Goal: Task Accomplishment & Management: Manage account settings

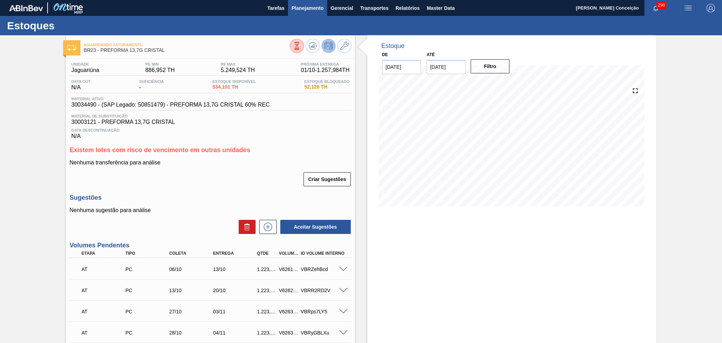
click at [317, 1] on button "Planejamento" at bounding box center [307, 8] width 39 height 16
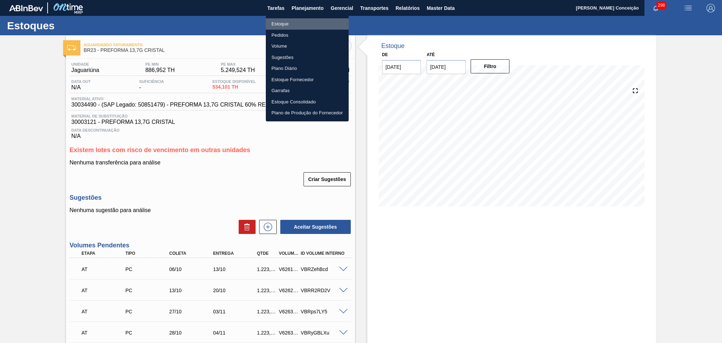
click at [283, 24] on li "Estoque" at bounding box center [307, 23] width 83 height 11
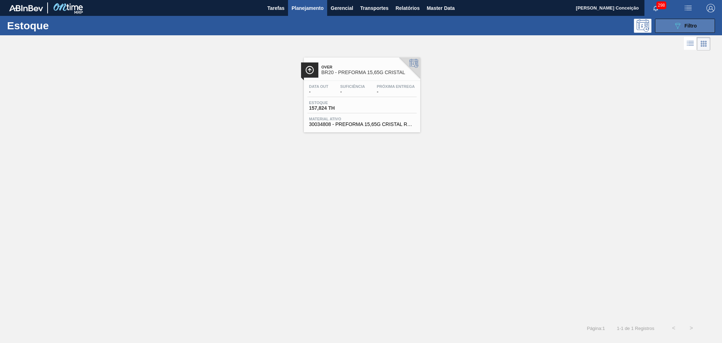
click at [661, 30] on button "089F7B8B-B2A5-4AFE-B5C0-19BA573D28AC Filtro" at bounding box center [685, 26] width 60 height 14
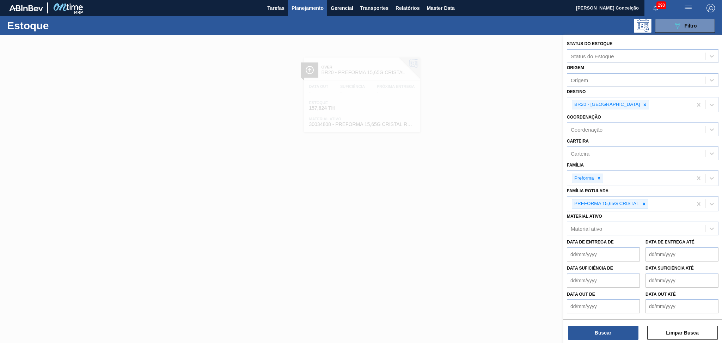
click at [497, 219] on div at bounding box center [361, 206] width 722 height 343
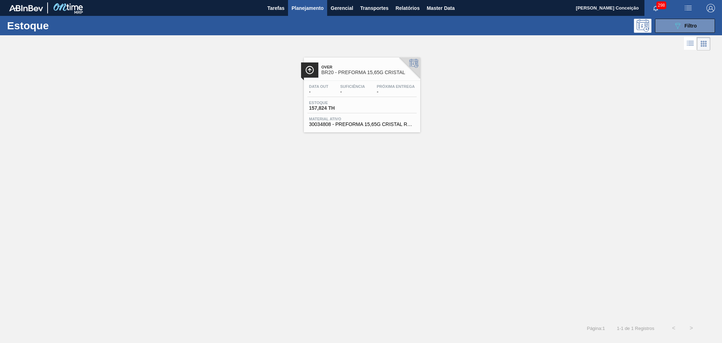
click at [375, 110] on div "Estoque 157,824 TH" at bounding box center [361, 106] width 109 height 13
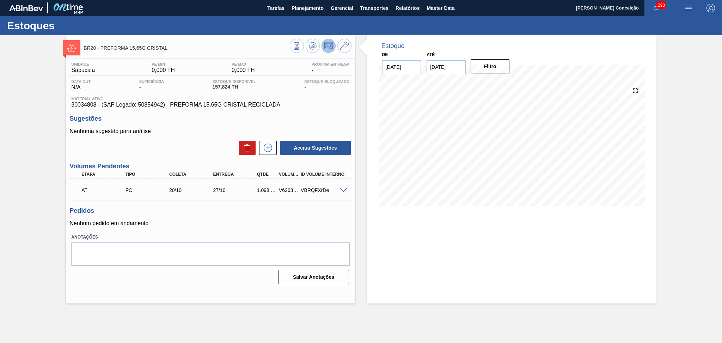
click at [342, 191] on span at bounding box center [343, 190] width 8 height 5
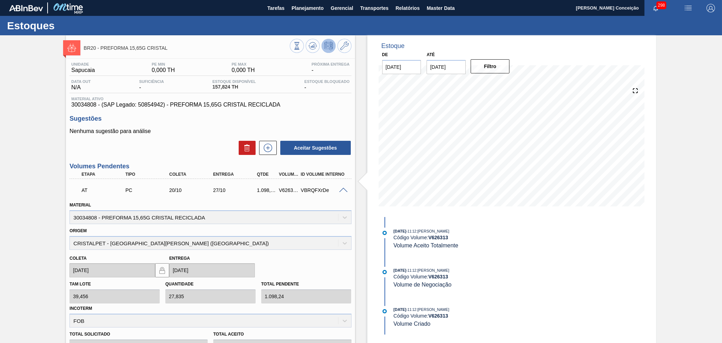
click at [342, 191] on span at bounding box center [343, 190] width 8 height 5
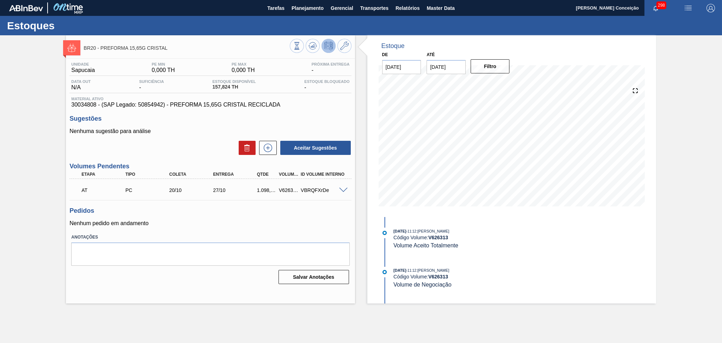
click at [212, 206] on div "Unidade Sapucaia PE MIN 0,000 TH PE MAX 0,000 TH Próxima Entrega - Data out N/A…" at bounding box center [210, 173] width 289 height 228
click at [314, 44] on icon at bounding box center [312, 46] width 8 height 8
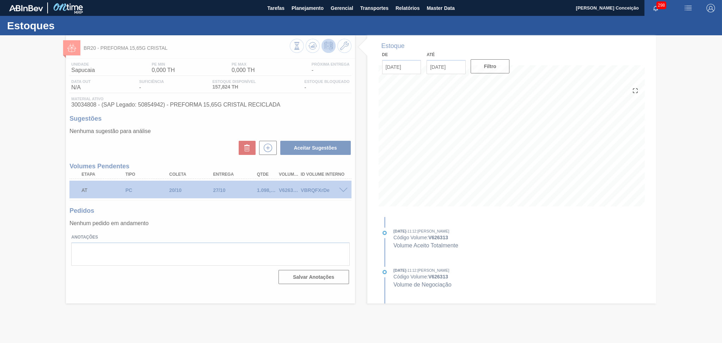
click at [235, 210] on div at bounding box center [361, 188] width 722 height 307
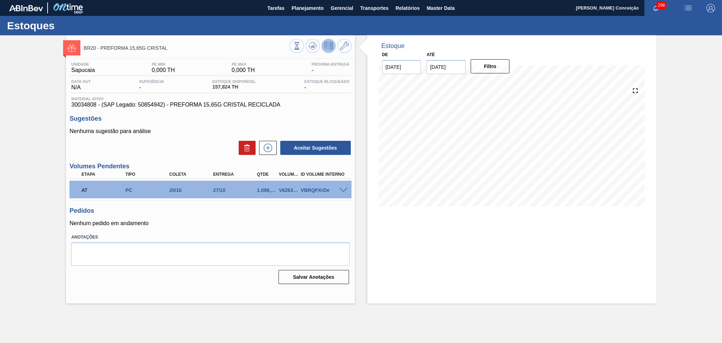
click at [344, 188] on span at bounding box center [343, 190] width 8 height 5
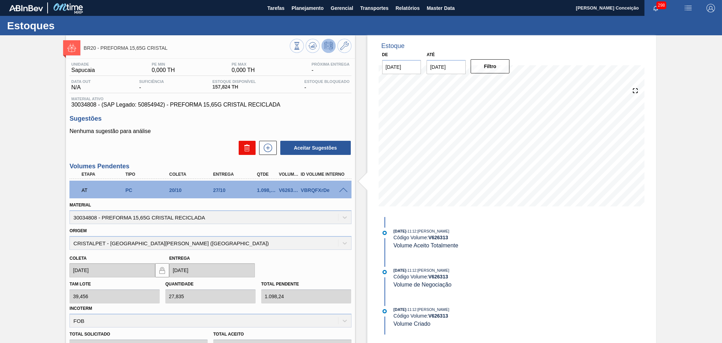
click at [251, 147] on button at bounding box center [247, 148] width 17 height 14
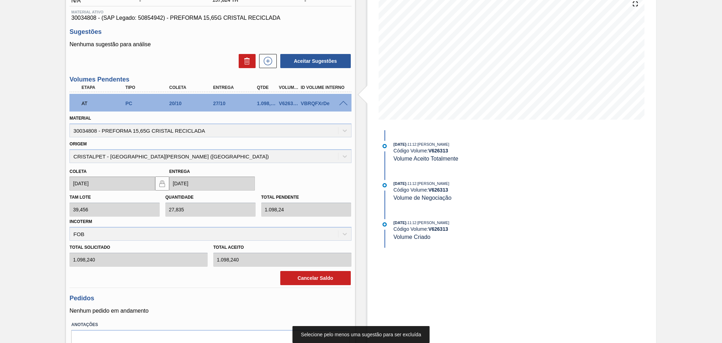
scroll to position [120, 0]
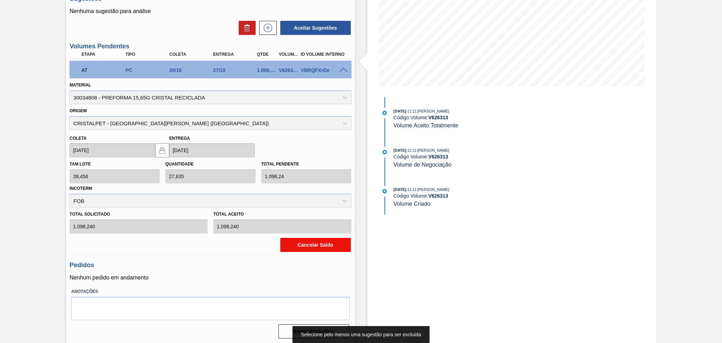
click at [306, 243] on button "Cancelar Saldo" at bounding box center [315, 245] width 70 height 14
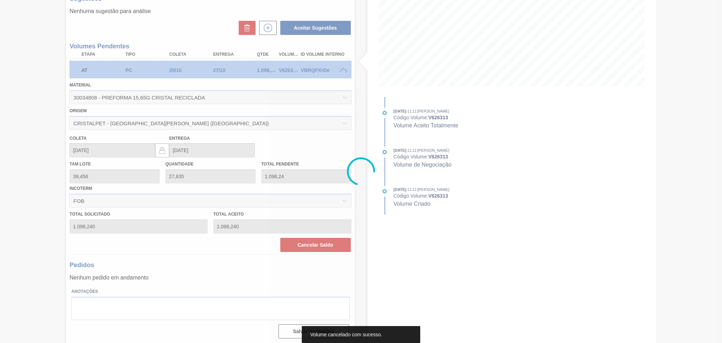
scroll to position [0, 0]
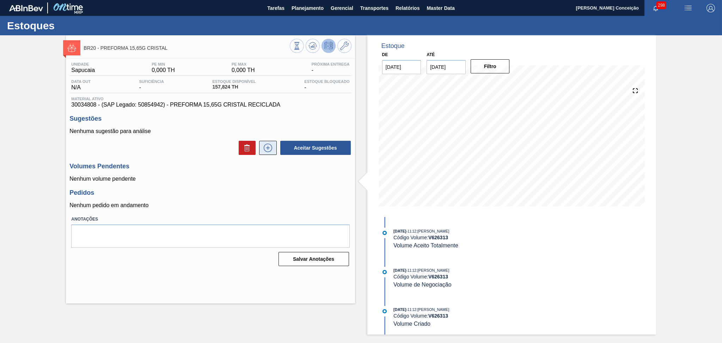
click at [272, 154] on button at bounding box center [268, 148] width 18 height 14
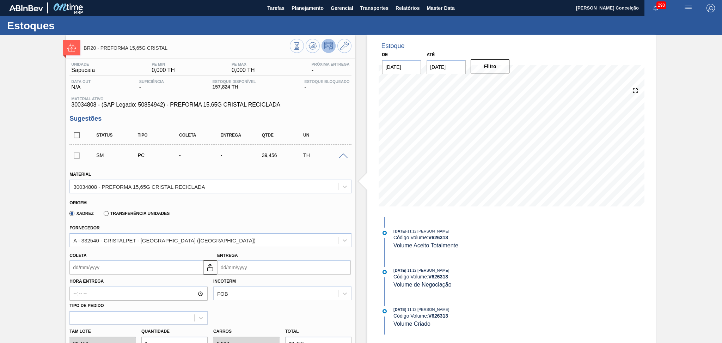
click at [107, 270] on input "Coleta" at bounding box center [136, 267] width 134 height 14
type input "1"
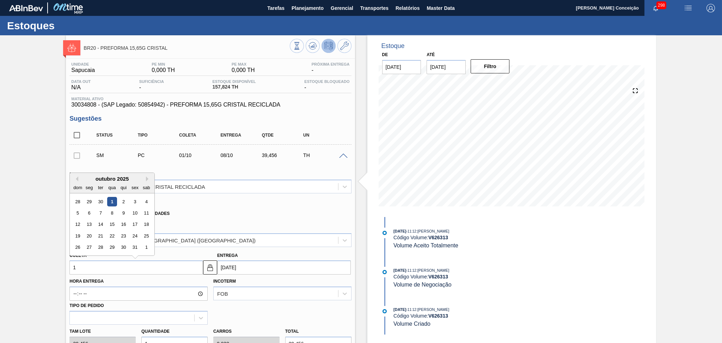
type input "08/10/2025"
type input "15"
type input "22/10/2025"
click at [111, 221] on div "15" at bounding box center [113, 225] width 10 height 10
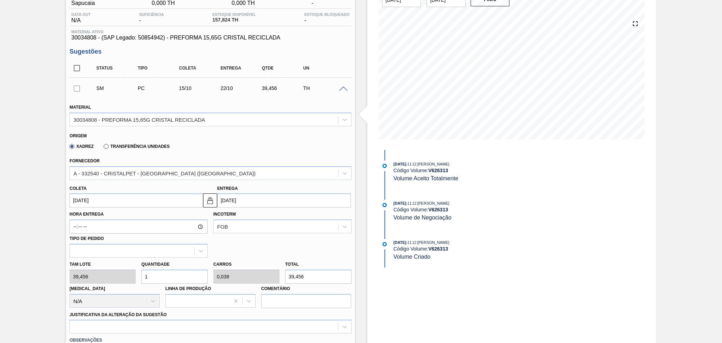
scroll to position [141, 0]
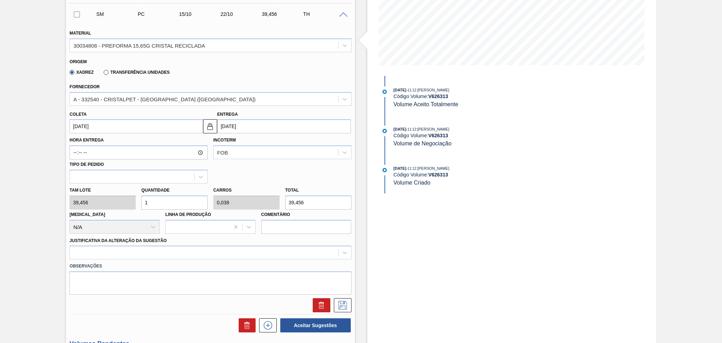
click at [115, 121] on input "15/10/2025" at bounding box center [136, 126] width 134 height 14
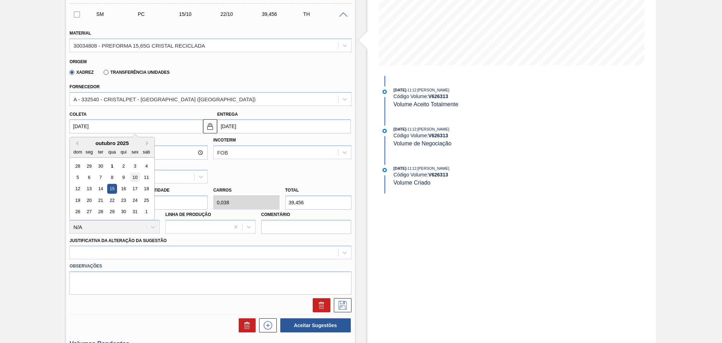
click at [132, 175] on div "10" at bounding box center [135, 177] width 10 height 10
type input "10/10/2025"
type input "[DATE]"
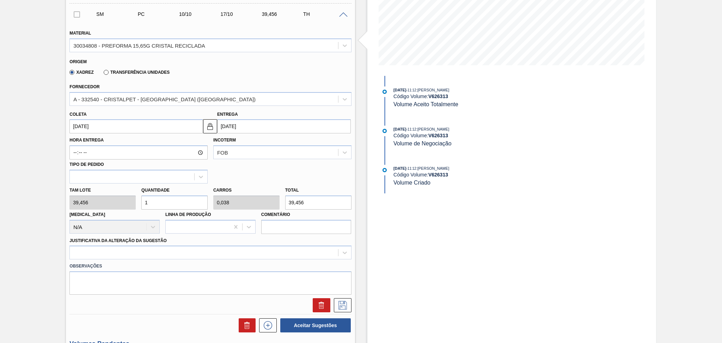
click at [127, 194] on div "Tam lote 39,456 Quantidade 1 Carros 0,038 Total 39,456 Doca N/A Linha de Produç…" at bounding box center [210, 208] width 287 height 50
type input "2"
type input "0,077"
type input "78,912"
type input "26"
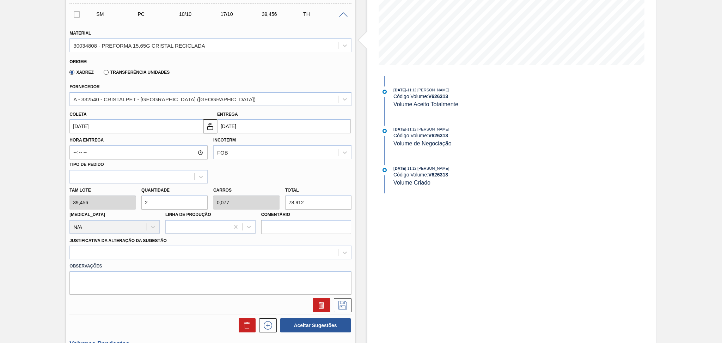
type input "1"
type input "1.025,856"
type input "26"
click at [150, 249] on div at bounding box center [210, 252] width 282 height 14
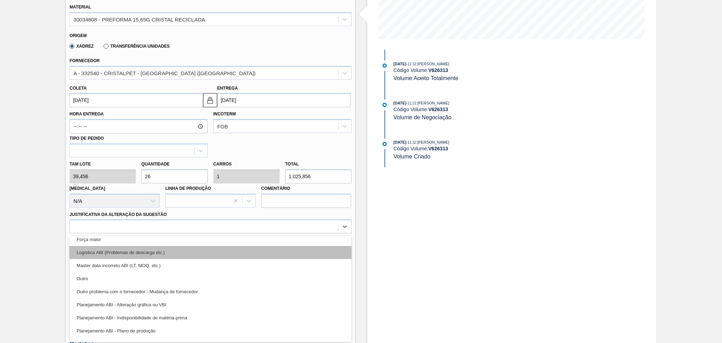
scroll to position [47, 0]
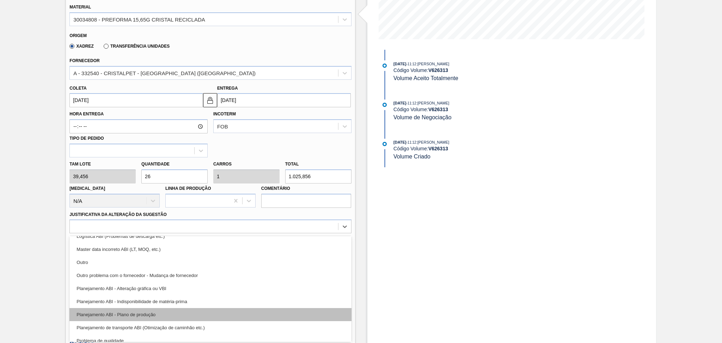
click at [152, 312] on div "Planejamento ABI - Plano de produção" at bounding box center [210, 314] width 282 height 13
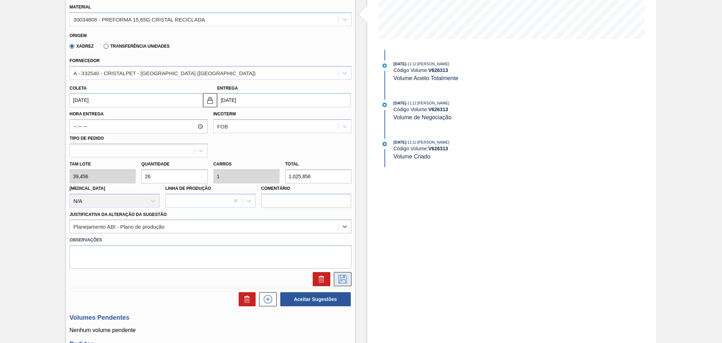
click at [342, 278] on icon at bounding box center [342, 279] width 11 height 8
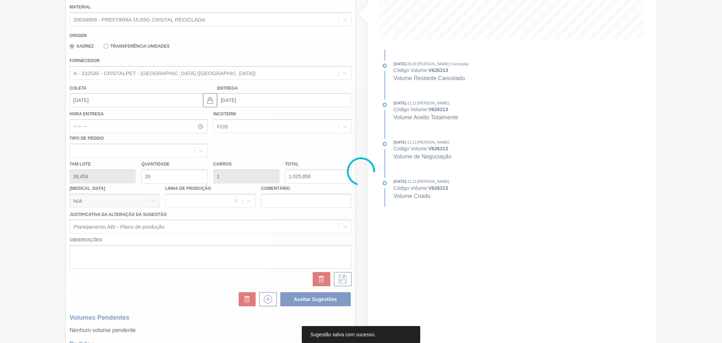
scroll to position [0, 0]
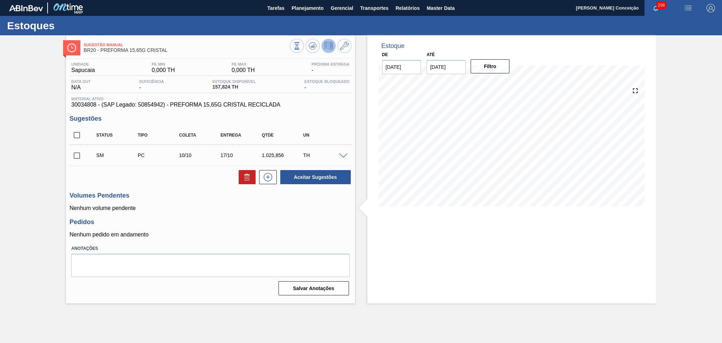
click at [71, 157] on input "checkbox" at bounding box center [76, 155] width 15 height 15
click at [312, 178] on button "Aceitar Sugestões" at bounding box center [315, 177] width 70 height 14
checkbox input "false"
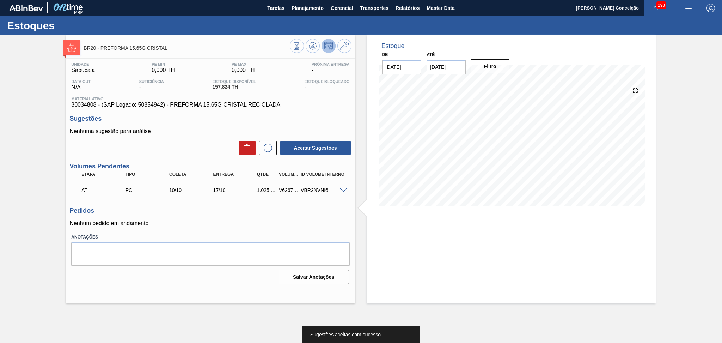
click at [342, 190] on span at bounding box center [343, 190] width 8 height 5
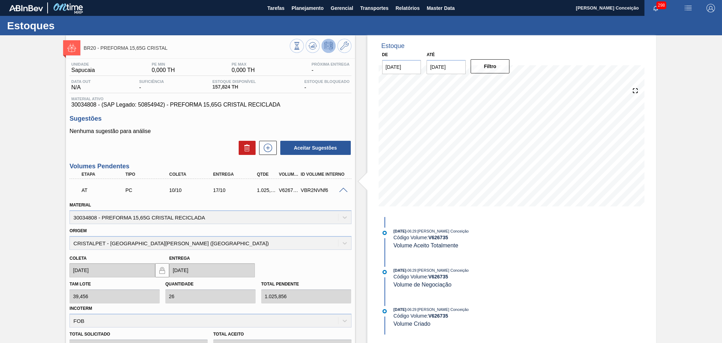
click at [343, 191] on span at bounding box center [343, 190] width 8 height 5
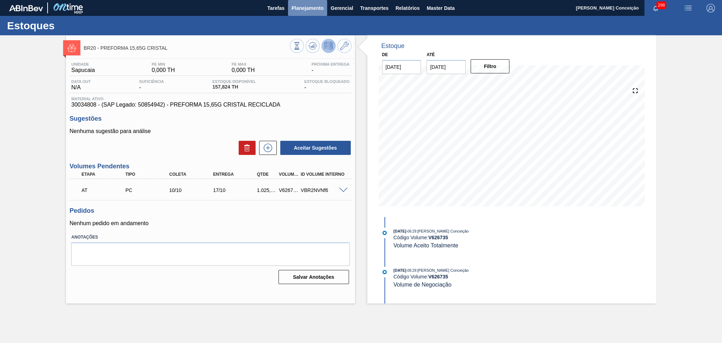
click at [291, 7] on button "Planejamento" at bounding box center [307, 8] width 39 height 16
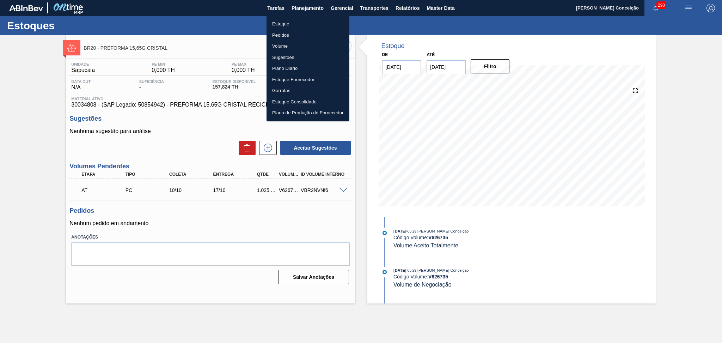
click at [293, 23] on li "Estoque" at bounding box center [307, 23] width 83 height 11
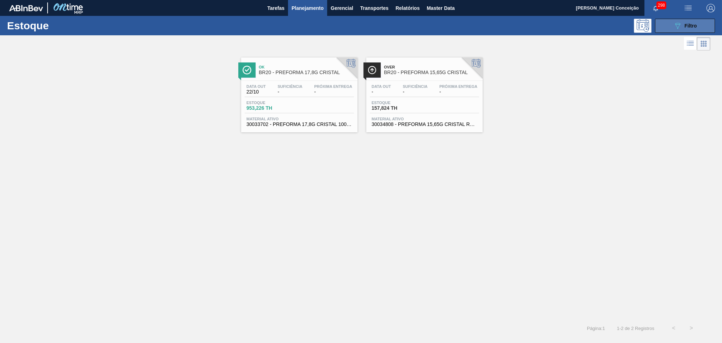
click at [673, 22] on button "089F7B8B-B2A5-4AFE-B5C0-19BA573D28AC Filtro" at bounding box center [685, 26] width 60 height 14
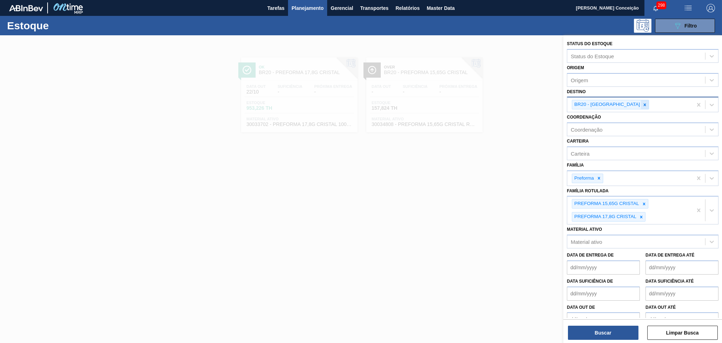
click at [641, 107] on div at bounding box center [645, 104] width 8 height 9
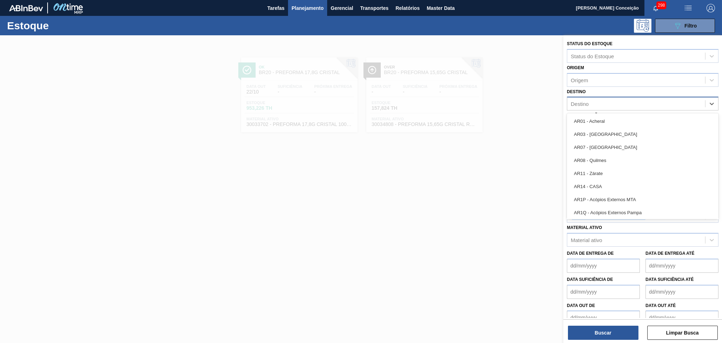
click at [616, 107] on div "Destino" at bounding box center [636, 104] width 138 height 10
type input "br13"
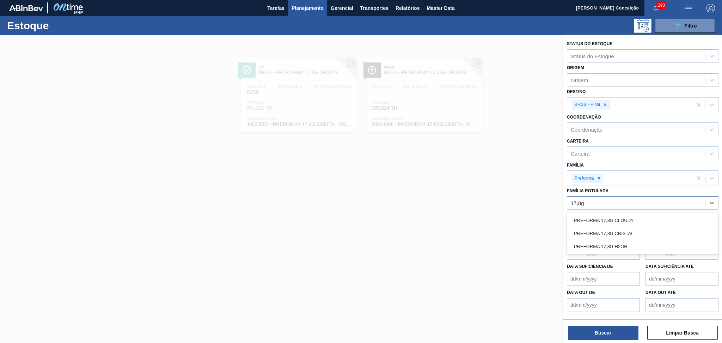
type Rotulada "17,8g h"
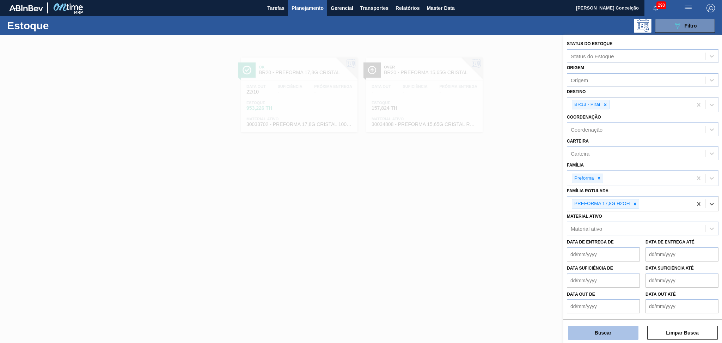
click at [581, 333] on button "Buscar" at bounding box center [603, 332] width 70 height 14
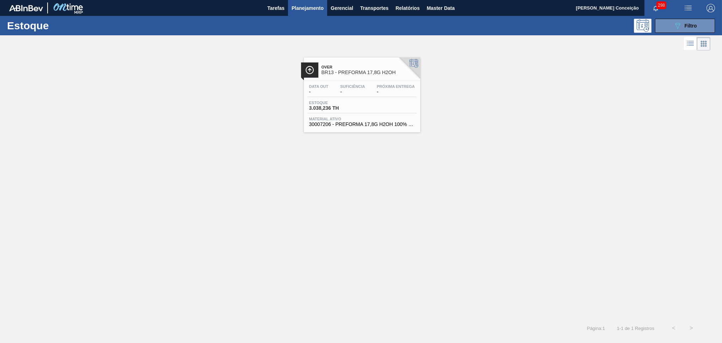
click at [349, 92] on span "-" at bounding box center [352, 91] width 25 height 5
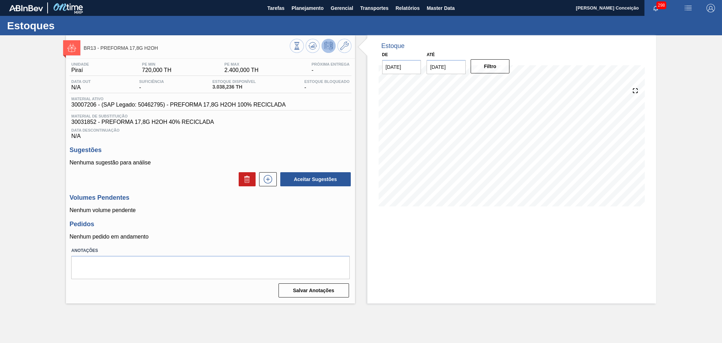
click at [308, 53] on div at bounding box center [321, 47] width 62 height 16
click at [309, 49] on icon at bounding box center [312, 46] width 8 height 8
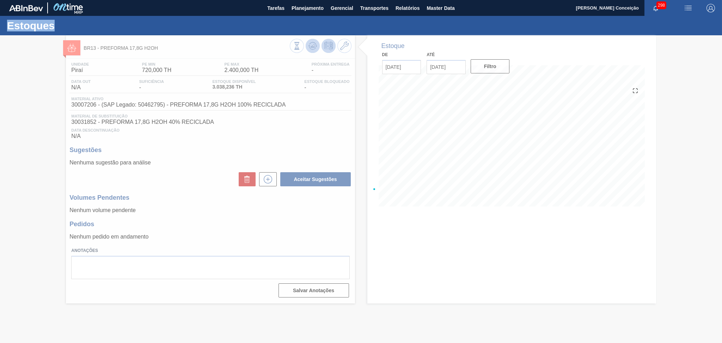
click at [309, 49] on div at bounding box center [361, 188] width 722 height 307
click at [189, 233] on div at bounding box center [361, 188] width 722 height 307
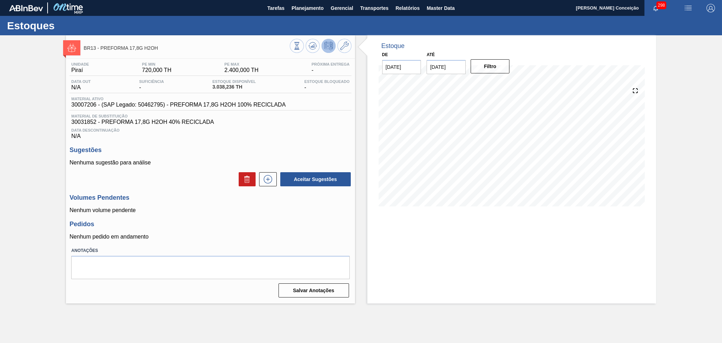
click at [313, 227] on h3 "Pedidos" at bounding box center [210, 223] width 282 height 7
click at [188, 222] on h3 "Pedidos" at bounding box center [210, 223] width 282 height 7
click at [197, 142] on div "Unidade Piraí PE MIN 720,000 TH PE MAX 2.400,000 TH Próxima Entrega - Data out …" at bounding box center [210, 179] width 289 height 241
click at [307, 9] on span "Planejamento" at bounding box center [308, 8] width 32 height 8
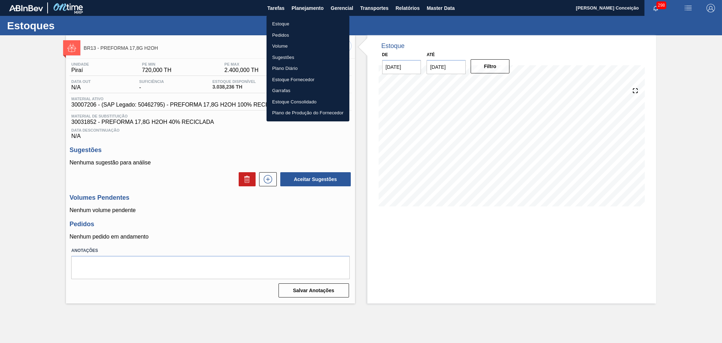
click at [232, 119] on div at bounding box center [361, 171] width 722 height 343
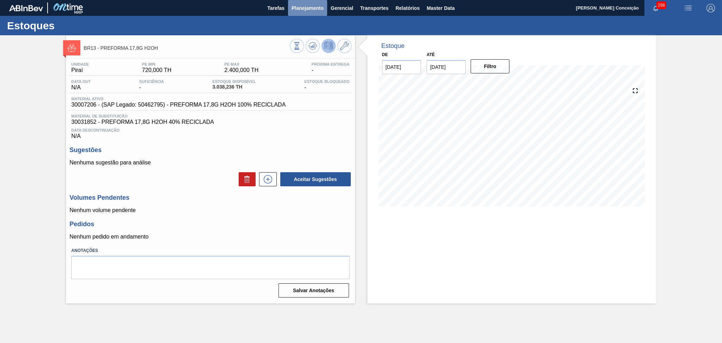
click at [308, 1] on button "Planejamento" at bounding box center [307, 8] width 39 height 16
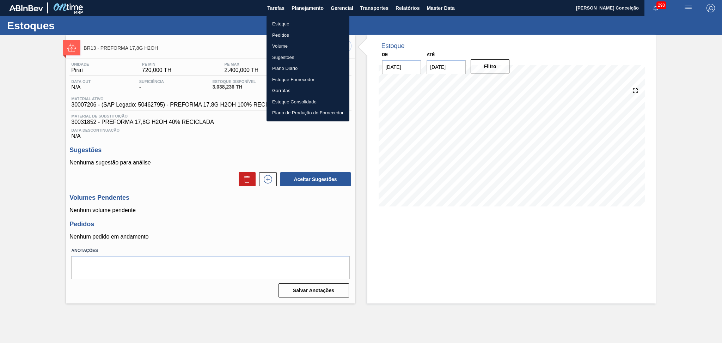
click at [286, 25] on li "Estoque" at bounding box center [307, 23] width 83 height 11
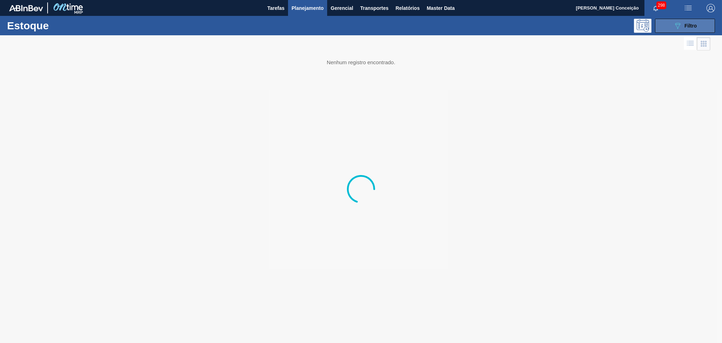
click at [683, 27] on div "089F7B8B-B2A5-4AFE-B5C0-19BA573D28AC Filtro" at bounding box center [685, 26] width 24 height 8
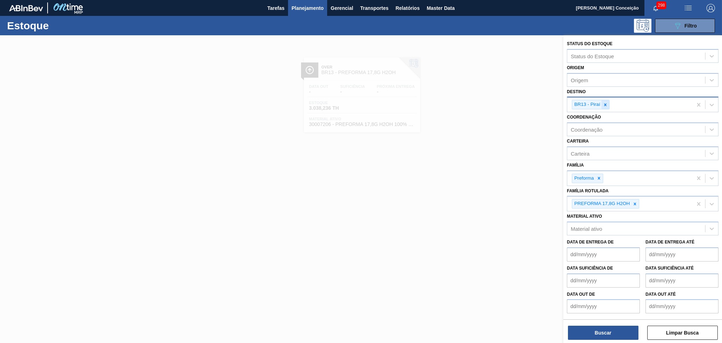
click at [606, 103] on icon at bounding box center [605, 104] width 5 height 5
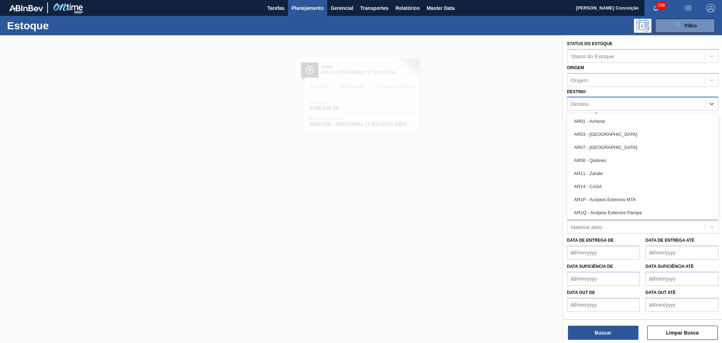
click at [606, 103] on div "Destino" at bounding box center [636, 104] width 138 height 10
type input "br20"
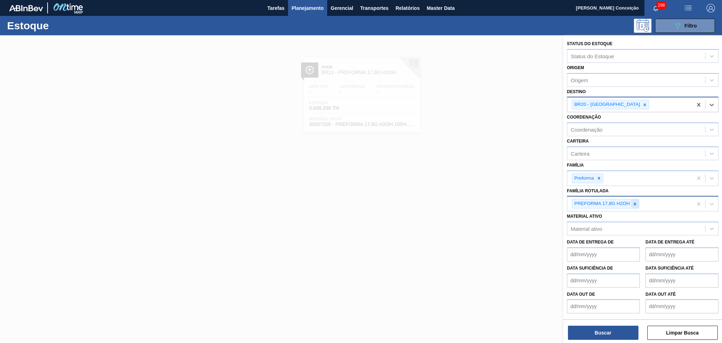
click at [636, 202] on icon at bounding box center [634, 203] width 2 height 2
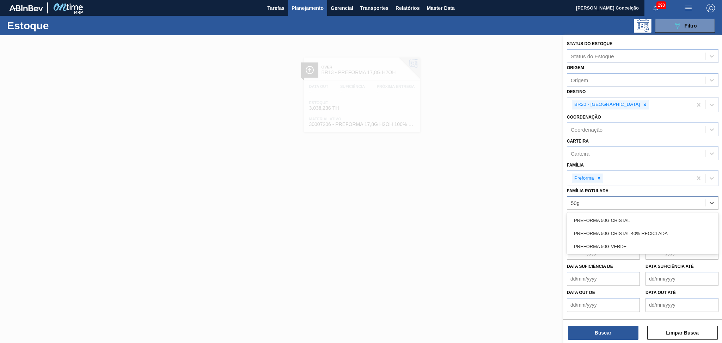
type Rotulada "50g v"
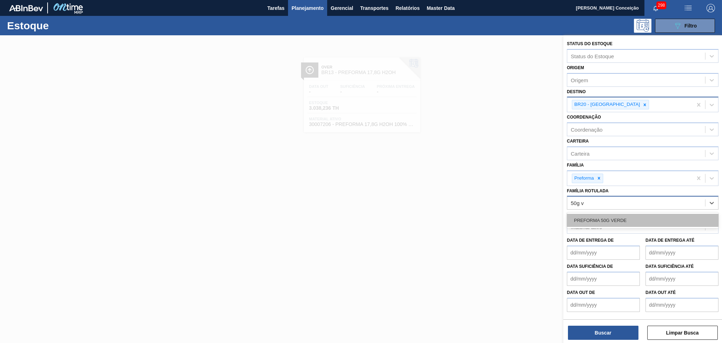
click at [624, 215] on div "PREFORMA 50G VERDE" at bounding box center [643, 220] width 152 height 13
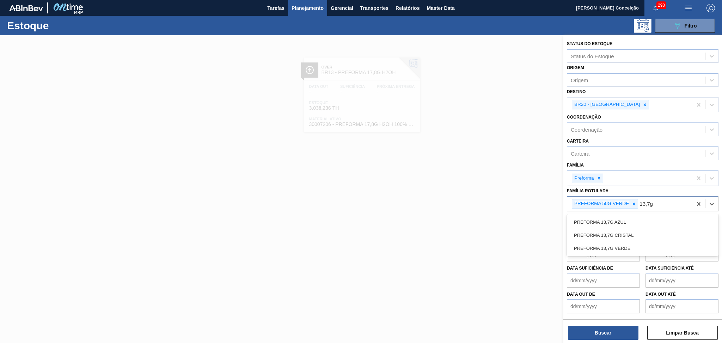
type Rotulada "13,7g v"
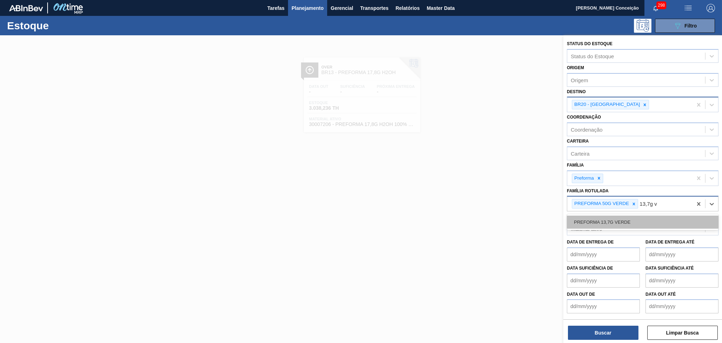
click at [650, 215] on div "PREFORMA 13,7G VERDE" at bounding box center [643, 221] width 152 height 13
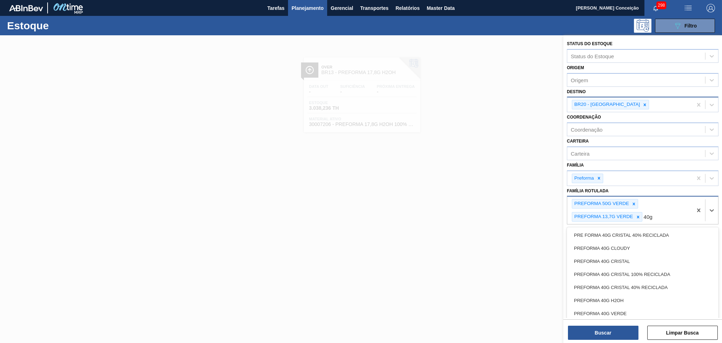
type Rotulada "40g c"
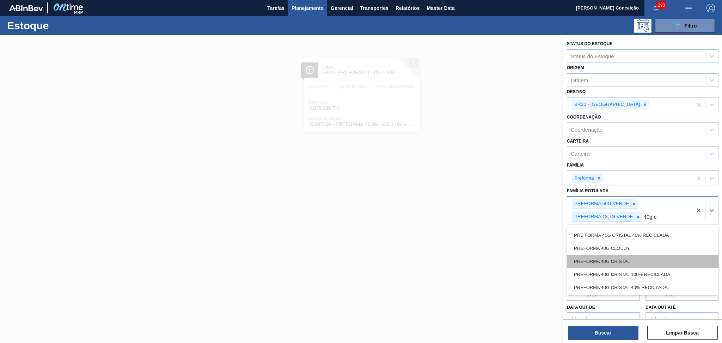
click at [625, 255] on div "PREFORMA 40G CRISTAL" at bounding box center [643, 261] width 152 height 13
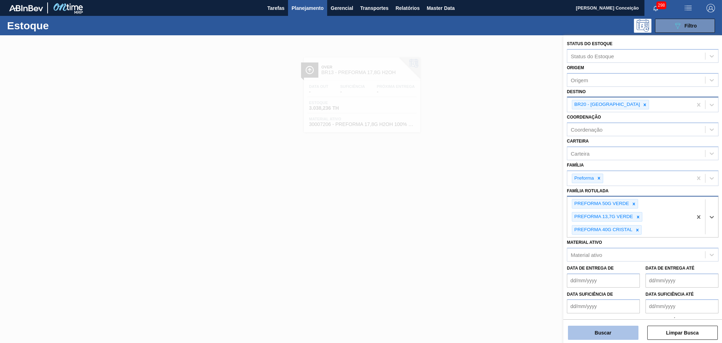
click at [598, 336] on button "Buscar" at bounding box center [603, 332] width 70 height 14
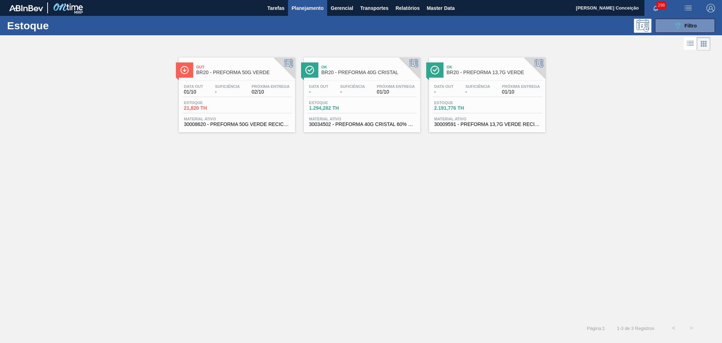
click at [233, 227] on div "Out BR20 - PREFORMA 50G VERDE Data out 01/10 Suficiência - Próxima Entrega 02/1…" at bounding box center [361, 185] width 722 height 267
click at [206, 84] on div "Data out 01/10 Suficiência - Próxima Entrega 02/10 Estoque 21,820 TH Material a…" at bounding box center [237, 105] width 116 height 48
drag, startPoint x: 671, startPoint y: 17, endPoint x: 674, endPoint y: 20, distance: 3.7
click at [671, 17] on div "Estoque 089F7B8B-B2A5-4AFE-B5C0-19BA573D28AC Filtro" at bounding box center [361, 25] width 722 height 19
click at [678, 28] on icon "089F7B8B-B2A5-4AFE-B5C0-19BA573D28AC" at bounding box center [677, 26] width 8 height 8
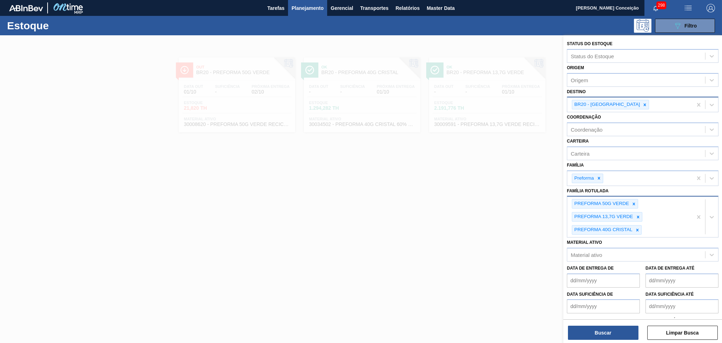
click at [642, 102] on div "BR20 - Sapucaia" at bounding box center [629, 104] width 125 height 14
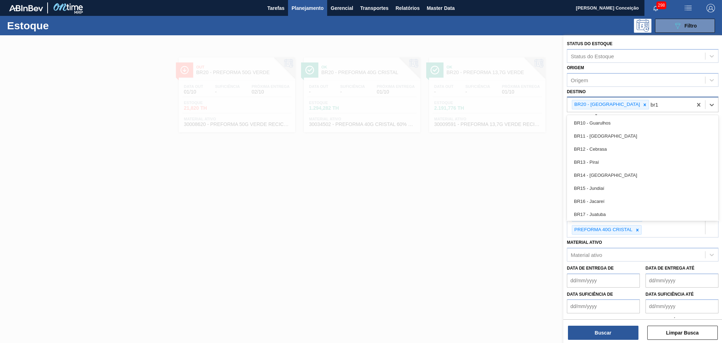
type input "br13"
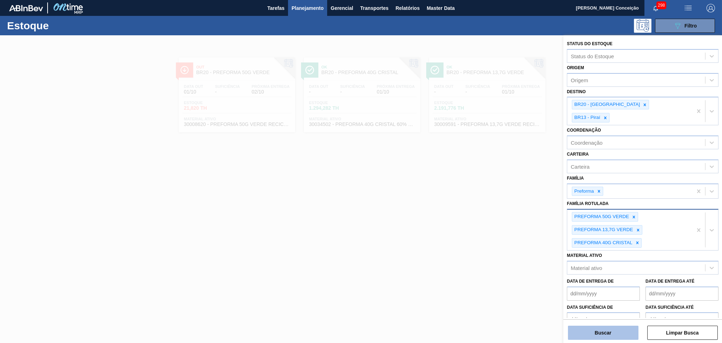
click at [620, 326] on button "Buscar" at bounding box center [603, 332] width 70 height 14
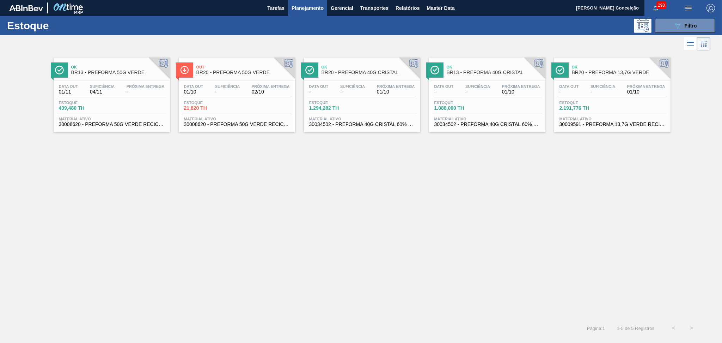
click at [115, 112] on div "Estoque 439,480 TH" at bounding box center [111, 106] width 109 height 13
click at [595, 107] on span "2.191,776 TH" at bounding box center [583, 107] width 49 height 5
click at [386, 110] on div "Estoque 1.294,282 TH" at bounding box center [361, 106] width 109 height 13
click at [684, 24] on div "089F7B8B-B2A5-4AFE-B5C0-19BA573D28AC Filtro" at bounding box center [685, 26] width 24 height 8
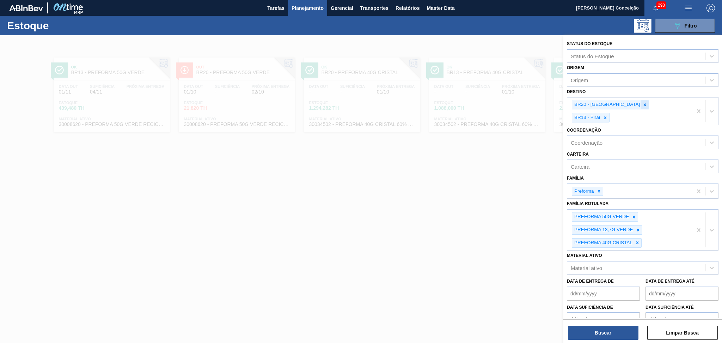
click at [641, 104] on div at bounding box center [645, 104] width 8 height 9
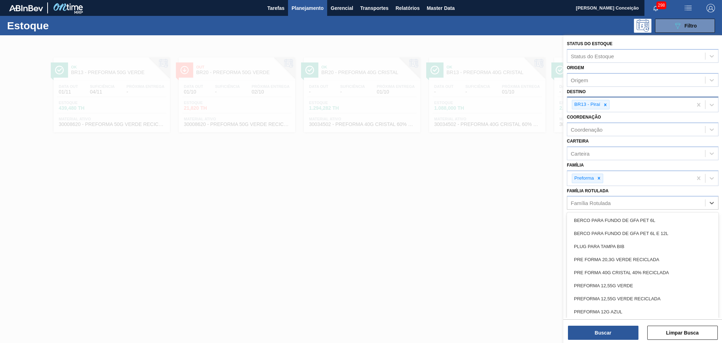
scroll to position [1214, 0]
type Rotulada "20,08"
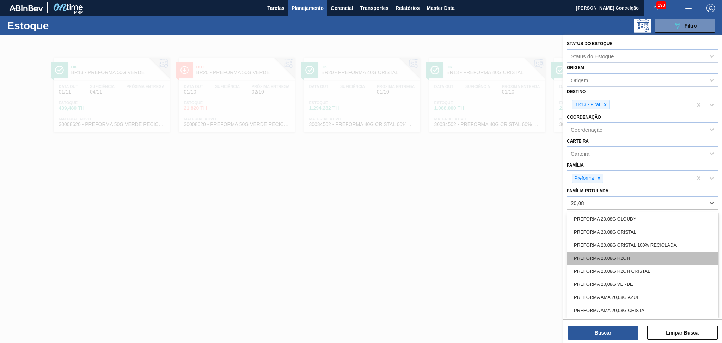
click at [631, 257] on div "PREFORMA 20,08G H2OH" at bounding box center [643, 257] width 152 height 13
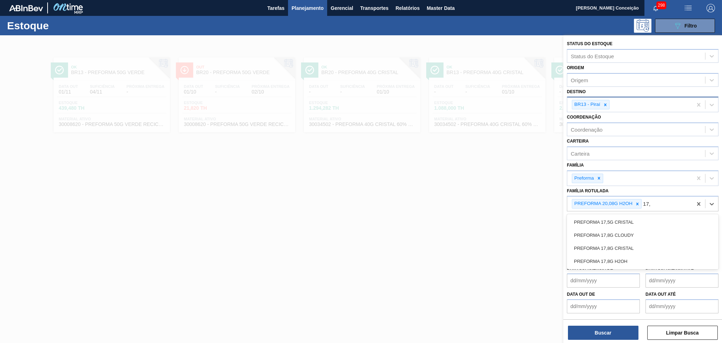
type Rotulada "17,8"
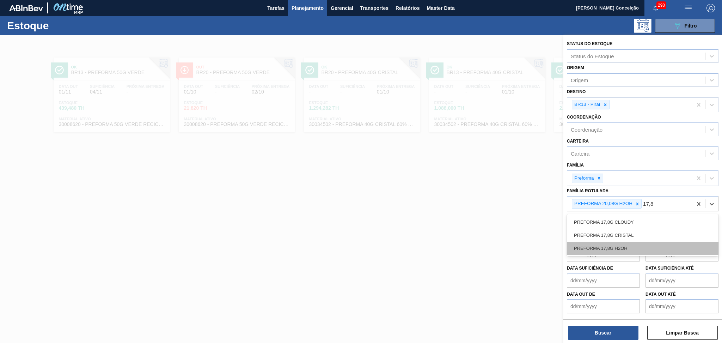
click at [636, 245] on div "PREFORMA 17,8G H2OH" at bounding box center [643, 247] width 152 height 13
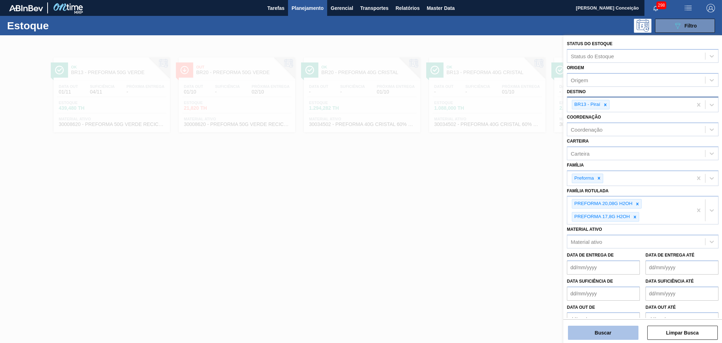
click at [611, 328] on button "Buscar" at bounding box center [603, 332] width 70 height 14
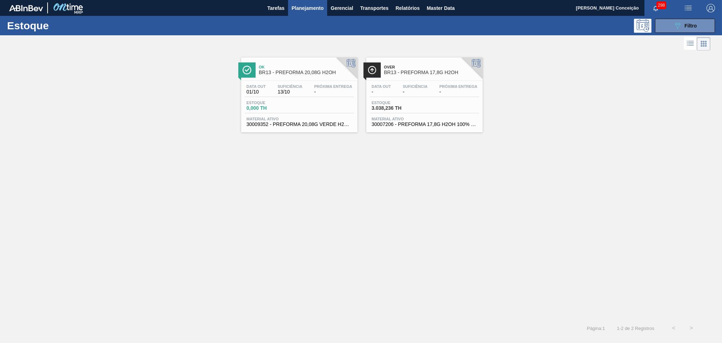
click at [337, 106] on div "Estoque 0,000 TH" at bounding box center [299, 106] width 109 height 13
click at [422, 90] on span "-" at bounding box center [415, 91] width 25 height 5
click at [694, 27] on span "Filtro" at bounding box center [691, 26] width 12 height 6
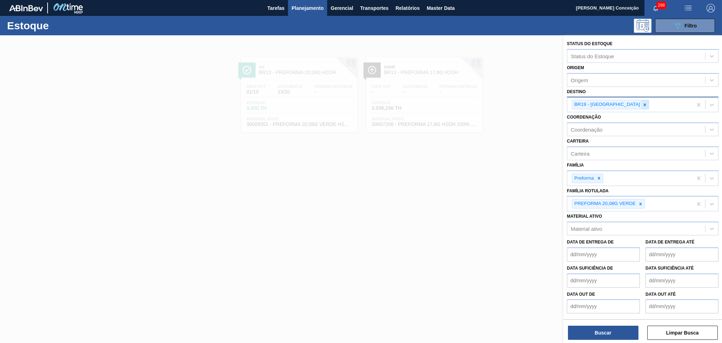
click at [642, 105] on icon at bounding box center [644, 104] width 5 height 5
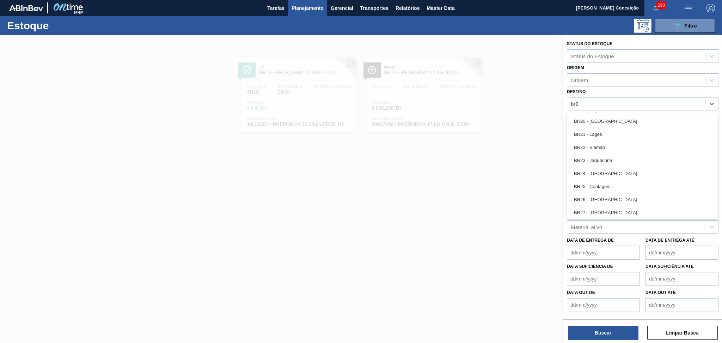
type input "br27"
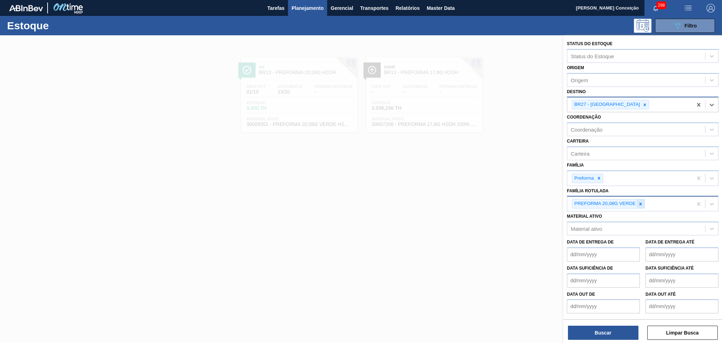
click at [642, 201] on icon at bounding box center [640, 203] width 5 height 5
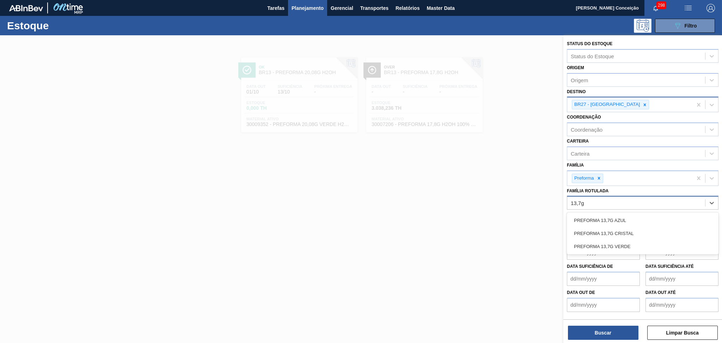
type Rotulada "13,7g v"
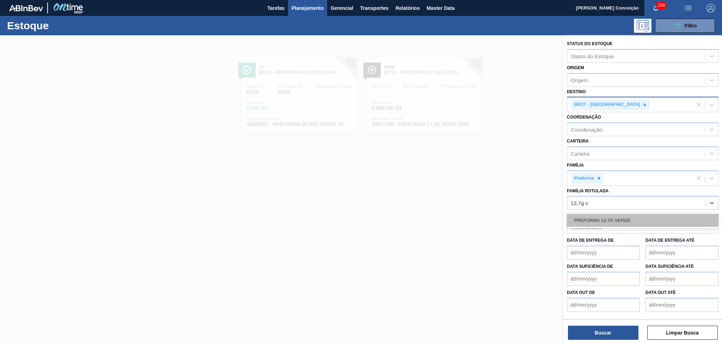
click at [625, 223] on div "PREFORMA 13,7G VERDE" at bounding box center [643, 220] width 152 height 13
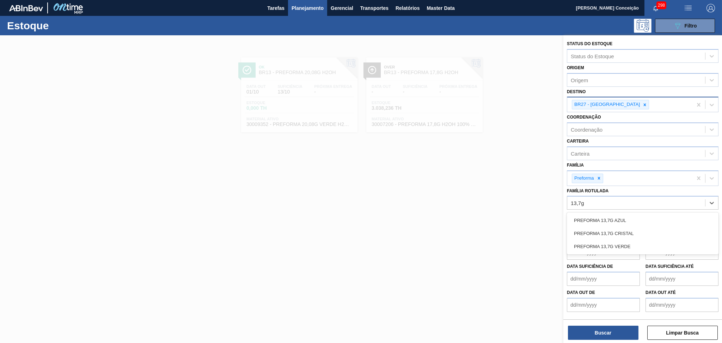
type Rotulada "13,7g c"
type Rotulada "48g v"
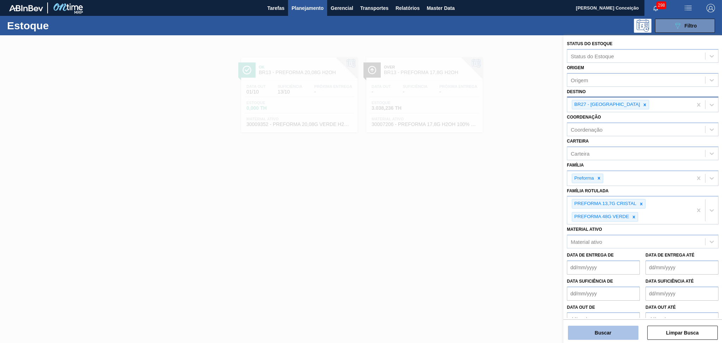
click at [611, 328] on button "Buscar" at bounding box center [603, 332] width 70 height 14
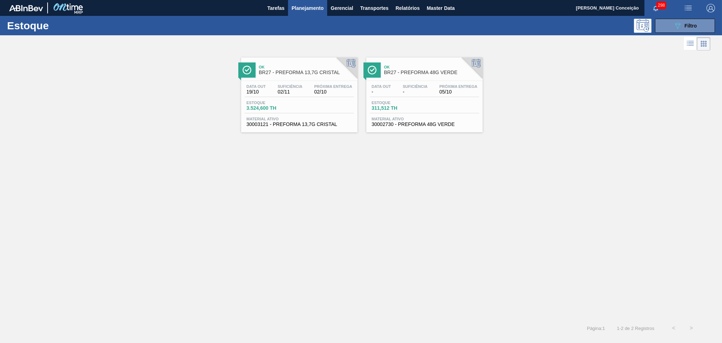
click at [401, 114] on div "Data out - Suficiência - Próxima Entrega 05/10 Estoque 311,512 TH Material ativ…" at bounding box center [424, 105] width 116 height 48
click at [290, 112] on div "Estoque 3.524,600 TH" at bounding box center [299, 106] width 109 height 13
click at [678, 27] on icon at bounding box center [677, 26] width 5 height 6
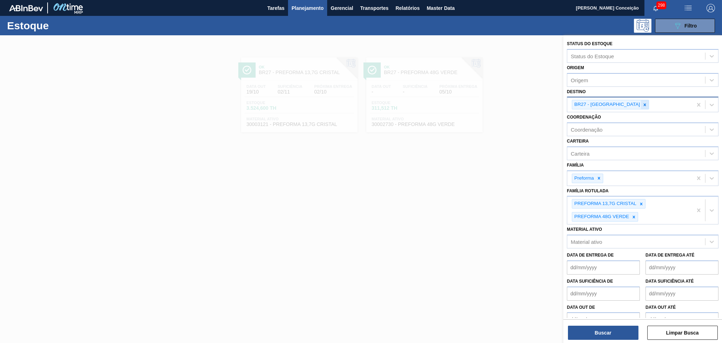
click at [644, 104] on icon at bounding box center [645, 104] width 2 height 2
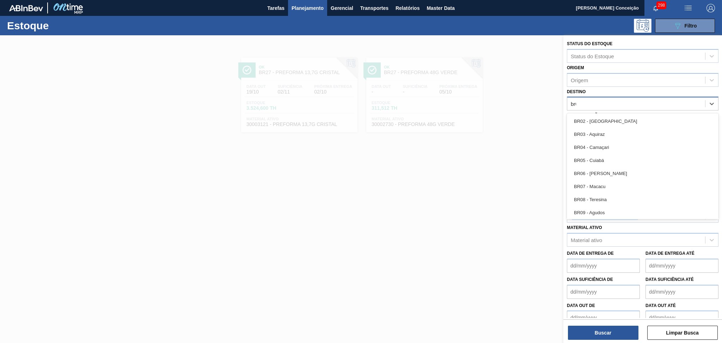
type input "br07"
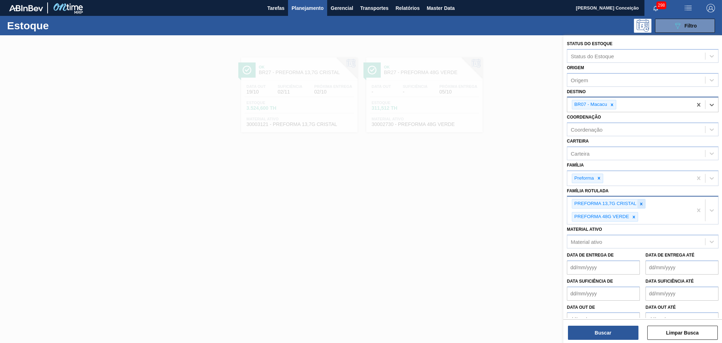
click at [643, 199] on div at bounding box center [641, 203] width 8 height 9
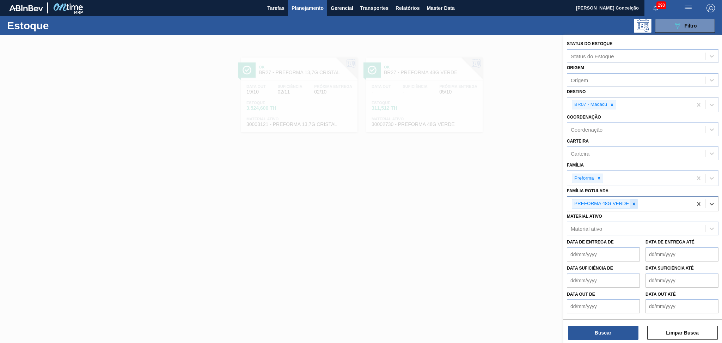
click at [631, 201] on icon at bounding box center [633, 203] width 5 height 5
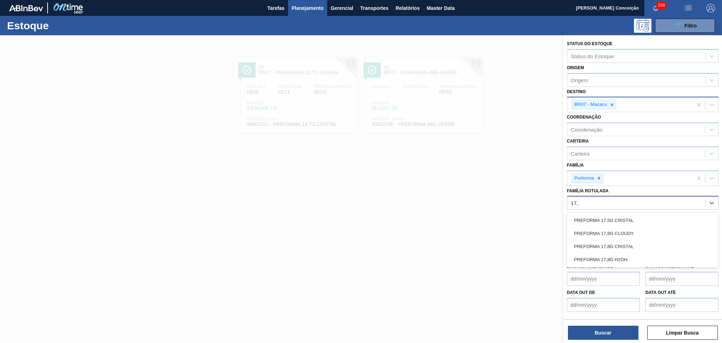
type Rotulada "17,8"
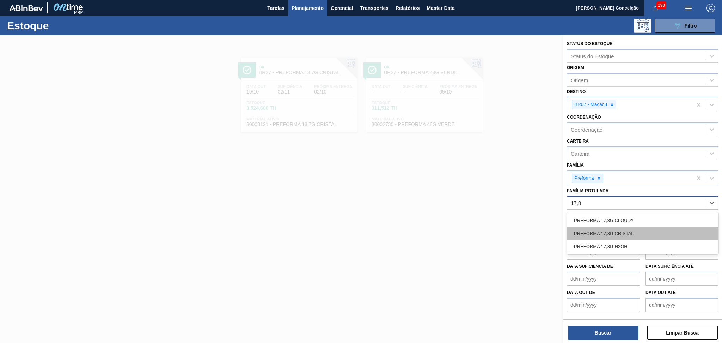
click at [623, 229] on div "PREFORMA 17,8G CRISTAL" at bounding box center [643, 233] width 152 height 13
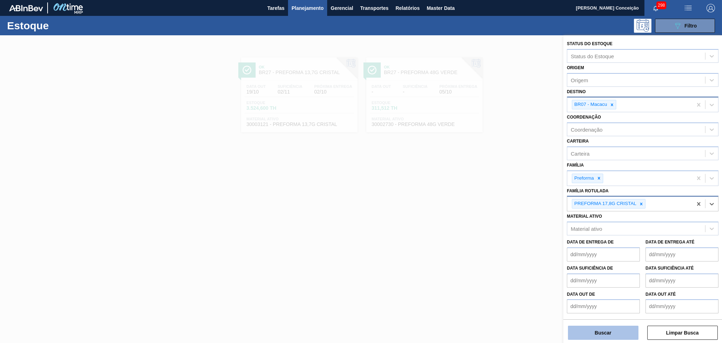
click at [594, 335] on button "Buscar" at bounding box center [603, 332] width 70 height 14
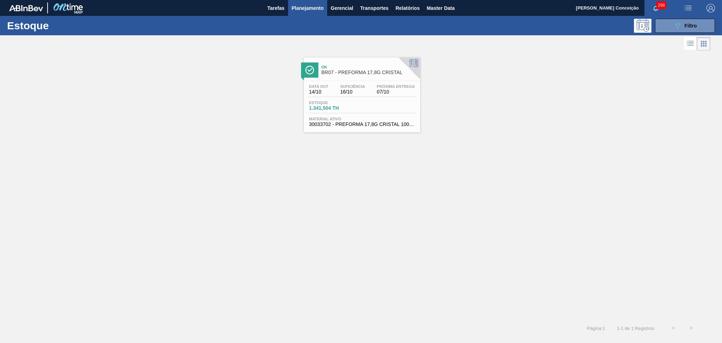
click at [368, 94] on div "Data out 14/10 Suficiência 16/10 Próxima Entrega 07/10" at bounding box center [361, 90] width 109 height 13
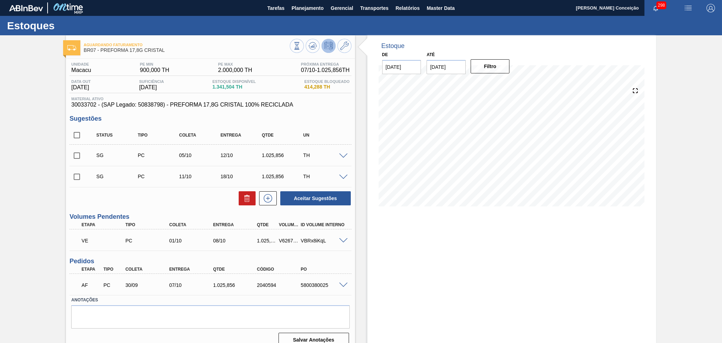
click at [342, 283] on span at bounding box center [343, 284] width 8 height 5
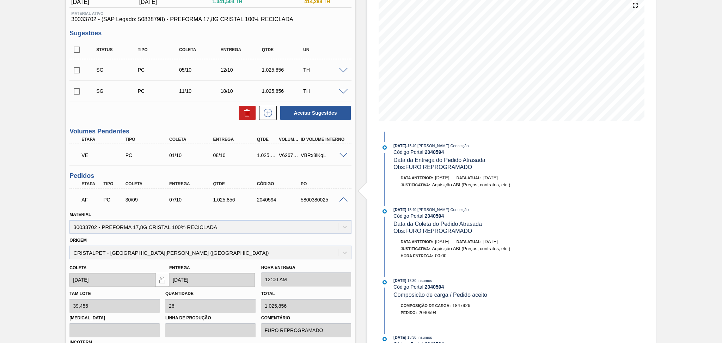
scroll to position [141, 0]
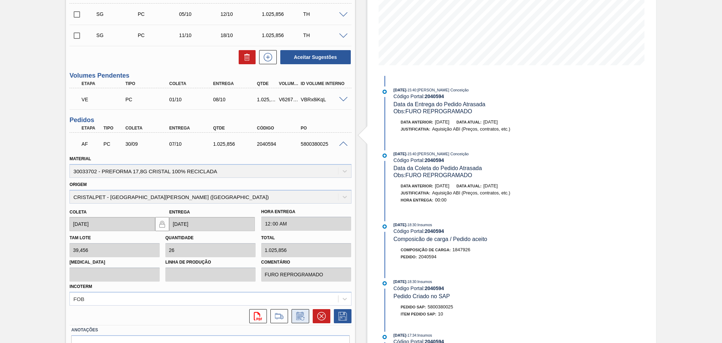
click at [303, 314] on icon at bounding box center [300, 316] width 11 height 8
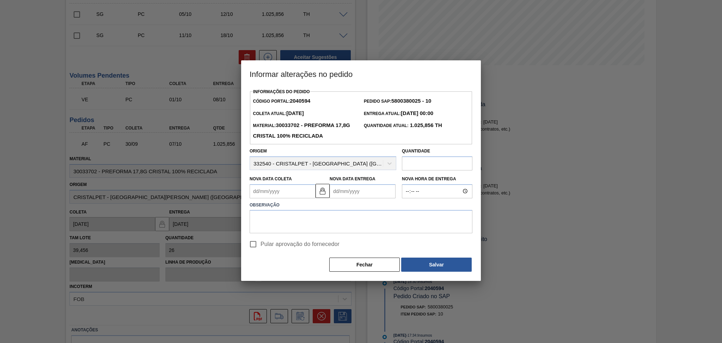
click at [301, 182] on div "Nova Data Coleta" at bounding box center [283, 186] width 66 height 24
click at [296, 194] on Coleta2040594 "Nova Data Coleta" at bounding box center [283, 191] width 66 height 14
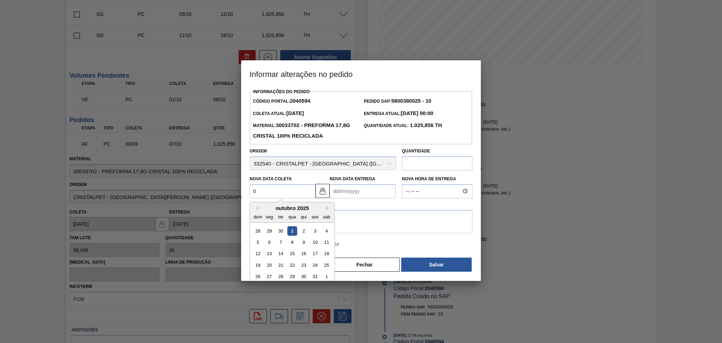
type Coleta2040594 "01"
type Entrega2040594 "[DATE]"
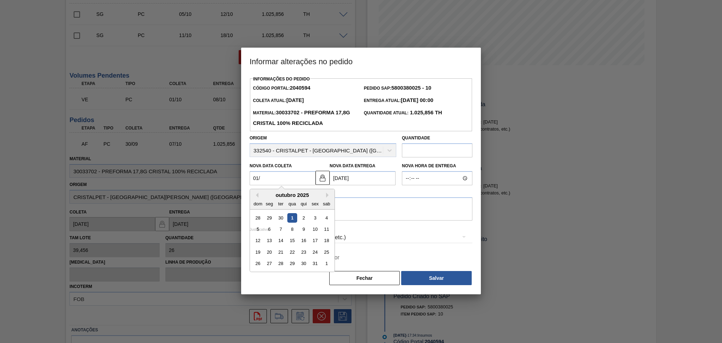
type Coleta2040594 "01/1"
type Entrega2040594 "08/01/2025"
type Coleta2040594 "01/10"
type Entrega2040594 "[DATE]"
type Coleta2040594 "01/10/2"
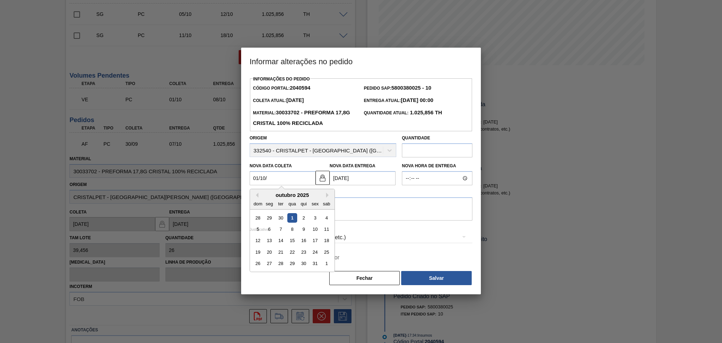
type Entrega2040594 "17/01/2002"
type Coleta2040594 "01/10/20"
type Entrega2040594 "08/10/2020"
type Coleta2040594 "[DATE]"
type Entrega2040594 "[DATE]"
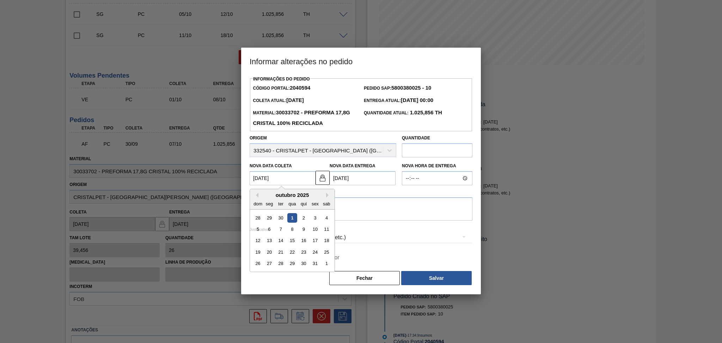
type Coleta2040594 "[DATE]"
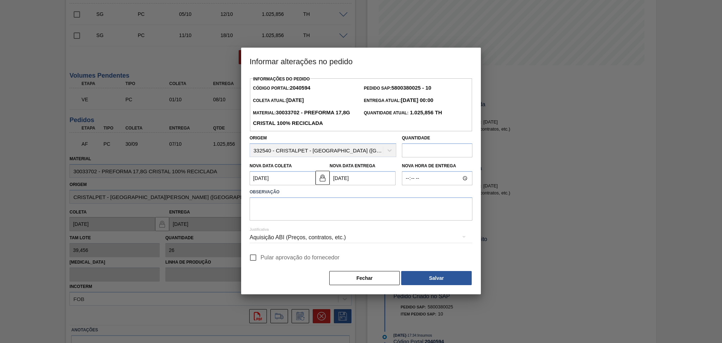
click at [389, 197] on label "Observação" at bounding box center [361, 192] width 223 height 10
click at [385, 206] on textarea at bounding box center [361, 208] width 223 height 23
type textarea "furo reprogramado"
click at [297, 258] on span "Pular aprovação do fornecedor" at bounding box center [299, 257] width 79 height 8
click at [260, 258] on input "Pular aprovação do fornecedor" at bounding box center [253, 257] width 15 height 15
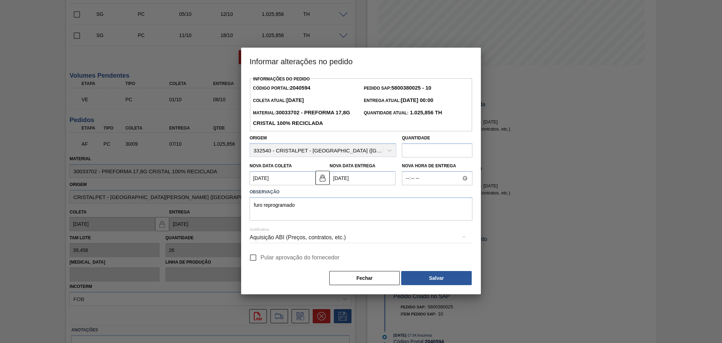
checkbox input "true"
click at [418, 272] on button "Salvar" at bounding box center [436, 278] width 70 height 14
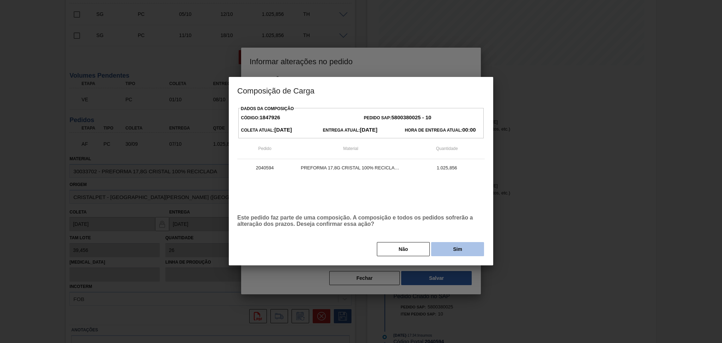
click at [459, 250] on button "Sim" at bounding box center [457, 249] width 53 height 14
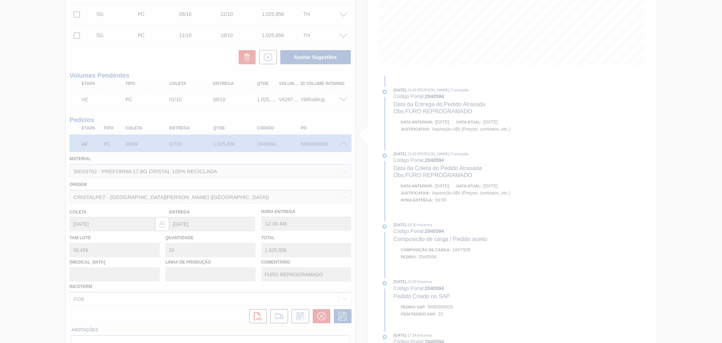
click at [37, 208] on div at bounding box center [361, 171] width 722 height 343
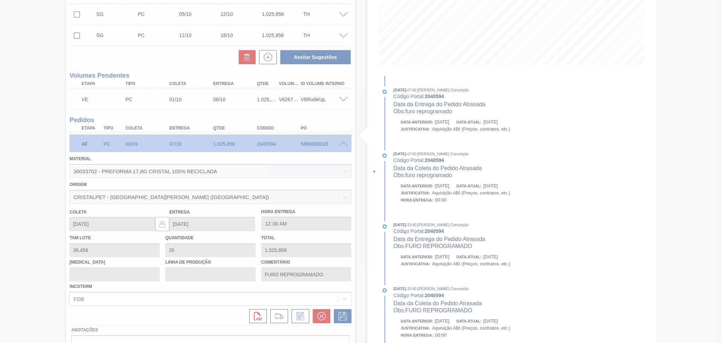
type input "furo reprogramado"
type input "01/10/2025"
type input "08/10/2025"
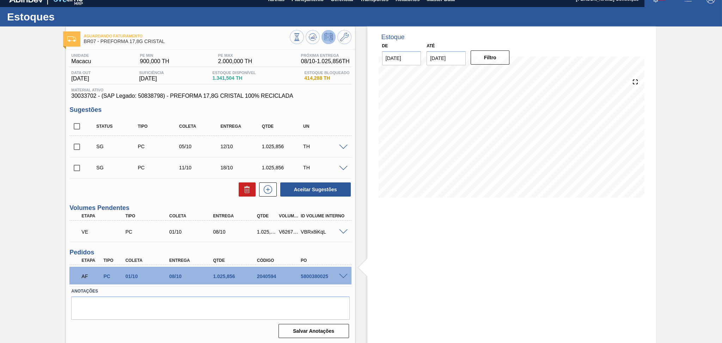
click at [192, 189] on div "Aceitar Sugestões" at bounding box center [210, 190] width 282 height 16
click at [312, 43] on button at bounding box center [313, 37] width 14 height 14
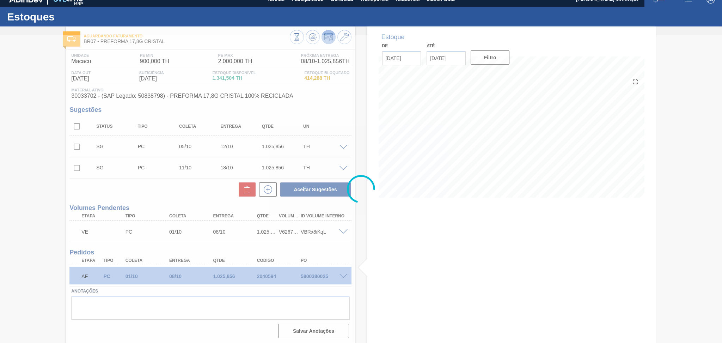
click at [192, 186] on div at bounding box center [361, 188] width 722 height 307
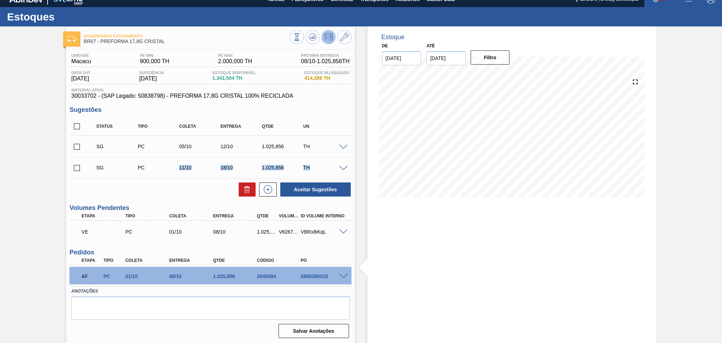
drag, startPoint x: 192, startPoint y: 186, endPoint x: 145, endPoint y: 178, distance: 48.3
click at [145, 178] on div "Status Tipo Coleta Entrega Qtde UN SG PC 05/10 12/10 1.025,856 TH Material 3003…" at bounding box center [210, 157] width 282 height 80
click at [81, 127] on input "checkbox" at bounding box center [76, 126] width 15 height 15
checkbox input "true"
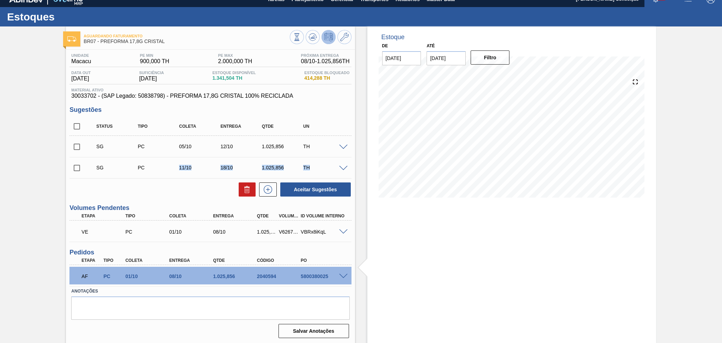
checkbox input "true"
click at [239, 185] on button at bounding box center [247, 189] width 17 height 14
checkbox input "false"
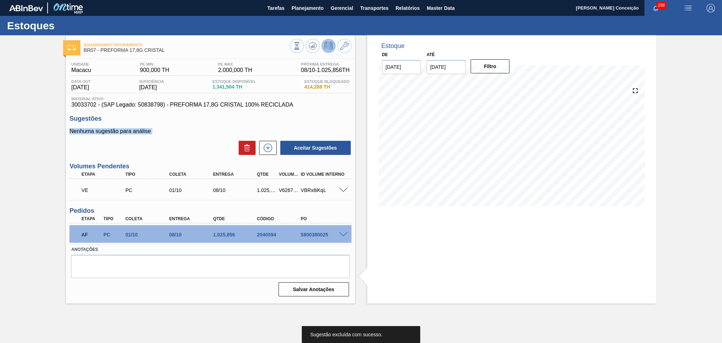
click at [177, 136] on div "Nenhuma sugestão para análise Aceitar Sugestões" at bounding box center [210, 141] width 282 height 27
click at [184, 142] on div "Aceitar Sugestões" at bounding box center [210, 148] width 282 height 16
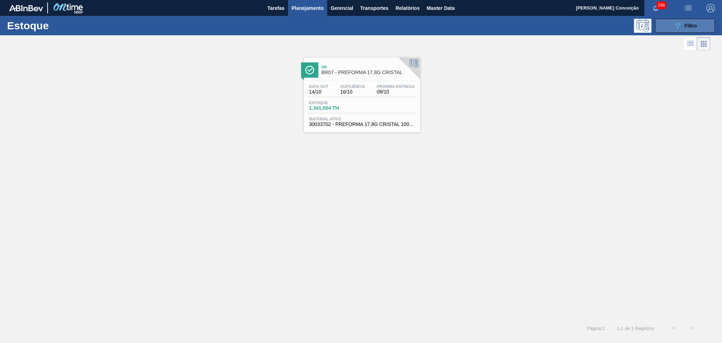
click at [691, 32] on button "089F7B8B-B2A5-4AFE-B5C0-19BA573D28AC Filtro" at bounding box center [685, 26] width 60 height 14
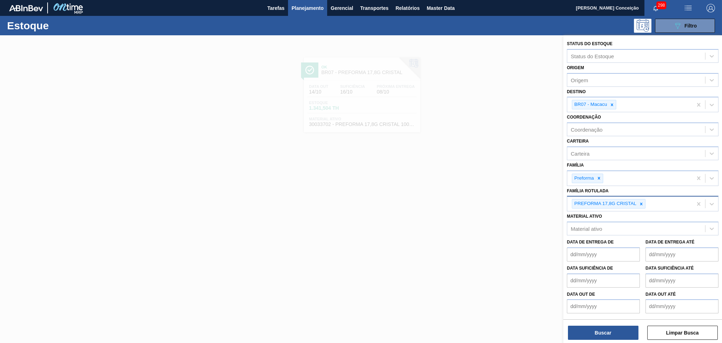
click at [653, 203] on div "PREFORMA 17,8G CRISTAL" at bounding box center [629, 203] width 125 height 14
type Rotulada "13,7g v"
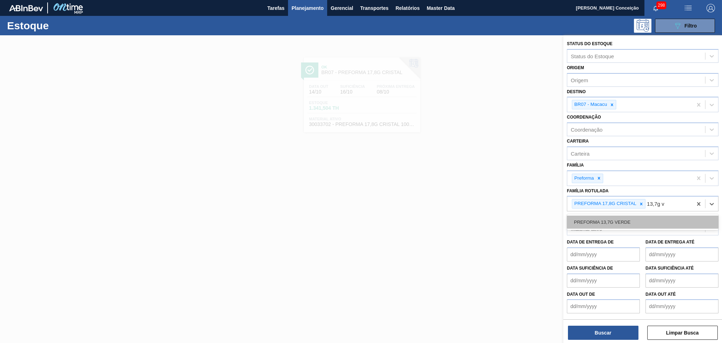
click at [654, 216] on div "PREFORMA 13,7G VERDE" at bounding box center [643, 221] width 152 height 13
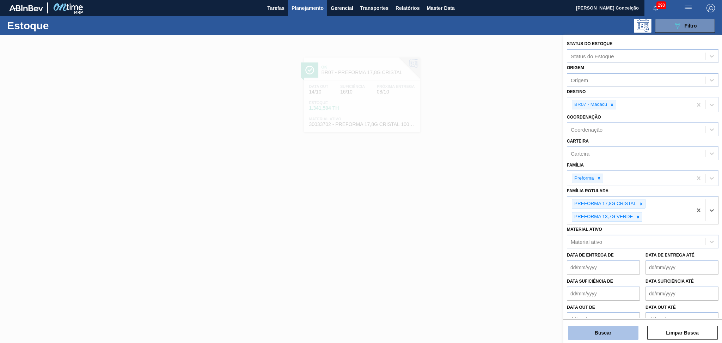
click at [575, 330] on button "Buscar" at bounding box center [603, 332] width 70 height 14
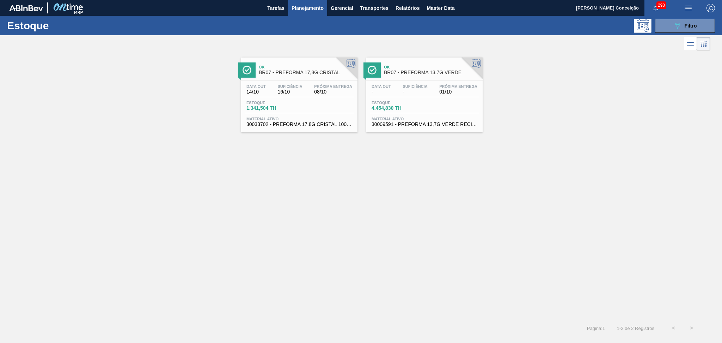
click at [403, 112] on div "Estoque 4.454,830 TH" at bounding box center [424, 106] width 109 height 13
click at [698, 26] on button "089F7B8B-B2A5-4AFE-B5C0-19BA573D28AC Filtro" at bounding box center [685, 26] width 60 height 14
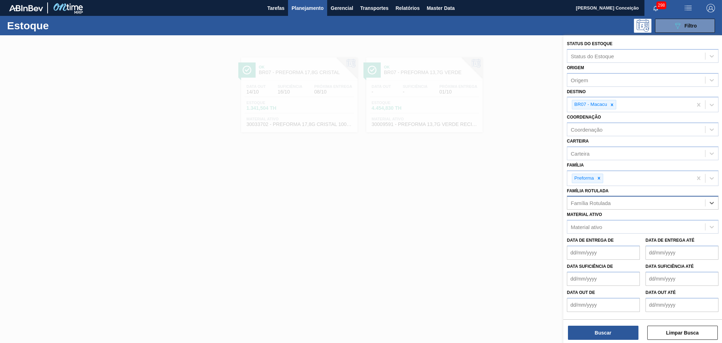
click at [622, 200] on div "Família Rotulada" at bounding box center [636, 203] width 138 height 10
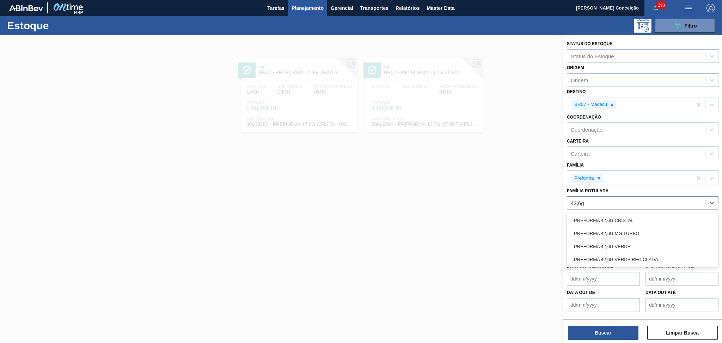
type Rotulada "42,6g c"
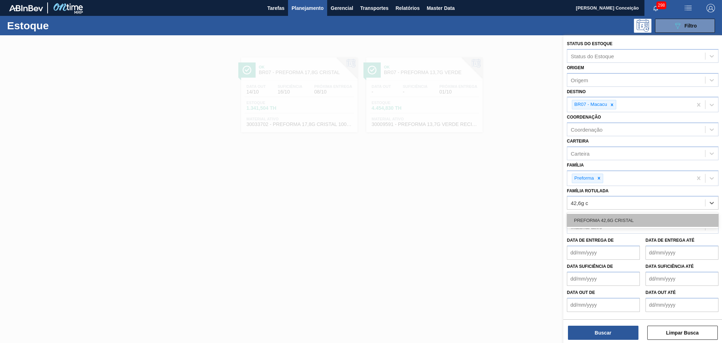
click at [620, 217] on div "PREFORMA 42,6G CRISTAL" at bounding box center [643, 220] width 152 height 13
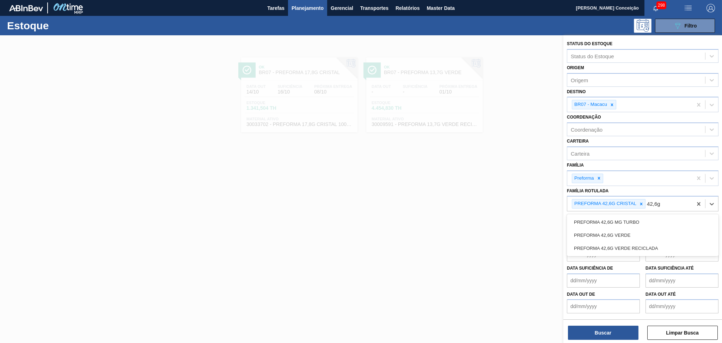
type Rotulada "42,6g v"
click at [620, 217] on div "PREFORMA 42,6G VERDE" at bounding box center [643, 221] width 152 height 13
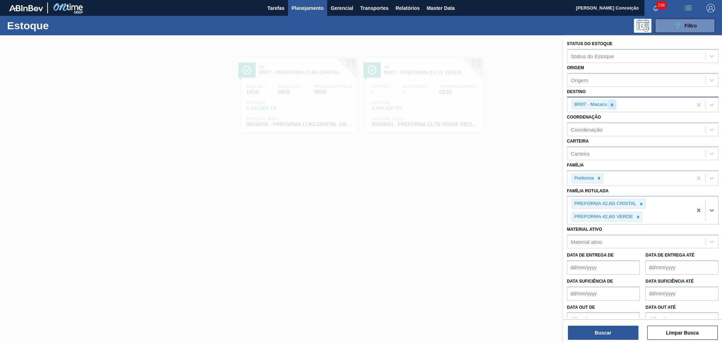
click at [613, 102] on icon at bounding box center [611, 104] width 5 height 5
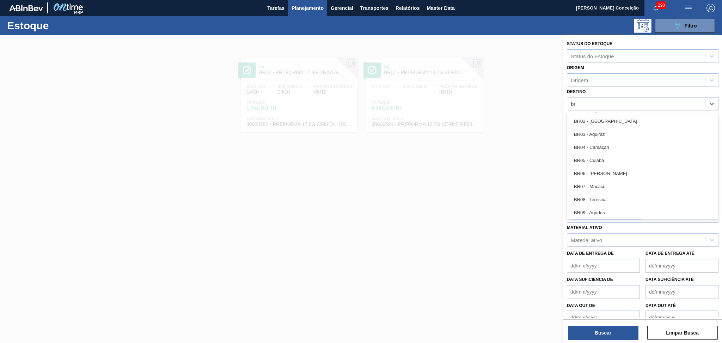
type input "br15"
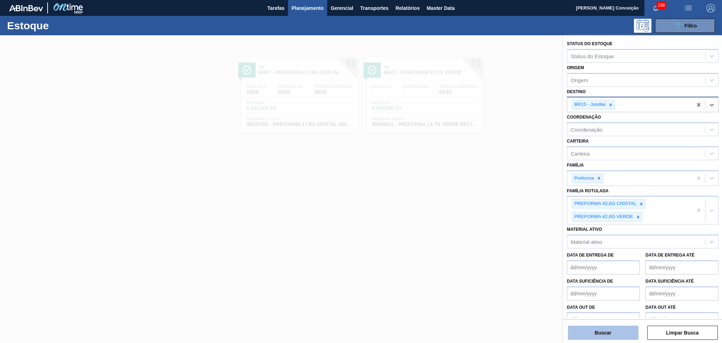
click at [578, 334] on button "Buscar" at bounding box center [603, 332] width 70 height 14
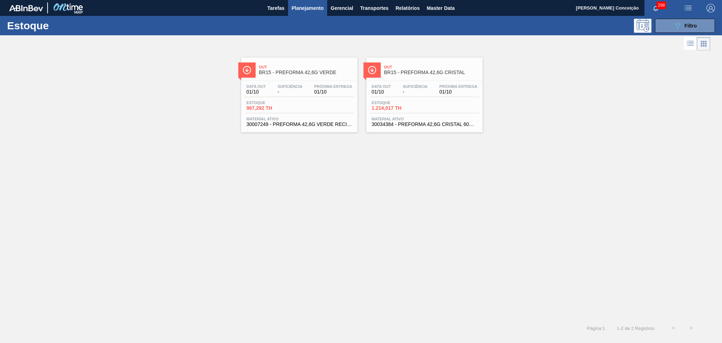
click at [281, 75] on span "BR15 - PREFORMA 42,6G VERDE" at bounding box center [306, 72] width 95 height 5
click at [395, 99] on div "Data out 01/10 Suficiência - Próxima Entrega 01/10 Estoque 1.214,017 TH Materia…" at bounding box center [424, 105] width 116 height 48
click at [555, 110] on div "Out BR15 - PREFORMA 42,6G VERDE Data out 01/10 Suficiência - Próxima Entrega 01…" at bounding box center [361, 92] width 722 height 80
click at [686, 33] on div "Estoque 089F7B8B-B2A5-4AFE-B5C0-19BA573D28AC Filtro" at bounding box center [361, 25] width 722 height 19
click at [685, 29] on div "089F7B8B-B2A5-4AFE-B5C0-19BA573D28AC Filtro" at bounding box center [685, 26] width 24 height 8
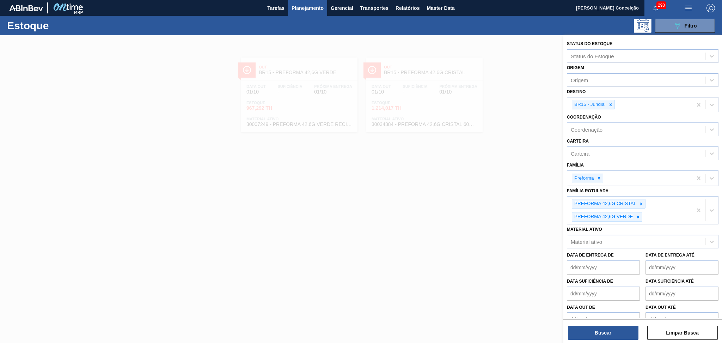
click at [611, 103] on icon at bounding box center [610, 104] width 5 height 5
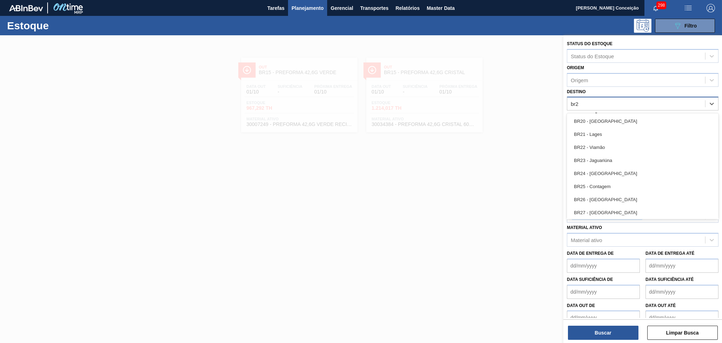
type input "br23"
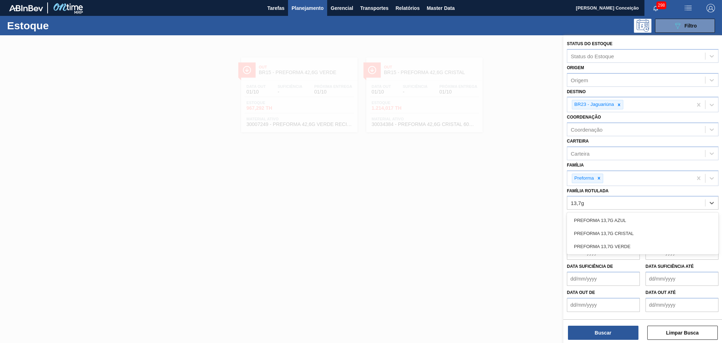
type Rotulada "13,7g v"
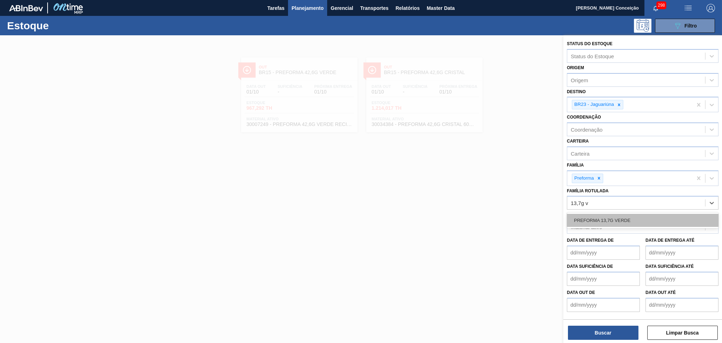
click at [662, 217] on div "PREFORMA 13,7G VERDE" at bounding box center [643, 220] width 152 height 13
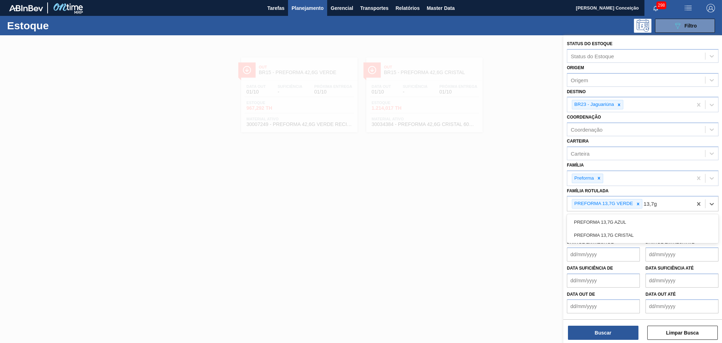
type Rotulada "13,7g c"
click at [662, 217] on div "PREFORMA 13,7G CRISTAL" at bounding box center [643, 221] width 152 height 13
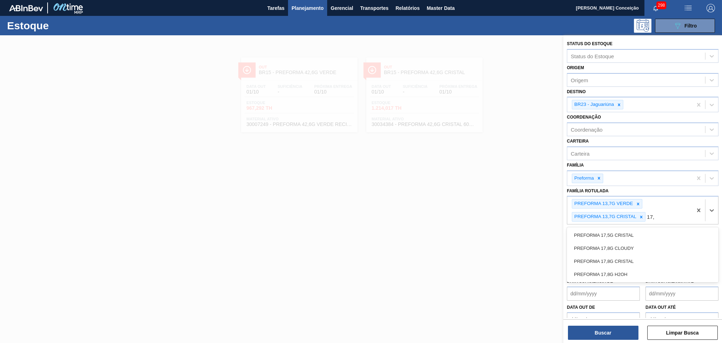
type Rotulada "17,8"
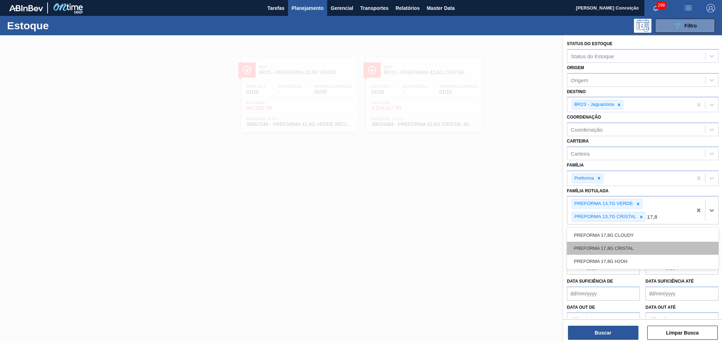
click at [633, 241] on div "PREFORMA 17,8G CRISTAL" at bounding box center [643, 247] width 152 height 13
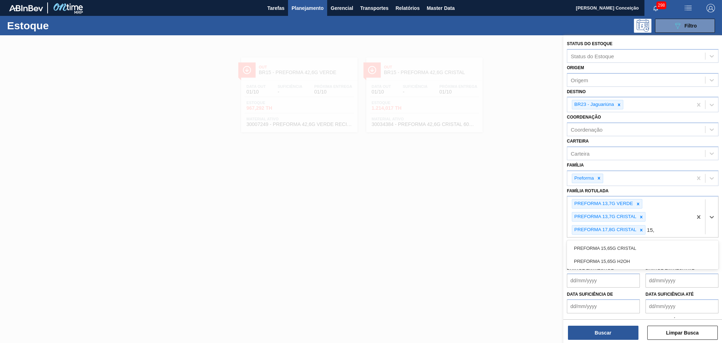
type Rotulada "15,6"
click at [634, 243] on div "PREFORMA 15,65G CRISTAL" at bounding box center [643, 247] width 152 height 13
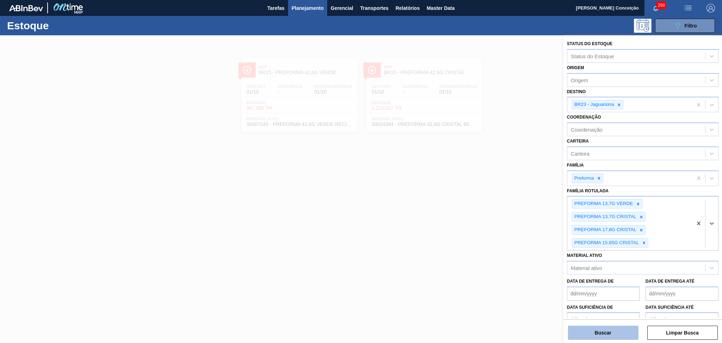
click at [601, 328] on button "Buscar" at bounding box center [603, 332] width 70 height 14
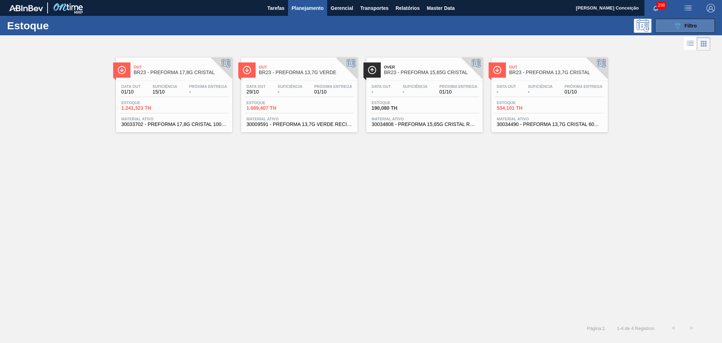
click at [674, 29] on icon "089F7B8B-B2A5-4AFE-B5C0-19BA573D28AC" at bounding box center [677, 26] width 8 height 8
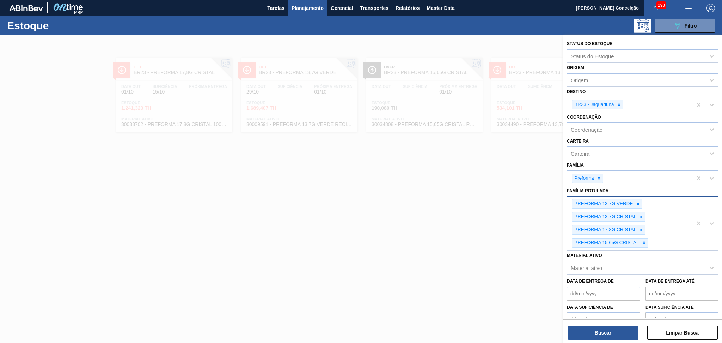
click at [668, 240] on div "PREFORMA 13,7G VERDE PREFORMA 13,7G CRISTAL PREFORMA 17,8G CRISTAL PREFORMA 15,…" at bounding box center [629, 223] width 125 height 54
type Rotulada "15"
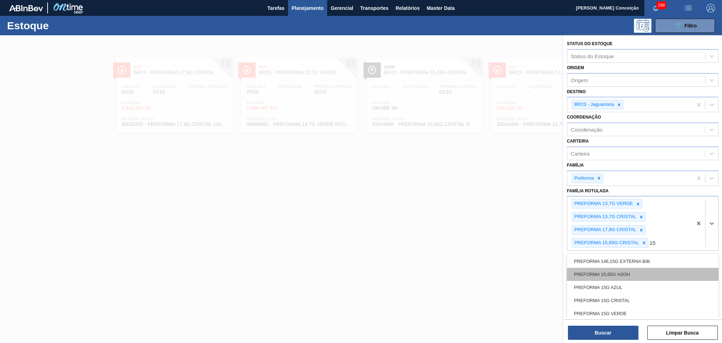
click at [622, 268] on div "PREFORMA 15,65G H2OH" at bounding box center [643, 274] width 152 height 13
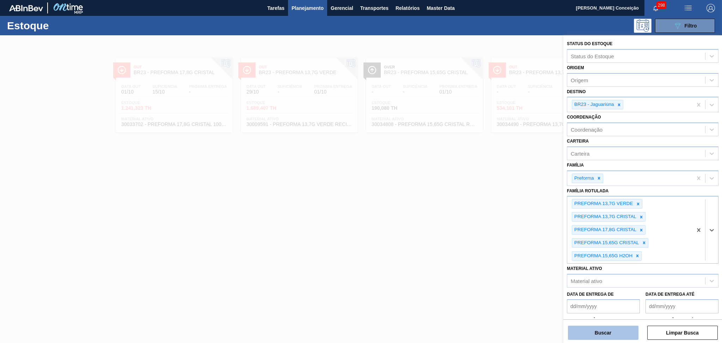
click at [611, 331] on button "Buscar" at bounding box center [603, 332] width 70 height 14
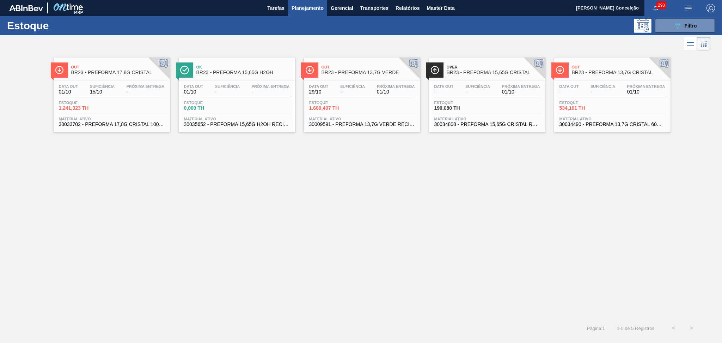
click at [298, 171] on div "Out BR23 - PREFORMA 17,8G CRISTAL Data out 01/10 Suficiência 15/10 Próxima Entr…" at bounding box center [361, 185] width 722 height 267
click at [359, 106] on div "Estoque 1.689,407 TH" at bounding box center [333, 105] width 53 height 10
click at [623, 102] on div "Estoque 534,101 TH" at bounding box center [612, 106] width 109 height 13
click at [310, 189] on div "Out BR23 - PREFORMA 17,8G CRISTAL Data out 01/10 Suficiência 15/10 Próxima Entr…" at bounding box center [361, 185] width 722 height 267
click at [112, 108] on div "Estoque 1.241,323 TH" at bounding box center [111, 106] width 109 height 13
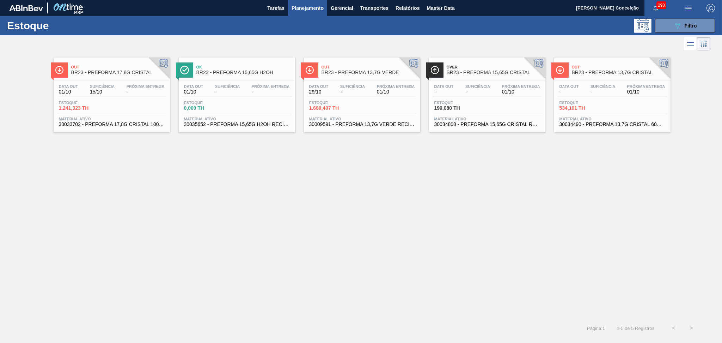
click at [507, 105] on div "Estoque 190,080 TH" at bounding box center [487, 106] width 109 height 13
click at [324, 221] on div "Out BR23 - PREFORMA 17,8G CRISTAL Data out 01/10 Suficiência 15/10 Próxima Entr…" at bounding box center [361, 185] width 722 height 267
click at [690, 24] on span "Filtro" at bounding box center [691, 26] width 12 height 6
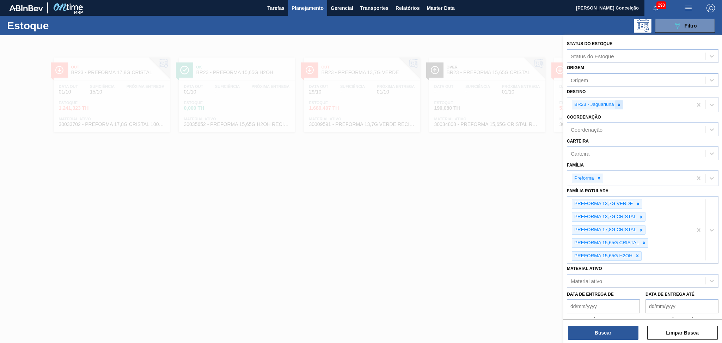
click at [621, 103] on icon at bounding box center [619, 104] width 5 height 5
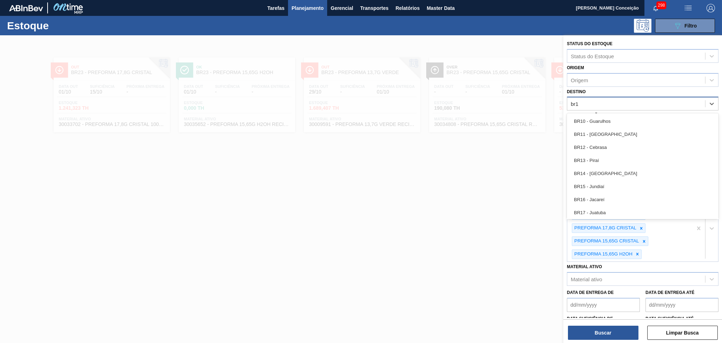
type input "br12"
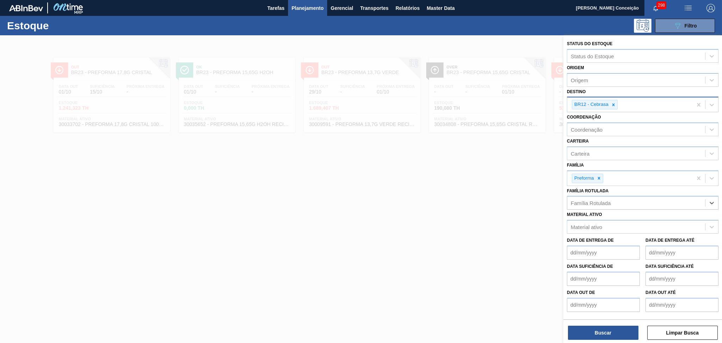
click at [585, 209] on div "Material ativo Material ativo" at bounding box center [643, 221] width 152 height 24
click at [592, 203] on div "Família Rotulada" at bounding box center [591, 203] width 40 height 6
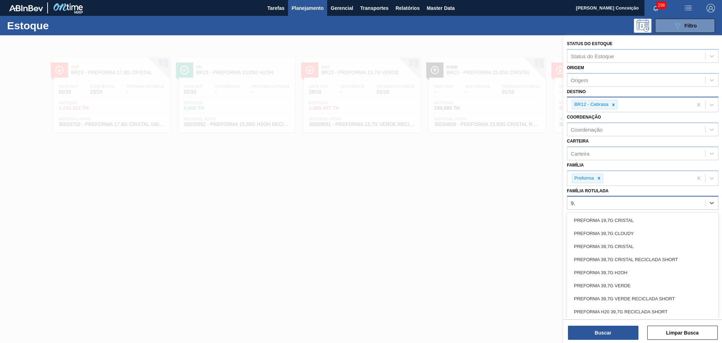
type Rotulada "9"
type Rotulada "39,7"
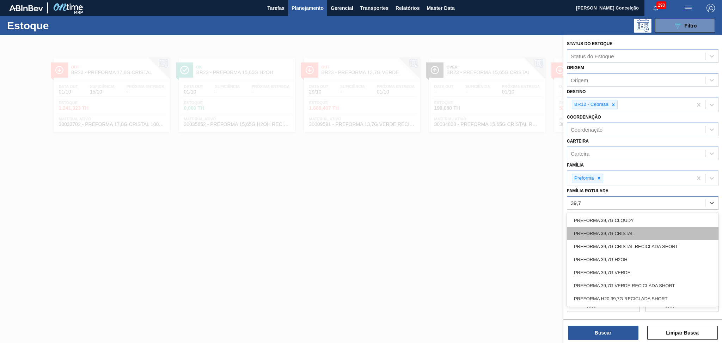
click at [634, 227] on div "PREFORMA 39,7G CRISTAL" at bounding box center [643, 233] width 152 height 13
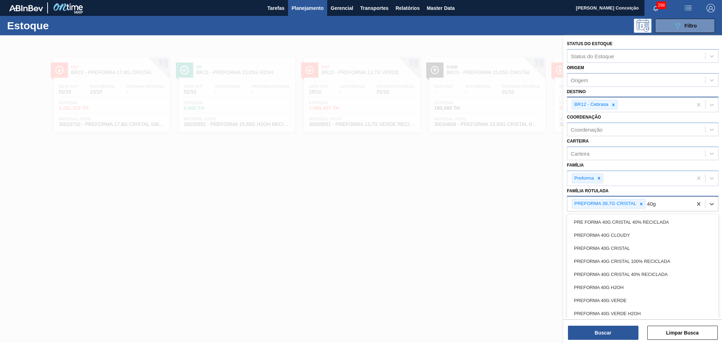
type Rotulada "40g c"
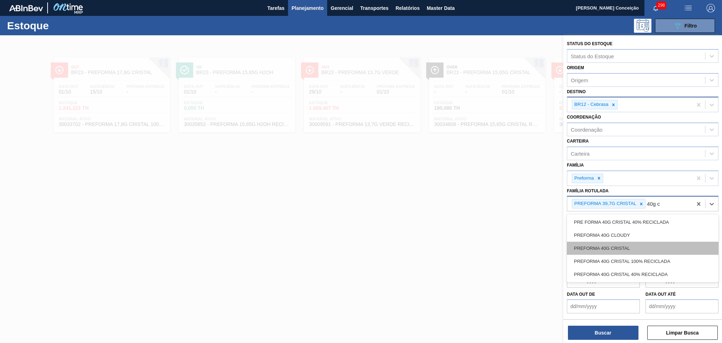
click at [629, 245] on div "PREFORMA 40G CRISTAL" at bounding box center [643, 247] width 152 height 13
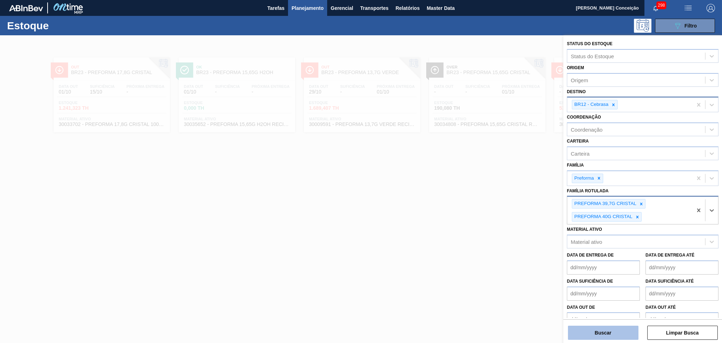
click at [591, 336] on button "Buscar" at bounding box center [603, 332] width 70 height 14
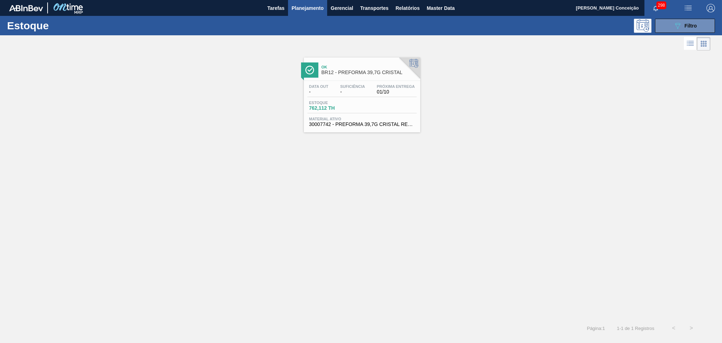
click at [347, 98] on div "Data out - Suficiência - Próxima Entrega 01/10 Estoque 762,112 TH Material ativ…" at bounding box center [362, 105] width 116 height 48
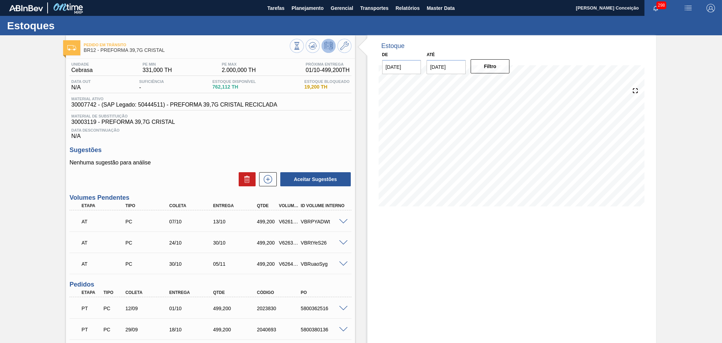
click at [312, 135] on div "Data Descontinuação N/A" at bounding box center [210, 132] width 282 height 14
click at [312, 48] on icon at bounding box center [312, 46] width 8 height 8
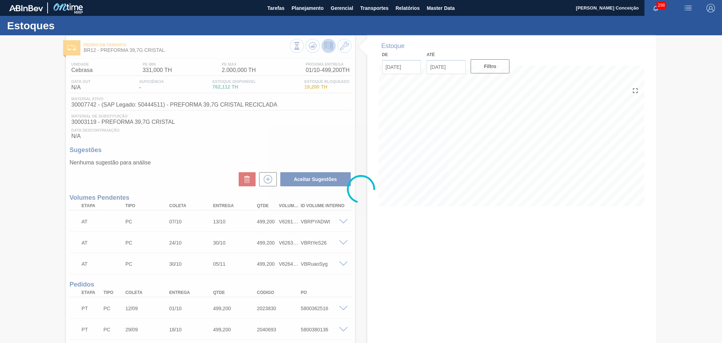
click at [348, 148] on div at bounding box center [361, 188] width 722 height 307
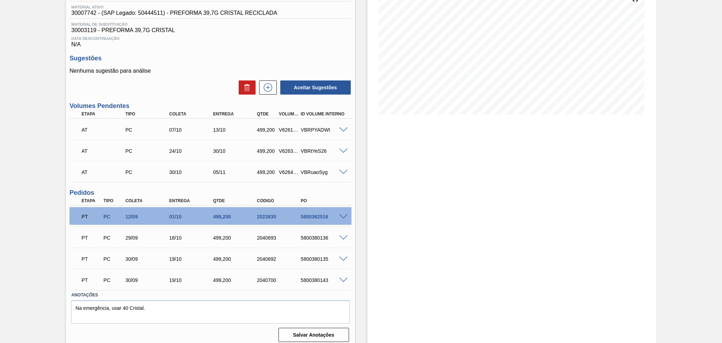
scroll to position [95, 0]
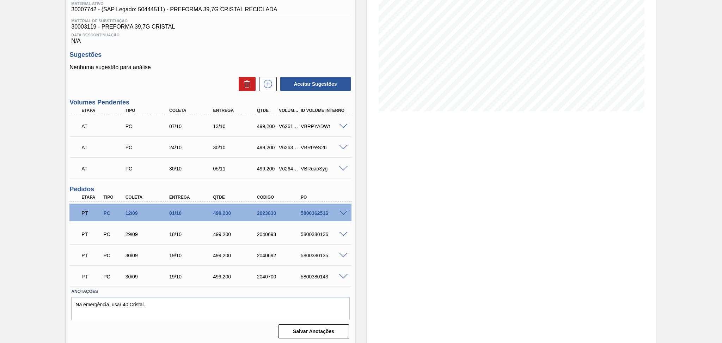
click at [313, 211] on div "5800362516" at bounding box center [323, 213] width 49 height 6
copy div "5800362516"
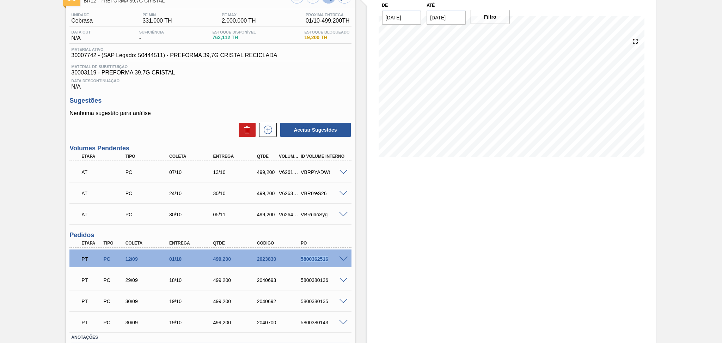
scroll to position [0, 0]
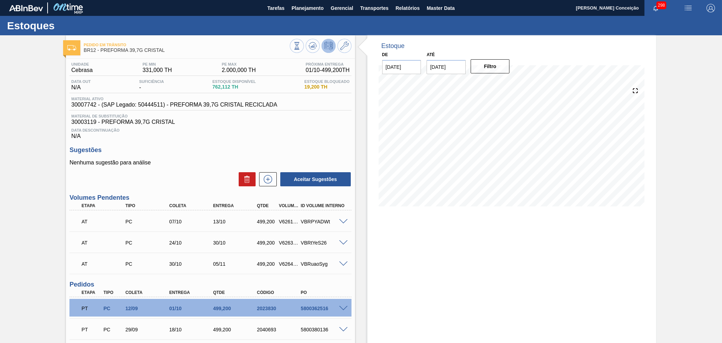
click at [223, 87] on span "762,112 TH" at bounding box center [233, 86] width 43 height 5
copy span "762,112"
click at [373, 219] on div "Estoque De 01/10/2025 Até 30/10/2025 Filtro 16/10 Projeção de Estoque 472.914 N…" at bounding box center [511, 237] width 289 height 404
click at [320, 9] on span "Planejamento" at bounding box center [308, 8] width 32 height 8
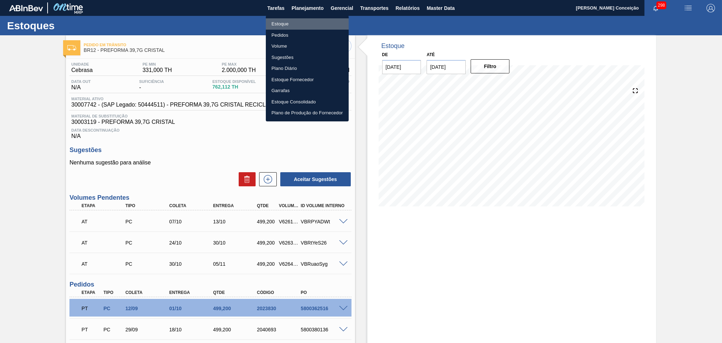
drag, startPoint x: 278, startPoint y: 24, endPoint x: 303, endPoint y: 25, distance: 25.4
click at [278, 24] on li "Estoque" at bounding box center [307, 23] width 83 height 11
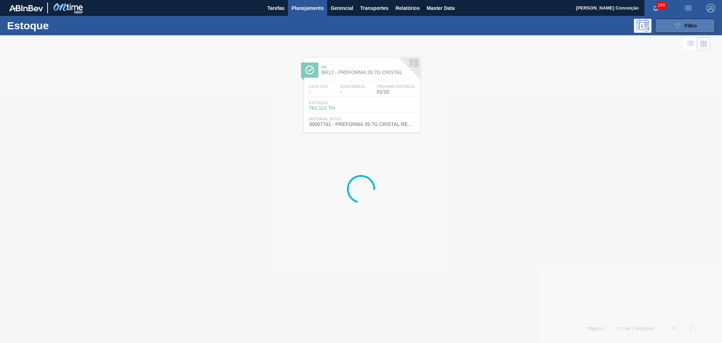
click at [678, 20] on button "089F7B8B-B2A5-4AFE-B5C0-19BA573D28AC Filtro" at bounding box center [685, 26] width 60 height 14
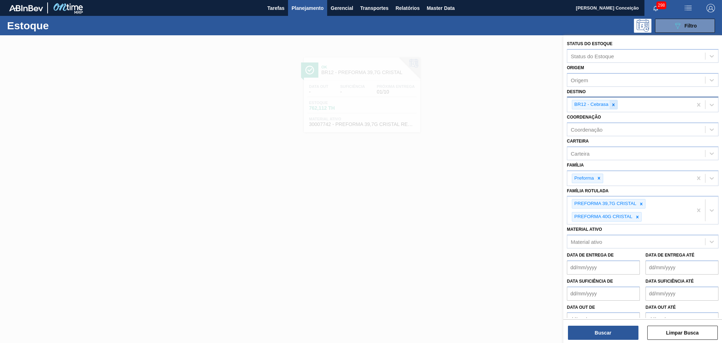
click at [613, 101] on div at bounding box center [613, 104] width 8 height 9
type input "macacu"
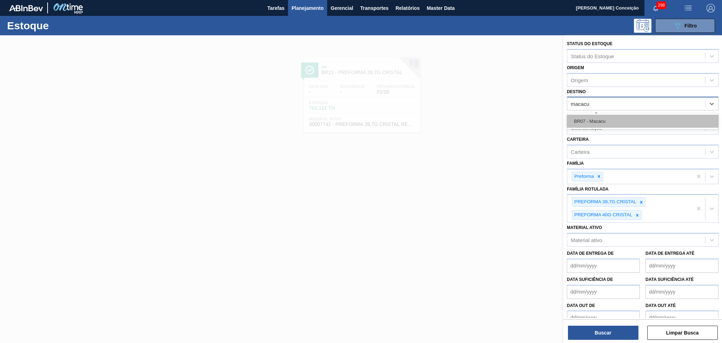
click at [605, 120] on div "BR07 - Macacu" at bounding box center [643, 121] width 152 height 13
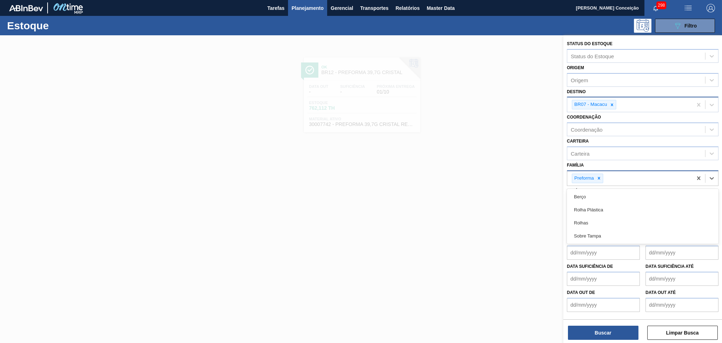
click at [605, 178] on input "Família" at bounding box center [605, 178] width 1 height 6
click at [600, 179] on div at bounding box center [599, 178] width 8 height 9
type input "rolha"
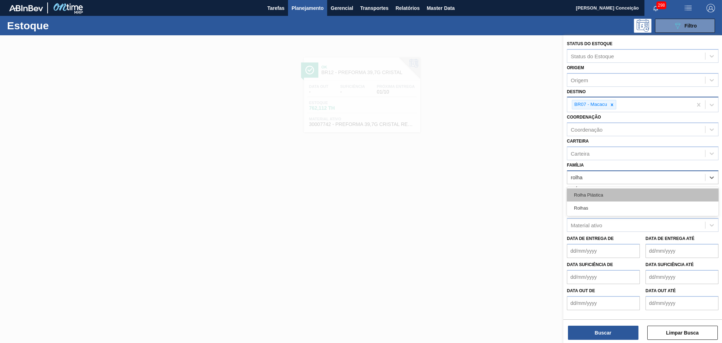
click at [581, 194] on div "Rolha Plástica" at bounding box center [643, 194] width 152 height 13
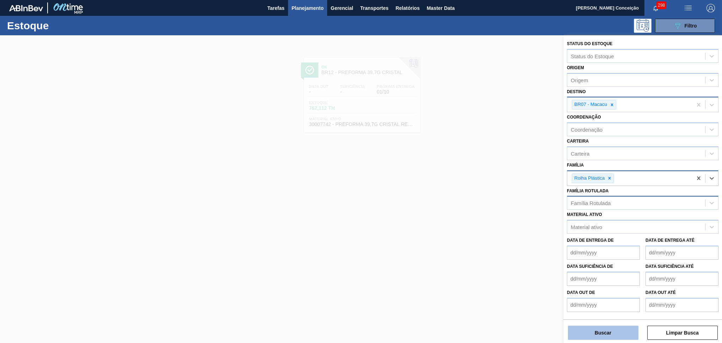
click at [584, 333] on button "Buscar" at bounding box center [603, 332] width 70 height 14
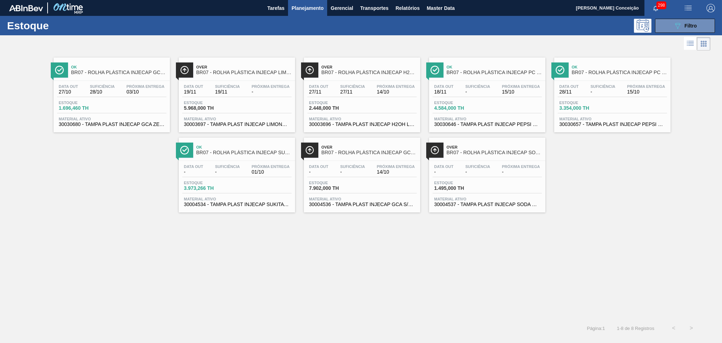
click at [140, 125] on span "30030680 - TAMPA PLAST INJECAP GCA ZERO NIV24" at bounding box center [112, 124] width 106 height 5
click at [676, 25] on icon "089F7B8B-B2A5-4AFE-B5C0-19BA573D28AC" at bounding box center [677, 26] width 8 height 8
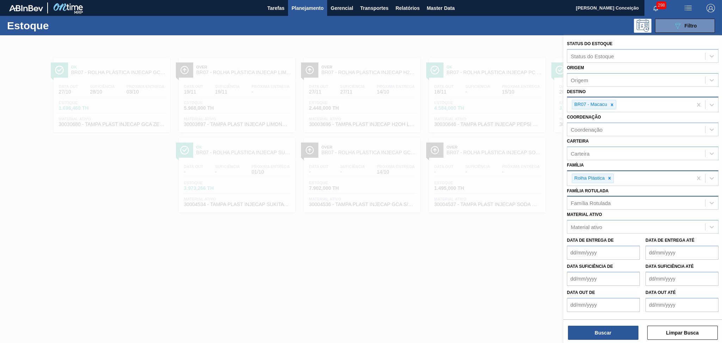
click at [616, 104] on div "BR07 - Macacu" at bounding box center [629, 104] width 125 height 14
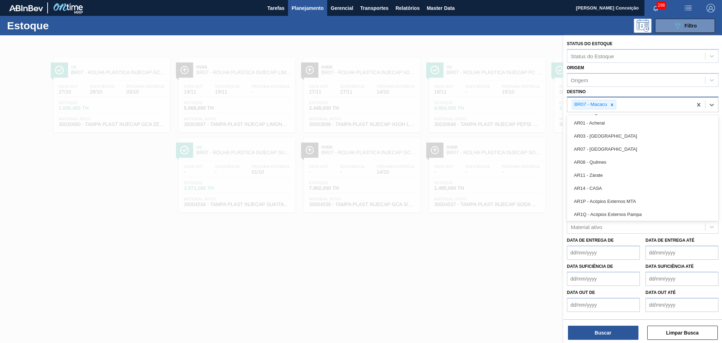
click at [613, 104] on icon at bounding box center [611, 104] width 5 height 5
type input "br19"
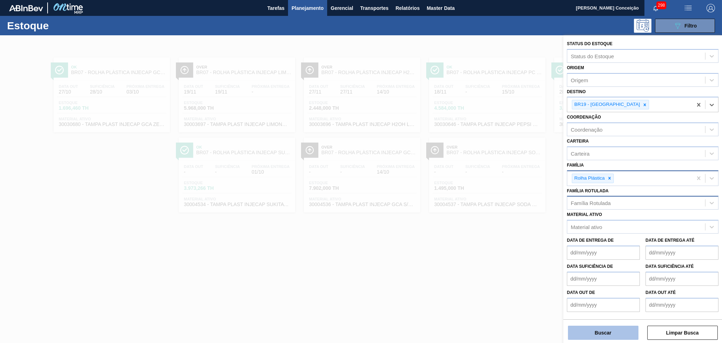
click at [591, 333] on button "Buscar" at bounding box center [603, 332] width 70 height 14
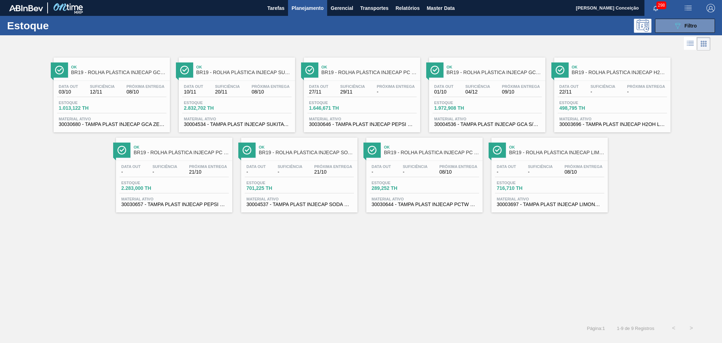
click at [235, 336] on div "Página : 1 1 - 9 de 9 Registros < >" at bounding box center [350, 328] width 700 height 18
click at [109, 125] on span "30030680 - TAMPA PLAST INJECAP GCA ZERO NIV24" at bounding box center [112, 124] width 106 height 5
click at [504, 118] on span "Material ativo" at bounding box center [487, 119] width 106 height 4
click at [678, 25] on icon "089F7B8B-B2A5-4AFE-B5C0-19BA573D28AC" at bounding box center [677, 26] width 8 height 8
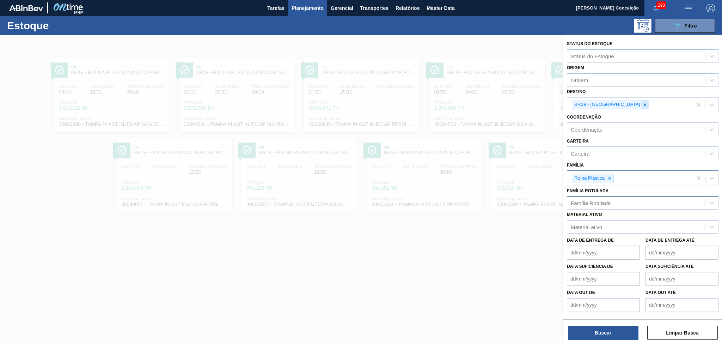
click at [641, 101] on div at bounding box center [645, 104] width 8 height 9
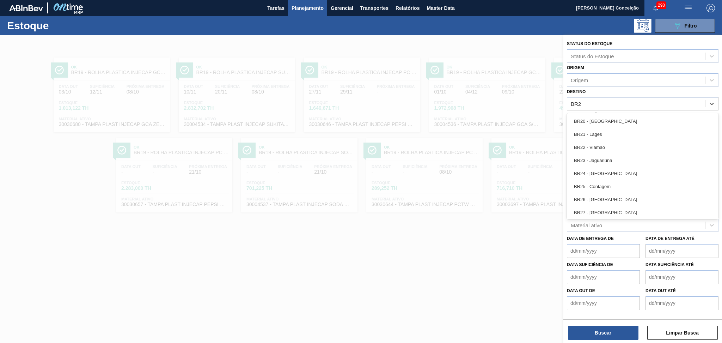
type input "BR23"
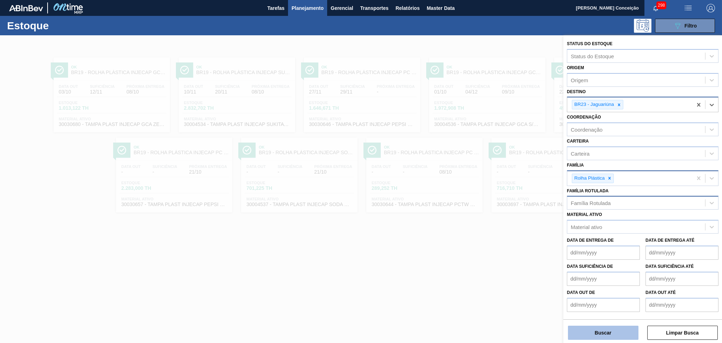
click at [593, 331] on button "Buscar" at bounding box center [603, 332] width 70 height 14
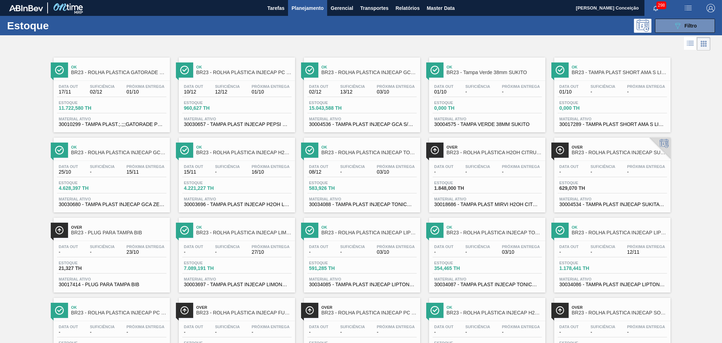
click at [386, 124] on span "30004536 - TAMPA PLAST INJECAP GCA S/LINER" at bounding box center [362, 124] width 106 height 5
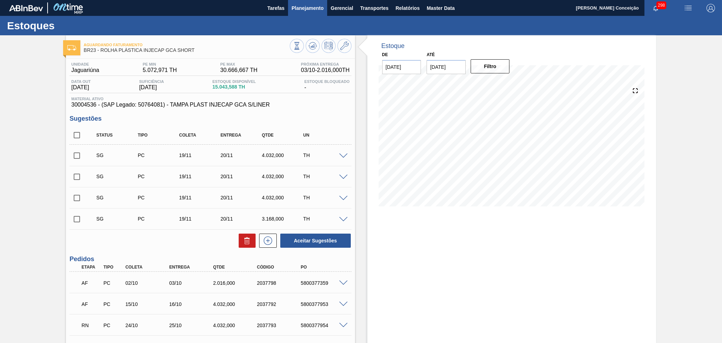
click at [305, 13] on button "Planejamento" at bounding box center [307, 8] width 39 height 16
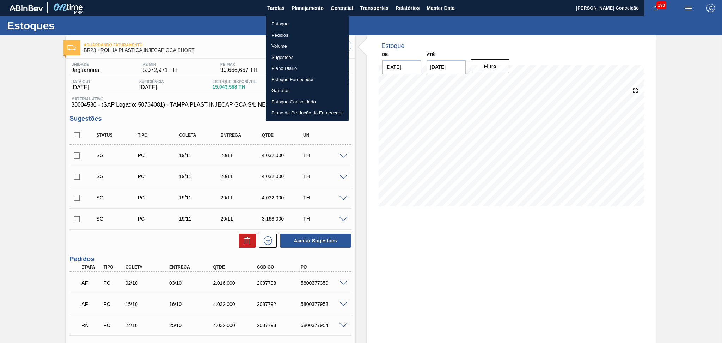
click at [288, 22] on li "Estoque" at bounding box center [307, 23] width 83 height 11
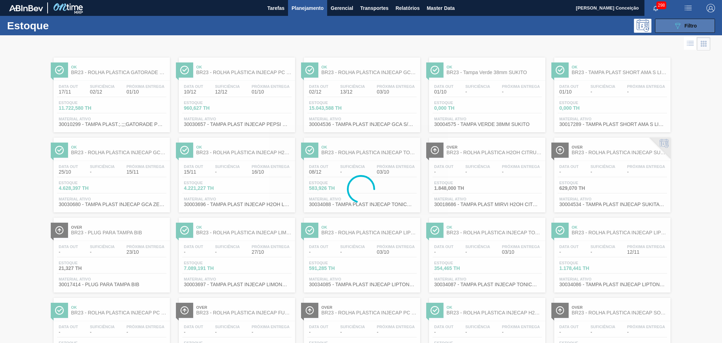
click at [668, 27] on button "089F7B8B-B2A5-4AFE-B5C0-19BA573D28AC Filtro" at bounding box center [685, 26] width 60 height 14
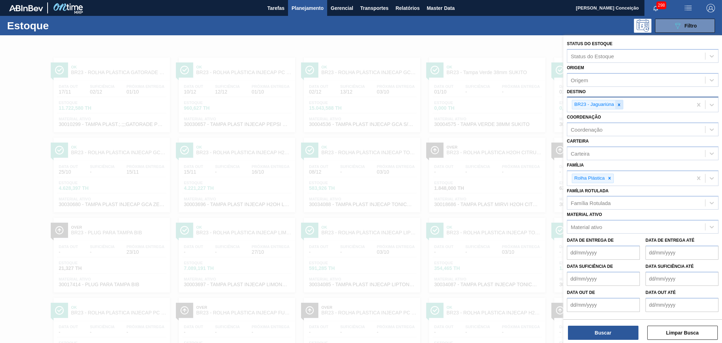
click at [618, 102] on icon at bounding box center [619, 104] width 5 height 5
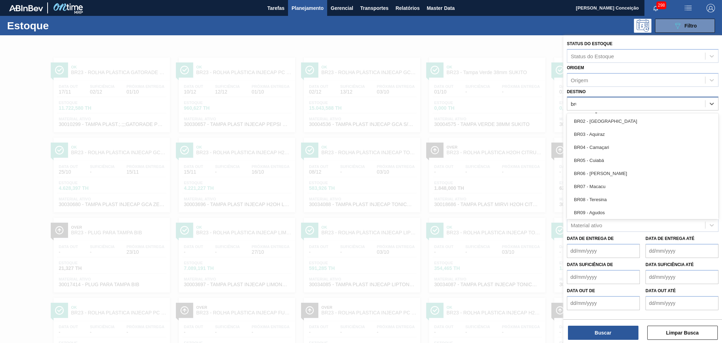
type input "br07"
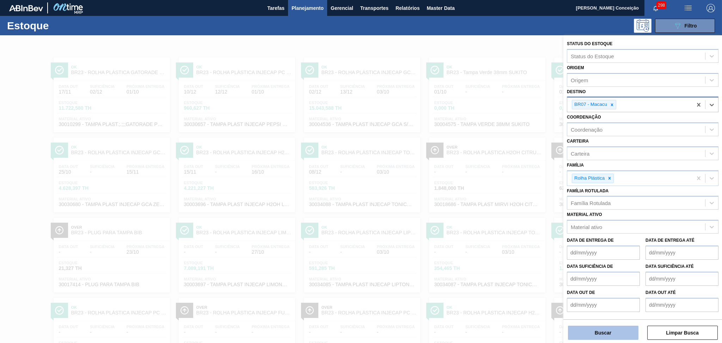
click at [597, 335] on button "Buscar" at bounding box center [603, 332] width 70 height 14
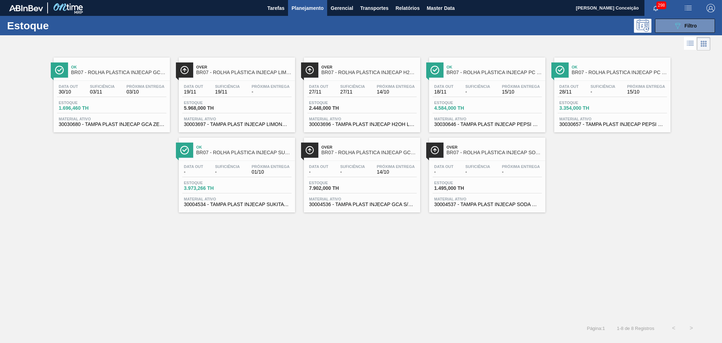
click at [330, 204] on span "30004536 - TAMPA PLAST INJECAP GCA S/LINER" at bounding box center [362, 204] width 106 height 5
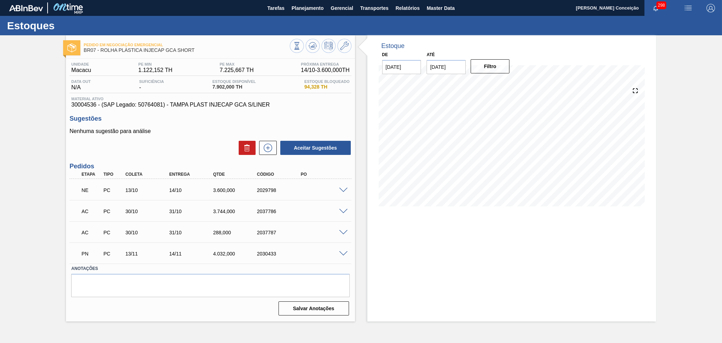
click at [343, 188] on span at bounding box center [343, 190] width 8 height 5
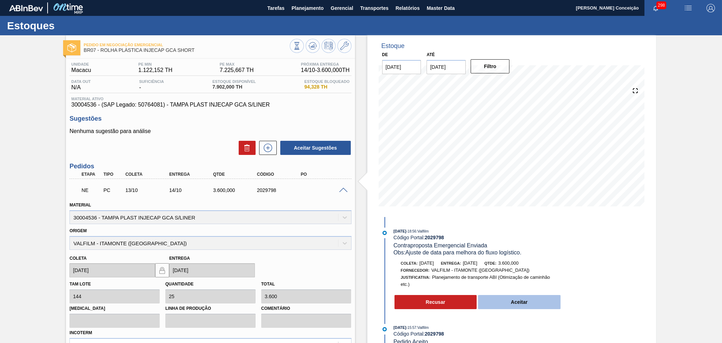
click at [511, 302] on button "Aceitar" at bounding box center [519, 302] width 82 height 14
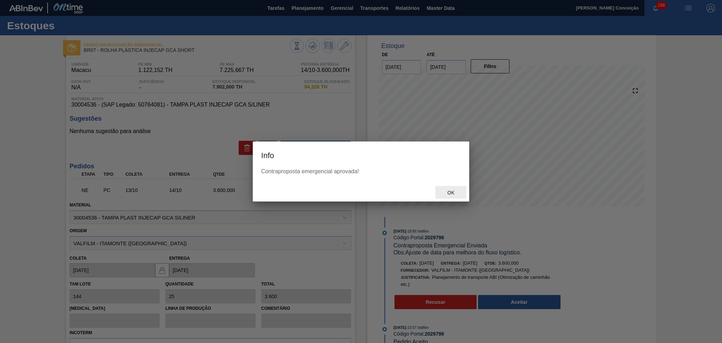
click at [455, 193] on span "Ok" at bounding box center [451, 193] width 18 height 6
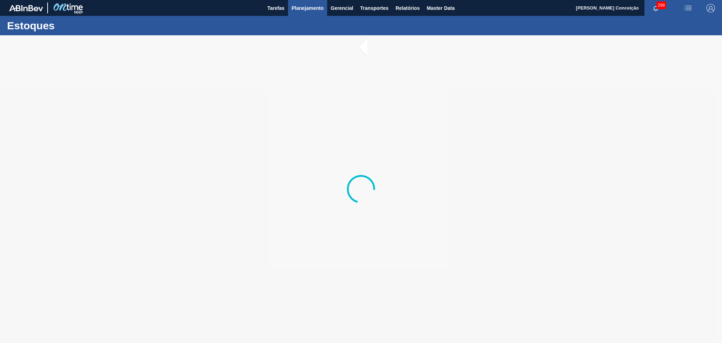
click at [307, 12] on span "Planejamento" at bounding box center [308, 8] width 32 height 8
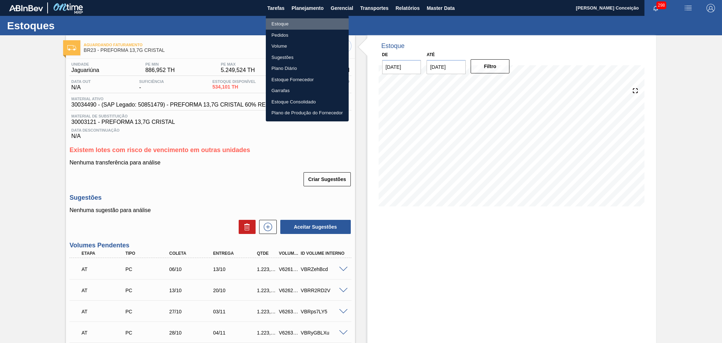
click at [292, 24] on li "Estoque" at bounding box center [307, 23] width 83 height 11
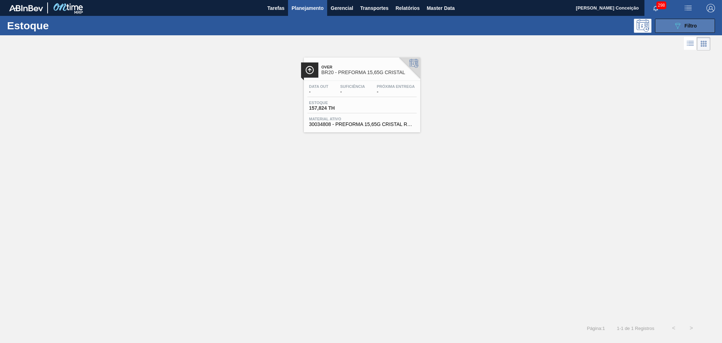
click at [707, 22] on button "089F7B8B-B2A5-4AFE-B5C0-19BA573D28AC Filtro" at bounding box center [685, 26] width 60 height 14
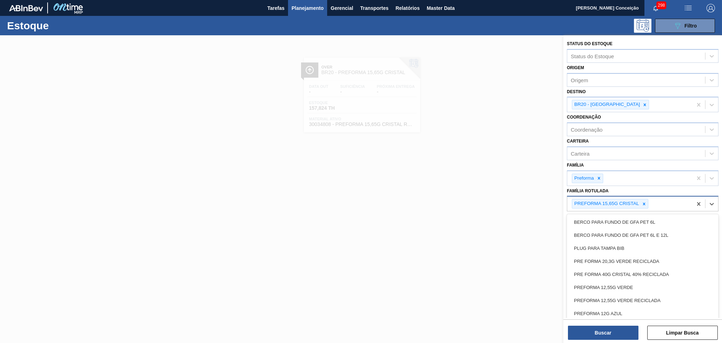
click at [666, 199] on div "PREFORMA 15,65G CRISTAL" at bounding box center [629, 203] width 125 height 14
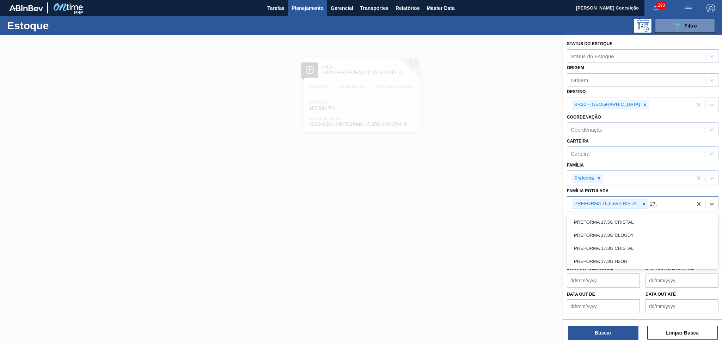
type Rotulada "17,8"
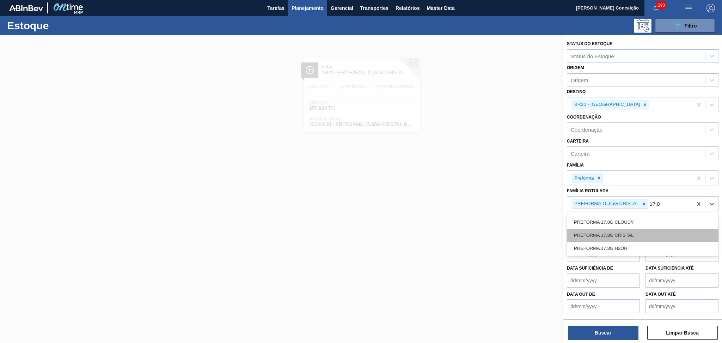
click at [621, 233] on div "PREFORMA 17,8G CRISTAL" at bounding box center [643, 234] width 152 height 13
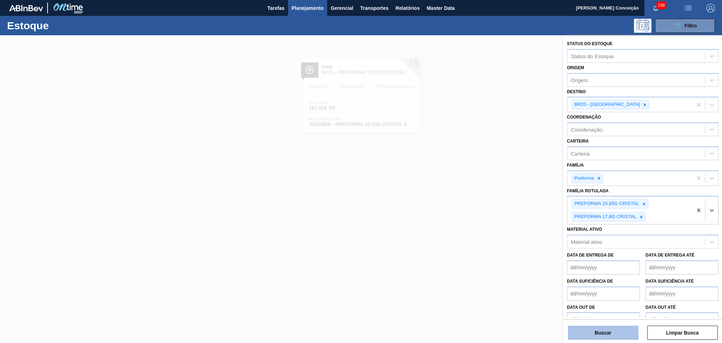
click at [572, 330] on button "Buscar" at bounding box center [603, 332] width 70 height 14
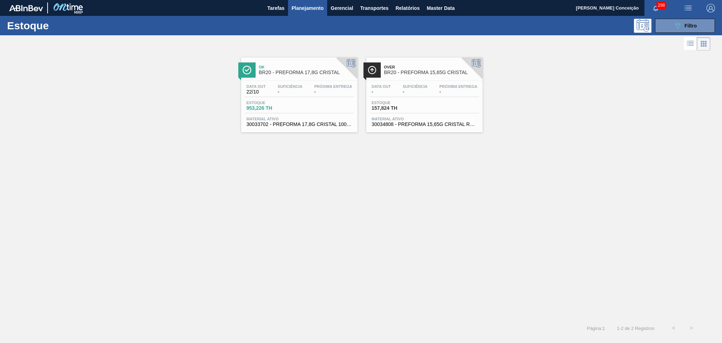
click at [289, 84] on span "Suficiência" at bounding box center [289, 86] width 25 height 4
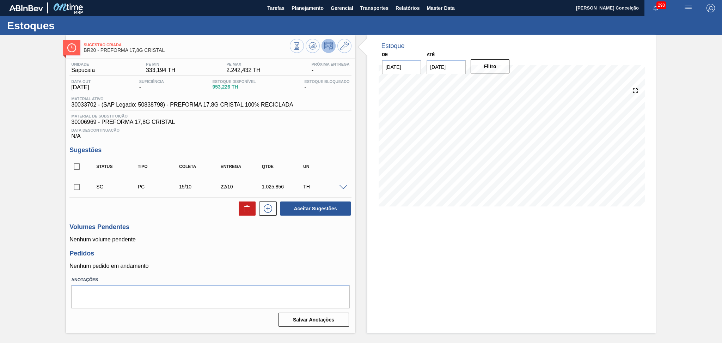
click at [292, 241] on p "Nenhum volume pendente" at bounding box center [210, 239] width 282 height 6
drag, startPoint x: 457, startPoint y: 69, endPoint x: 385, endPoint y: 59, distance: 72.6
click at [399, 60] on div "De 01/10/2025 Até 15/10/2025 Filtro" at bounding box center [446, 62] width 141 height 24
type input "[DATE]"
click at [499, 73] on button "Filtro" at bounding box center [490, 66] width 39 height 14
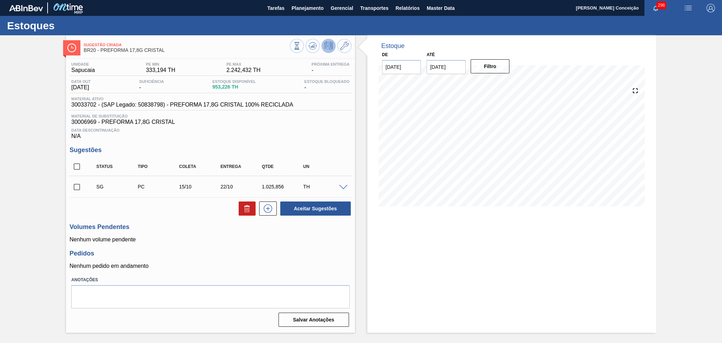
click at [433, 243] on div "Estoque De 01/10/2025 Até 30/10/2025 Filtro 18/10 Projeção de Estoque 708.296 N…" at bounding box center [511, 183] width 289 height 297
click at [72, 166] on input "checkbox" at bounding box center [76, 166] width 15 height 15
checkbox input "true"
click at [246, 210] on icon at bounding box center [246, 209] width 0 height 4
checkbox input "false"
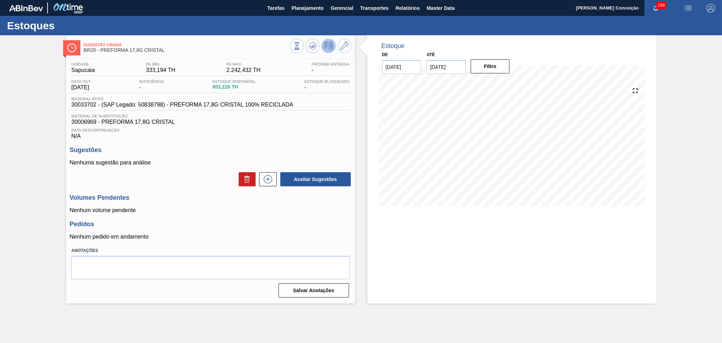
click at [247, 146] on h3 "Sugestões" at bounding box center [210, 149] width 282 height 7
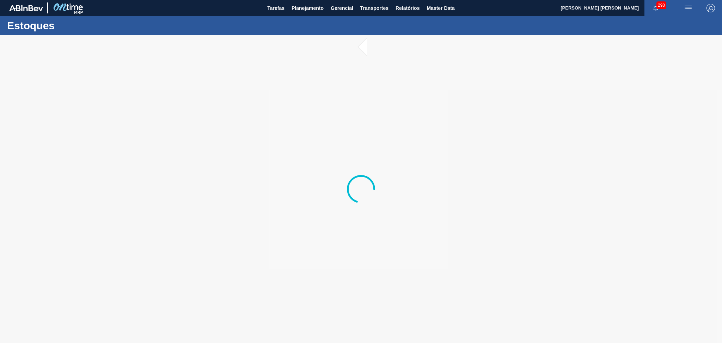
click at [190, 161] on div at bounding box center [361, 188] width 722 height 307
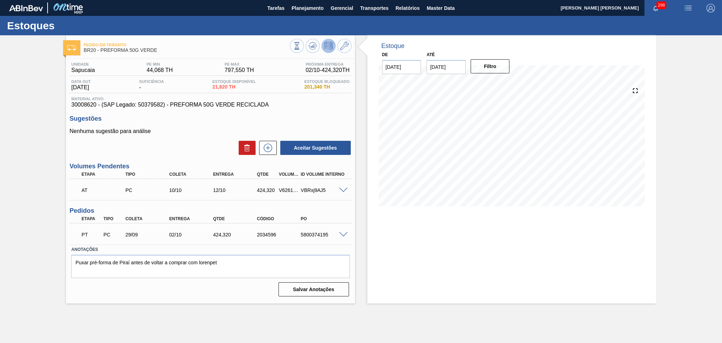
click at [278, 245] on label "Anotações" at bounding box center [210, 249] width 278 height 10
click at [302, 248] on label "Anotações" at bounding box center [210, 249] width 278 height 10
click at [319, 116] on h3 "Sugestões" at bounding box center [210, 118] width 282 height 7
click at [265, 191] on div "424,320" at bounding box center [266, 190] width 23 height 6
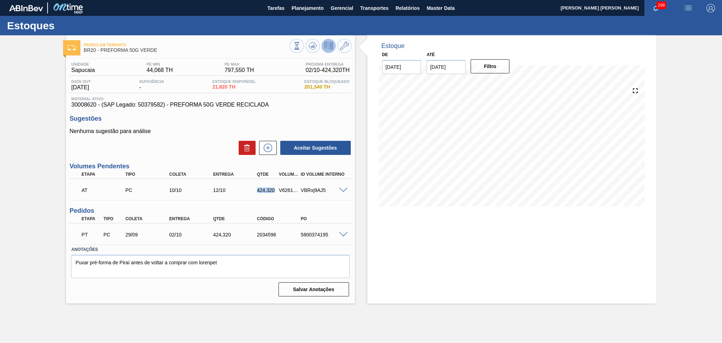
copy div "424,320"
click at [212, 151] on div "Aceitar Sugestões" at bounding box center [210, 148] width 282 height 16
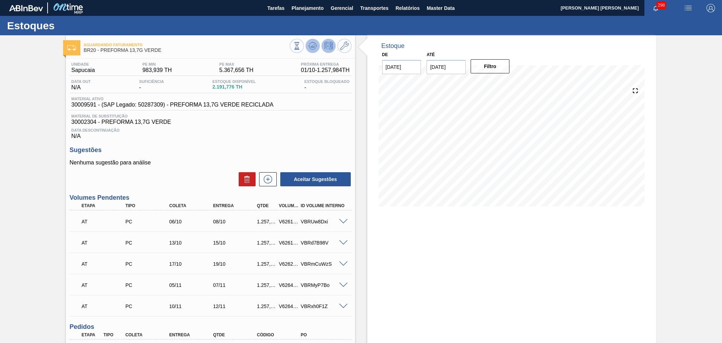
click at [310, 45] on icon at bounding box center [312, 46] width 8 height 8
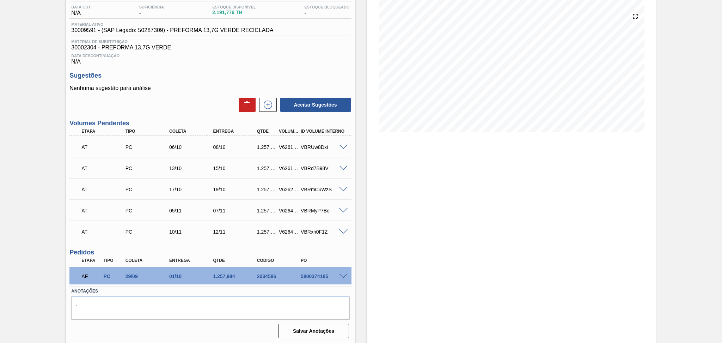
click at [345, 274] on div at bounding box center [344, 275] width 14 height 5
click at [343, 274] on span at bounding box center [343, 276] width 8 height 5
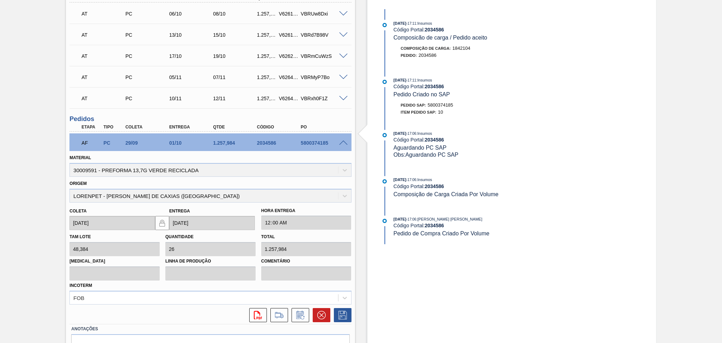
scroll to position [215, 0]
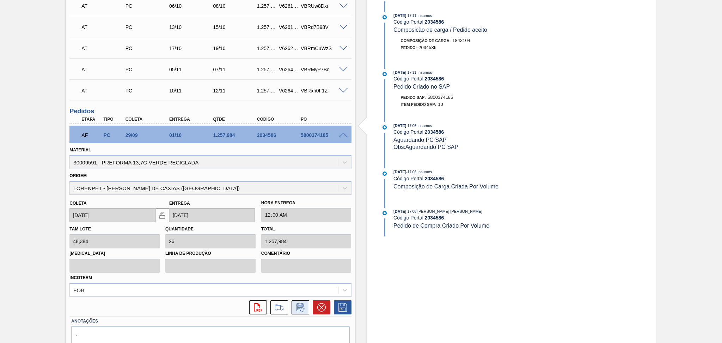
click at [299, 306] on icon at bounding box center [299, 308] width 5 height 4
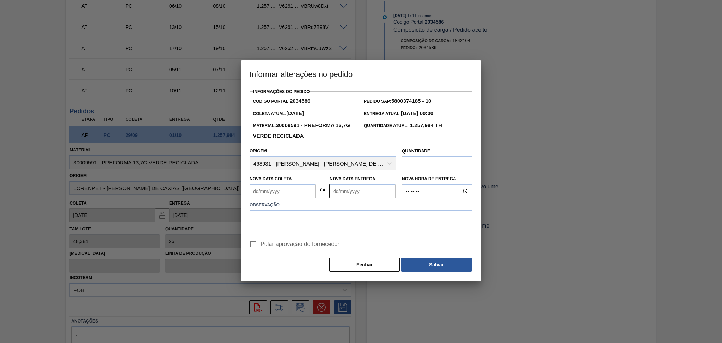
click at [293, 191] on Coleta2034586 "Nova Data Coleta" at bounding box center [283, 191] width 66 height 14
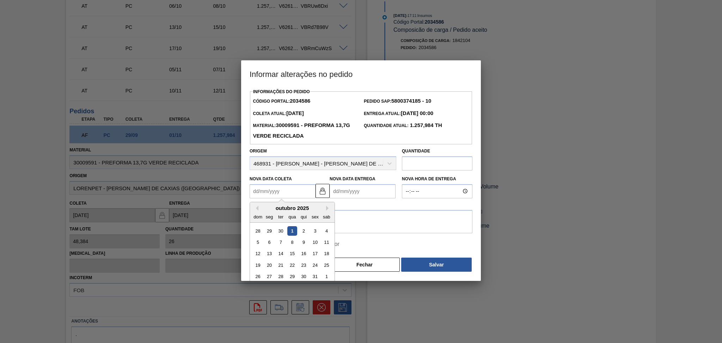
type Coleta2034586 "0"
type Entrega2034586 "[DATE]"
type Coleta2034586 "02"
type Entrega2034586 "[DATE]"
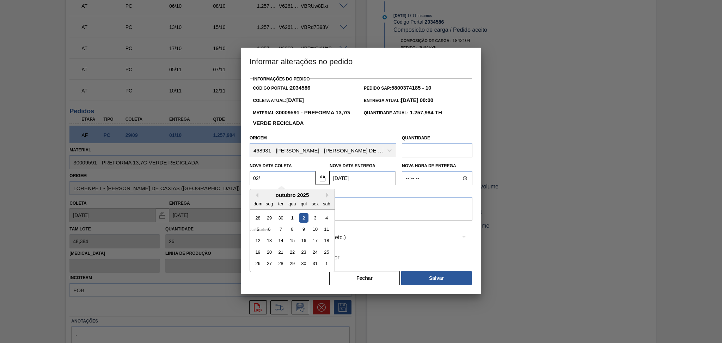
type Coleta2034586 "02/1"
type Entrega2034586 "[DATE]"
type Coleta2034586 "02/10"
type Entrega2034586 "[DATE]"
type Coleta2034586 "02/10/2"
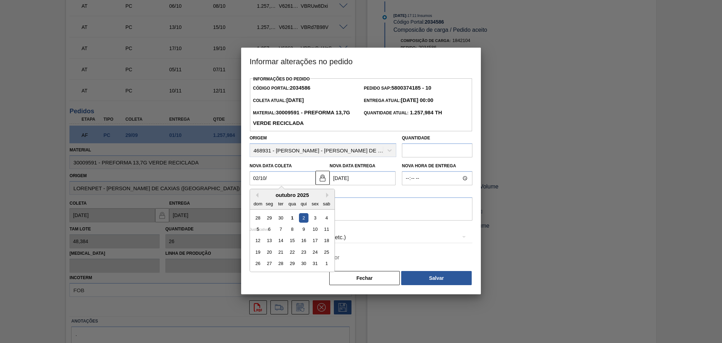
type Entrega2034586 "[DATE]"
type Coleta2034586 "02/10/20"
type Entrega2034586 "04/10/2020"
type Coleta2034586 "[DATE]"
type Entrega2034586 "04/10/2025"
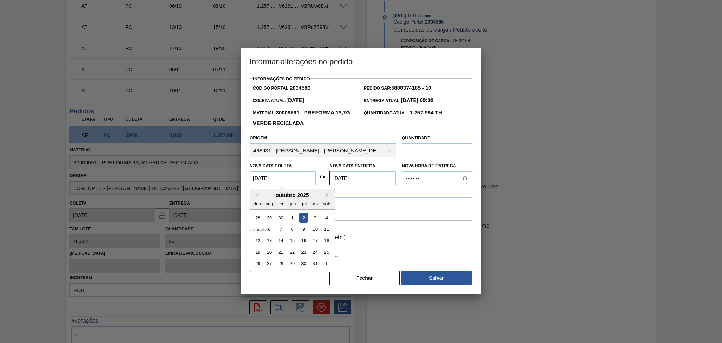
type Coleta2034586 "[DATE]"
click at [413, 214] on textarea at bounding box center [361, 208] width 223 height 23
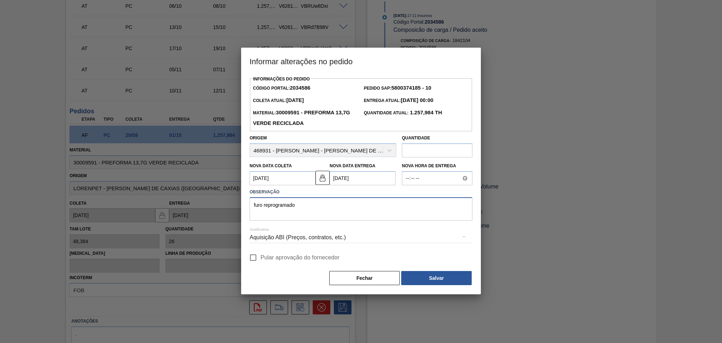
type textarea "furo reprogramado"
click at [283, 256] on span "Pular aprovação do fornecedor" at bounding box center [299, 257] width 79 height 8
click at [260, 256] on input "Pular aprovação do fornecedor" at bounding box center [253, 257] width 15 height 15
checkbox input "true"
click at [418, 276] on button "Salvar" at bounding box center [436, 278] width 70 height 14
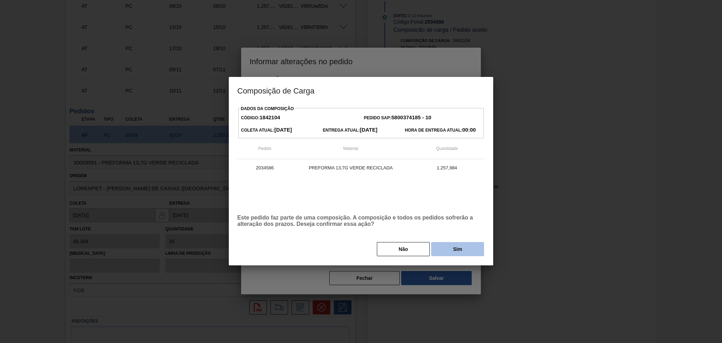
click at [471, 251] on button "Sim" at bounding box center [457, 249] width 53 height 14
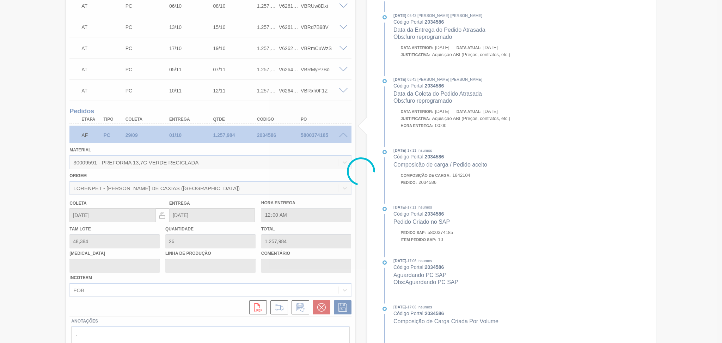
type input "furo reprogramado"
type input "[DATE]"
type input "04/10/2025"
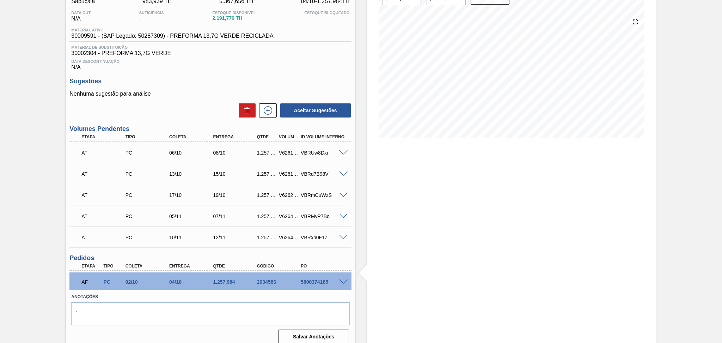
scroll to position [74, 0]
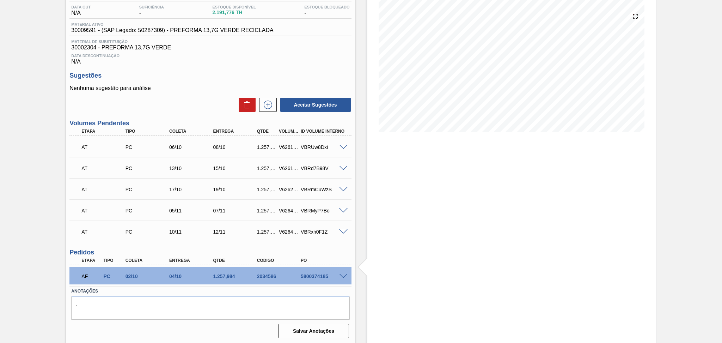
click at [318, 276] on div "5800374185" at bounding box center [323, 276] width 49 height 6
copy div "5800374185"
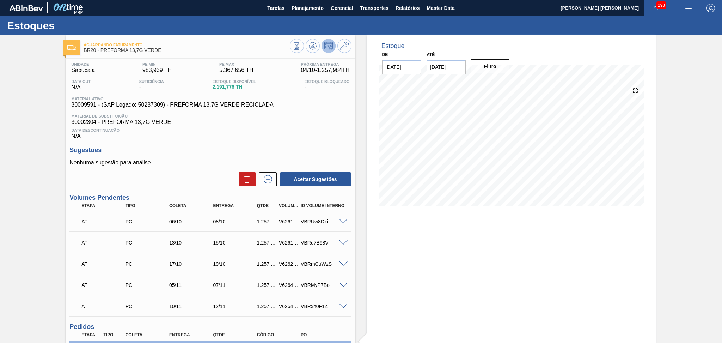
click at [180, 135] on div "Data Descontinuação N/A" at bounding box center [210, 132] width 282 height 14
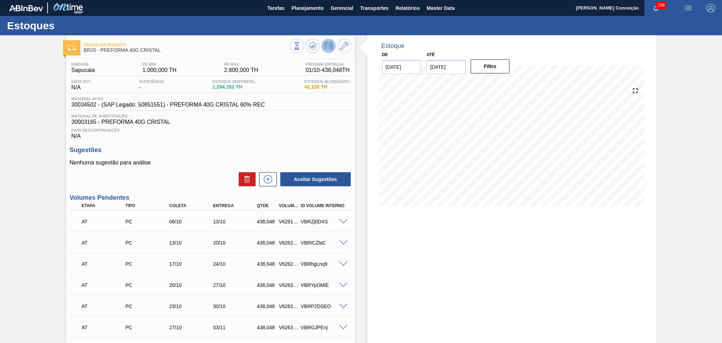
click at [265, 145] on div "Unidade Sapucaia PE MIN 1.000,000 TH PE MAX 2.800,000 TH Próxima Entrega 01/10 …" at bounding box center [210, 321] width 289 height 525
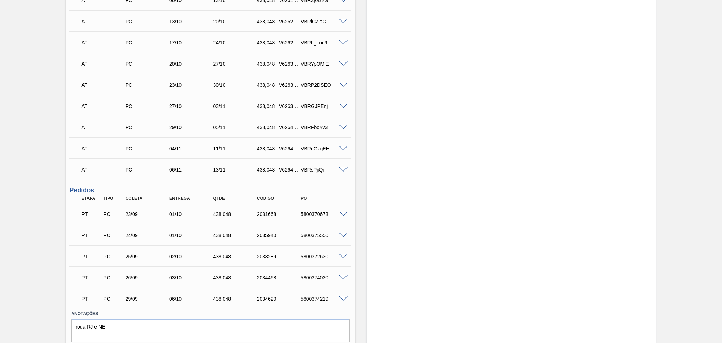
scroll to position [235, 0]
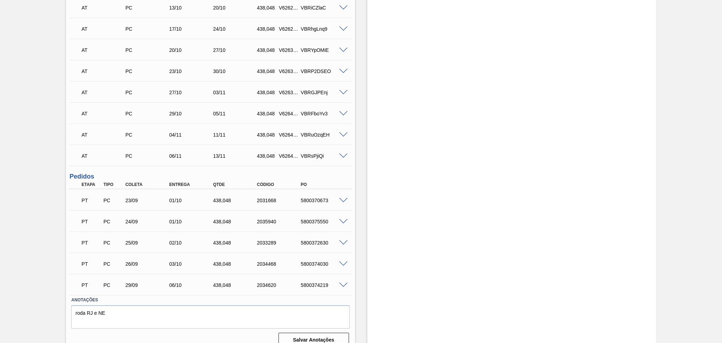
click at [119, 202] on div "PC" at bounding box center [113, 200] width 23 height 6
click at [126, 219] on div "24/09" at bounding box center [148, 222] width 49 height 6
drag, startPoint x: 127, startPoint y: 239, endPoint x: 128, endPoint y: 252, distance: 13.4
click at [128, 240] on div "25/09" at bounding box center [148, 243] width 49 height 6
click at [129, 259] on div "PT PC 26/09 03/10 438,048 2034468 5800374030" at bounding box center [208, 263] width 263 height 14
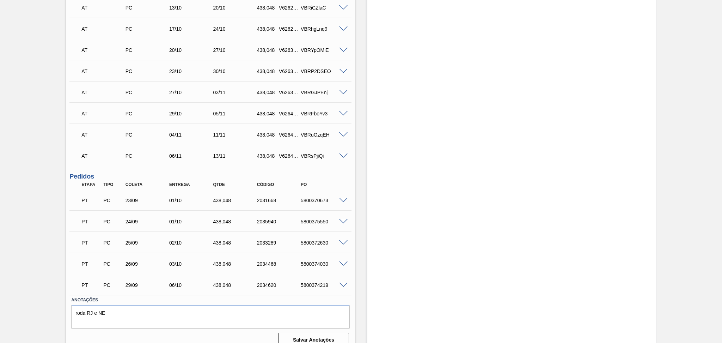
click at [131, 286] on div "29/09" at bounding box center [148, 285] width 49 height 6
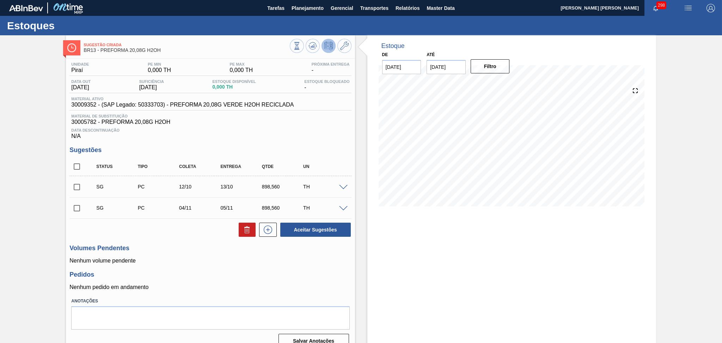
click at [80, 167] on input "checkbox" at bounding box center [76, 166] width 15 height 15
checkbox input "true"
click at [249, 231] on icon at bounding box center [247, 230] width 5 height 5
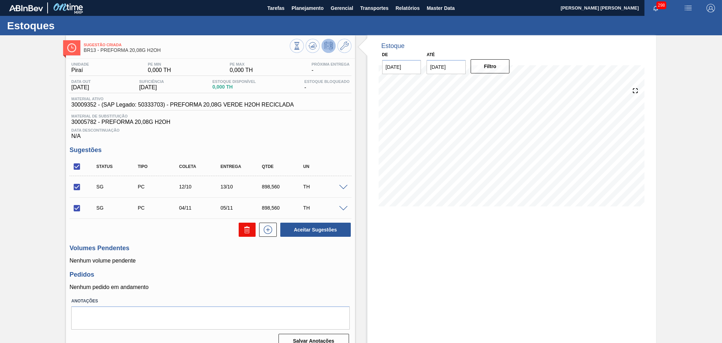
checkbox input "false"
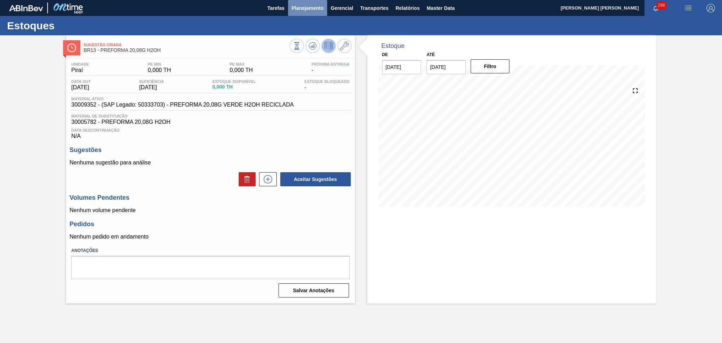
click at [300, 10] on span "Planejamento" at bounding box center [308, 8] width 32 height 8
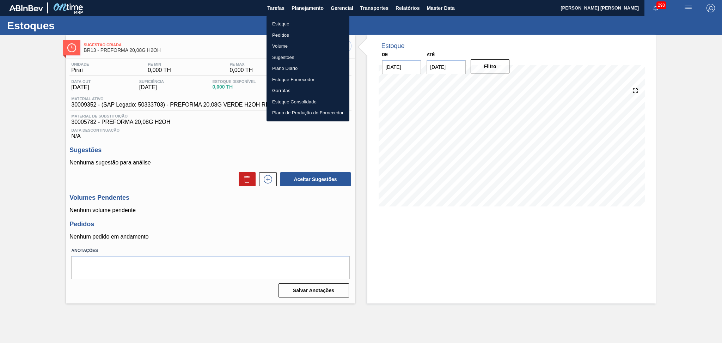
click at [295, 22] on li "Estoque" at bounding box center [307, 23] width 83 height 11
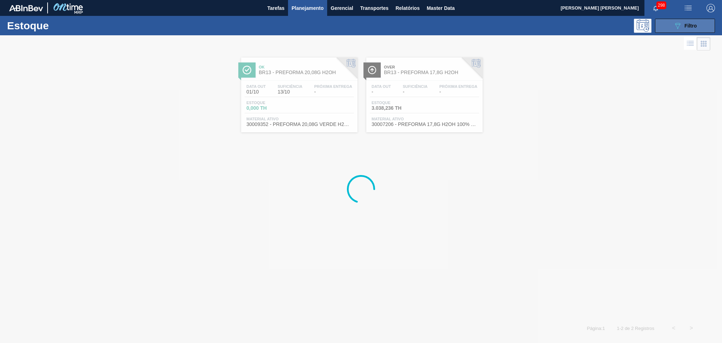
click at [687, 22] on div "089F7B8B-B2A5-4AFE-B5C0-19BA573D28AC Filtro" at bounding box center [685, 26] width 24 height 8
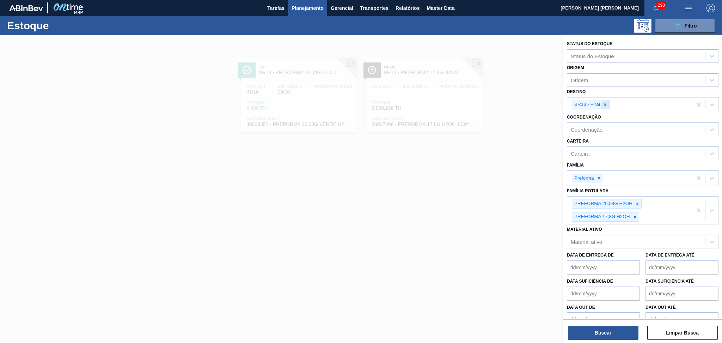
click at [607, 102] on div at bounding box center [605, 104] width 8 height 9
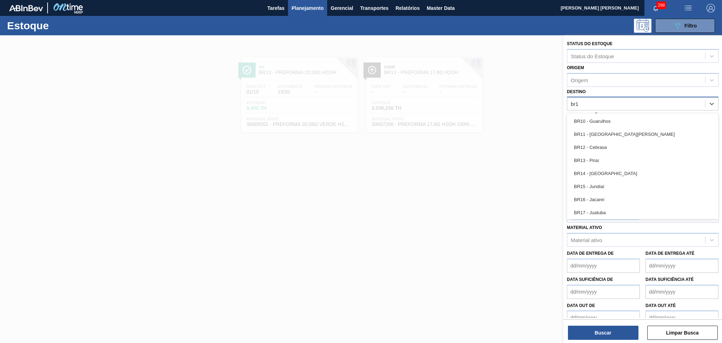
type input "br18"
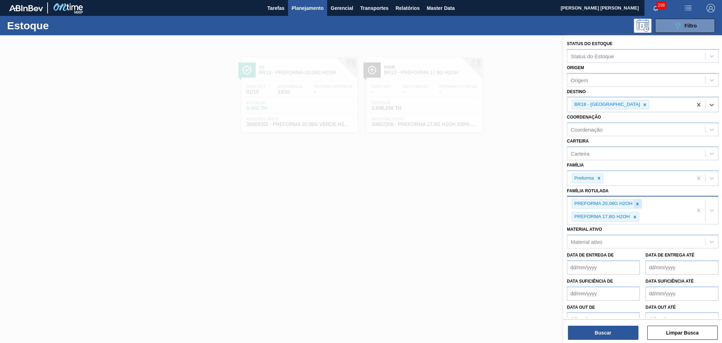
click at [638, 205] on div at bounding box center [637, 203] width 8 height 9
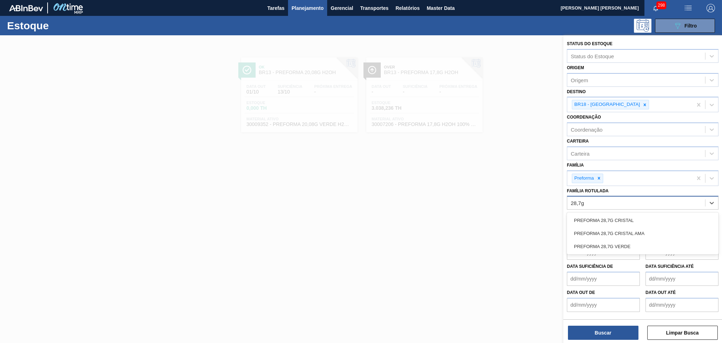
type Rotulada "28,7g v"
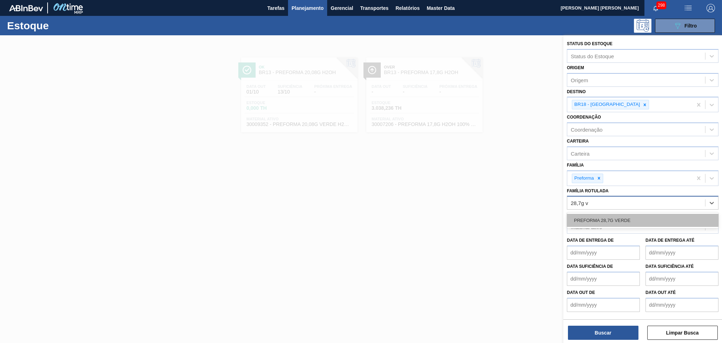
click at [617, 221] on div "PREFORMA 28,7G VERDE" at bounding box center [643, 220] width 152 height 13
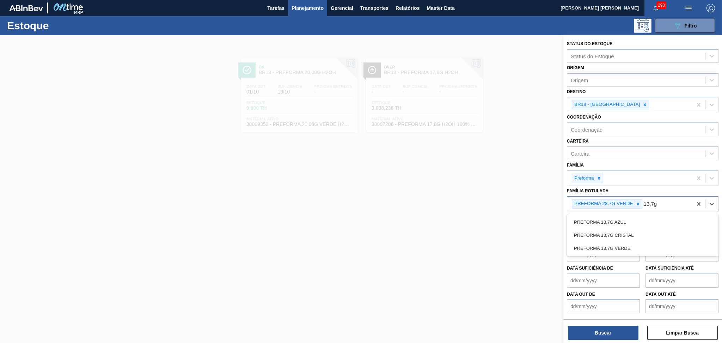
type Rotulada "13,7g c"
click at [617, 221] on div "PREFORMA 13,7G CRISTAL" at bounding box center [643, 221] width 152 height 13
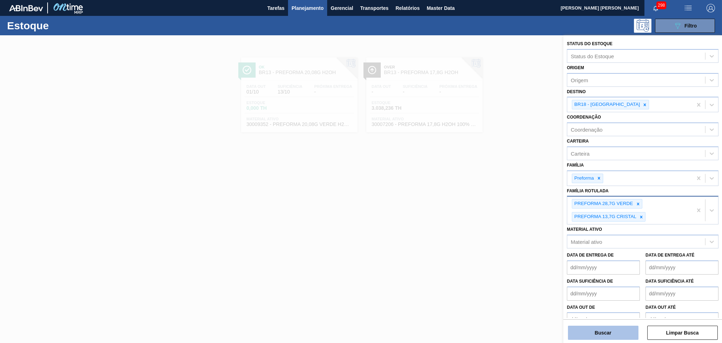
click at [606, 329] on button "Buscar" at bounding box center [603, 332] width 70 height 14
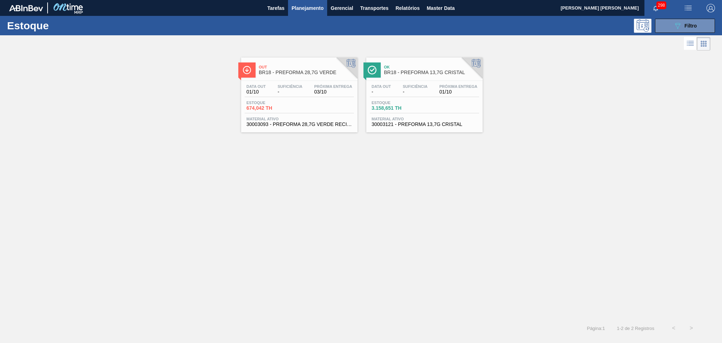
click at [281, 237] on div "Out BR18 - PREFORMA 28,7G VERDE Data out 01/10 Suficiência - Próxima Entrega 03…" at bounding box center [361, 185] width 722 height 267
click at [302, 108] on div "Estoque 674,042 TH" at bounding box center [299, 106] width 109 height 13
click at [416, 90] on span "-" at bounding box center [415, 91] width 25 height 5
click at [681, 26] on div "089F7B8B-B2A5-4AFE-B5C0-19BA573D28AC Filtro" at bounding box center [685, 26] width 24 height 8
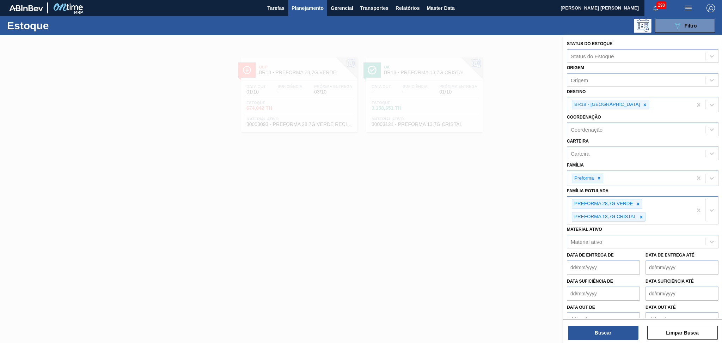
click at [658, 211] on div "PREFORMA 28,7G VERDE PREFORMA 13,7G CRISTAL" at bounding box center [629, 209] width 125 height 27
type Rotulada "29,5g v"
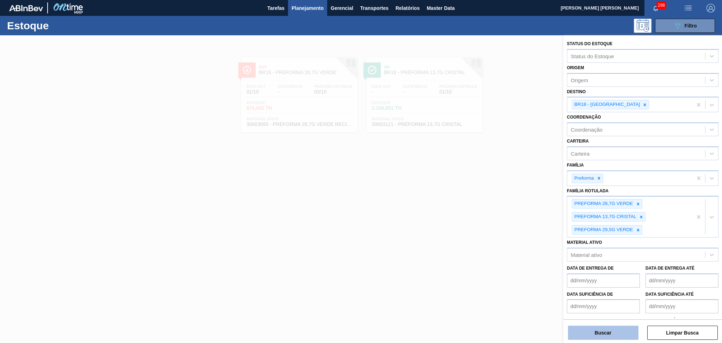
click at [593, 335] on button "Buscar" at bounding box center [603, 332] width 70 height 14
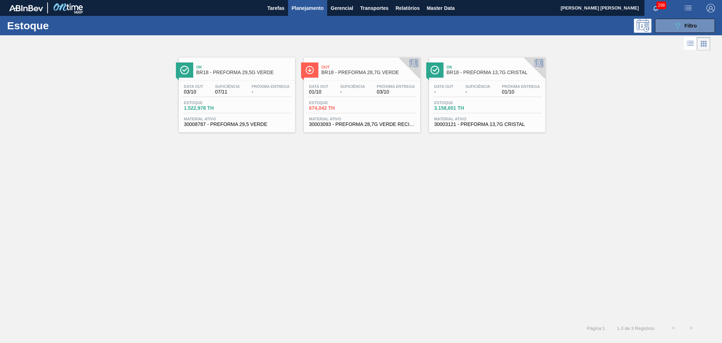
click at [277, 84] on span "Próxima Entrega" at bounding box center [271, 86] width 38 height 4
click at [673, 20] on button "089F7B8B-B2A5-4AFE-B5C0-19BA573D28AC Filtro" at bounding box center [685, 26] width 60 height 14
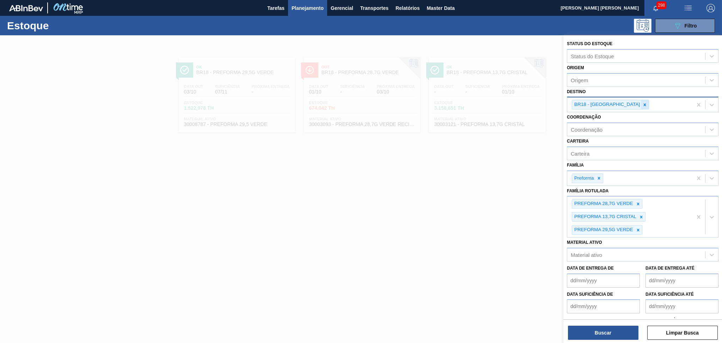
click at [641, 105] on div at bounding box center [645, 104] width 8 height 9
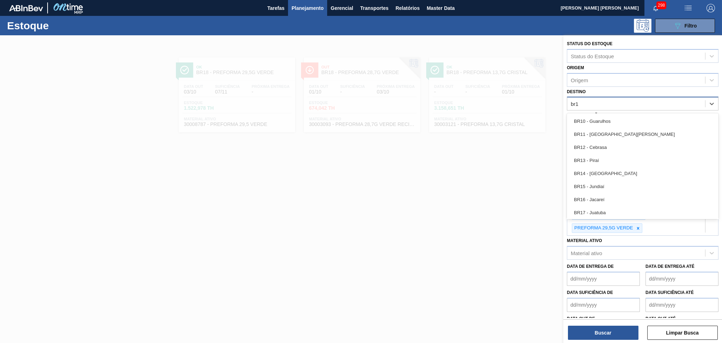
type input "br19"
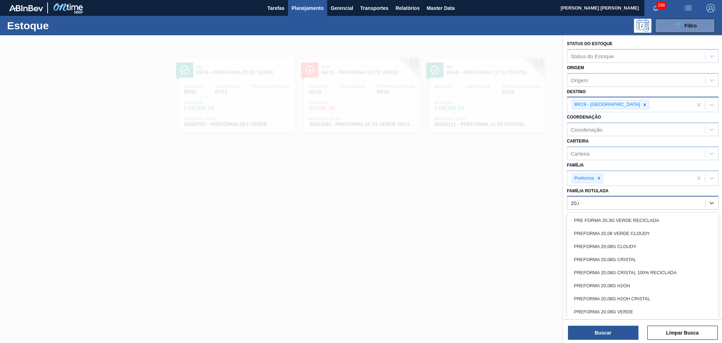
type Rotulada "20,08"
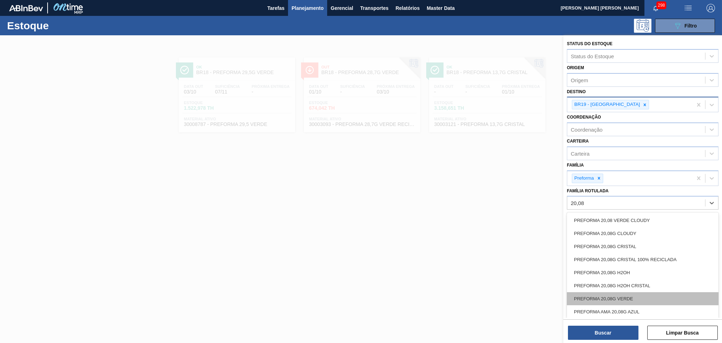
click at [626, 296] on div "PREFORMA 20,08G VERDE" at bounding box center [643, 298] width 152 height 13
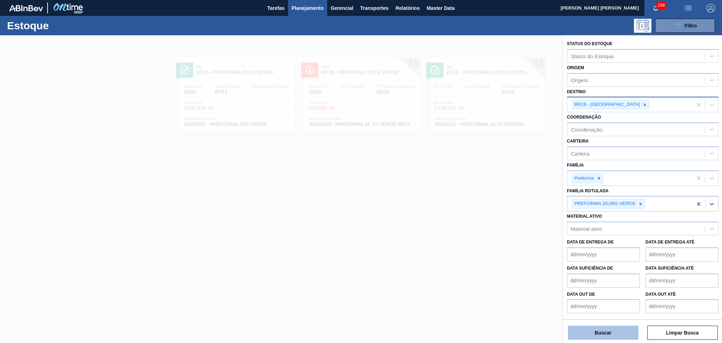
click at [609, 327] on button "Buscar" at bounding box center [603, 332] width 70 height 14
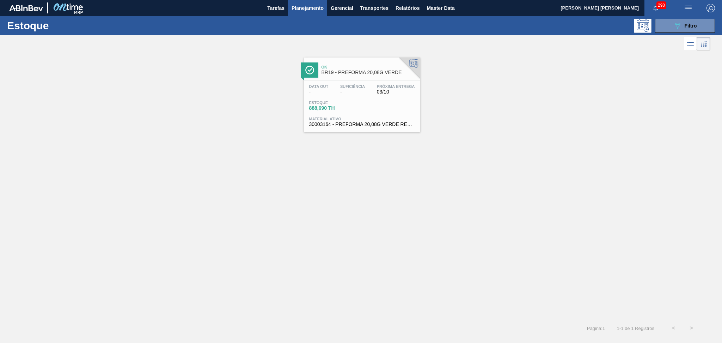
click at [329, 109] on span "888,690 TH" at bounding box center [333, 107] width 49 height 5
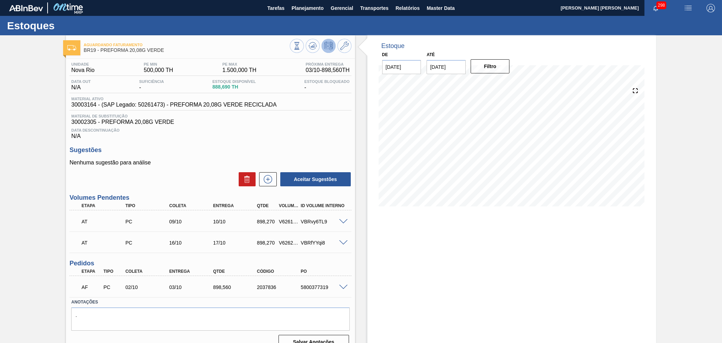
click at [187, 153] on h3 "Sugestões" at bounding box center [210, 149] width 282 height 7
click at [306, 289] on div "AF PC 02/10 03/10 898,560 2037836 5800377319" at bounding box center [208, 286] width 263 height 14
copy div "5800377319"
click at [351, 269] on div "Unidade Nova Rio PE MIN 500,000 TH PE MAX 1.500,000 TH Próxima Entrega 03/10 - …" at bounding box center [210, 205] width 289 height 293
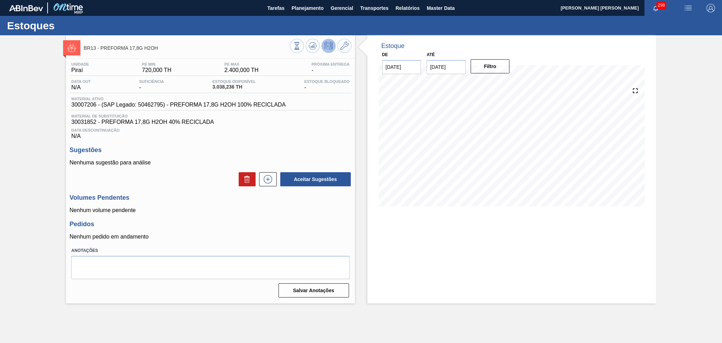
click at [289, 231] on div "Pedidos Nenhum pedido em andamento" at bounding box center [210, 229] width 282 height 19
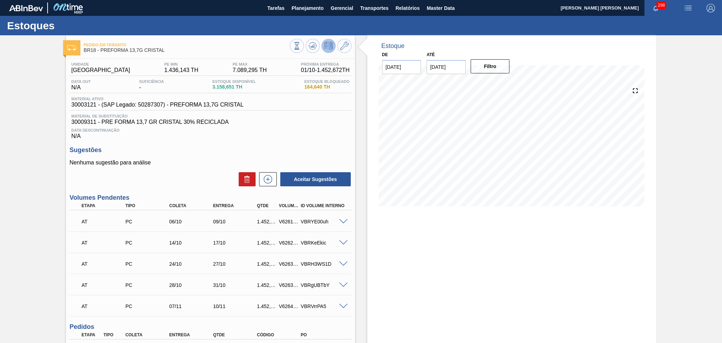
click at [198, 150] on h3 "Sugestões" at bounding box center [210, 149] width 282 height 7
click at [307, 45] on button at bounding box center [313, 46] width 14 height 14
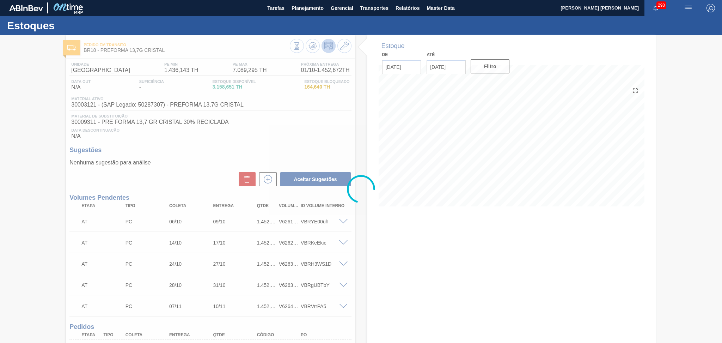
click at [283, 126] on div at bounding box center [361, 188] width 722 height 307
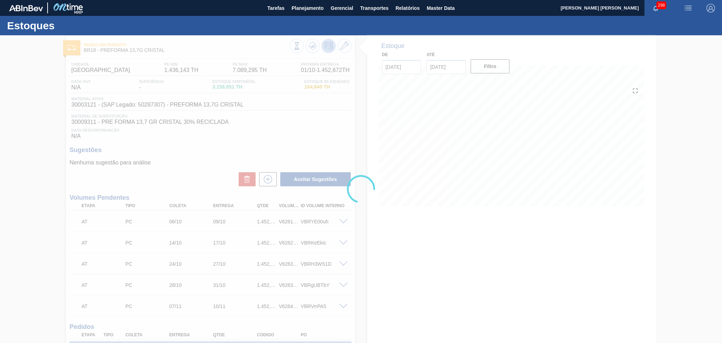
click at [283, 126] on div at bounding box center [361, 188] width 722 height 307
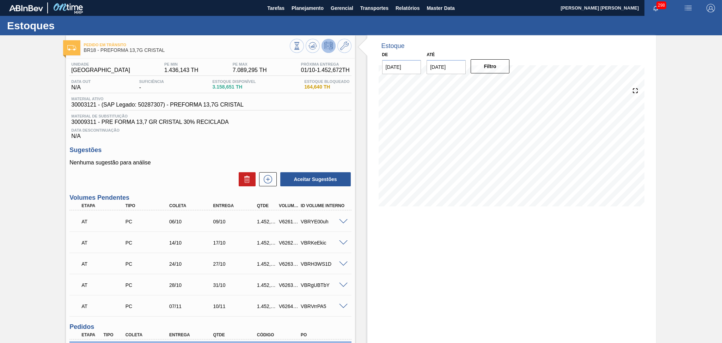
click at [271, 124] on span "30009311 - PRE FORMA 13,7 GR CRISTAL 30% RECICLADA" at bounding box center [210, 122] width 278 height 6
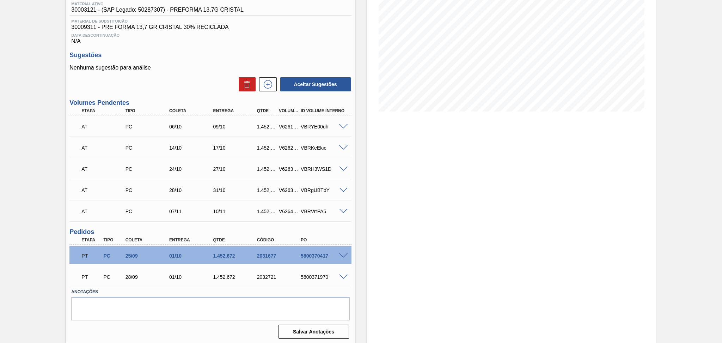
scroll to position [95, 0]
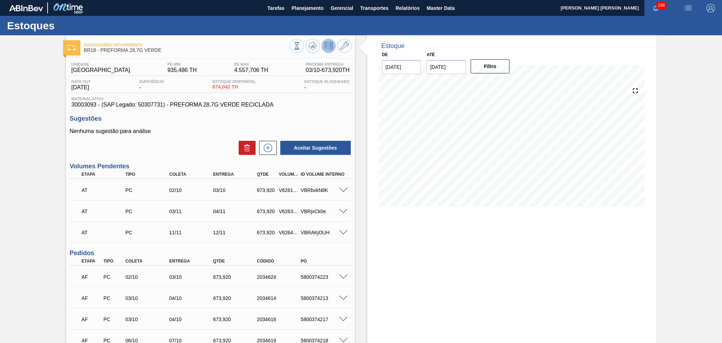
click at [202, 137] on div "Nenhuma sugestão para análise Aceitar Sugestões" at bounding box center [210, 141] width 282 height 27
click at [194, 149] on div "Aceitar Sugestões" at bounding box center [210, 148] width 282 height 16
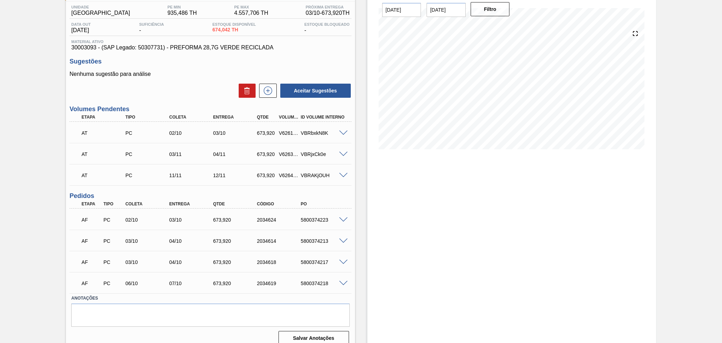
scroll to position [64, 0]
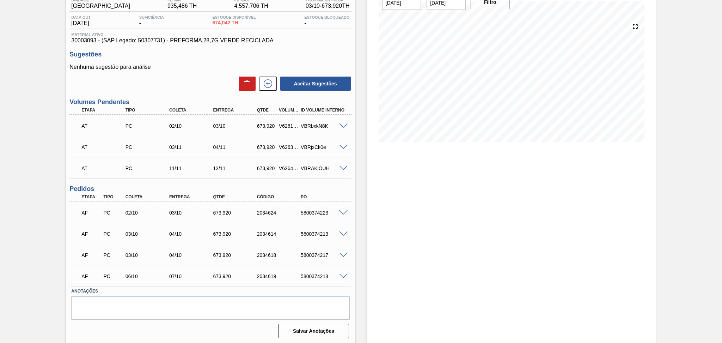
click at [342, 211] on span at bounding box center [343, 212] width 8 height 5
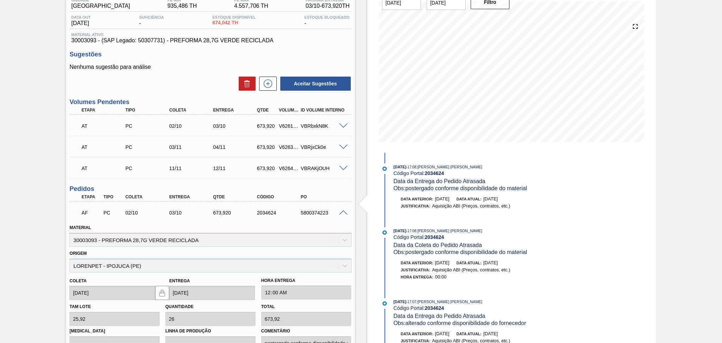
click at [342, 211] on span at bounding box center [343, 212] width 8 height 5
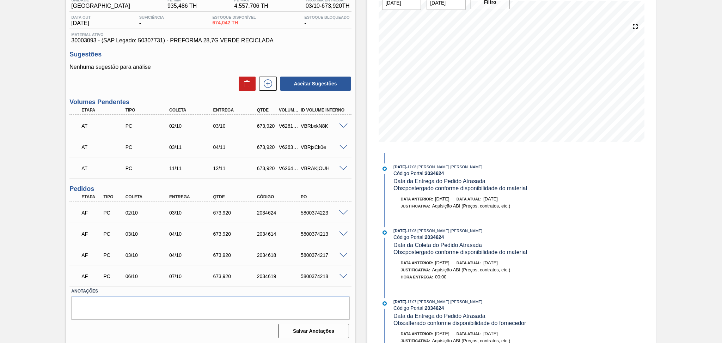
click at [193, 63] on div "Sugestões Nenhuma sugestão para análise Aceitar Sugestões" at bounding box center [210, 71] width 282 height 41
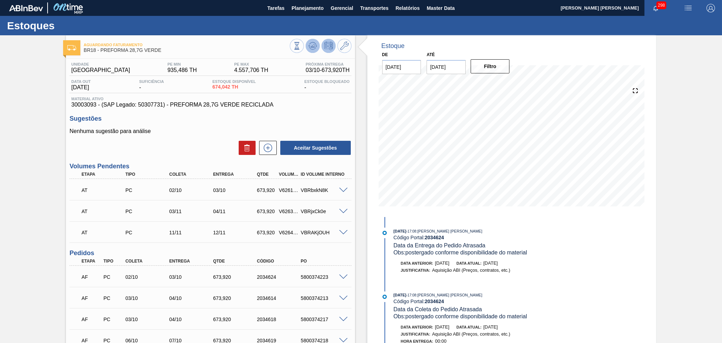
click at [313, 49] on icon at bounding box center [312, 46] width 8 height 8
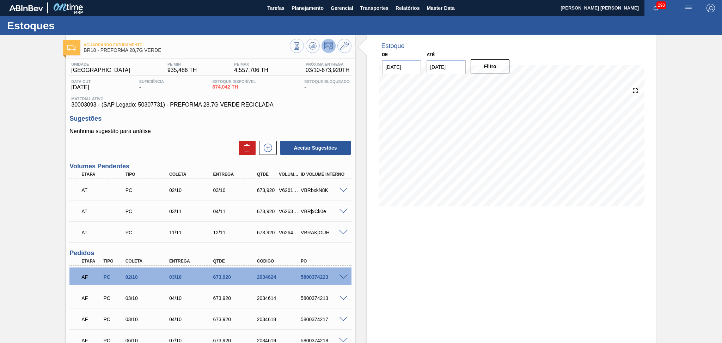
click at [192, 120] on h3 "Sugestões" at bounding box center [210, 118] width 282 height 7
click at [234, 132] on p "Nenhuma sugestão para análise" at bounding box center [210, 131] width 282 height 6
click at [187, 135] on div "Nenhuma sugestão para análise Aceitar Sugestões" at bounding box center [210, 141] width 282 height 27
click at [188, 142] on div "Aceitar Sugestões" at bounding box center [210, 148] width 282 height 16
click at [361, 247] on div "Estoque De 01/10/2025 Até 30/10/2025 Filtro" at bounding box center [505, 221] width 301 height 373
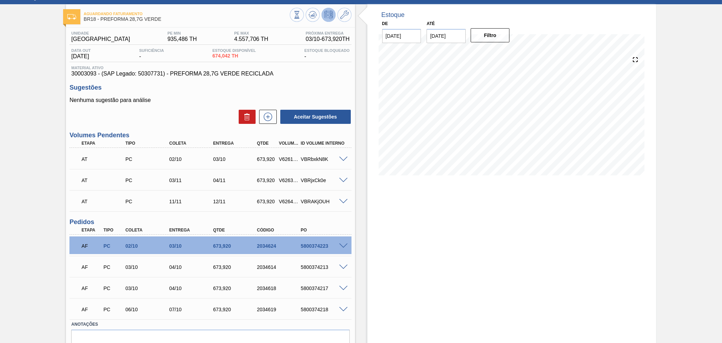
scroll to position [64, 0]
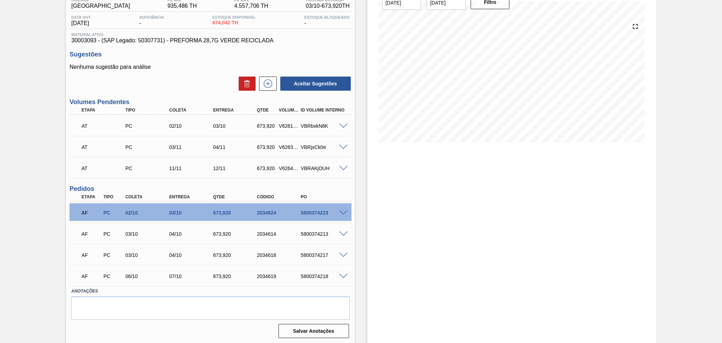
click at [405, 211] on div "Estoque De 01/10/2025 Até 30/10/2025 Filtro" at bounding box center [511, 157] width 289 height 373
click at [148, 174] on div "AT PC 11/11 12/11 673,920 V626482 VBRAKjOUH" at bounding box center [210, 168] width 282 height 18
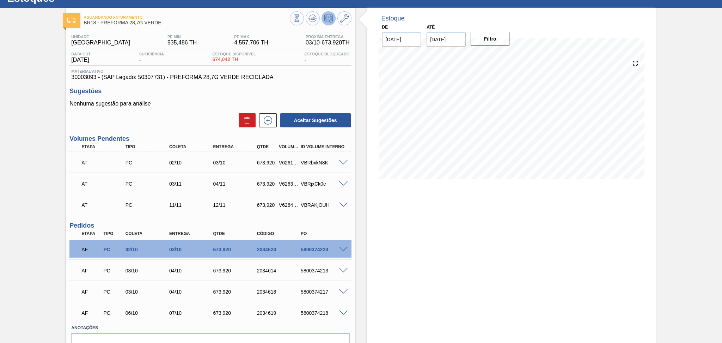
scroll to position [17, 0]
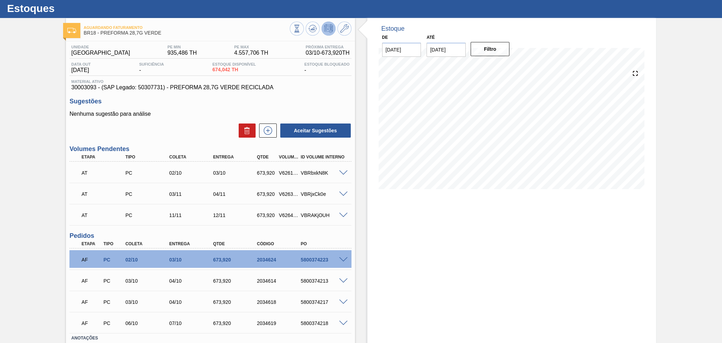
click at [225, 71] on span "674,042 TH" at bounding box center [233, 69] width 43 height 5
copy span "674,042"
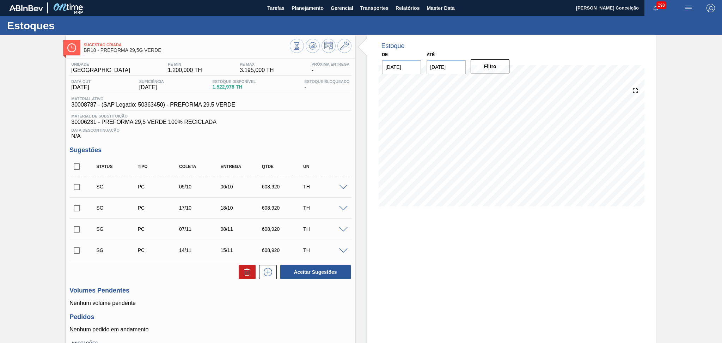
click at [76, 160] on input "checkbox" at bounding box center [76, 166] width 15 height 15
checkbox input "true"
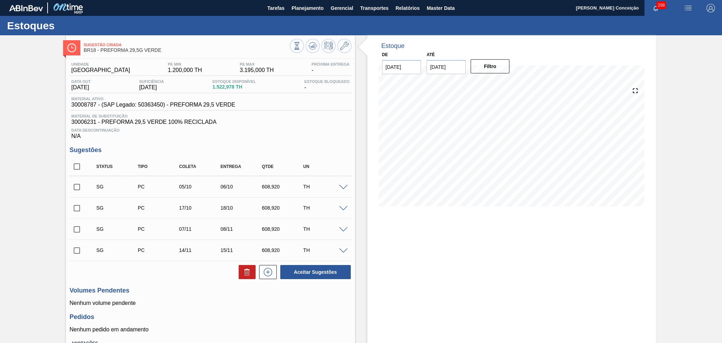
checkbox input "true"
click at [245, 276] on button at bounding box center [247, 272] width 17 height 14
checkbox input "false"
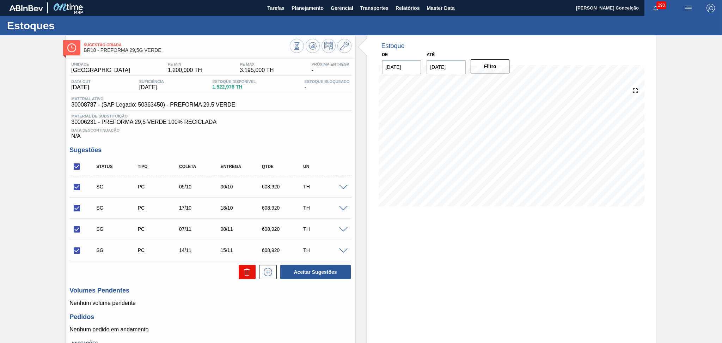
checkbox input "false"
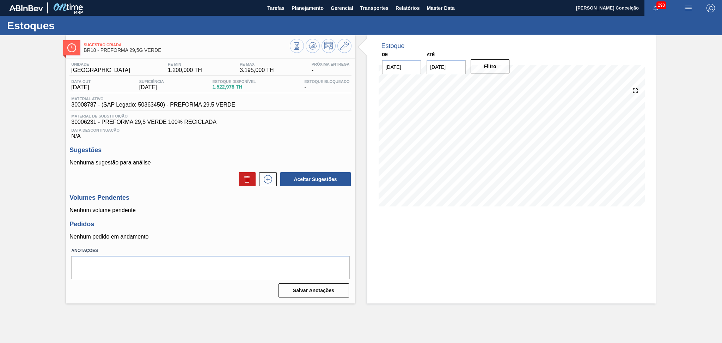
click at [229, 93] on div "Data out [DATE] Suficiência [DATE] Estoque Disponível 1.522,978 TH Estoque Bloq…" at bounding box center [210, 86] width 282 height 14
copy span "1.522,978"
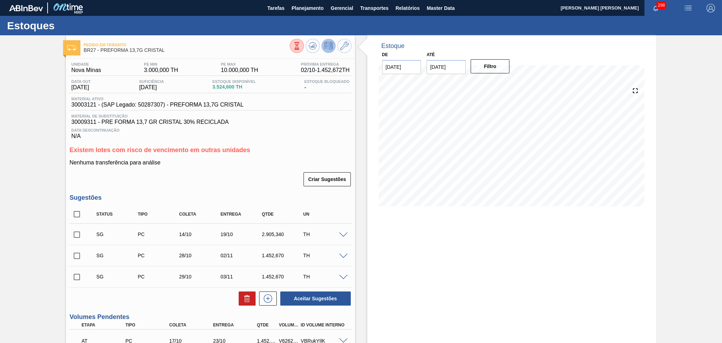
click at [267, 159] on div "Existem lotes com risco de vencimento em outras unidades Nenhuma transferência …" at bounding box center [210, 166] width 282 height 41
click at [212, 179] on div "Criar Sugestões" at bounding box center [210, 179] width 282 height 16
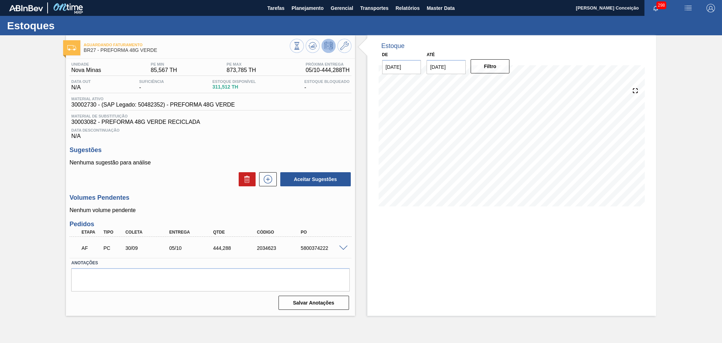
click at [185, 190] on div "Unidade Nova Minas PE MIN 85,567 TH PE MAX 873,785 TH Próxima Entrega 05/10 - 4…" at bounding box center [210, 185] width 289 height 253
click at [345, 247] on span at bounding box center [343, 247] width 8 height 5
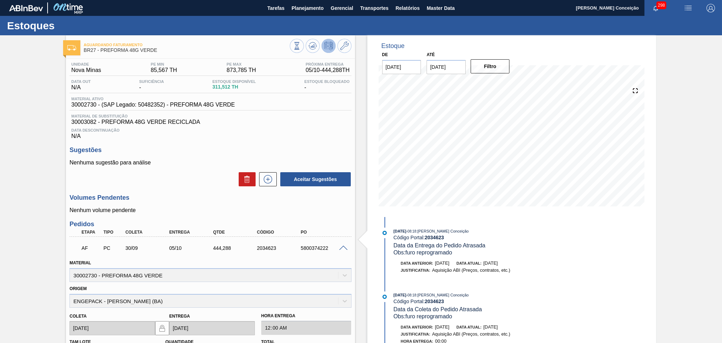
click at [200, 191] on div "Unidade Nova Minas PE MIN 85,567 TH PE MAX 873,785 TH Próxima Entrega 05/10 - 4…" at bounding box center [210, 271] width 289 height 424
click at [206, 185] on div "Aceitar Sugestões" at bounding box center [210, 179] width 282 height 16
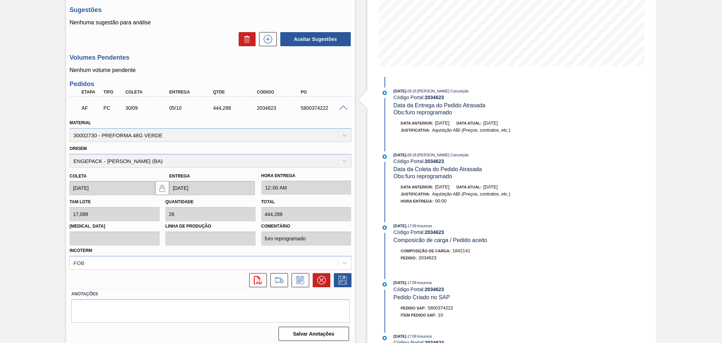
scroll to position [141, 0]
click at [306, 276] on button at bounding box center [301, 279] width 18 height 14
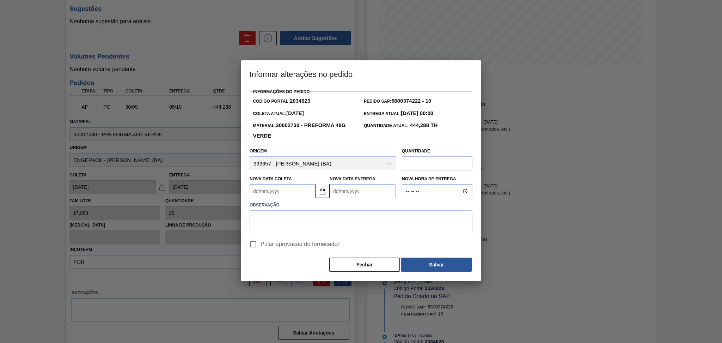
click at [283, 195] on Coleta2034623 "Nova Data Coleta" at bounding box center [283, 191] width 66 height 14
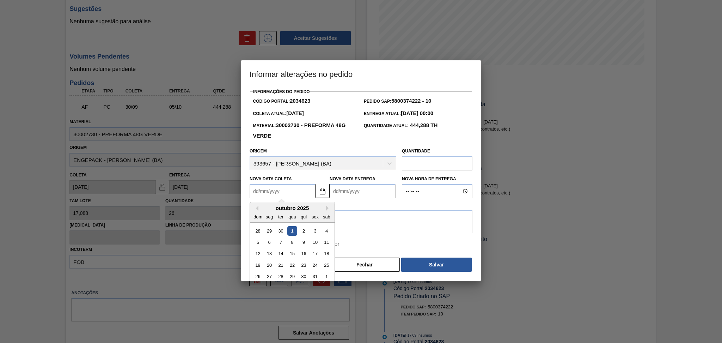
type Coleta2034623 "0"
type Entrega2034623 "06/01/2000"
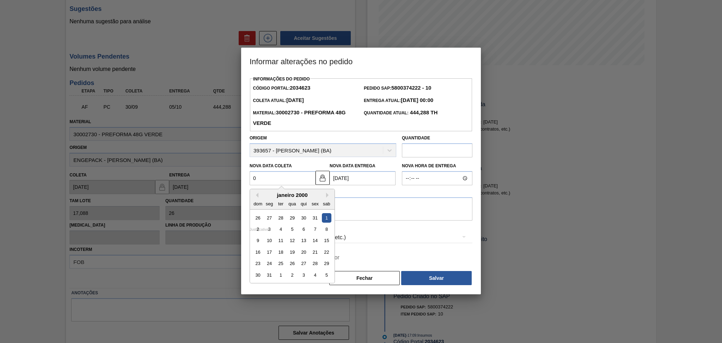
type Coleta2034623 "01"
type Entrega2034623 "[DATE]"
type Coleta2034623 "01/1"
type Entrega2034623 "06/01/2025"
type Coleta2034623 "01/10"
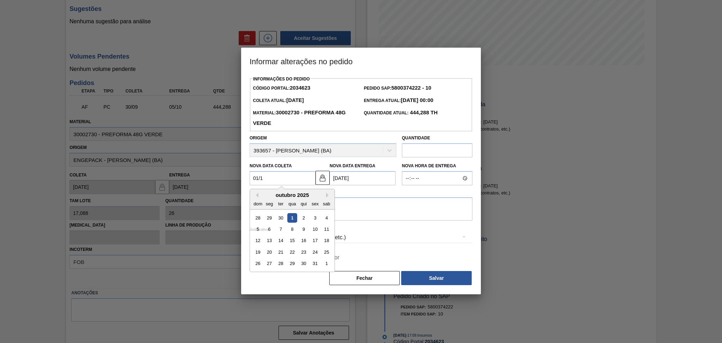
type Entrega2034623 "[DATE]"
type Coleta2034623 "01/10/2"
type Entrega2034623 "15/01/2002"
type Coleta2034623 "01/10/20"
type Entrega2034623 "06/10/2020"
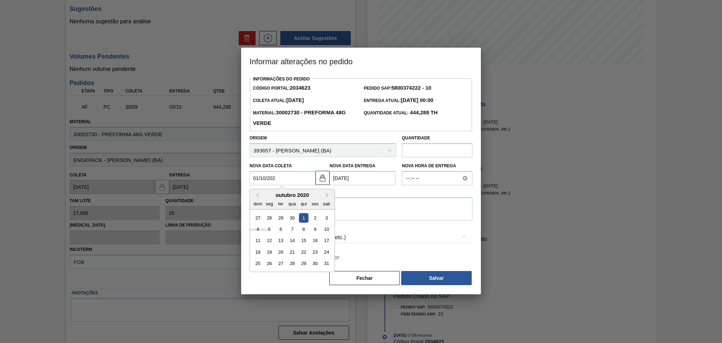
type Coleta2034623 "[DATE]"
type Entrega2034623 "[DATE]"
type Coleta2034623 "[DATE]"
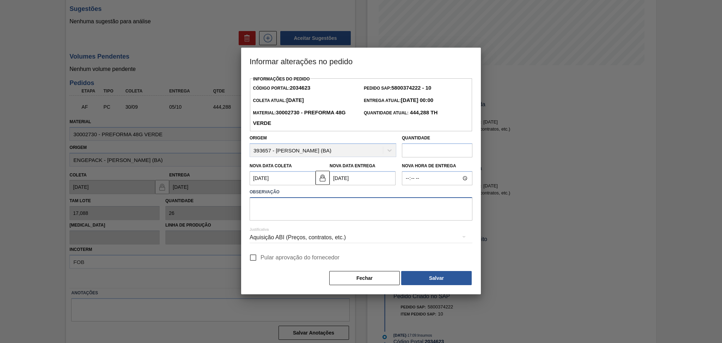
click at [308, 219] on textarea at bounding box center [361, 208] width 223 height 23
type textarea "furo preprogramado"
click at [283, 259] on span "Pular aprovação do fornecedor" at bounding box center [299, 257] width 79 height 8
click at [260, 259] on input "Pular aprovação do fornecedor" at bounding box center [253, 257] width 15 height 15
checkbox input "true"
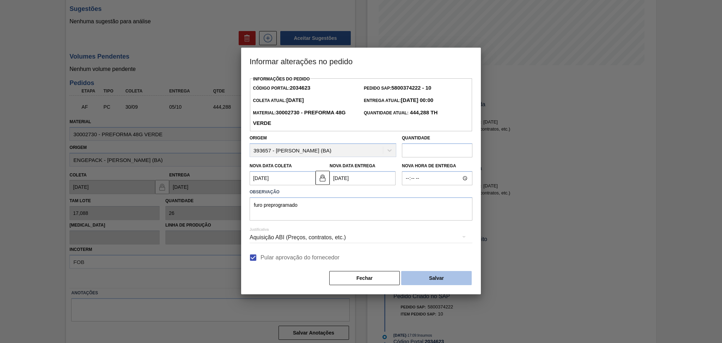
click at [426, 277] on button "Salvar" at bounding box center [436, 278] width 70 height 14
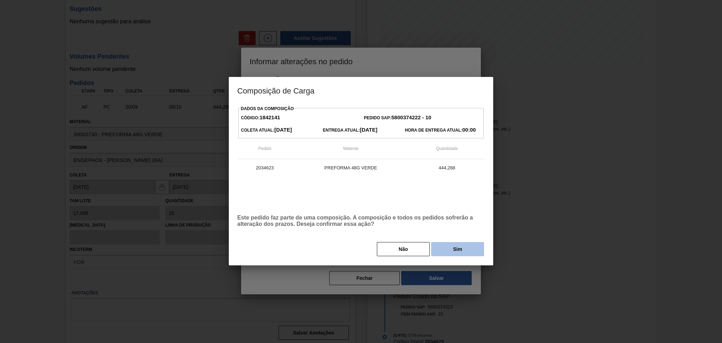
click at [446, 251] on button "Sim" at bounding box center [457, 249] width 53 height 14
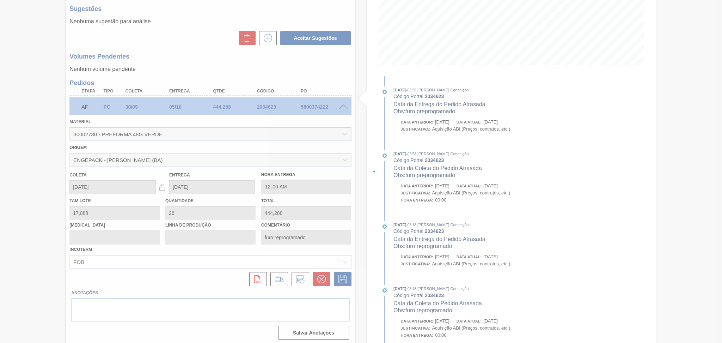
type input "furo preprogramado"
type input "[DATE]"
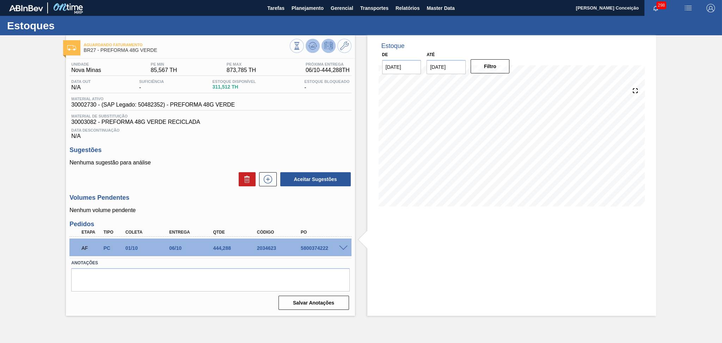
click at [314, 43] on icon at bounding box center [312, 46] width 8 height 8
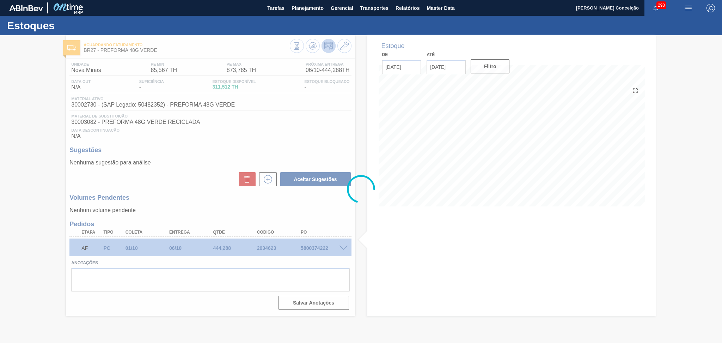
click at [150, 187] on div at bounding box center [361, 188] width 722 height 307
click at [324, 248] on div at bounding box center [361, 188] width 722 height 307
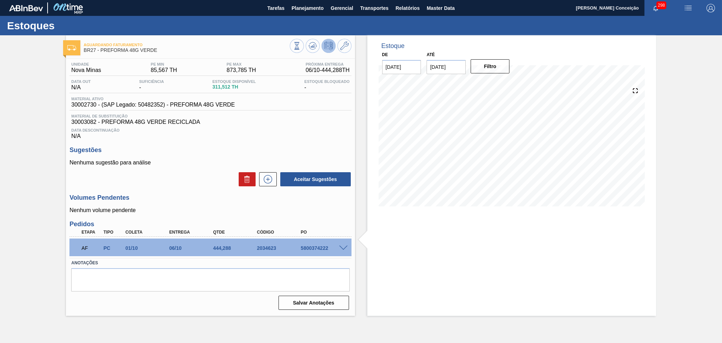
click at [324, 248] on div "5800374222" at bounding box center [323, 248] width 49 height 6
copy div "5800374222"
click at [276, 125] on span "30003082 - PREFORMA 48G VERDE RECICLADA" at bounding box center [210, 122] width 278 height 6
click at [316, 12] on button "Planejamento" at bounding box center [307, 8] width 39 height 16
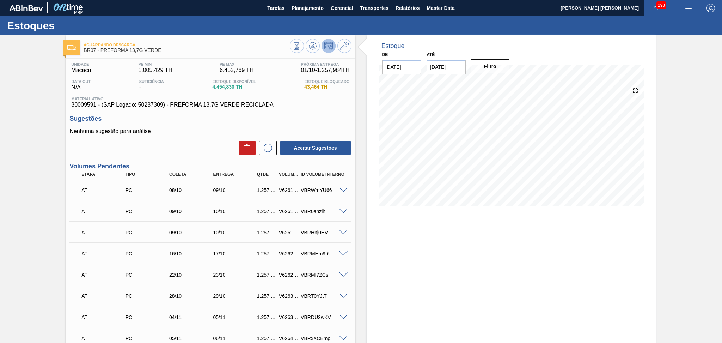
click at [165, 127] on div "Sugestões Nenhuma sugestão para análise Aceitar Sugestões" at bounding box center [210, 135] width 282 height 41
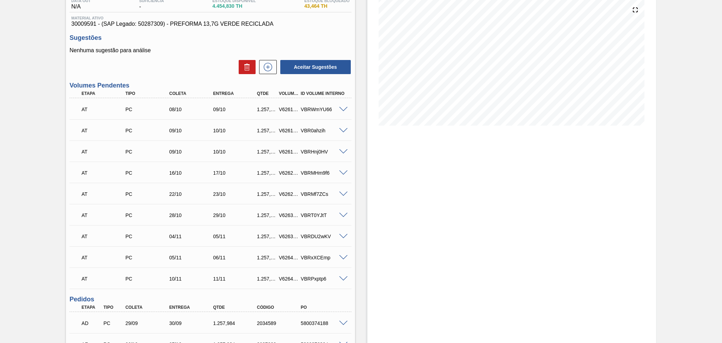
scroll to position [212, 0]
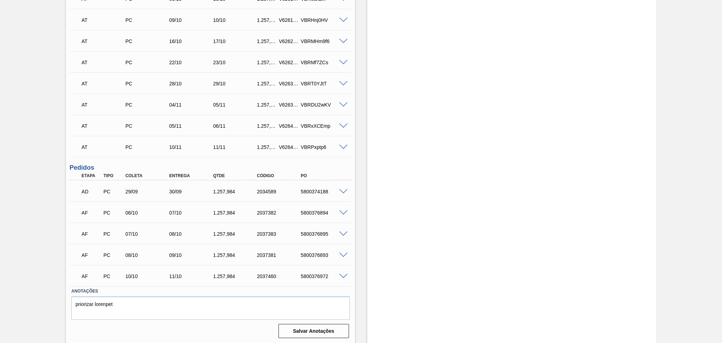
click at [346, 189] on span at bounding box center [343, 191] width 8 height 5
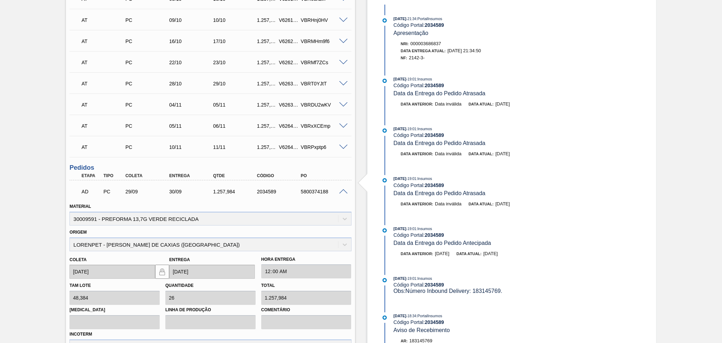
click at [346, 189] on span at bounding box center [343, 191] width 8 height 5
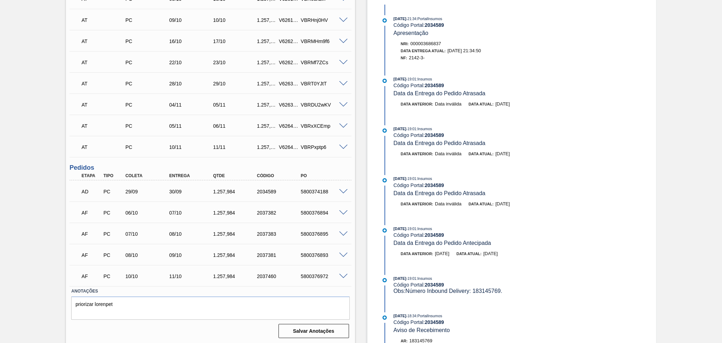
click at [346, 189] on span at bounding box center [343, 191] width 8 height 5
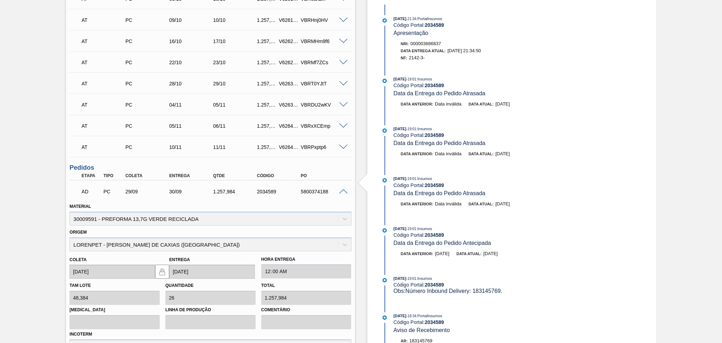
click at [346, 189] on span at bounding box center [343, 191] width 8 height 5
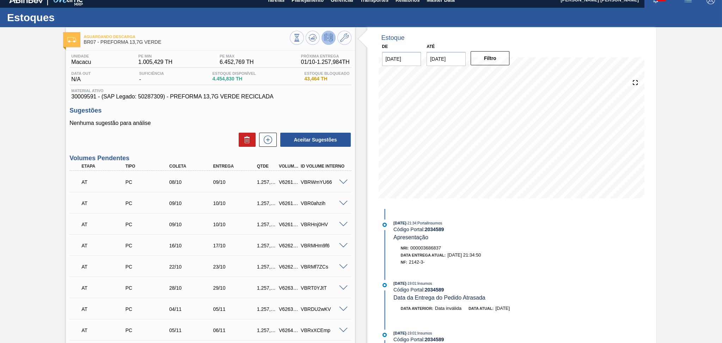
scroll to position [0, 0]
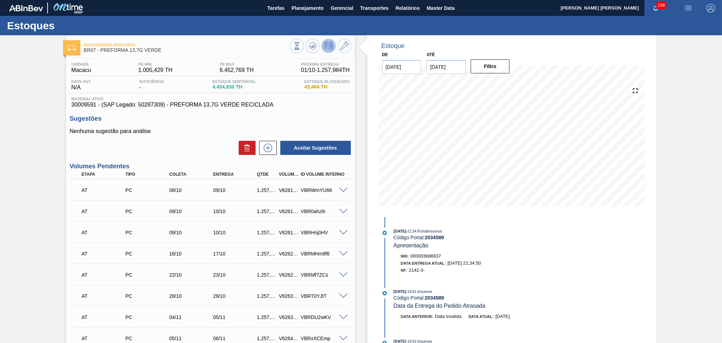
click at [190, 146] on div "Aceitar Sugestões" at bounding box center [210, 148] width 282 height 16
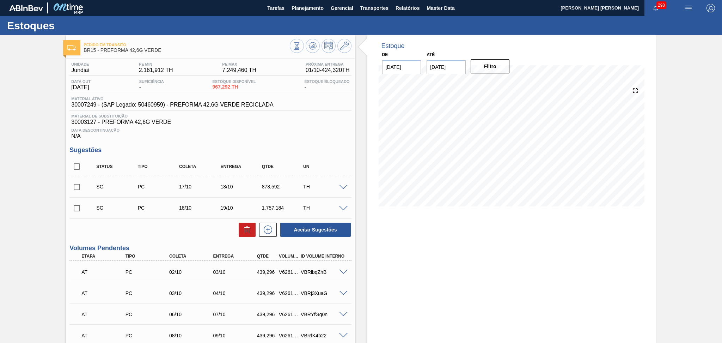
click at [299, 133] on div "Data Descontinuação N/A" at bounding box center [210, 132] width 282 height 14
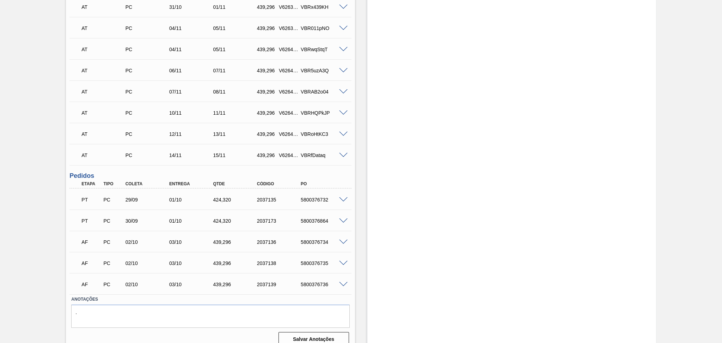
scroll to position [590, 0]
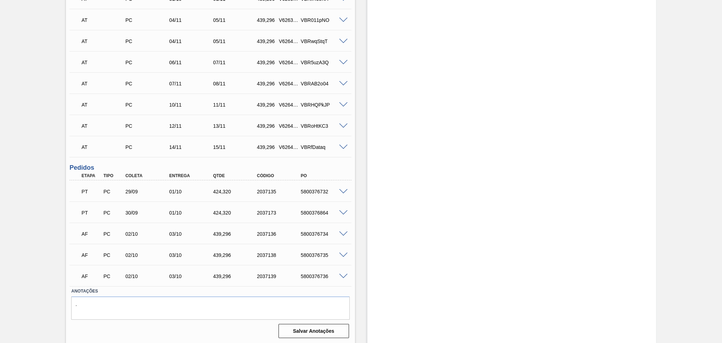
click at [345, 233] on span at bounding box center [343, 233] width 8 height 5
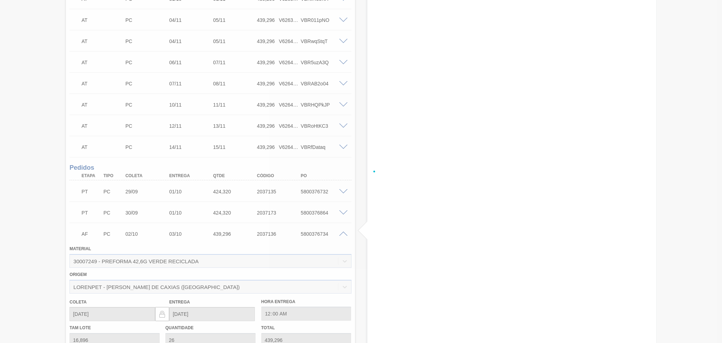
click at [344, 233] on div at bounding box center [361, 171] width 722 height 343
click at [343, 232] on div at bounding box center [361, 171] width 722 height 343
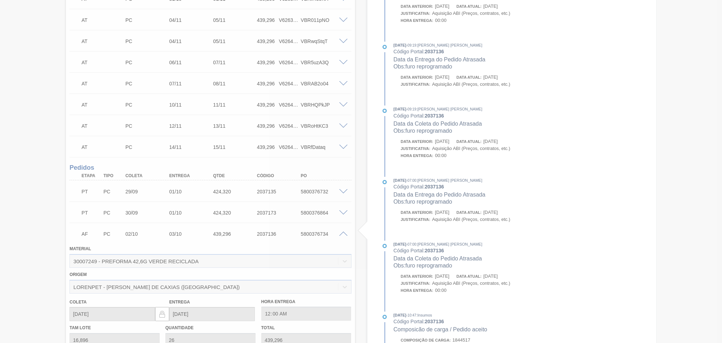
click at [343, 232] on div at bounding box center [361, 171] width 722 height 343
click at [342, 234] on div at bounding box center [361, 171] width 722 height 343
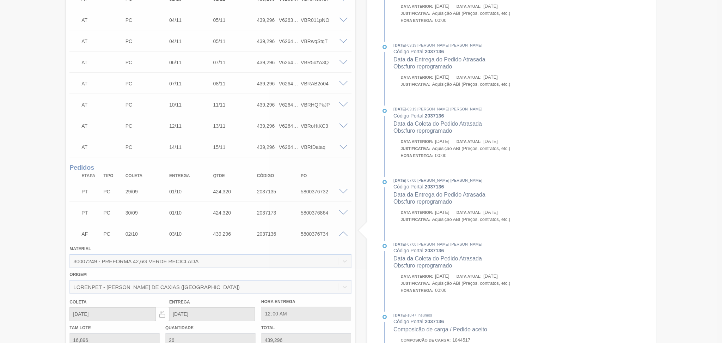
click at [342, 234] on div at bounding box center [361, 171] width 722 height 343
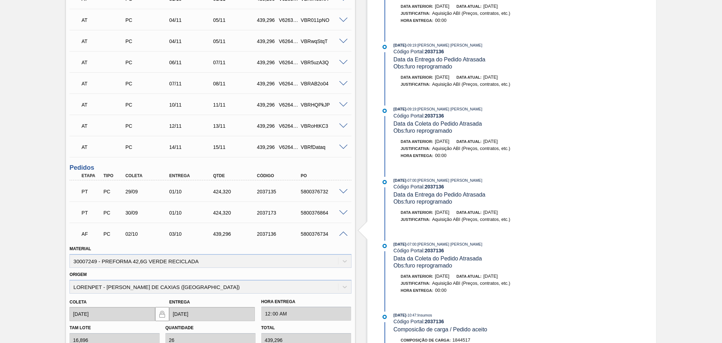
click at [341, 232] on span at bounding box center [343, 233] width 8 height 5
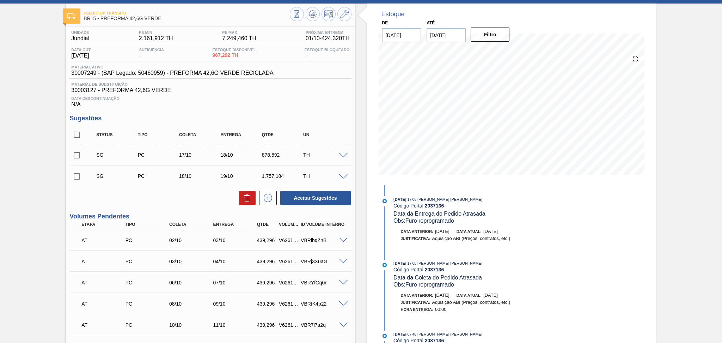
scroll to position [0, 0]
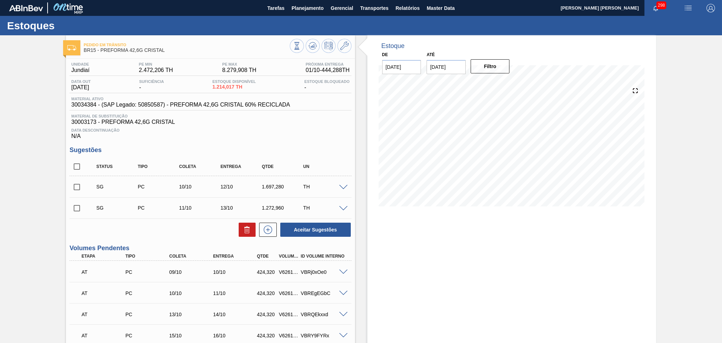
click at [347, 135] on div "Data Descontinuação N/A" at bounding box center [210, 132] width 282 height 14
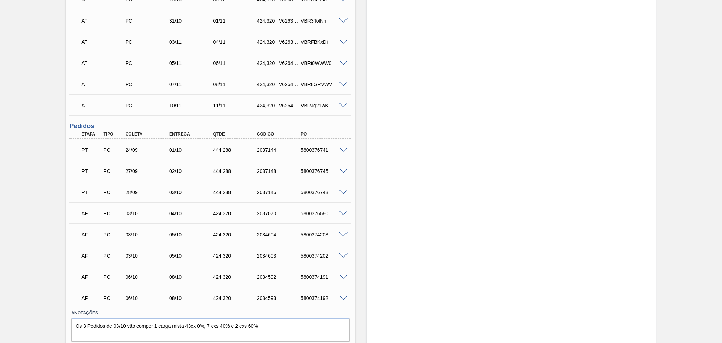
scroll to position [505, 0]
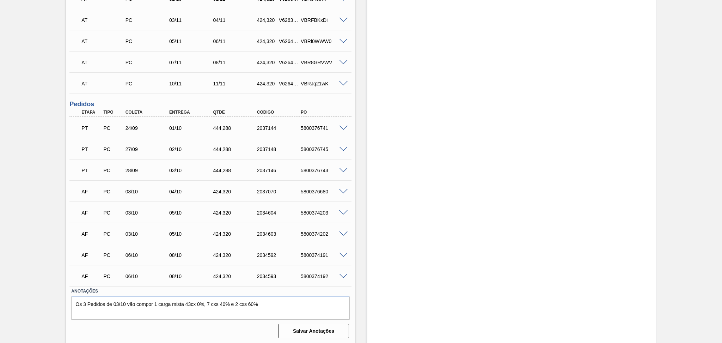
click at [130, 194] on div "AF PC 03/10 04/10 424,[PHONE_NUMBER] 5800376680" at bounding box center [208, 191] width 263 height 14
click at [207, 171] on div "03/10" at bounding box center [191, 170] width 49 height 6
click at [221, 167] on div "444,288" at bounding box center [235, 170] width 49 height 6
click at [231, 170] on div "444,288" at bounding box center [235, 170] width 49 height 6
click at [343, 169] on span at bounding box center [343, 170] width 8 height 5
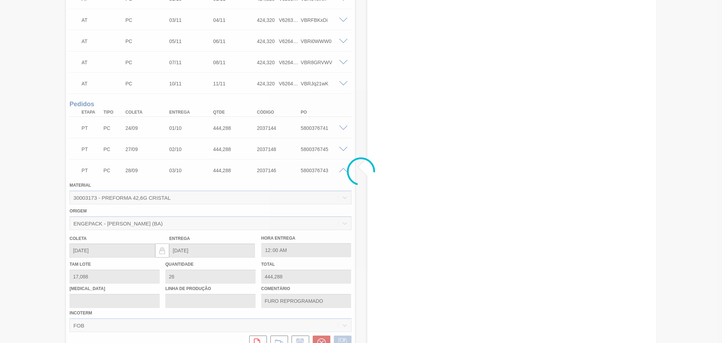
click at [339, 169] on div at bounding box center [361, 171] width 722 height 343
click at [341, 169] on div at bounding box center [361, 171] width 722 height 343
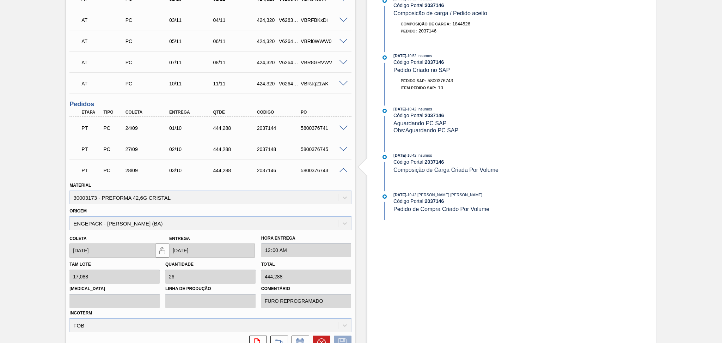
click at [344, 171] on div "5800376743" at bounding box center [323, 170] width 49 height 6
click at [342, 169] on span at bounding box center [343, 170] width 8 height 5
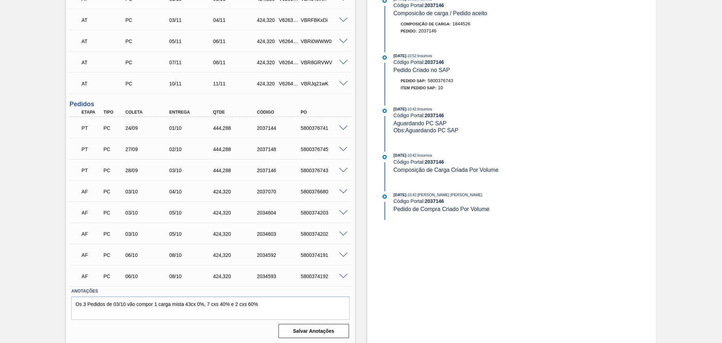
click at [345, 147] on span at bounding box center [343, 149] width 8 height 5
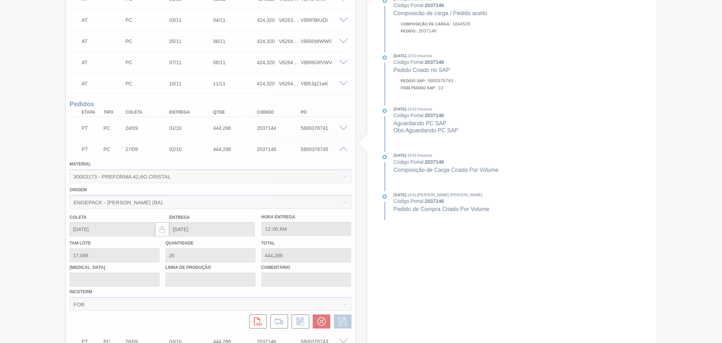
click at [343, 147] on div at bounding box center [361, 171] width 722 height 343
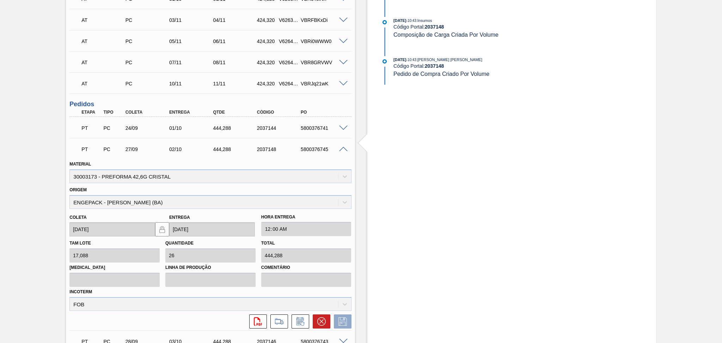
click at [343, 147] on span at bounding box center [343, 149] width 8 height 5
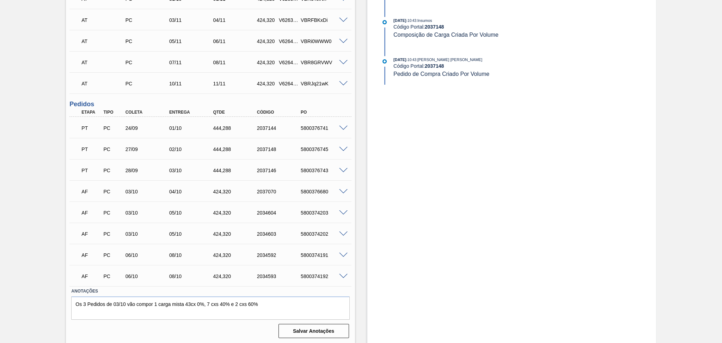
click at [341, 128] on span at bounding box center [343, 127] width 8 height 5
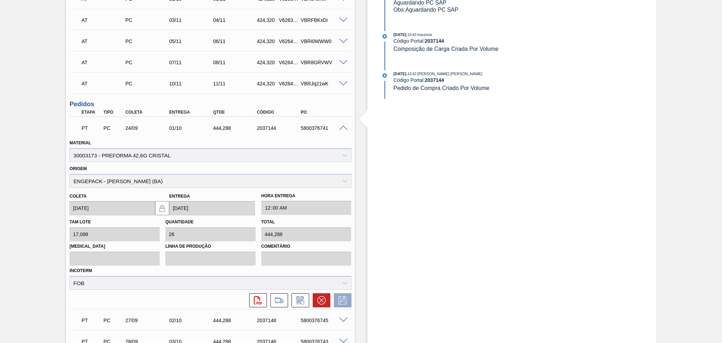
click at [341, 128] on span at bounding box center [343, 127] width 8 height 5
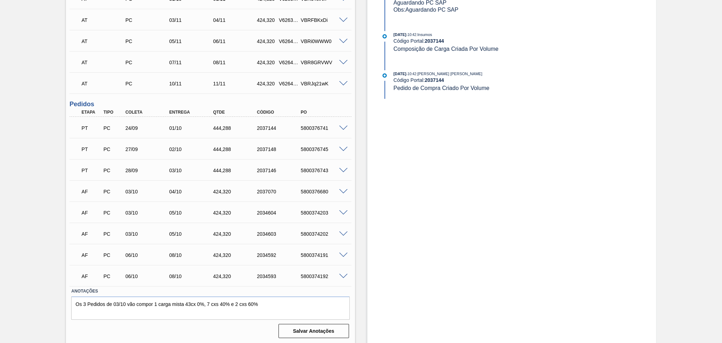
click at [340, 189] on span at bounding box center [343, 191] width 8 height 5
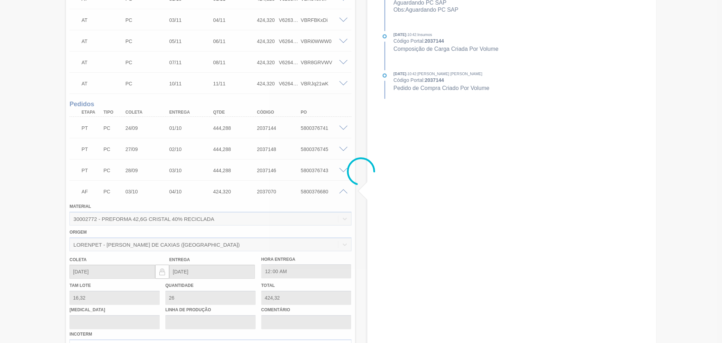
click at [343, 189] on div at bounding box center [361, 171] width 722 height 343
click at [343, 193] on div at bounding box center [361, 171] width 722 height 343
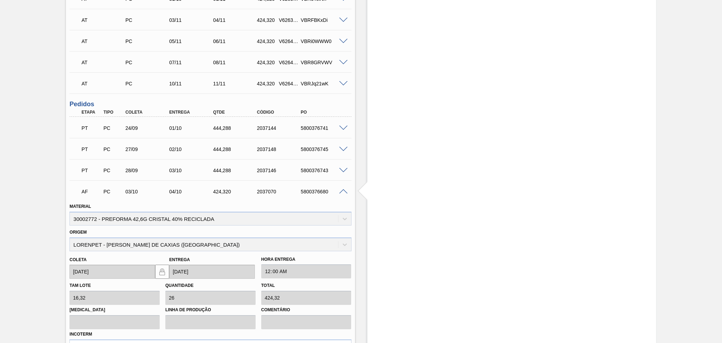
click at [342, 192] on span at bounding box center [343, 191] width 8 height 5
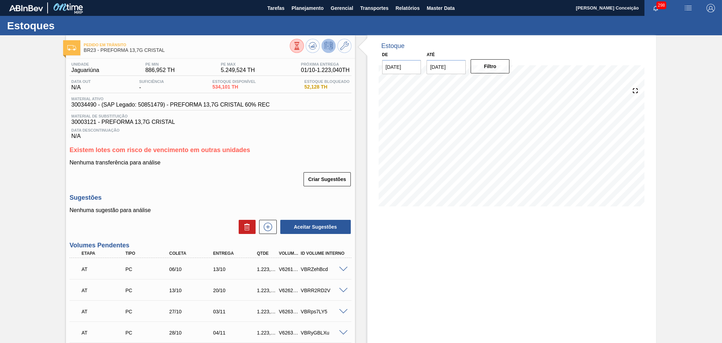
click at [230, 197] on h3 "Sugestões" at bounding box center [210, 197] width 282 height 7
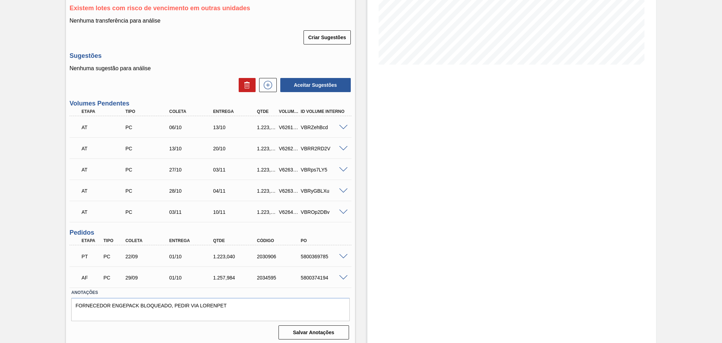
scroll to position [143, 0]
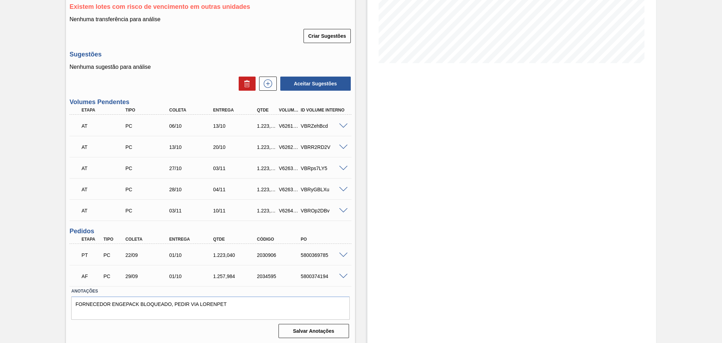
click at [343, 274] on span at bounding box center [343, 276] width 8 height 5
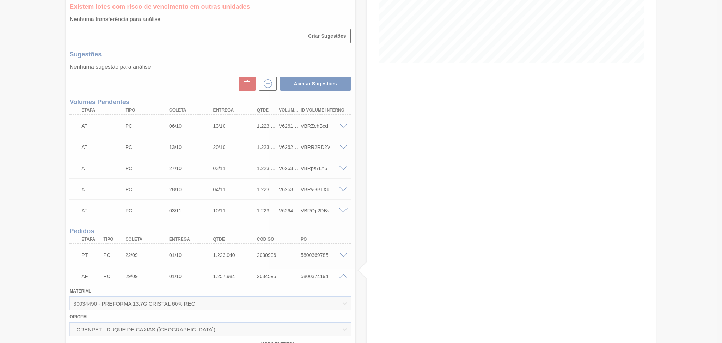
click at [342, 276] on div at bounding box center [361, 171] width 722 height 343
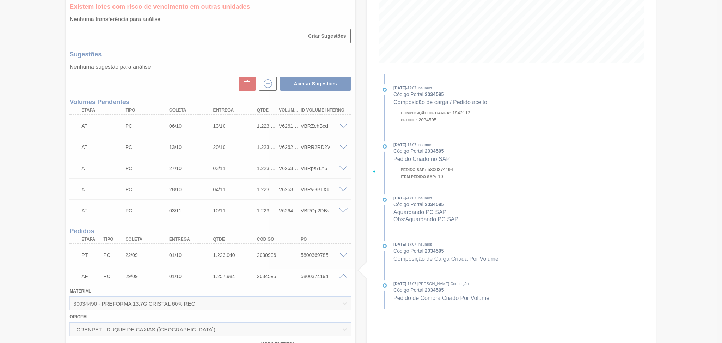
click at [344, 277] on div at bounding box center [361, 171] width 722 height 343
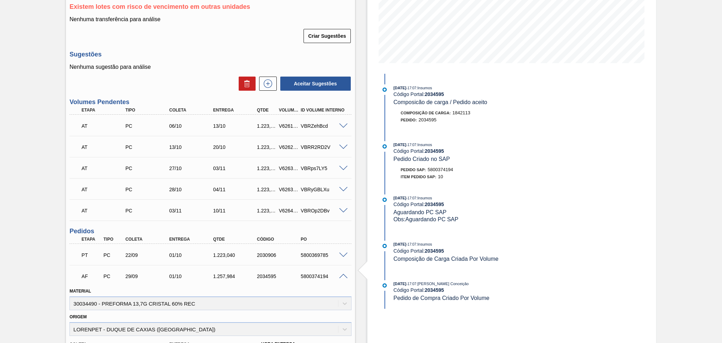
click at [344, 277] on span at bounding box center [343, 276] width 8 height 5
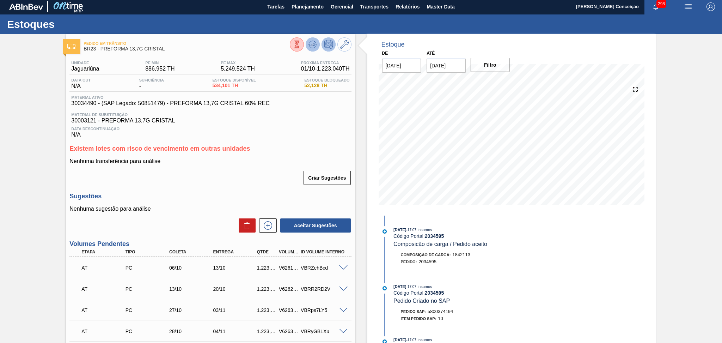
scroll to position [0, 0]
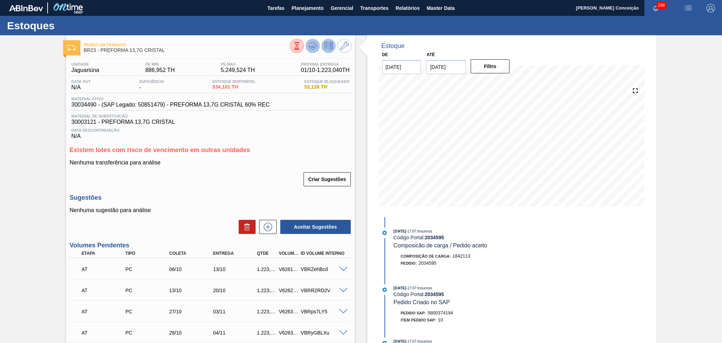
click at [310, 45] on icon at bounding box center [312, 46] width 8 height 8
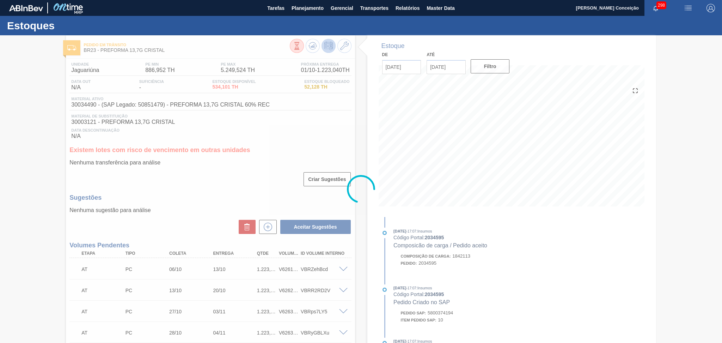
click at [295, 160] on div at bounding box center [361, 188] width 722 height 307
click at [214, 180] on div at bounding box center [361, 188] width 722 height 307
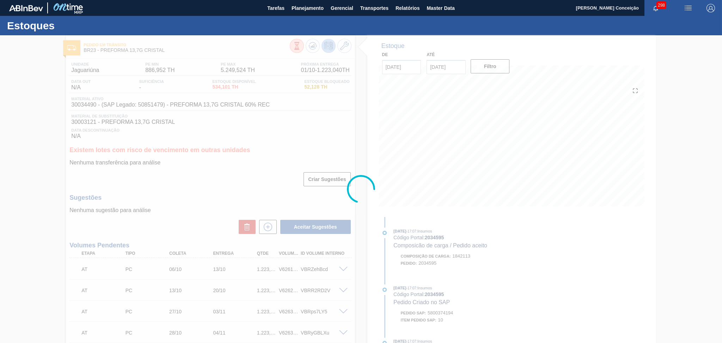
click at [262, 148] on div at bounding box center [361, 188] width 722 height 307
click at [192, 191] on div at bounding box center [361, 188] width 722 height 307
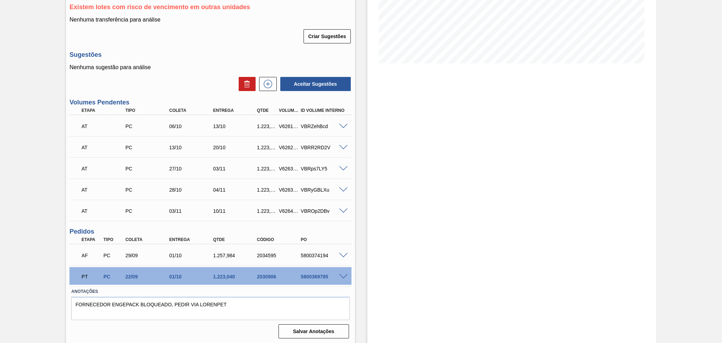
scroll to position [143, 0]
click at [318, 256] on div "5800374194" at bounding box center [323, 255] width 49 height 6
copy div "5800374194"
click at [355, 216] on div "Estoque De 01/10/2025 Até 30/10/2025 Filtro 01/10 Projeção de Estoque 3,015.125…" at bounding box center [505, 118] width 301 height 452
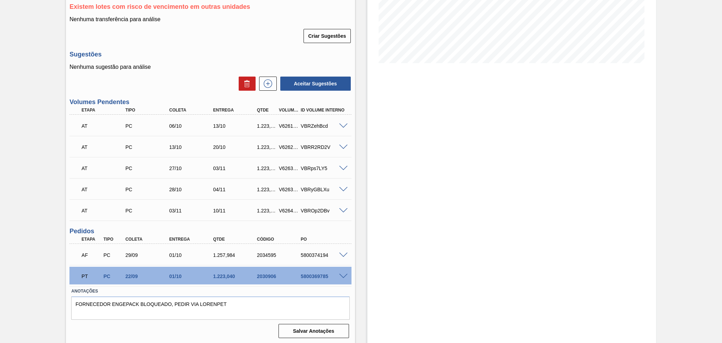
click at [318, 278] on div "PT PC 22/09 01/10 1.223,040 2030906 5800369785" at bounding box center [208, 275] width 263 height 14
copy div "5800369785"
click at [364, 258] on div "Estoque De 01/10/2025 Até 30/10/2025 Filtro 01/10 Projeção de Estoque 3,015.125…" at bounding box center [505, 118] width 301 height 452
click at [342, 276] on span at bounding box center [343, 276] width 8 height 5
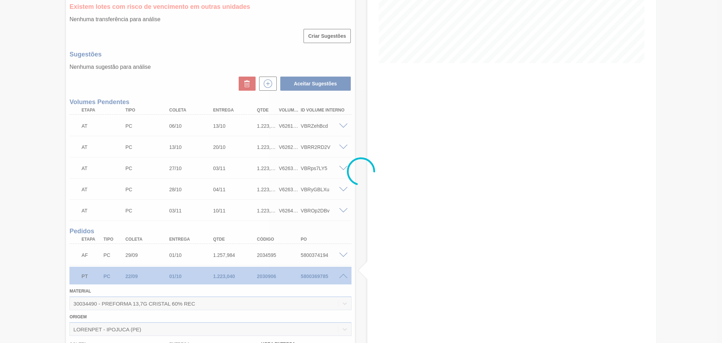
click at [342, 274] on div at bounding box center [361, 171] width 722 height 343
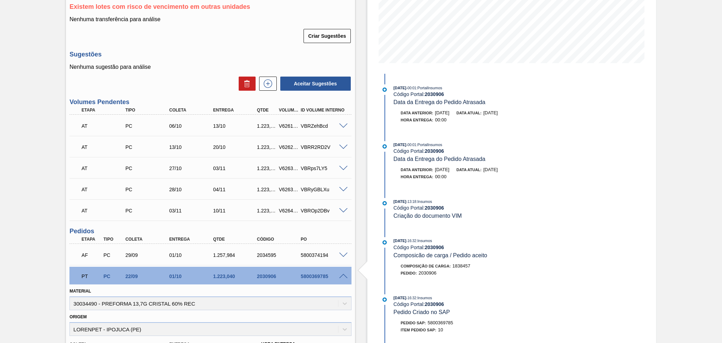
click at [342, 274] on span at bounding box center [343, 276] width 8 height 5
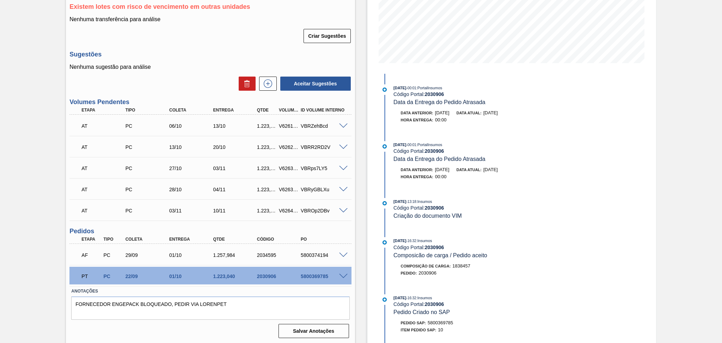
click at [318, 277] on div "5800369785" at bounding box center [323, 276] width 49 height 6
copy div "5800369785"
click at [313, 256] on div "5800374194" at bounding box center [323, 255] width 49 height 6
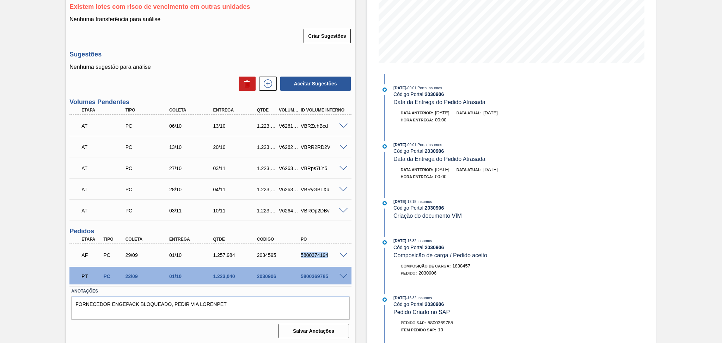
click at [313, 256] on div "5800374194" at bounding box center [323, 255] width 49 height 6
copy div "5800374194"
click at [345, 252] on span at bounding box center [343, 254] width 8 height 5
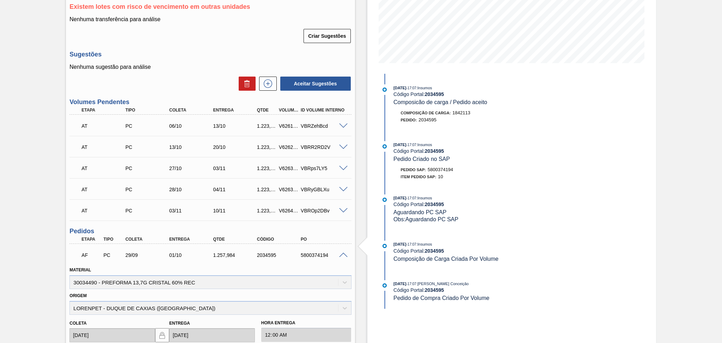
scroll to position [284, 0]
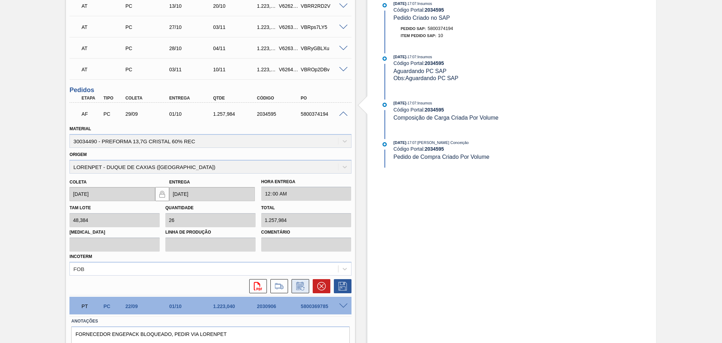
click at [301, 287] on icon at bounding box center [302, 288] width 4 height 4
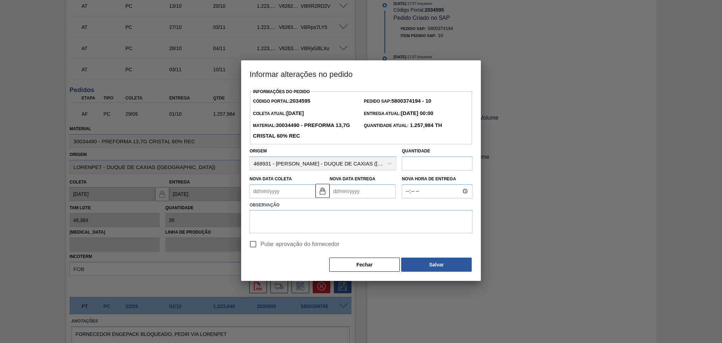
click at [299, 190] on Coleta2034595 "Nova Data Coleta" at bounding box center [283, 191] width 66 height 14
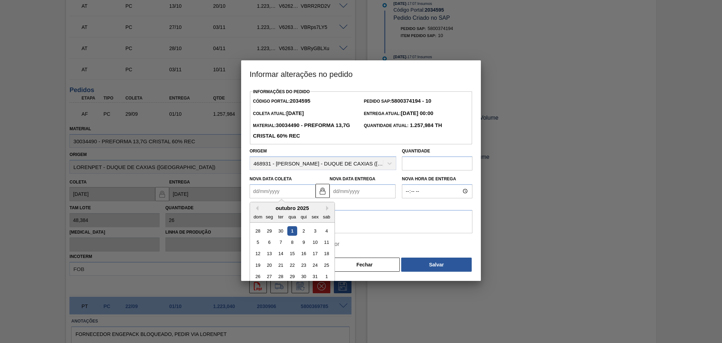
type Coleta2034595 "0"
type Entrega2034595 "[DATE]"
type Coleta2034595 "02"
type Entrega2034595 "[DATE]"
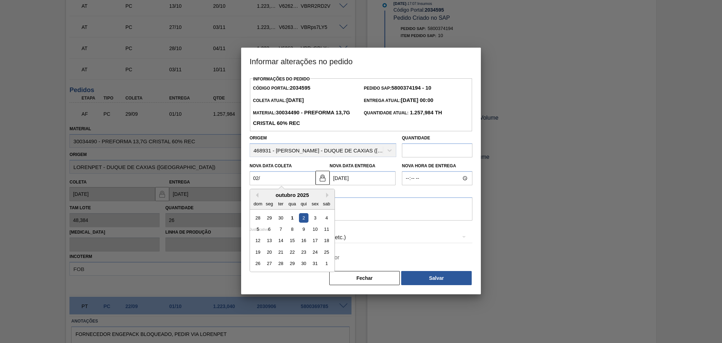
type Coleta2034595 "02/1"
type Entrega2034595 "[DATE]"
type Coleta2034595 "02/10"
type Entrega2034595 "[DATE]"
click at [303, 219] on div "2" at bounding box center [304, 218] width 10 height 10
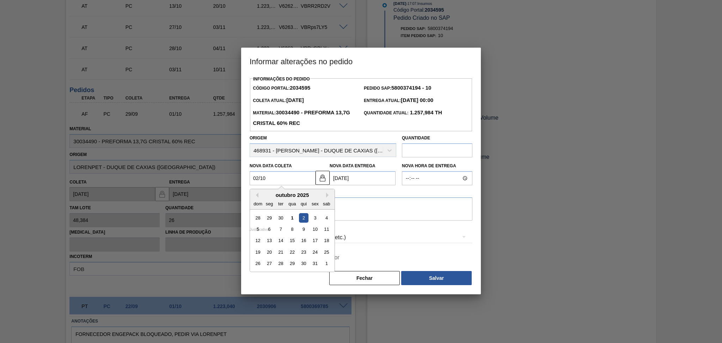
type Coleta2034595 "[DATE]"
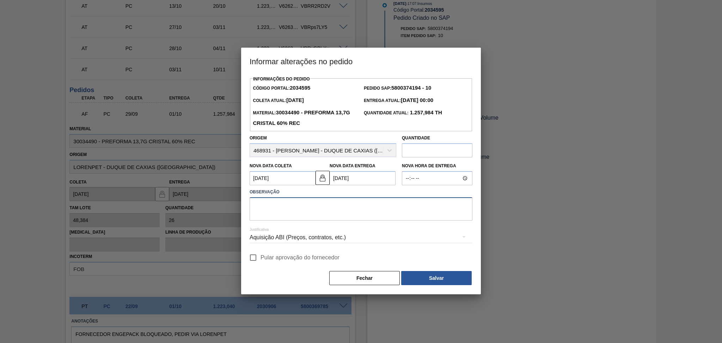
click at [301, 206] on textarea at bounding box center [361, 208] width 223 height 23
type textarea "furo reprogramado"
click at [288, 260] on span "Pular aprovação do fornecedor" at bounding box center [299, 257] width 79 height 8
click at [260, 260] on input "Pular aprovação do fornecedor" at bounding box center [253, 257] width 15 height 15
checkbox input "true"
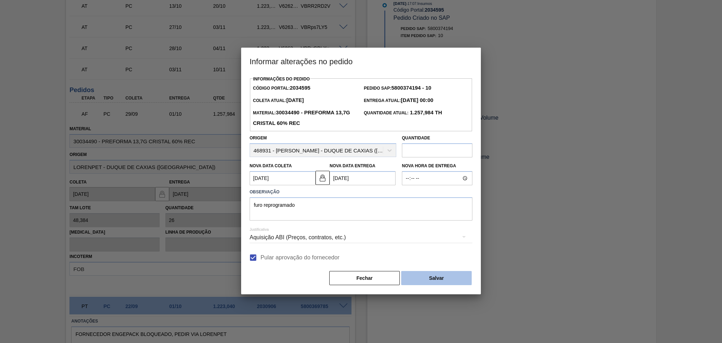
click at [410, 277] on button "Salvar" at bounding box center [436, 278] width 70 height 14
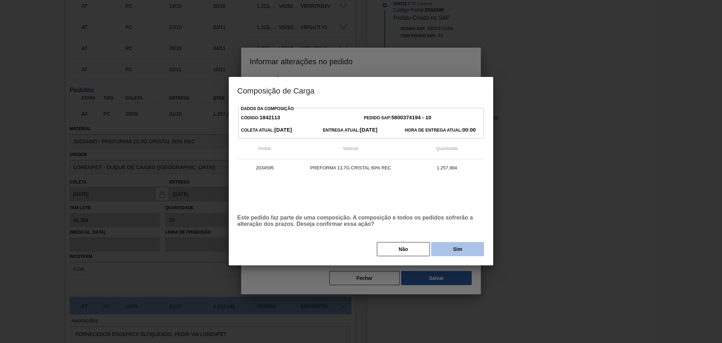
click at [446, 250] on button "Sim" at bounding box center [457, 249] width 53 height 14
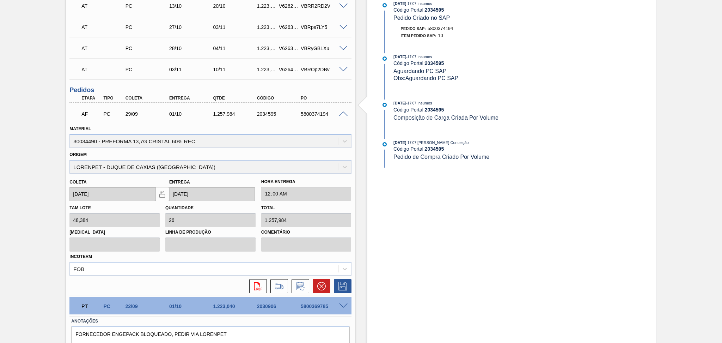
click at [18, 257] on div "Aguardando Faturamento BR23 - PREFORMA 13,7G CRISTAL Unidade Jaguariúna PE MIN …" at bounding box center [361, 62] width 722 height 623
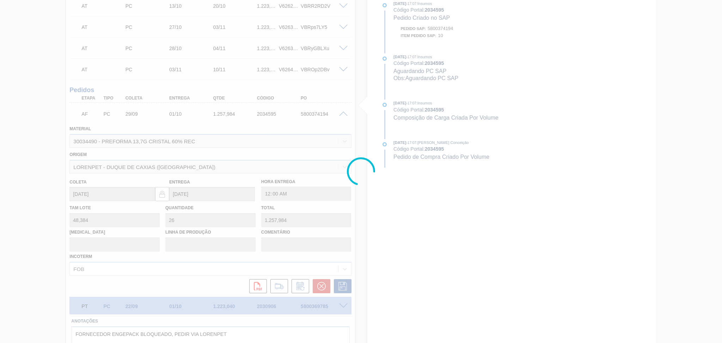
click at [370, 269] on div at bounding box center [361, 171] width 722 height 343
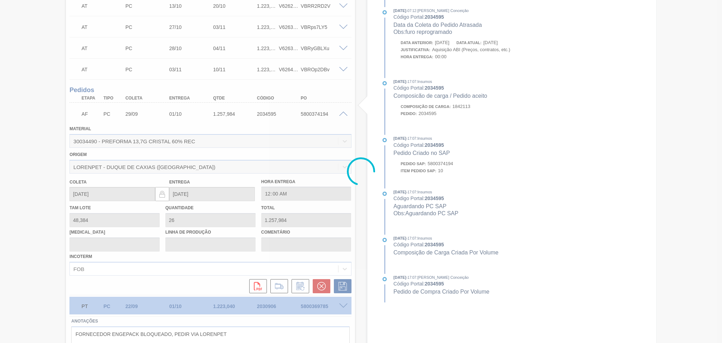
type input "furo reprogramado"
type input "[DATE]"
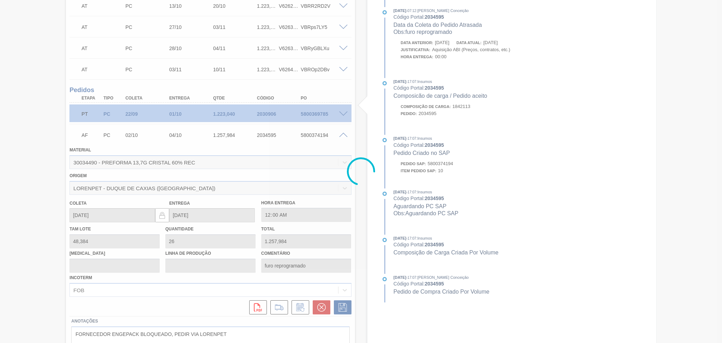
scroll to position [143, 0]
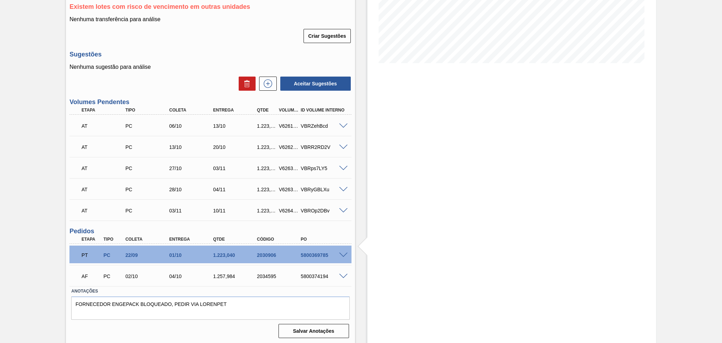
click at [372, 294] on div "Estoque De 01/10/2025 Até 30/10/2025 Filtro" at bounding box center [511, 118] width 289 height 452
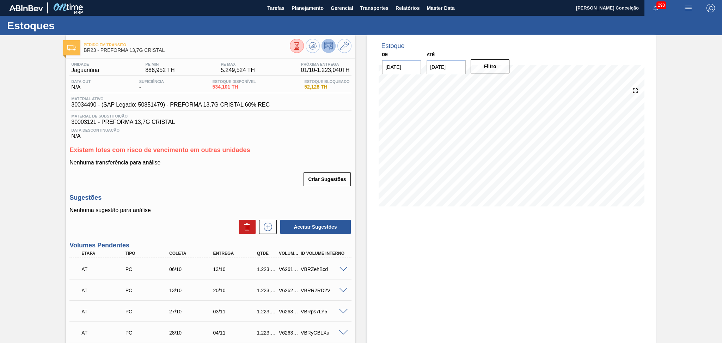
click at [241, 197] on h3 "Sugestões" at bounding box center [210, 197] width 282 height 7
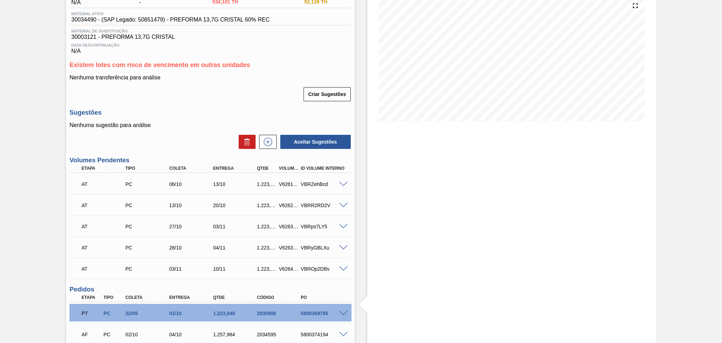
scroll to position [94, 0]
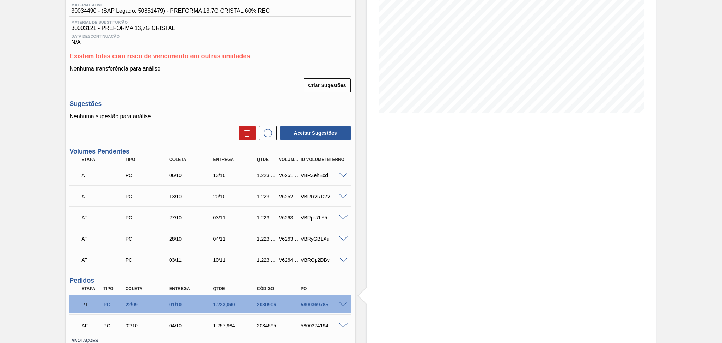
click at [351, 262] on div "Unidade Jaguariúna PE MIN 886,952 TH PE MAX 5.249,524 TH Próxima Entrega 01/10 …" at bounding box center [210, 177] width 289 height 425
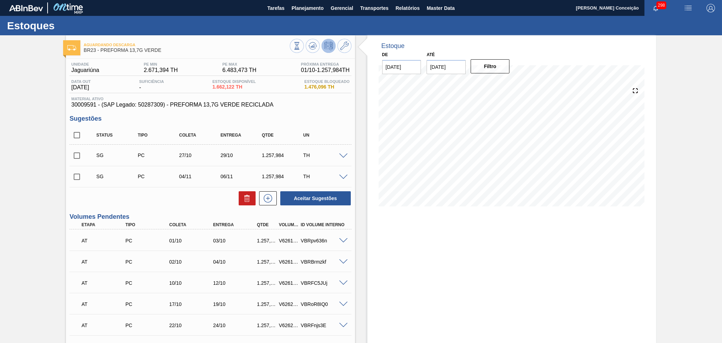
click at [162, 198] on div "Aceitar Sugestões" at bounding box center [210, 198] width 282 height 16
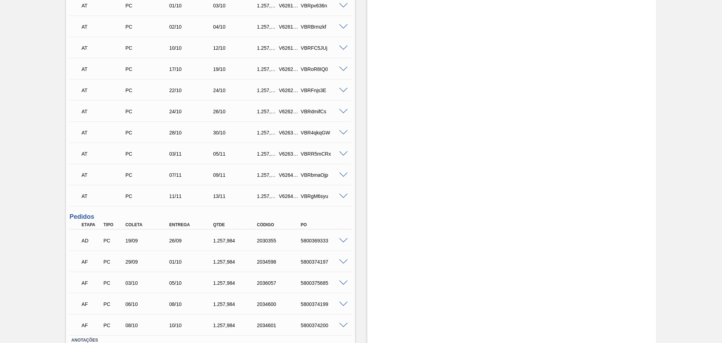
scroll to position [284, 0]
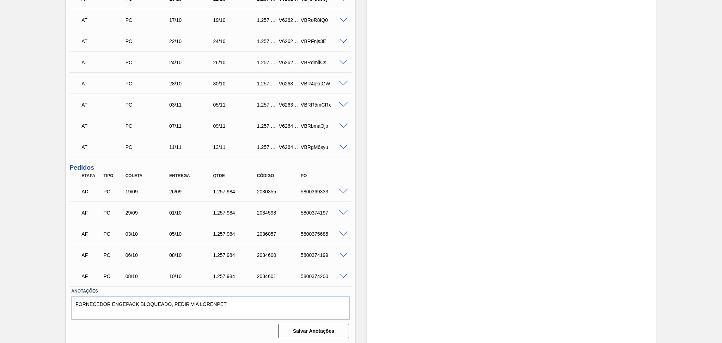
click at [342, 214] on span at bounding box center [343, 212] width 8 height 5
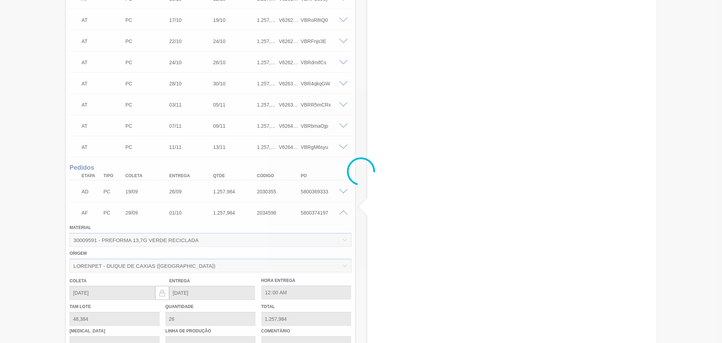
click at [341, 211] on div at bounding box center [361, 171] width 722 height 343
click at [343, 212] on div at bounding box center [361, 171] width 722 height 343
click at [343, 213] on div at bounding box center [361, 171] width 722 height 343
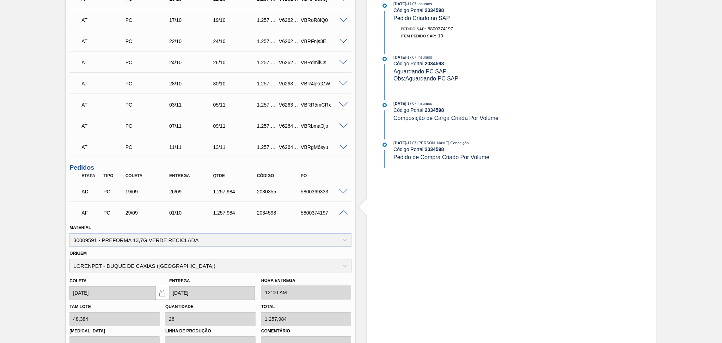
click at [346, 211] on span at bounding box center [343, 212] width 8 height 5
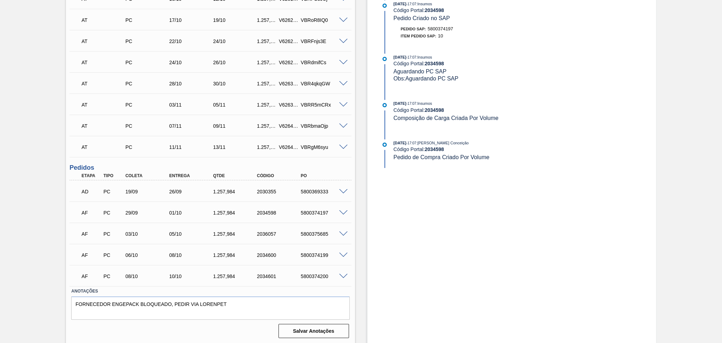
click at [309, 189] on div "5800369333" at bounding box center [323, 192] width 49 height 6
copy div "5800369333"
click at [342, 189] on span at bounding box center [343, 191] width 8 height 5
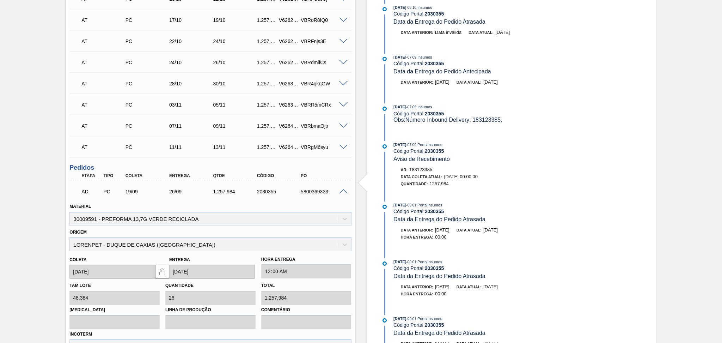
click at [366, 225] on div "Estoque De 01/10/2025 Até 30/10/2025 Filtro 26/09/2025 - 10:09 : PortalInsumos …" at bounding box center [505, 132] width 301 height 763
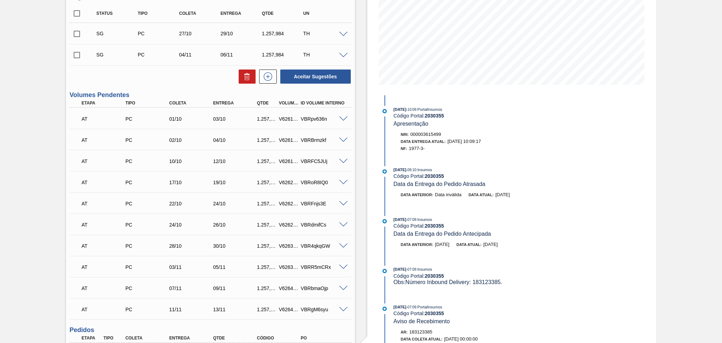
scroll to position [96, 0]
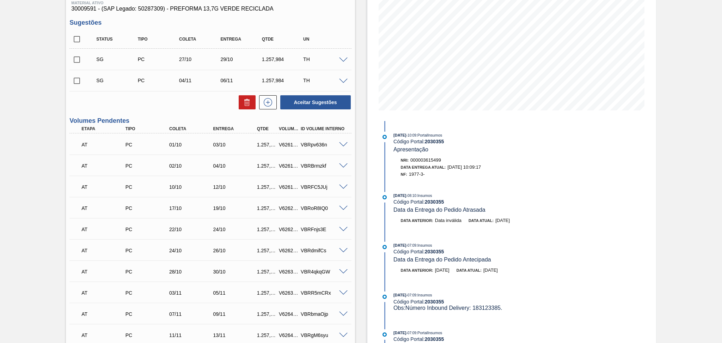
click at [416, 176] on span "1977-3-" at bounding box center [417, 173] width 16 height 5
copy span "1977"
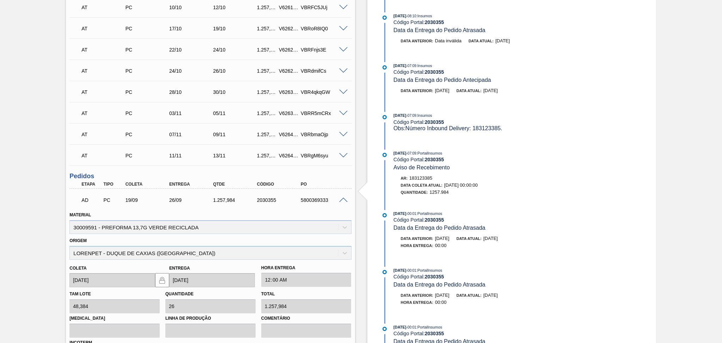
scroll to position [331, 0]
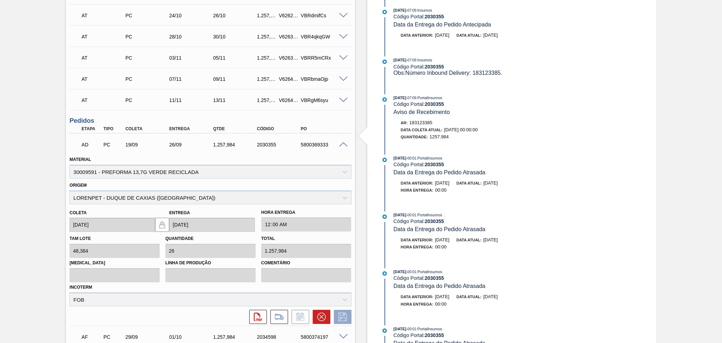
click at [342, 146] on span at bounding box center [343, 144] width 8 height 5
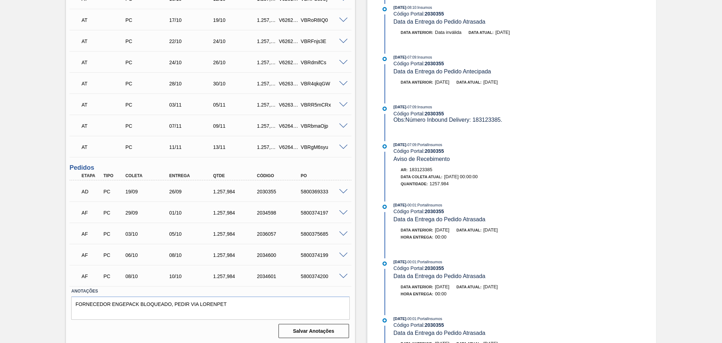
click at [344, 212] on span at bounding box center [343, 212] width 8 height 5
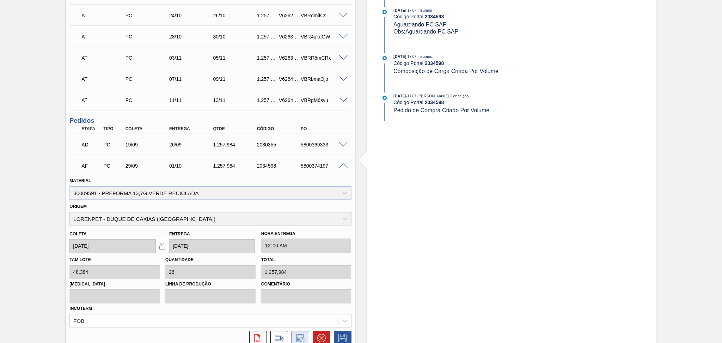
click at [298, 333] on icon at bounding box center [300, 337] width 11 height 8
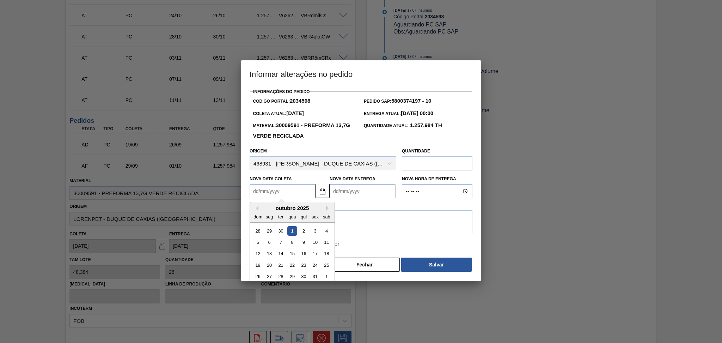
click at [293, 195] on Coleta2034598 "Nova Data Coleta" at bounding box center [283, 191] width 66 height 14
type Coleta2034598 "0"
type Entrega2034598 "03/01/2000"
type Coleta2034598 "02"
type Entrega2034598 "04/10/2025"
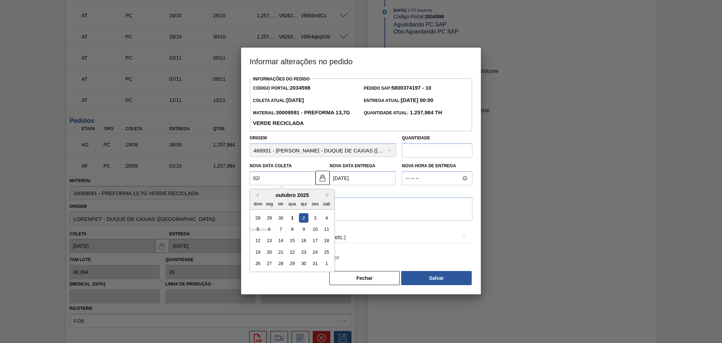
type Coleta2034598 "02/1"
type Entrega2034598 "04/01/2025"
type Coleta2034598 "02/10"
type Entrega2034598 "04/10/2025"
click at [303, 219] on div "2" at bounding box center [304, 218] width 10 height 10
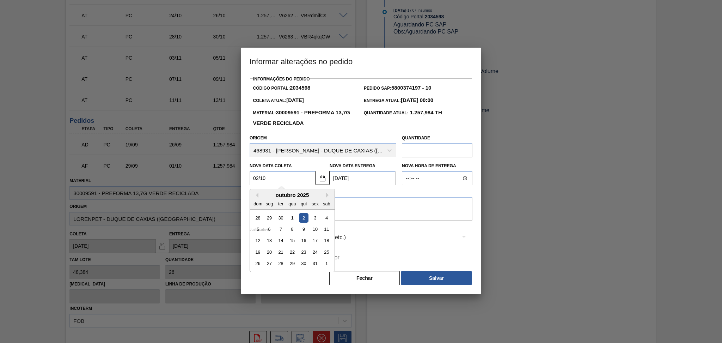
type Coleta2034598 "02/10/2025"
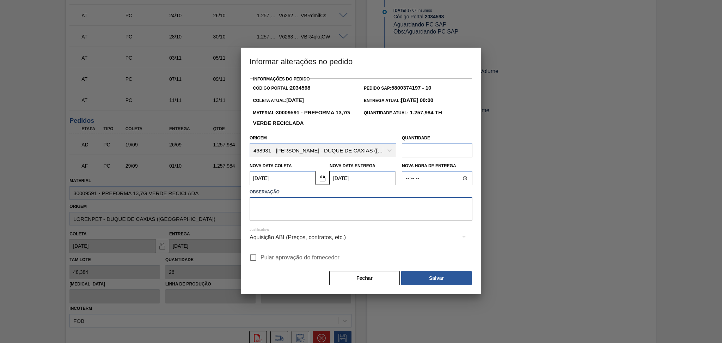
click at [319, 208] on textarea at bounding box center [361, 208] width 223 height 23
type textarea "furo reprogramado"
click at [286, 262] on span "Pular aprovação do fornecedor" at bounding box center [299, 257] width 79 height 8
click at [260, 262] on input "Pular aprovação do fornecedor" at bounding box center [253, 257] width 15 height 15
checkbox input "true"
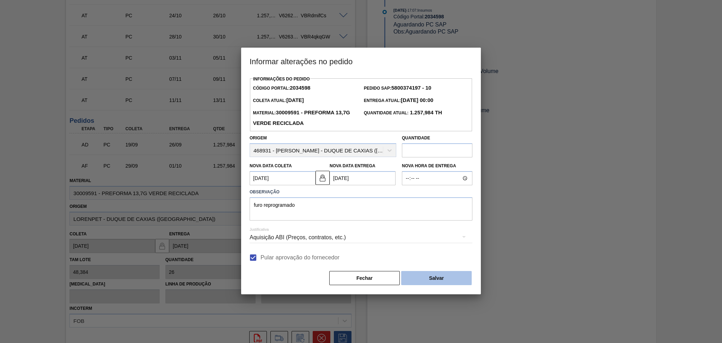
click at [416, 275] on button "Salvar" at bounding box center [436, 278] width 70 height 14
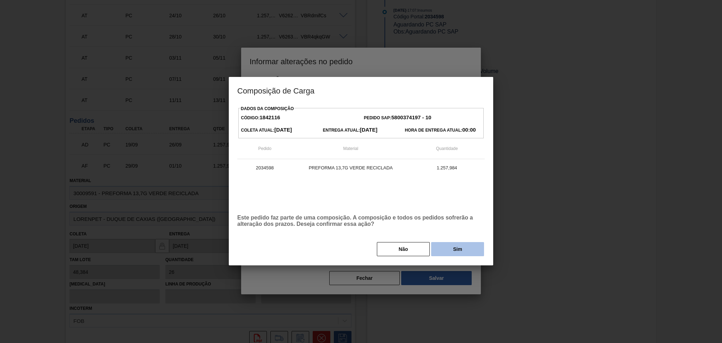
click at [455, 247] on button "Sim" at bounding box center [457, 249] width 53 height 14
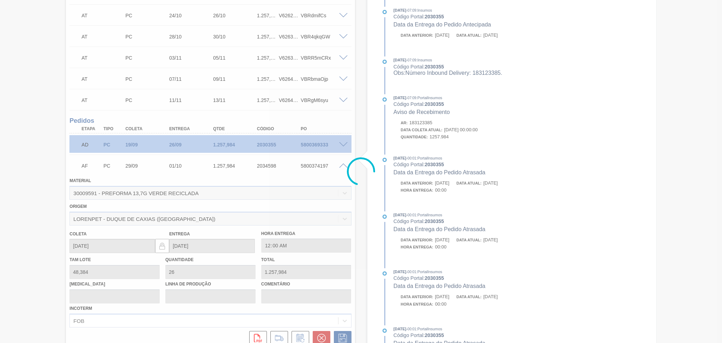
type input "furo reprogramado"
type input "02/10/2025"
type input "04/10/2025"
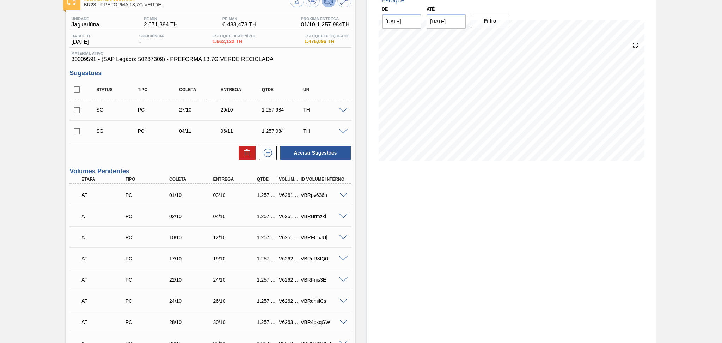
scroll to position [0, 0]
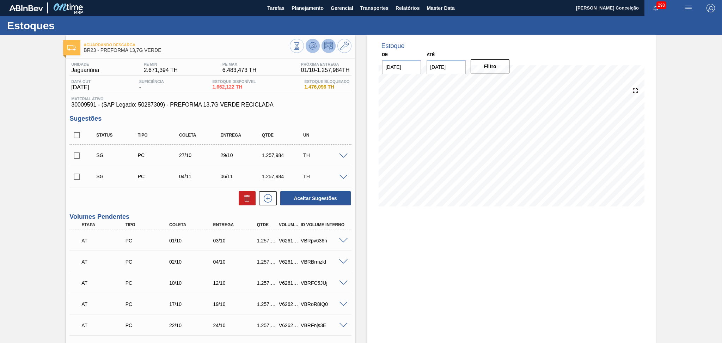
click at [312, 45] on icon at bounding box center [312, 46] width 8 height 8
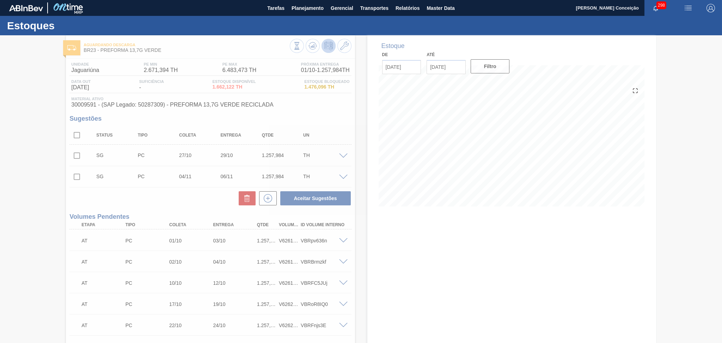
click at [186, 205] on div at bounding box center [361, 188] width 722 height 307
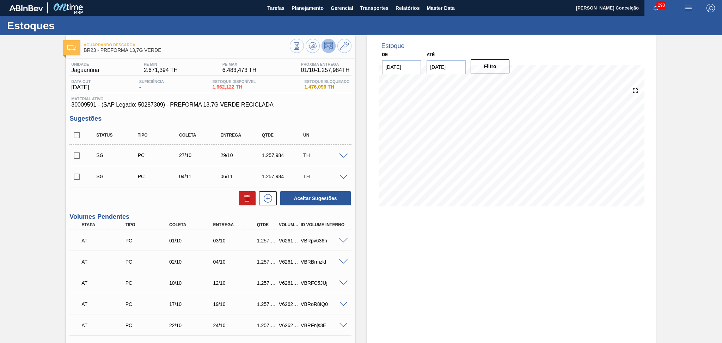
click at [410, 265] on div "Estoque De 01/10/2025 Até 30/10/2025 Filtro 25/10 Projeção de Estoque 4,228.526…" at bounding box center [511, 331] width 289 height 592
click at [396, 260] on div "Estoque De 01/10/2025 Até 30/10/2025 Filtro 29/10 Projeção de Estoque 3,680.51 …" at bounding box center [511, 331] width 289 height 592
click at [360, 240] on div "Estoque De 01/10/2025 Até 30/10/2025 Filtro 12/10 Projeção de Estoque 8,149.514…" at bounding box center [505, 331] width 301 height 592
click at [345, 240] on span at bounding box center [343, 240] width 8 height 5
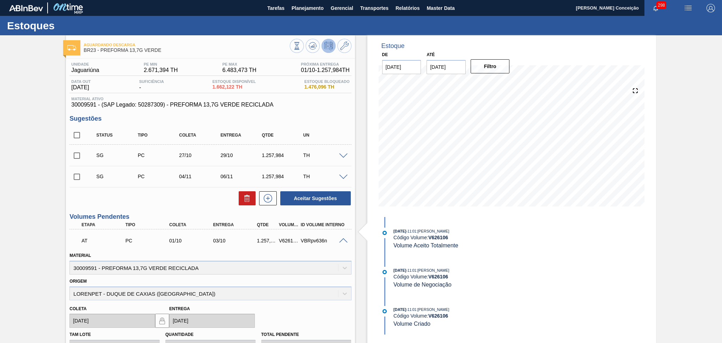
click at [343, 239] on span at bounding box center [343, 240] width 8 height 5
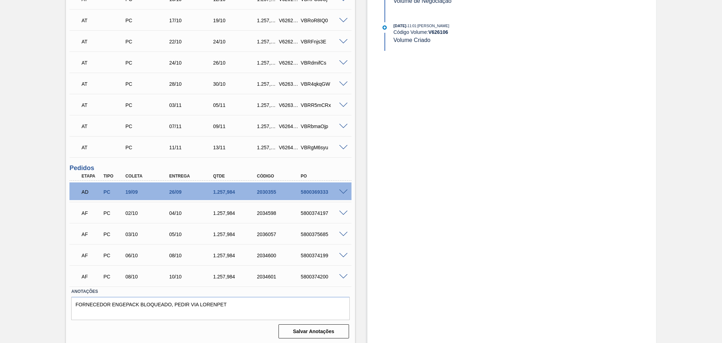
scroll to position [284, 0]
click at [341, 211] on span at bounding box center [343, 212] width 8 height 5
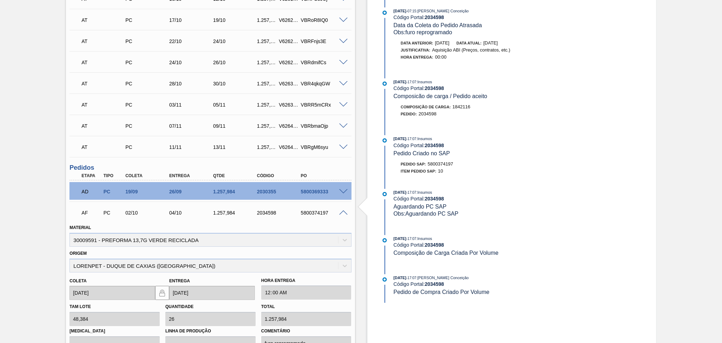
click at [343, 211] on span at bounding box center [343, 212] width 8 height 5
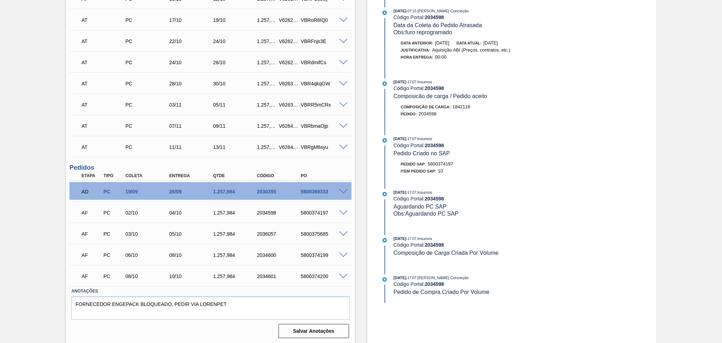
click at [343, 231] on span at bounding box center [343, 233] width 8 height 5
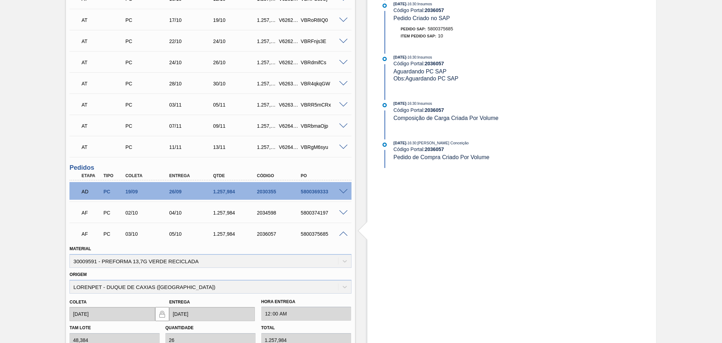
click at [342, 232] on span at bounding box center [343, 233] width 8 height 5
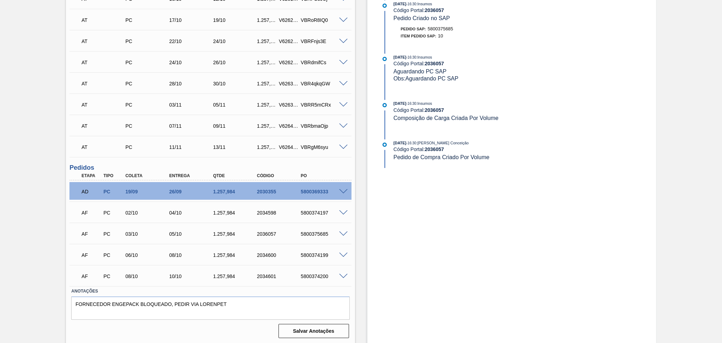
click at [313, 214] on div "5800374197" at bounding box center [323, 213] width 49 height 6
copy div "5800374197"
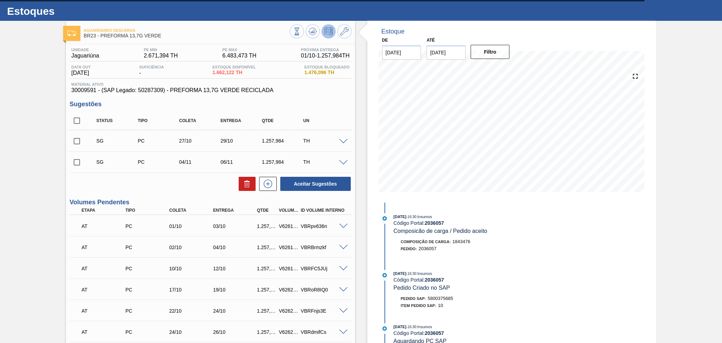
scroll to position [0, 0]
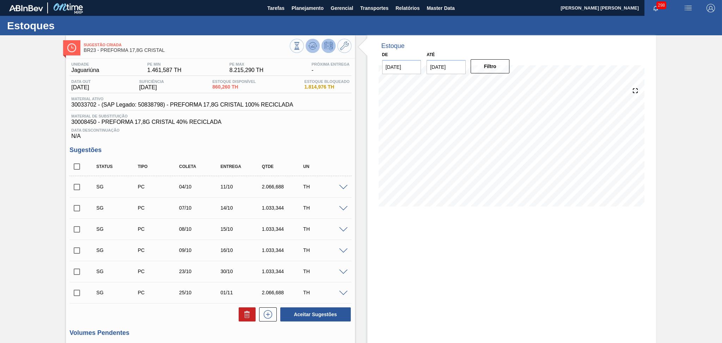
click at [308, 50] on icon at bounding box center [312, 46] width 8 height 8
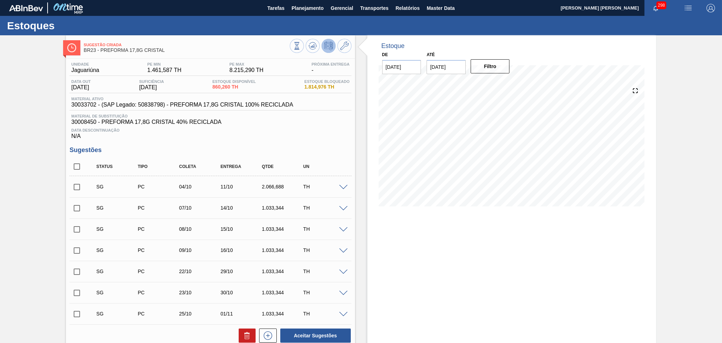
click at [76, 167] on input "checkbox" at bounding box center [76, 166] width 15 height 15
checkbox input "true"
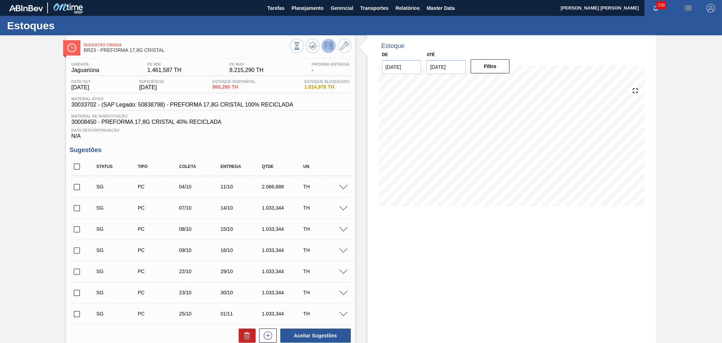
checkbox input "true"
click at [243, 336] on icon at bounding box center [247, 335] width 8 height 8
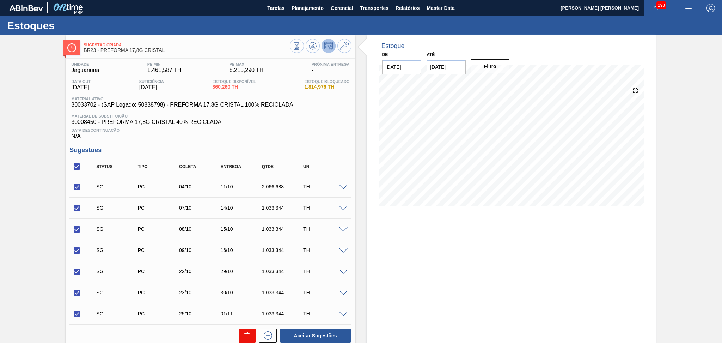
checkbox input "false"
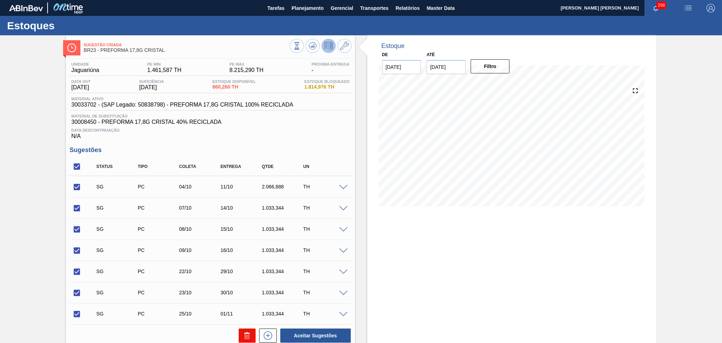
checkbox input "false"
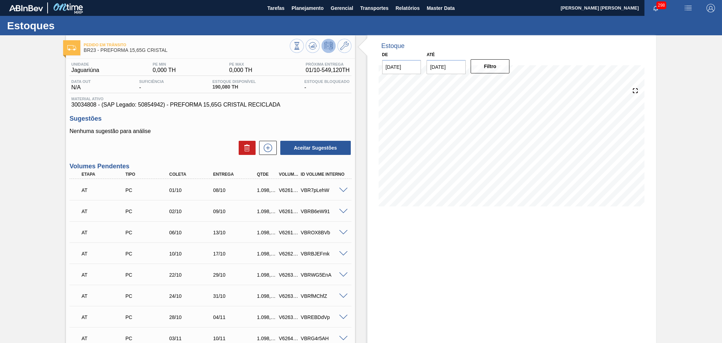
click at [364, 262] on div "Estoque De 01/10/2025 Até 30/10/2025 Filtro" at bounding box center [505, 274] width 301 height 478
click at [182, 144] on div "Aceitar Sugestões" at bounding box center [210, 148] width 282 height 16
click at [343, 188] on span at bounding box center [343, 190] width 8 height 5
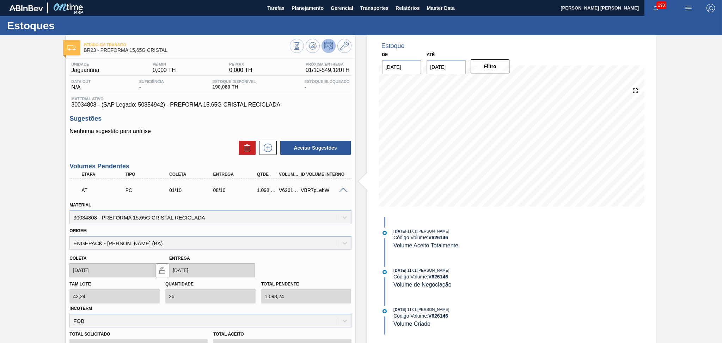
click at [343, 188] on span at bounding box center [343, 190] width 8 height 5
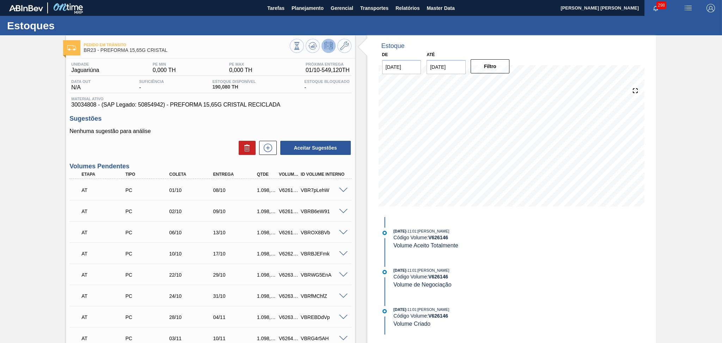
scroll to position [170, 0]
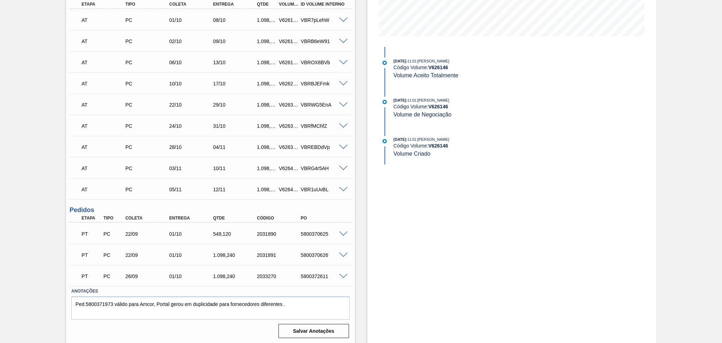
click at [156, 200] on div "Unidade Jaguariúna PE MIN 0,000 TH PE MAX 0,000 TH Próxima Entrega 01/10 - 549,…" at bounding box center [210, 115] width 289 height 452
click at [328, 205] on div "Unidade Jaguariúna PE MIN 0,000 TH PE MAX 0,000 TH Próxima Entrega 01/10 - 549,…" at bounding box center [210, 115] width 289 height 452
click at [342, 253] on span at bounding box center [343, 254] width 8 height 5
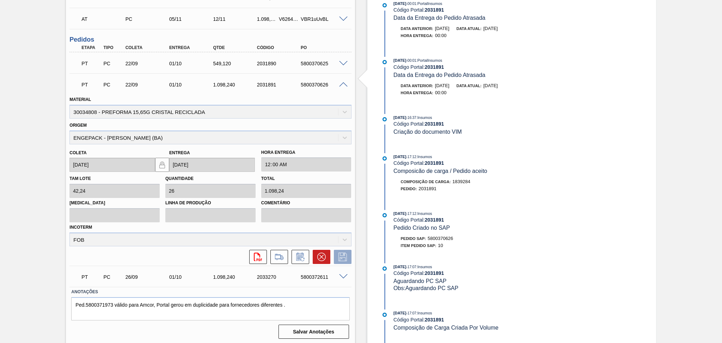
scroll to position [0, 0]
click at [339, 85] on span at bounding box center [343, 84] width 8 height 5
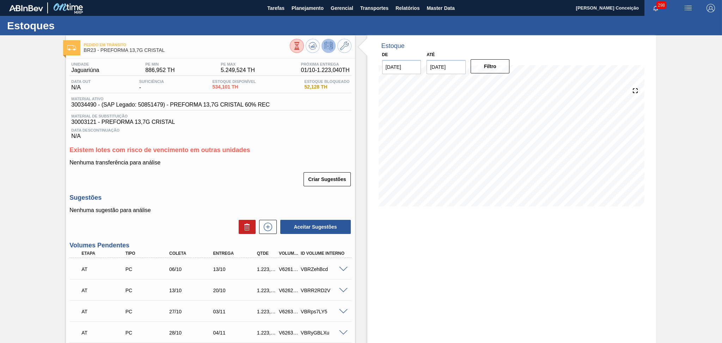
click at [332, 147] on h3 "Existem lotes com risco de vencimento em outras unidades" at bounding box center [210, 149] width 282 height 7
click at [318, 5] on span "Planejamento" at bounding box center [308, 8] width 32 height 8
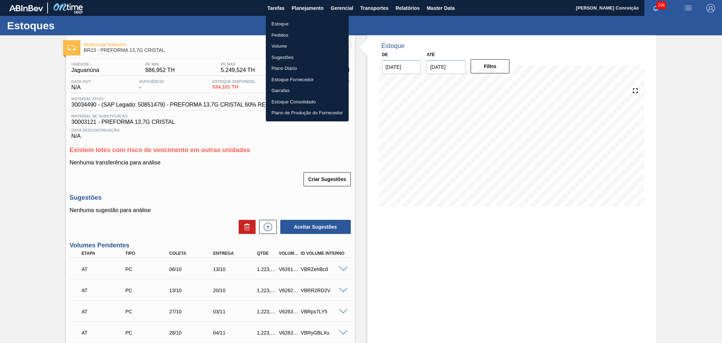
click at [276, 35] on li "Pedidos" at bounding box center [307, 35] width 83 height 11
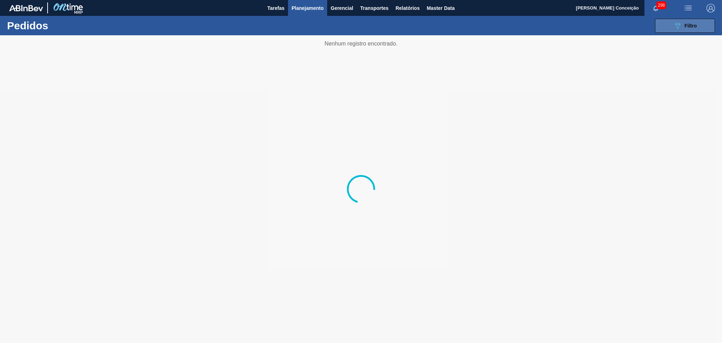
click at [670, 30] on button "089F7B8B-B2A5-4AFE-B5C0-19BA573D28AC Filtro" at bounding box center [685, 26] width 60 height 14
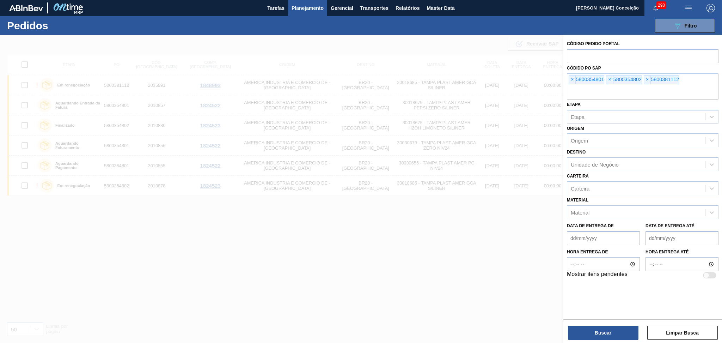
click at [307, 18] on div "089F7B8B-B2A5-4AFE-B5C0-19BA573D28AC Filtro Código Pedido Portal Códido PO SAP …" at bounding box center [416, 25] width 605 height 21
click at [299, 9] on span "Planejamento" at bounding box center [308, 8] width 32 height 8
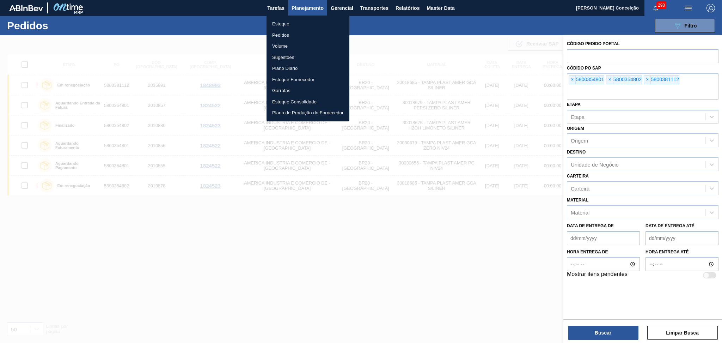
click at [290, 23] on li "Estoque" at bounding box center [307, 23] width 83 height 11
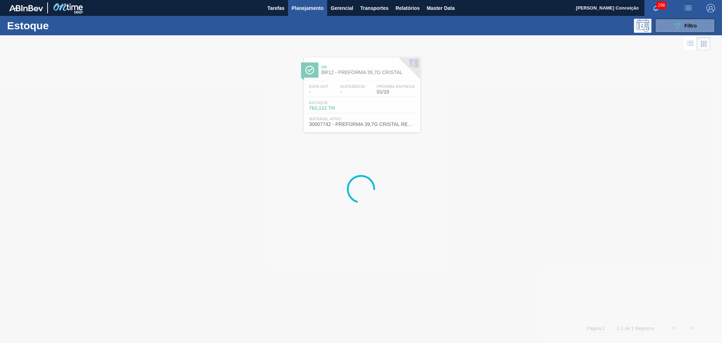
click at [670, 17] on div "Estoque 089F7B8B-B2A5-4AFE-B5C0-19BA573D28AC Filtro" at bounding box center [361, 25] width 722 height 19
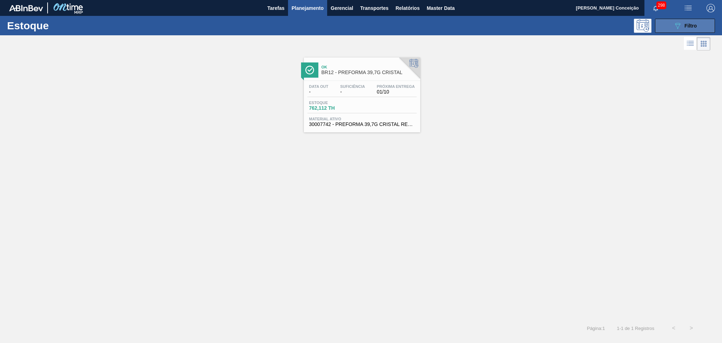
click at [675, 24] on icon "089F7B8B-B2A5-4AFE-B5C0-19BA573D28AC" at bounding box center [677, 26] width 8 height 8
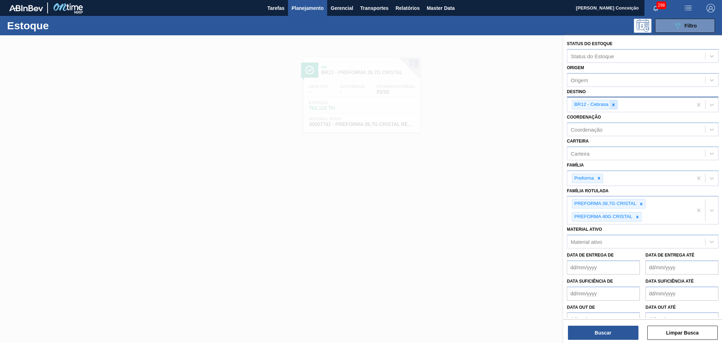
click at [612, 102] on icon at bounding box center [613, 104] width 5 height 5
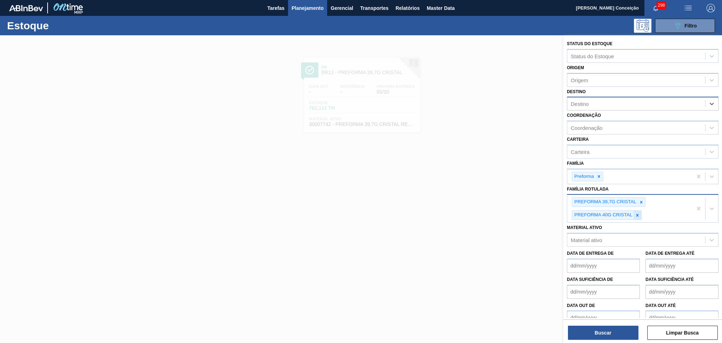
click at [635, 213] on icon at bounding box center [637, 215] width 5 height 5
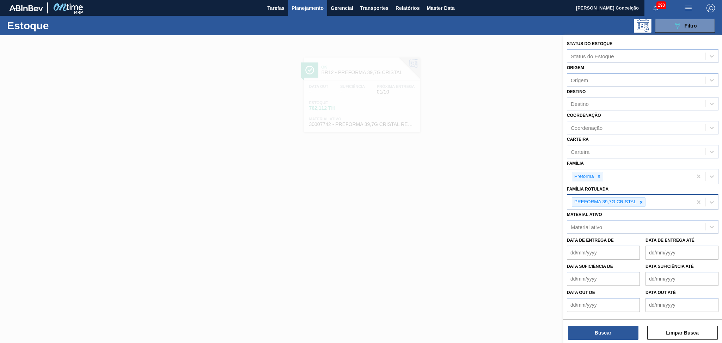
click at [593, 341] on div "Status do Estoque Status do Estoque Origem Origem Destino Destino Coordenação C…" at bounding box center [642, 189] width 159 height 309
click at [598, 337] on button "Buscar" at bounding box center [603, 332] width 70 height 14
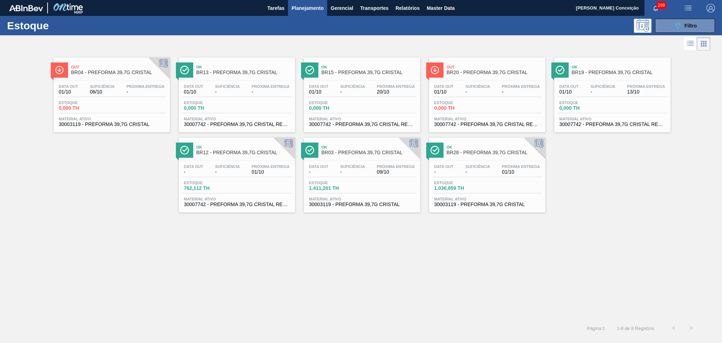
click at [114, 261] on div "Out BR04 - PREFORMA 39,7G CRISTAL Data out 01/10 Suficiência 06/10 Próxima Entr…" at bounding box center [361, 185] width 722 height 267
click at [337, 191] on div "Estoque 1.411,201 TH" at bounding box center [361, 186] width 109 height 13
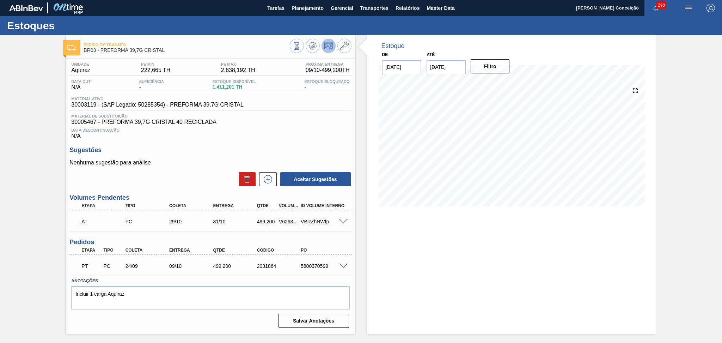
click at [277, 119] on span "30005467 - PREFORMA 39,7G CRISTAL 40 RECICLADA" at bounding box center [210, 122] width 278 height 6
click at [343, 264] on span at bounding box center [343, 265] width 8 height 5
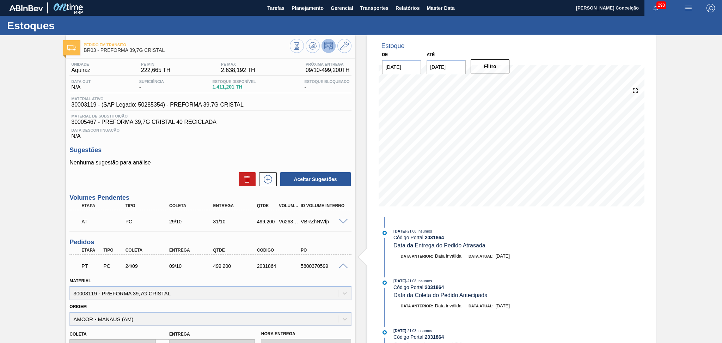
click at [343, 264] on span at bounding box center [343, 265] width 8 height 5
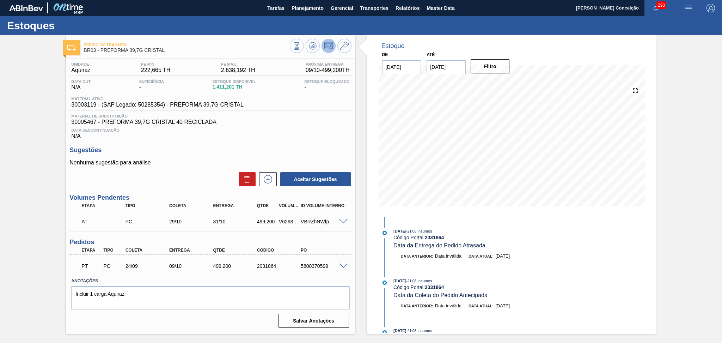
click at [333, 132] on div "Data Descontinuação N/A" at bounding box center [210, 132] width 282 height 14
click at [210, 170] on div "Nenhuma sugestão para análise Aceitar Sugestões" at bounding box center [210, 172] width 282 height 27
click at [173, 268] on div "PT PC 24/09 09/10 499,200 2031864 5800370599" at bounding box center [208, 265] width 263 height 14
click at [198, 187] on div "Unidade Aquiraz PE MIN 222,665 TH PE MAX 2.638,192 TH Próxima Entrega 09/10 - 4…" at bounding box center [210, 194] width 289 height 271
click at [343, 263] on span at bounding box center [343, 265] width 8 height 5
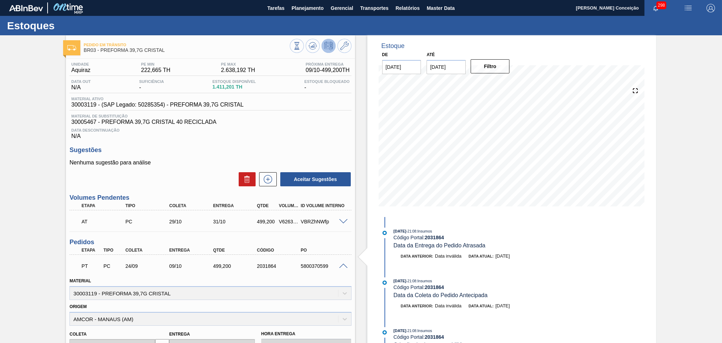
click at [344, 264] on span at bounding box center [343, 265] width 8 height 5
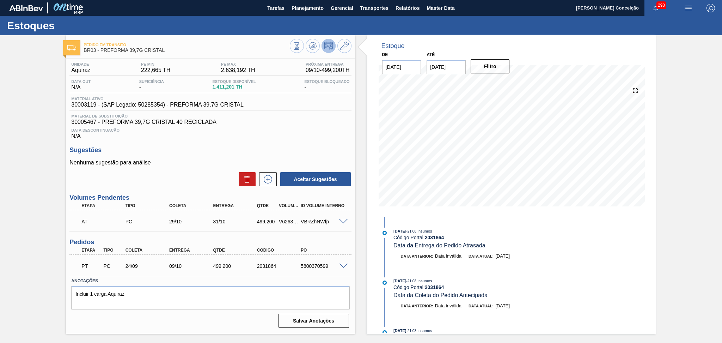
click at [269, 105] on div "Material ativo 30003119 - (SAP Legado: 50285354) - PREFORMA 39,7G CRISTAL" at bounding box center [210, 104] width 282 height 14
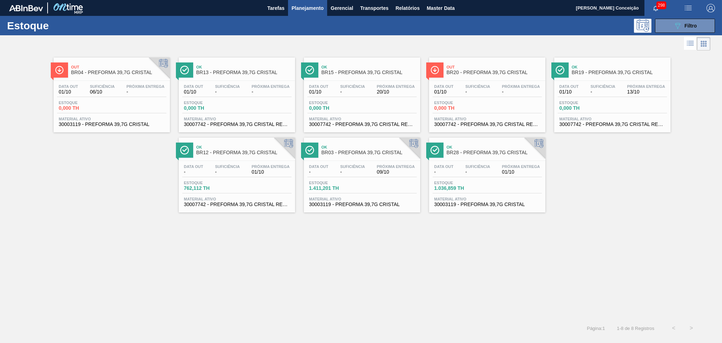
click at [463, 171] on div "Data out - Suficiência - Próxima Entrega 01/10" at bounding box center [487, 170] width 109 height 13
click at [295, 236] on div "Out BR04 - PREFORMA 39,7G CRISTAL Data out 01/10 Suficiência 06/10 Próxima Entr…" at bounding box center [361, 185] width 722 height 267
click at [264, 163] on div "Data out - Suficiência - Próxima Entrega 01/10 Estoque 762,112 TH Material ativ…" at bounding box center [237, 185] width 116 height 48
click at [670, 28] on button "089F7B8B-B2A5-4AFE-B5C0-19BA573D28AC Filtro" at bounding box center [685, 26] width 60 height 14
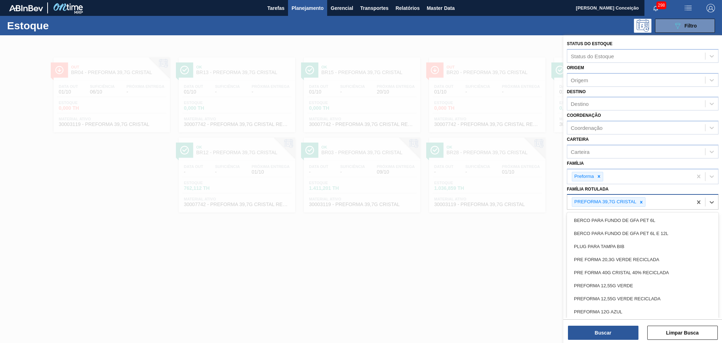
click at [661, 201] on div "PREFORMA 39,7G CRISTAL" at bounding box center [629, 202] width 125 height 14
type Rotulada "40"
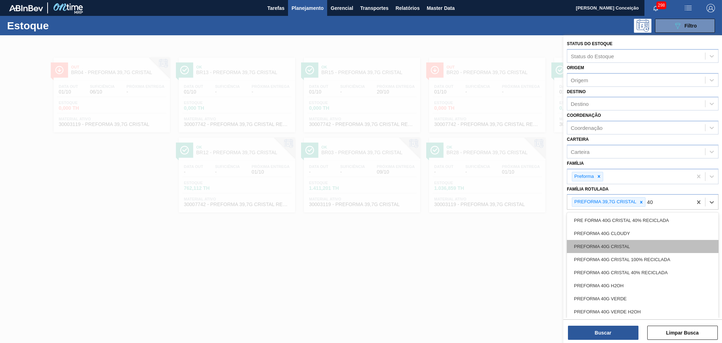
click div "PREFORMA 40G CRISTAL"
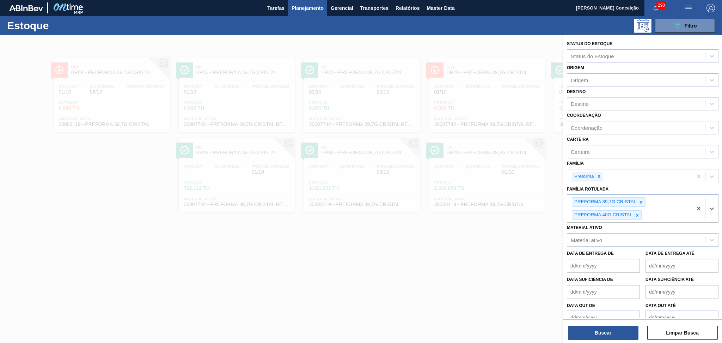
click div "Destino"
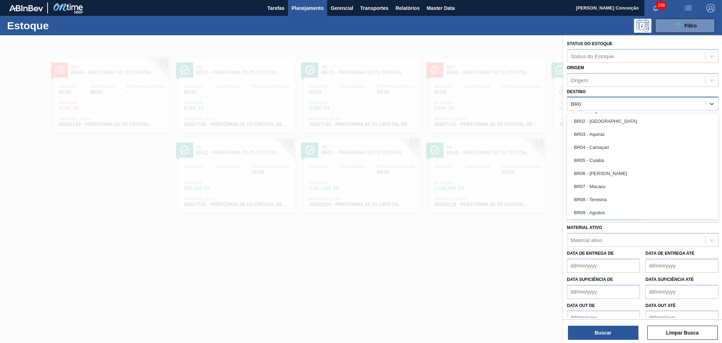
type input "BR04"
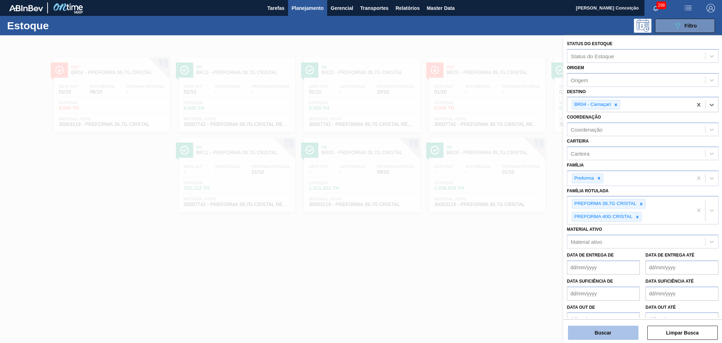
click button "Buscar"
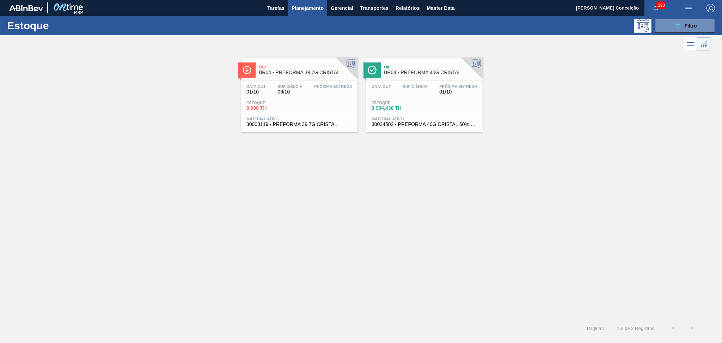
click div "Estoque 3.934,436 TH"
click button "089F7B8B-B2A5-4AFE-B5C0-19BA573D28AC Filtro"
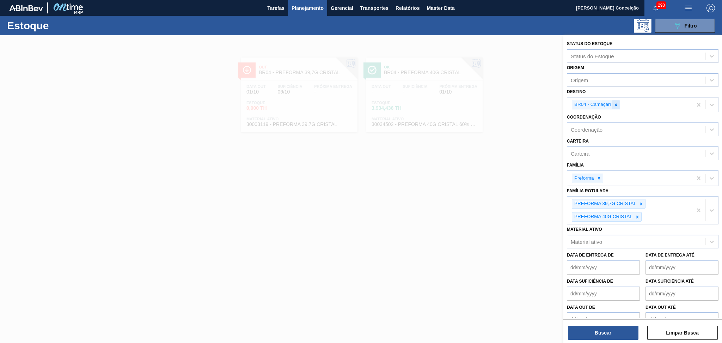
click div
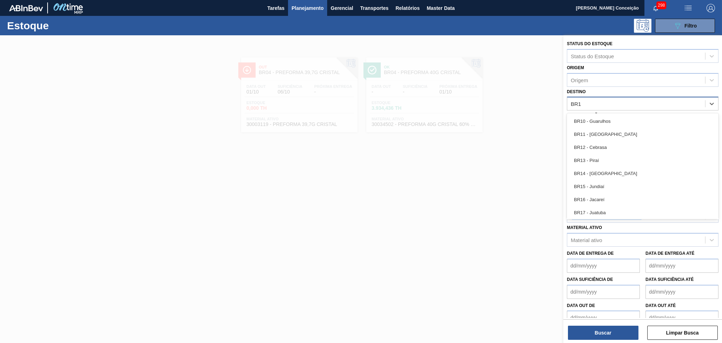
type input "BR12"
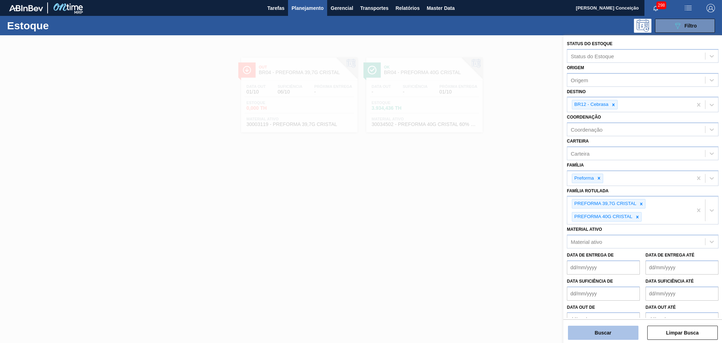
click button "Buscar"
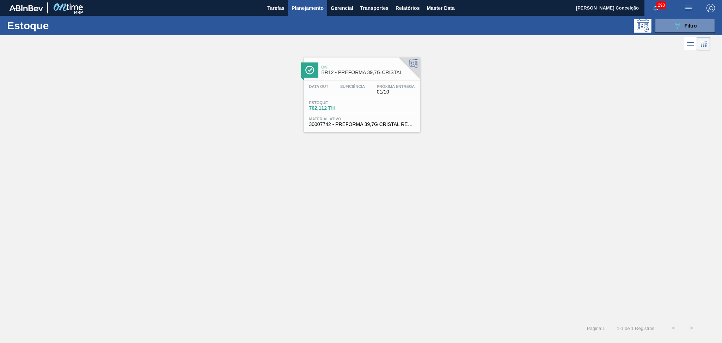
click div "Estoque 762,112 TH"
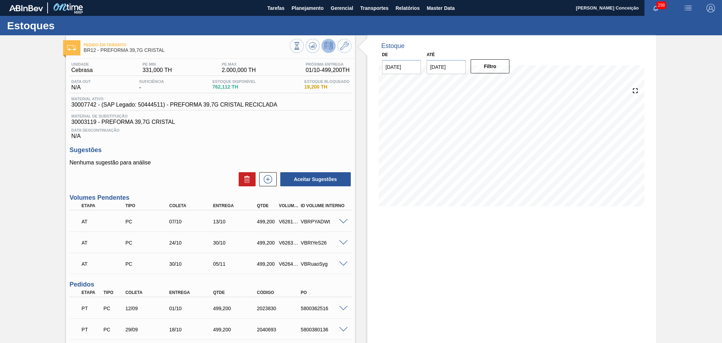
click div "Sugestões Nenhuma sugestão para análise Aceitar Sugestões"
click at [318, 152] on h3 "Sugestões" at bounding box center [210, 149] width 282 height 7
click at [237, 142] on div "Unidade Cebrasa PE MIN 331,000 TH PE MAX 2.000,000 TH Próxima Entrega 01/10 - 4…" at bounding box center [210, 247] width 289 height 377
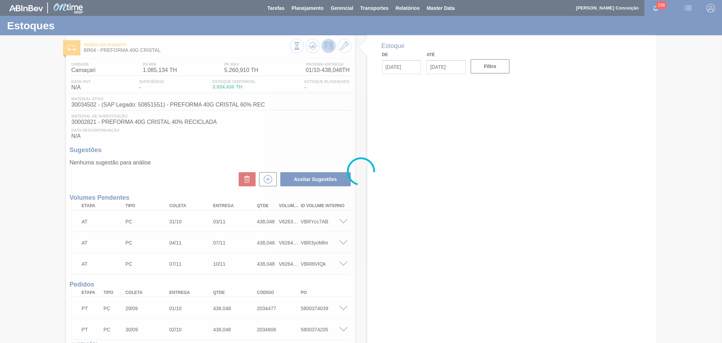
click at [203, 164] on div at bounding box center [361, 171] width 722 height 343
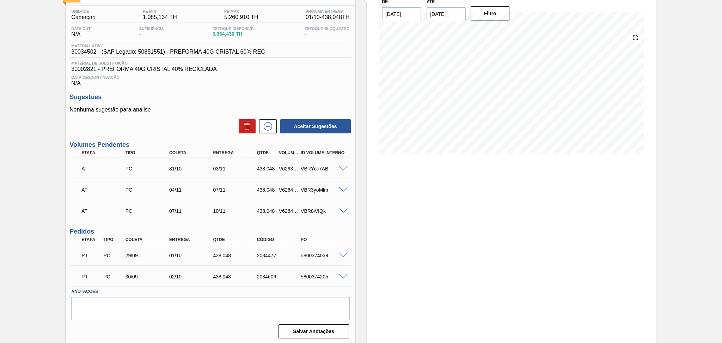
scroll to position [53, 0]
click at [220, 253] on div "438,048" at bounding box center [235, 255] width 49 height 6
copy div "438,048"
click at [310, 86] on div "Unidade Camaçari PE MIN 1.085,134 TH PE MAX 5.260,910 TH Próxima Entrega 01/10 …" at bounding box center [210, 172] width 289 height 335
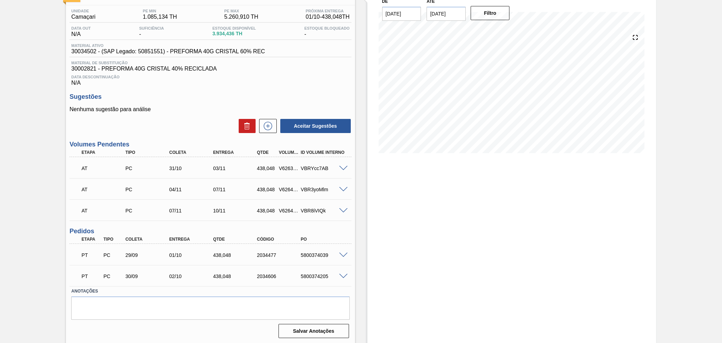
click at [222, 104] on div "Sugestões Nenhuma sugestão para análise Aceitar Sugestões" at bounding box center [210, 113] width 282 height 41
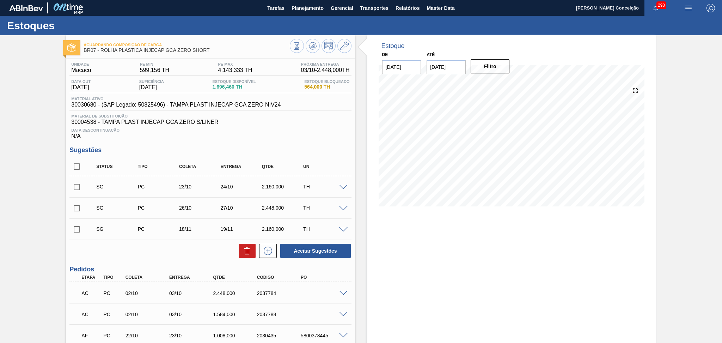
click at [342, 148] on h3 "Sugestões" at bounding box center [210, 149] width 282 height 7
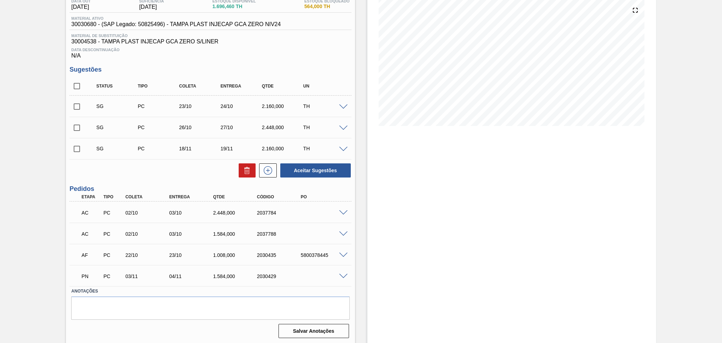
scroll to position [81, 0]
click at [341, 211] on span at bounding box center [343, 212] width 8 height 5
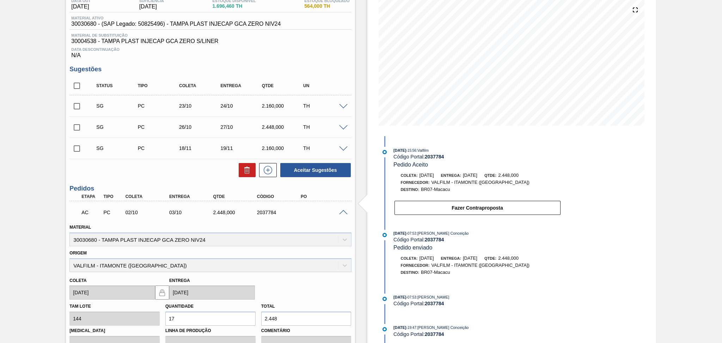
click at [341, 211] on span at bounding box center [343, 212] width 8 height 5
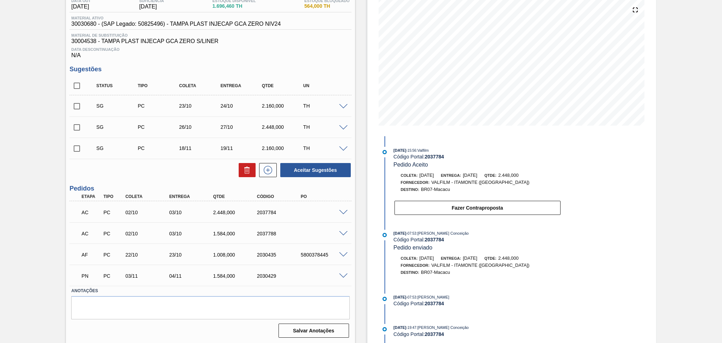
click at [231, 210] on div "2.448,000" at bounding box center [235, 212] width 49 height 6
copy div "2.448,000"
click at [224, 232] on div "1.584,000" at bounding box center [235, 234] width 49 height 6
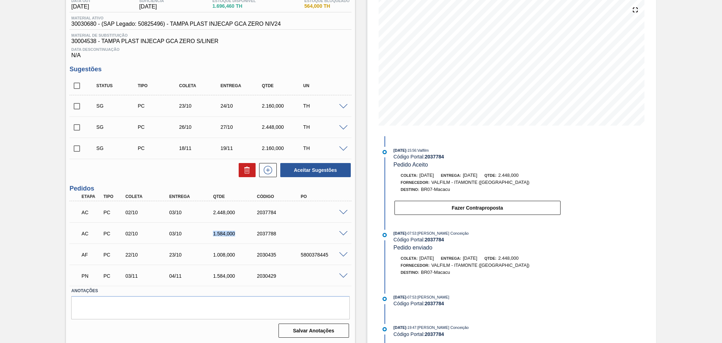
click at [224, 232] on div "1.584,000" at bounding box center [235, 234] width 49 height 6
copy div "1.584,000"
click at [317, 66] on h3 "Sugestões" at bounding box center [210, 69] width 282 height 7
click at [345, 211] on span at bounding box center [343, 212] width 8 height 5
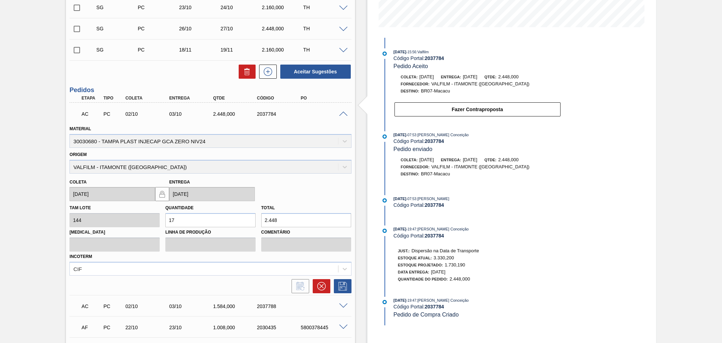
scroll to position [222, 0]
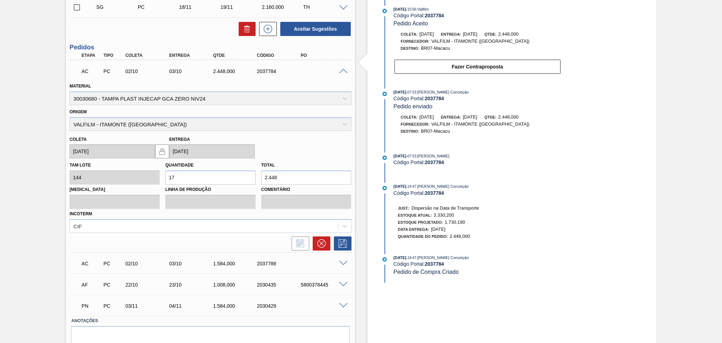
click at [343, 69] on span at bounding box center [343, 71] width 8 height 5
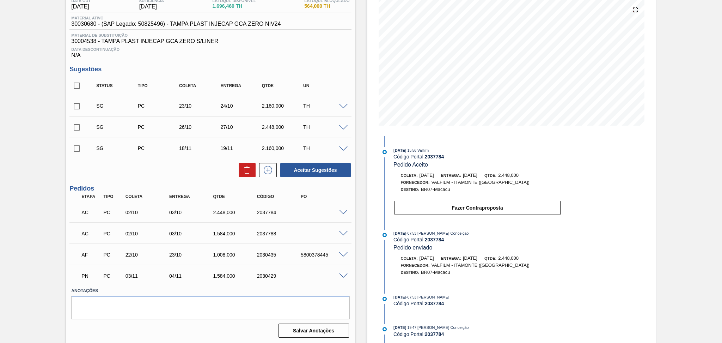
click at [171, 176] on div "Aceitar Sugestões" at bounding box center [210, 170] width 282 height 16
click at [482, 210] on button "Fazer Contraproposta" at bounding box center [477, 208] width 166 height 14
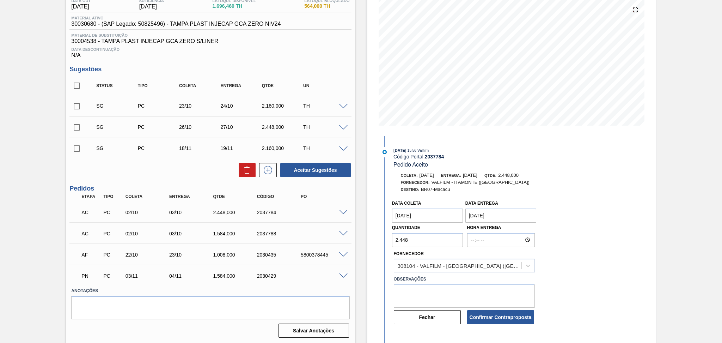
drag, startPoint x: 421, startPoint y: 243, endPoint x: 371, endPoint y: 242, distance: 49.4
click at [371, 242] on div "Estoque De [DATE] Até [DATE] Filtro 01/10 Projeção de Estoque 1,696.46 [DOMAIN_…" at bounding box center [511, 149] width 289 height 389
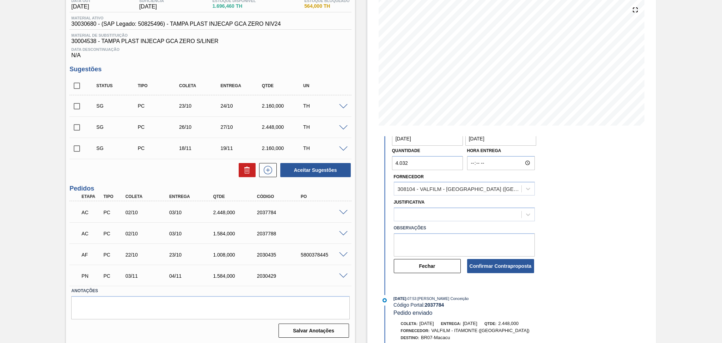
scroll to position [94, 0]
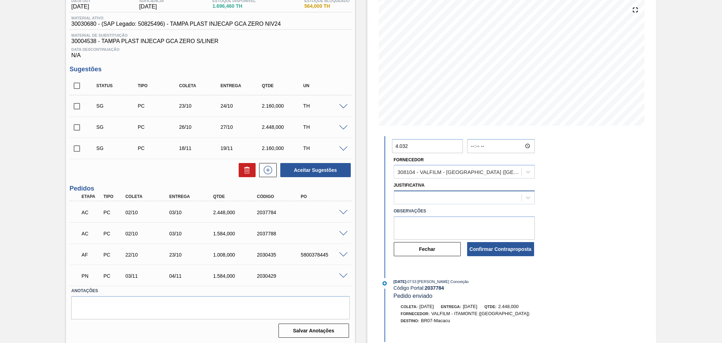
type input "4.032"
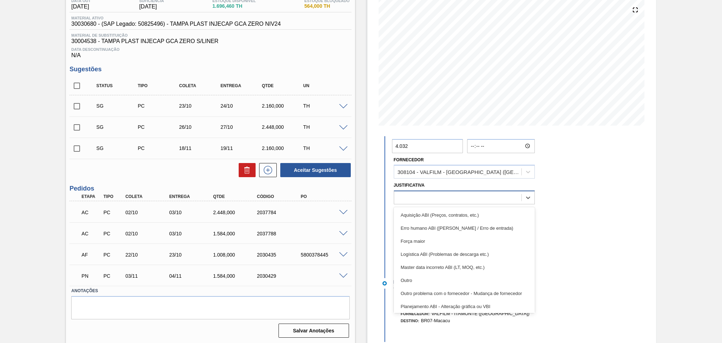
click at [499, 194] on div at bounding box center [457, 197] width 127 height 10
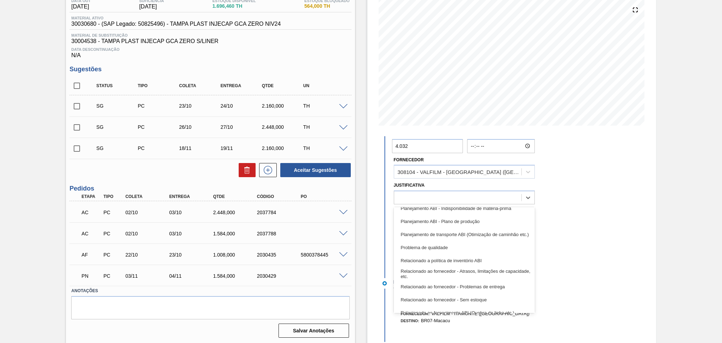
scroll to position [132, 0]
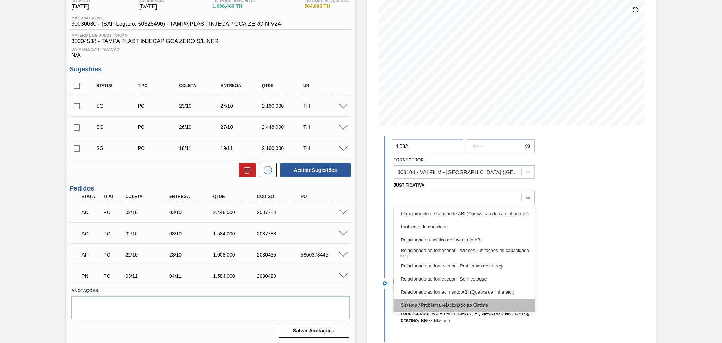
click at [467, 311] on div "Sistema / Problema relacionado ao Ontime" at bounding box center [464, 304] width 141 height 13
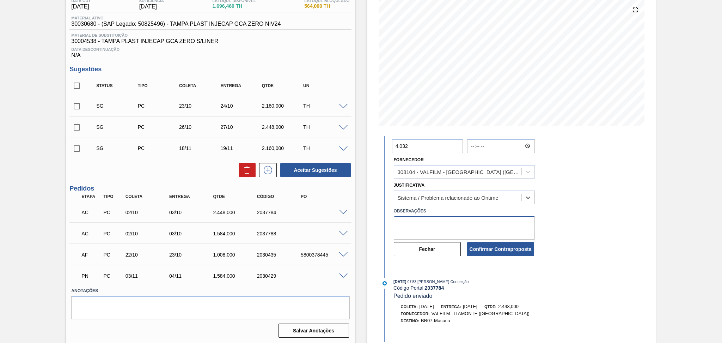
click at [487, 234] on textarea at bounding box center [464, 227] width 141 height 23
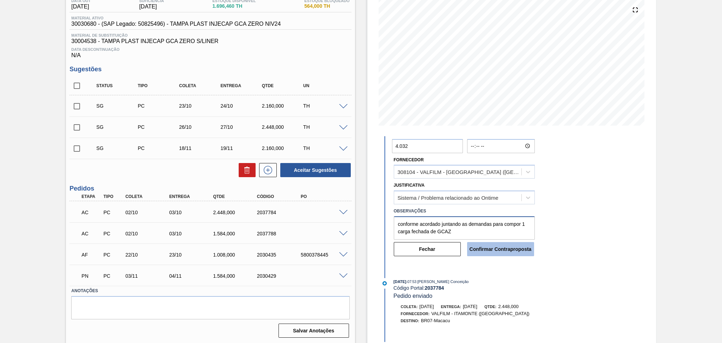
type textarea "conforme acordado juntando as demandas para compor 1 carga fechada de GCAZ"
click at [498, 253] on button "Confirmar Contraproposta" at bounding box center [500, 249] width 67 height 14
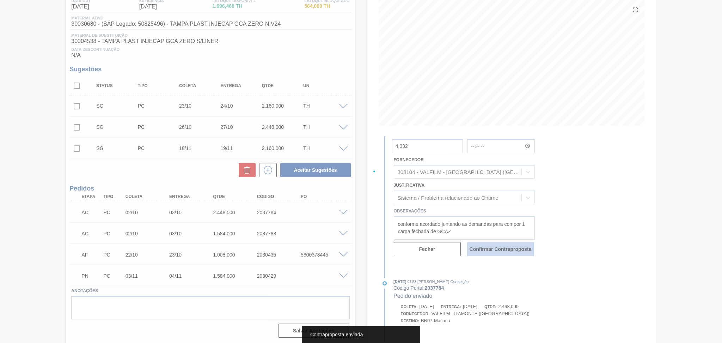
scroll to position [175, 0]
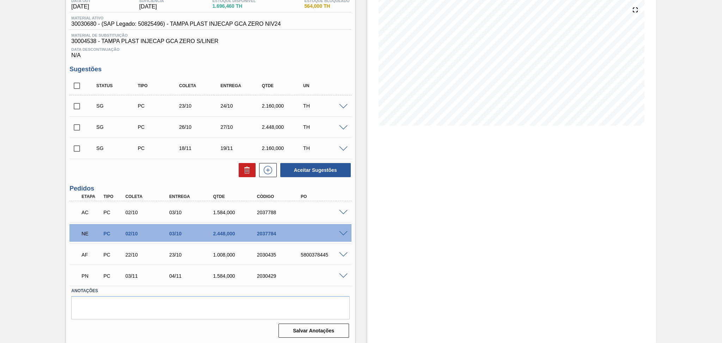
click at [377, 185] on div "Estoque De [DATE] Até [DATE] Filtro 01/10 Projeção de Estoque 1,696.46 [DOMAIN_…" at bounding box center [511, 149] width 289 height 389
click at [363, 197] on div "Estoque De [DATE] Até [DATE] Filtro 01/10 Projeção de Estoque 1,696.46 [DOMAIN_…" at bounding box center [505, 149] width 301 height 389
click at [346, 211] on span at bounding box center [343, 212] width 8 height 5
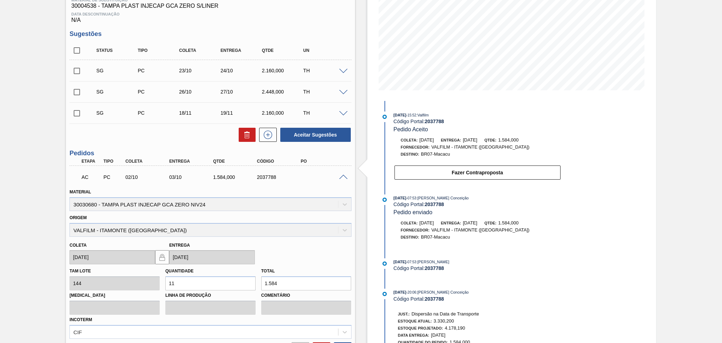
scroll to position [110, 0]
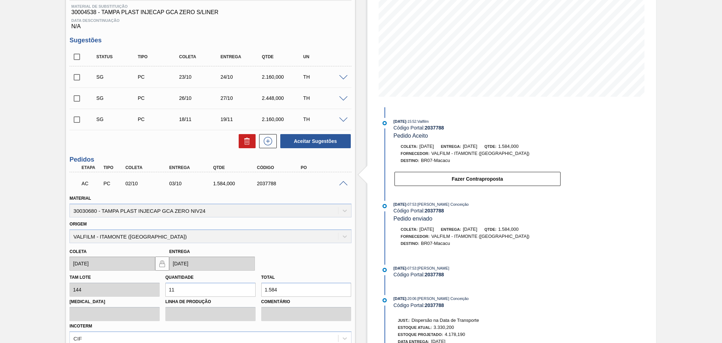
click at [172, 141] on div "Aceitar Sugestões" at bounding box center [210, 141] width 282 height 16
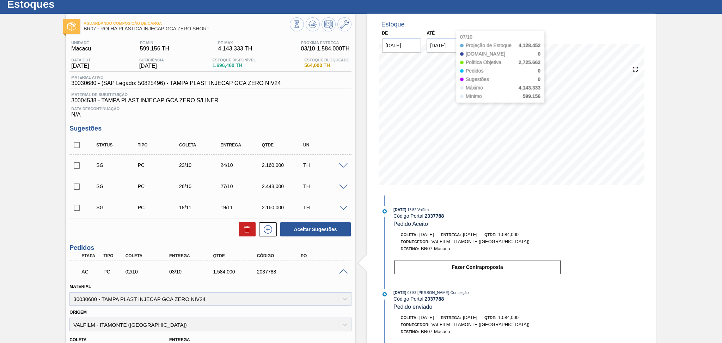
scroll to position [16, 0]
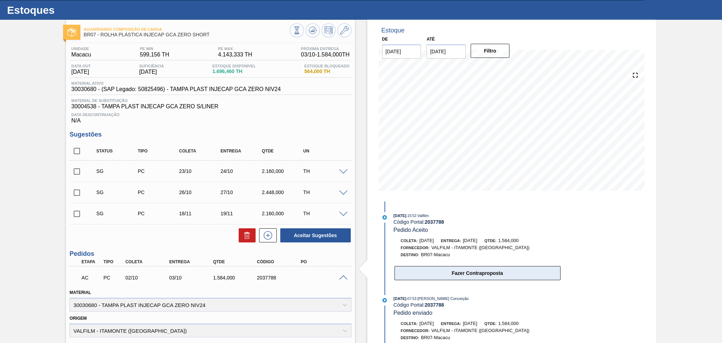
click at [452, 274] on button "Fazer Contraproposta" at bounding box center [477, 273] width 166 height 14
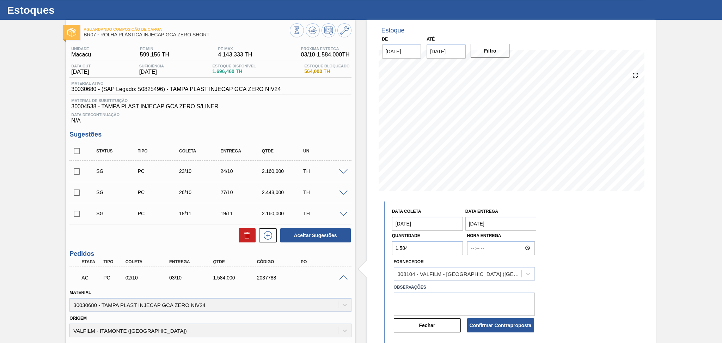
click at [347, 206] on div "Aguardando Composição de Carga BR07 - ROLHA PLÁSTICA INJECAP GCA ZERO SHORT Uni…" at bounding box center [361, 300] width 722 height 560
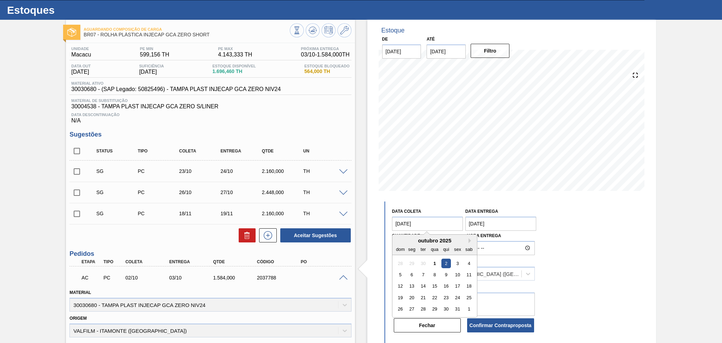
scroll to position [68, 0]
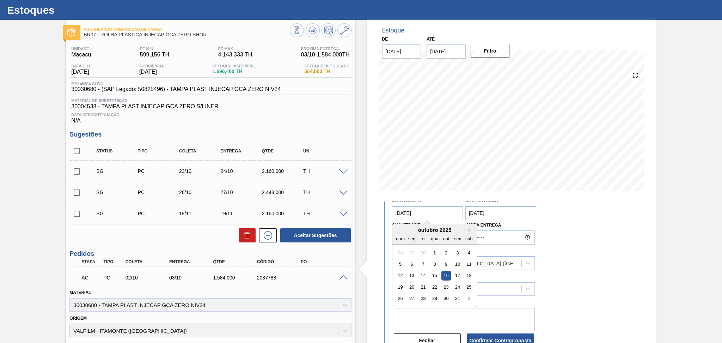
type coleta "[DATE]"
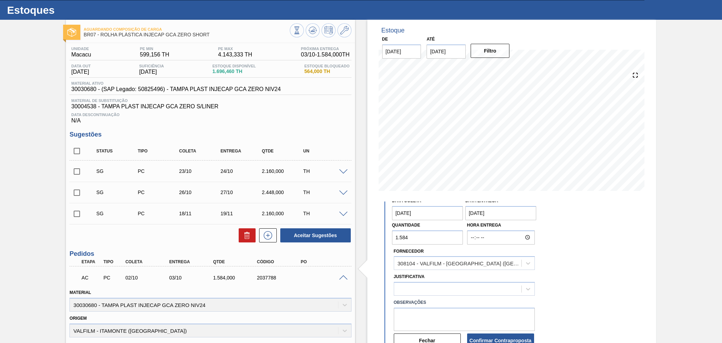
drag, startPoint x: 514, startPoint y: 217, endPoint x: 445, endPoint y: 209, distance: 69.6
click at [446, 210] on div "Data coleta [DATE] Data entrega [DATE] Quantidade 1.584 Hora Entrega" at bounding box center [464, 219] width 147 height 50
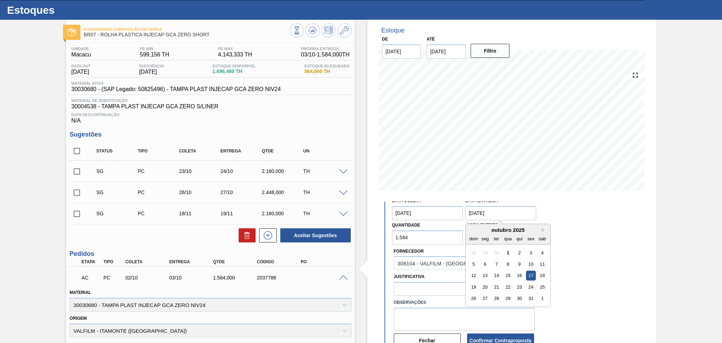
type entrega "[DATE]"
click at [582, 277] on div "Estoque De [DATE] Até [DATE] Filtro 11/10 Projeção de Estoque 4,128.452 [DOMAIN…" at bounding box center [511, 300] width 289 height 560
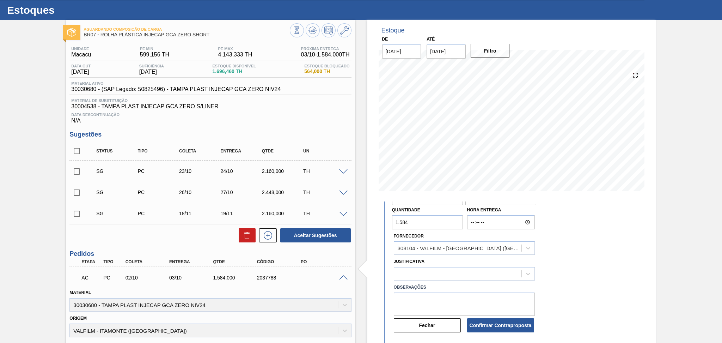
scroll to position [94, 0]
click at [471, 266] on div at bounding box center [464, 273] width 141 height 14
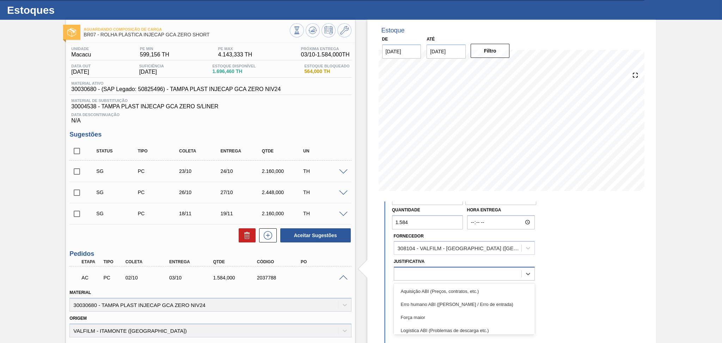
scroll to position [55, 0]
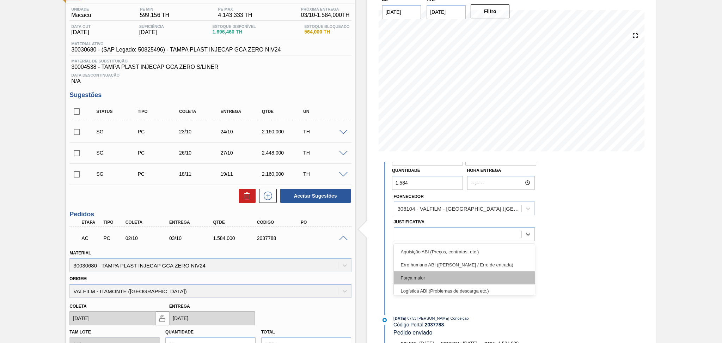
click at [437, 271] on div "Força maior" at bounding box center [464, 277] width 141 height 13
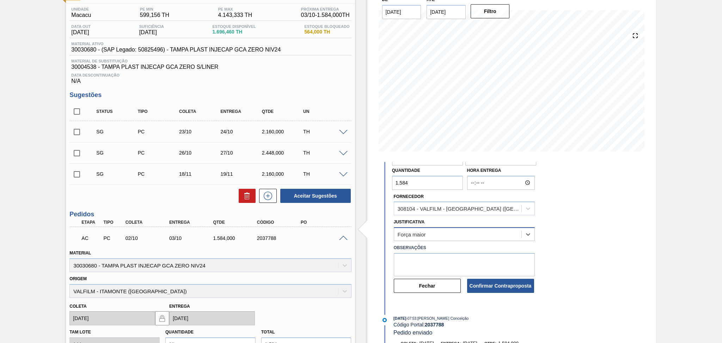
click at [452, 229] on div "Força maior" at bounding box center [457, 234] width 127 height 10
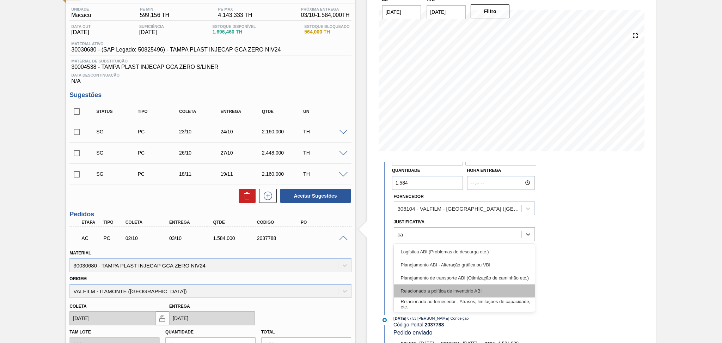
scroll to position [0, 0]
type input "car"
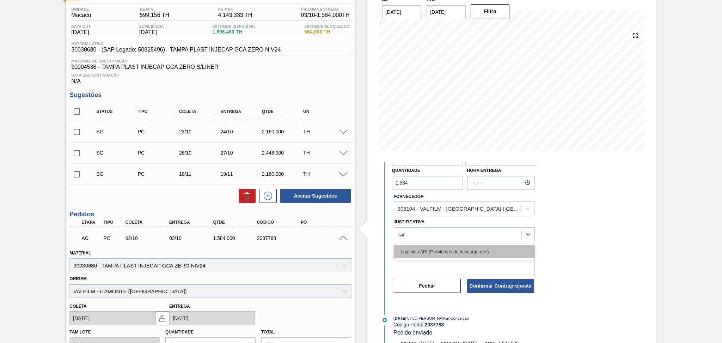
click at [464, 246] on div "Logística ABI (Problemas de descarga etc.)" at bounding box center [464, 251] width 141 height 13
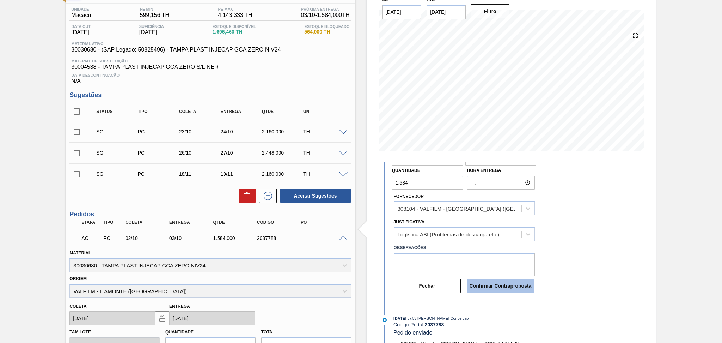
click at [513, 280] on button "Confirmar Contraproposta" at bounding box center [500, 285] width 67 height 14
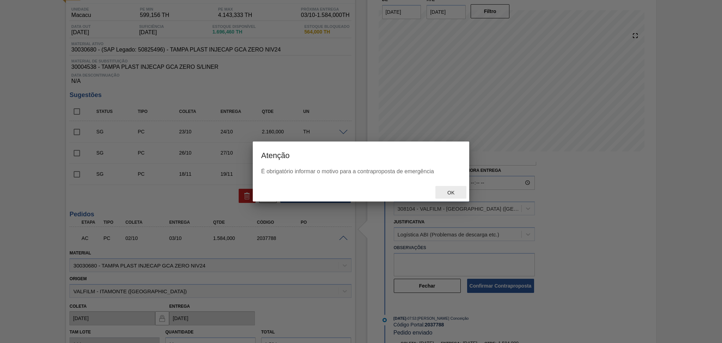
click at [450, 196] on div "Ok" at bounding box center [450, 192] width 31 height 13
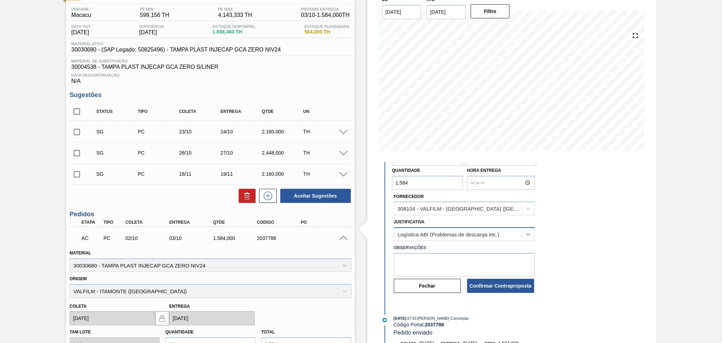
click at [525, 231] on icon at bounding box center [528, 234] width 7 height 7
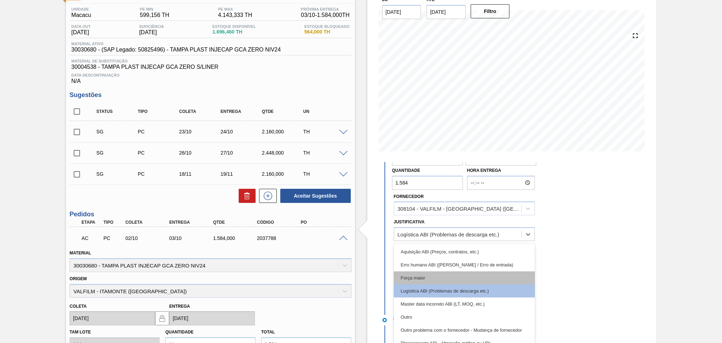
click at [442, 271] on div "Força maior" at bounding box center [464, 277] width 141 height 13
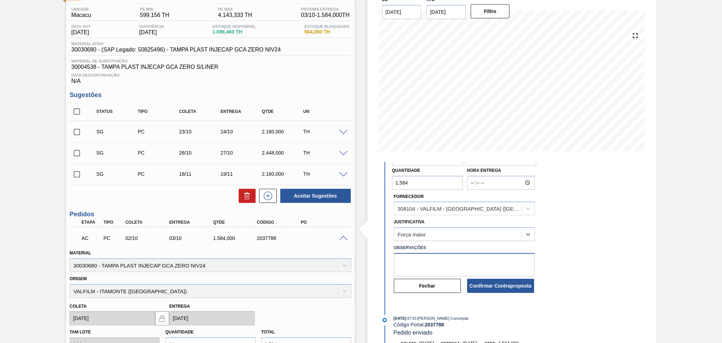
click at [455, 254] on textarea at bounding box center [464, 264] width 141 height 23
type textarea "c"
type textarea "postergar composição de carga desse volume"
click at [508, 280] on button "Confirmar Contraproposta" at bounding box center [500, 285] width 67 height 14
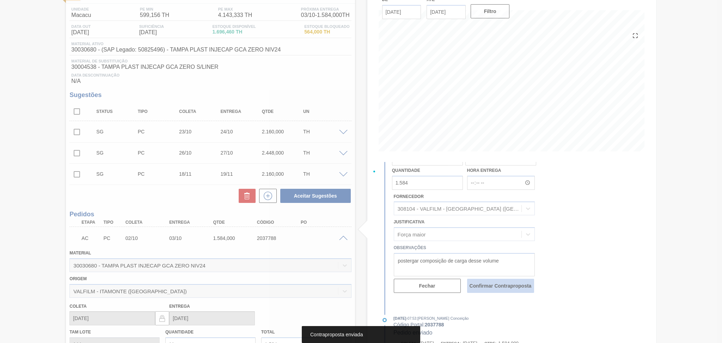
scroll to position [168, 0]
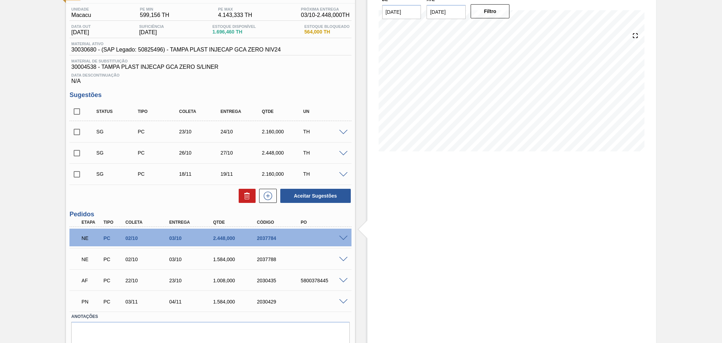
click at [50, 270] on div "Pedido em Negociação Emergencial BR07 - ROLHA PLÁSTICA INJECAP GCA ZERO SHORT U…" at bounding box center [361, 174] width 722 height 389
click at [340, 237] on span at bounding box center [343, 237] width 8 height 5
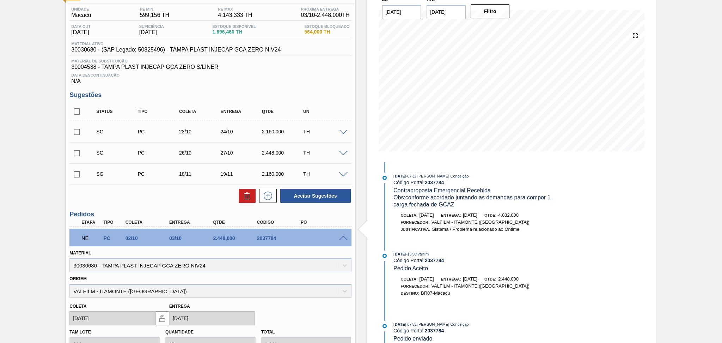
click at [340, 237] on span at bounding box center [343, 237] width 8 height 5
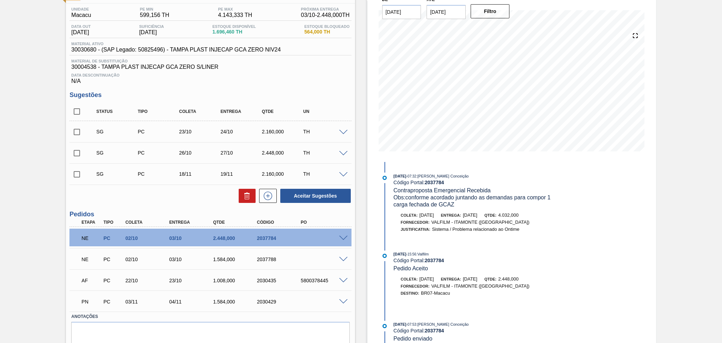
click at [274, 238] on div "2037784" at bounding box center [279, 238] width 49 height 6
copy div "2037784"
click at [272, 259] on div "2037788" at bounding box center [279, 259] width 49 height 6
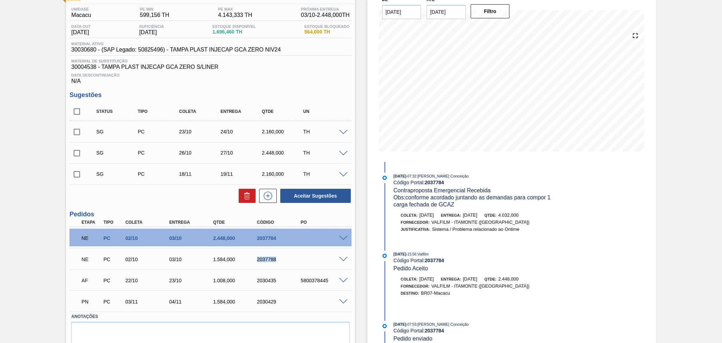
copy div "2037788"
click at [340, 300] on span at bounding box center [343, 301] width 8 height 5
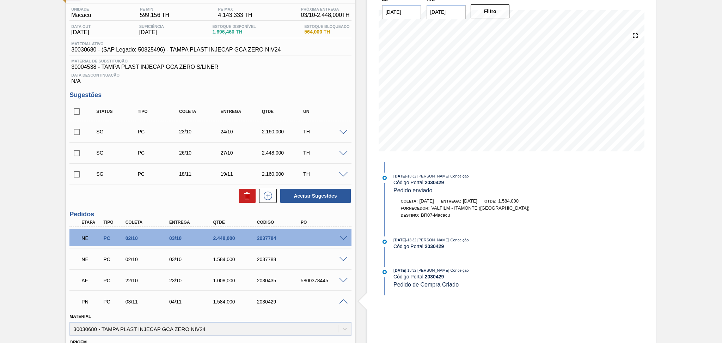
click at [340, 300] on span at bounding box center [343, 301] width 8 height 5
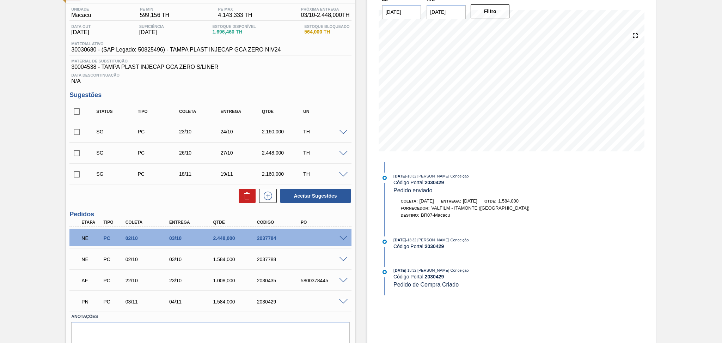
click at [365, 121] on div "Estoque De [DATE] Até [DATE] Filtro 19/10 Projeção de Estoque 1,928.444 [DOMAIN…" at bounding box center [505, 174] width 301 height 389
click at [164, 200] on div "Aceitar Sugestões" at bounding box center [210, 196] width 282 height 16
click at [335, 96] on h3 "Sugestões" at bounding box center [210, 94] width 282 height 7
click at [334, 92] on h3 "Sugestões" at bounding box center [210, 94] width 282 height 7
click at [222, 259] on div "1.584,000" at bounding box center [235, 259] width 49 height 6
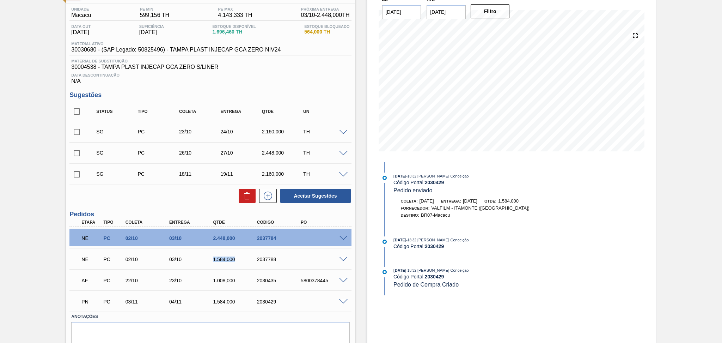
click at [222, 259] on div "1.584,000" at bounding box center [235, 259] width 49 height 6
copy div "1.584,000"
click at [318, 78] on div "Data Descontinuação N/A" at bounding box center [210, 77] width 282 height 14
click at [252, 86] on div "Unidade Macacu PE MIN 599,156 TH PE MAX 4.143,333 TH Próxima Entrega 03/10 - 2.…" at bounding box center [210, 185] width 289 height 362
click at [80, 154] on input "checkbox" at bounding box center [76, 153] width 15 height 15
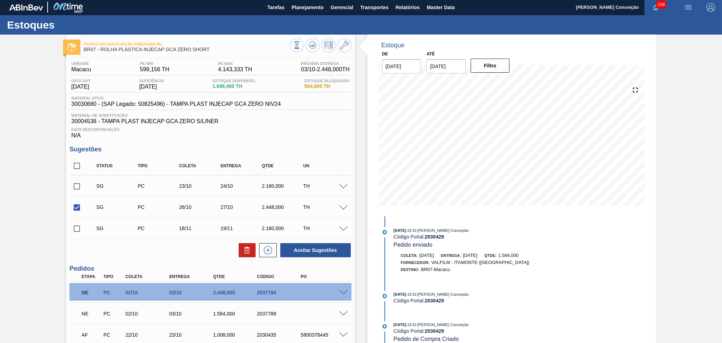
scroll to position [0, 0]
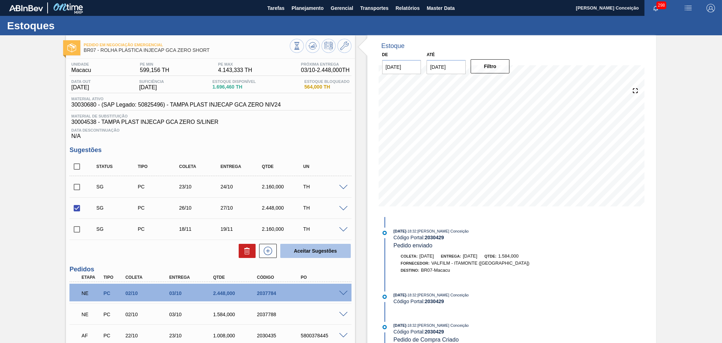
click at [309, 251] on button "Aceitar Sugestões" at bounding box center [315, 251] width 70 height 14
checkbox input "false"
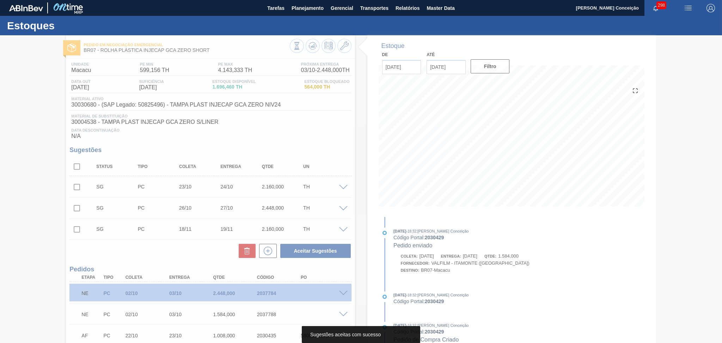
click at [307, 142] on div at bounding box center [361, 188] width 722 height 307
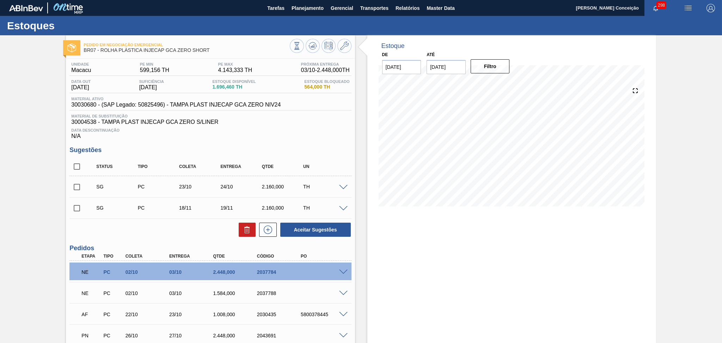
click at [73, 167] on input "checkbox" at bounding box center [76, 166] width 15 height 15
checkbox input "true"
click at [247, 226] on icon at bounding box center [247, 229] width 8 height 8
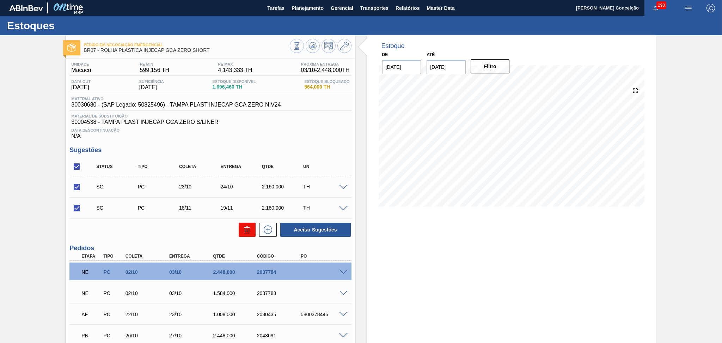
checkbox input "false"
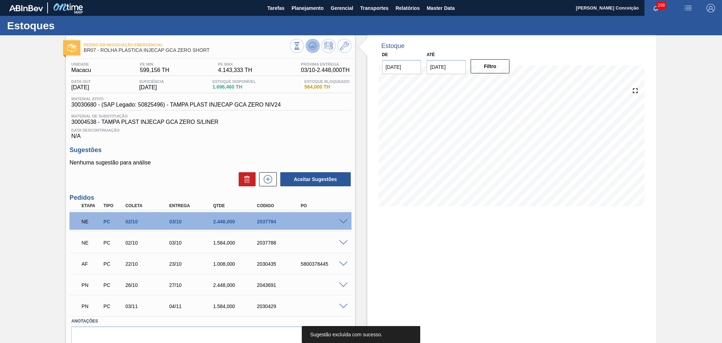
click at [315, 45] on icon at bounding box center [312, 46] width 8 height 8
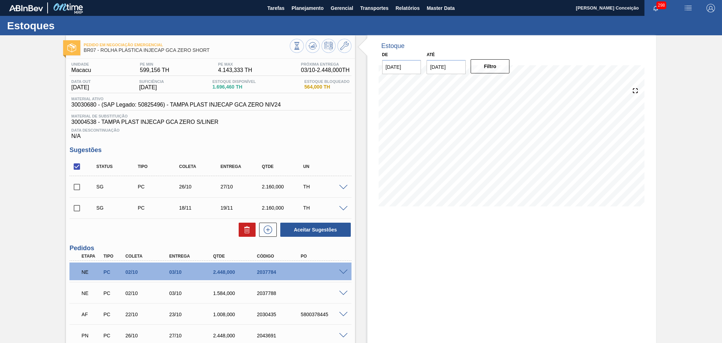
click at [75, 166] on input "checkbox" at bounding box center [76, 166] width 15 height 15
click at [79, 171] on input "checkbox" at bounding box center [76, 166] width 15 height 15
checkbox input "true"
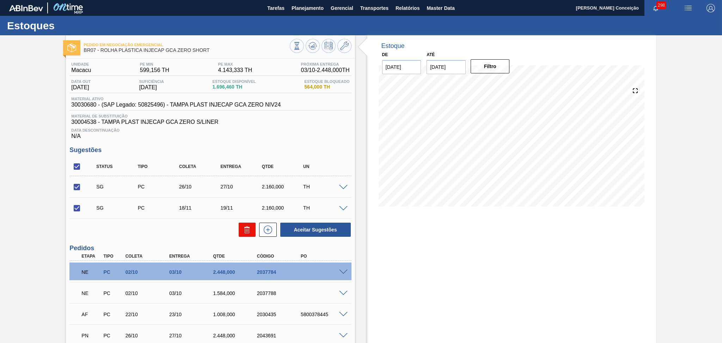
click at [245, 225] on button at bounding box center [247, 229] width 17 height 14
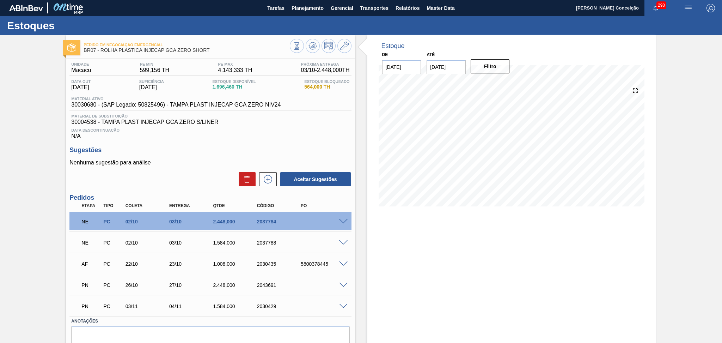
click at [220, 153] on h3 "Sugestões" at bounding box center [210, 149] width 282 height 7
click at [312, 47] on icon at bounding box center [312, 46] width 8 height 8
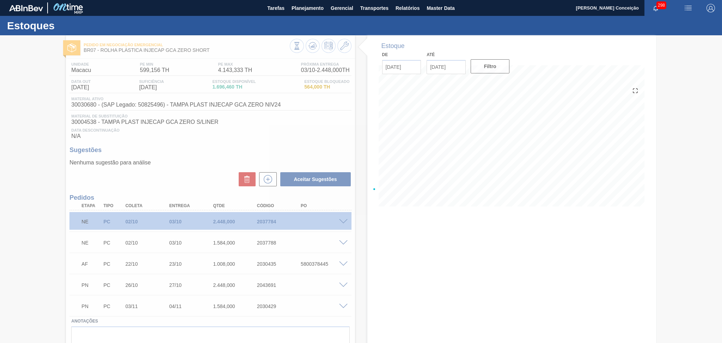
click at [554, 165] on div at bounding box center [361, 188] width 722 height 307
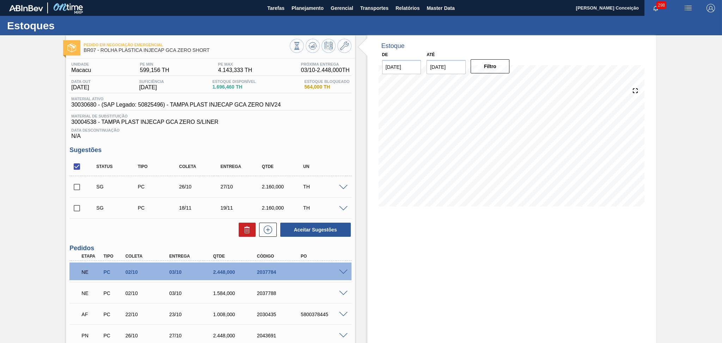
click at [457, 241] on div "Estoque De 01/10/2025 Até 30/10/2025 Filtro 23/10 Projeção de Estoque 2,136.452…" at bounding box center [511, 229] width 289 height 389
click at [333, 136] on div "Data Descontinuação N/A" at bounding box center [210, 132] width 282 height 14
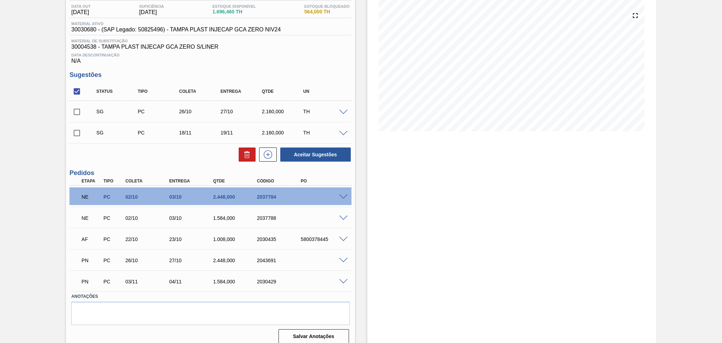
scroll to position [81, 0]
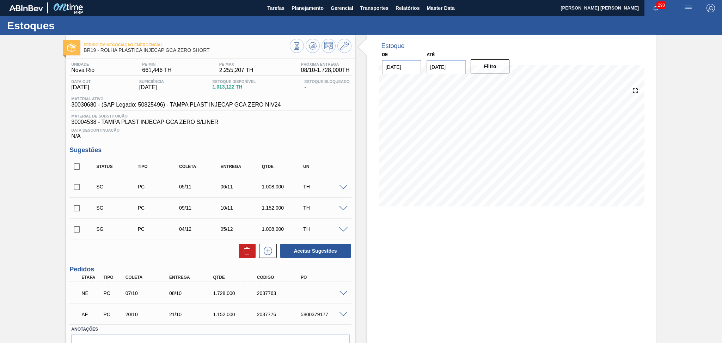
click at [330, 131] on span "Data Descontinuação" at bounding box center [210, 130] width 278 height 4
click at [343, 292] on span at bounding box center [343, 292] width 8 height 5
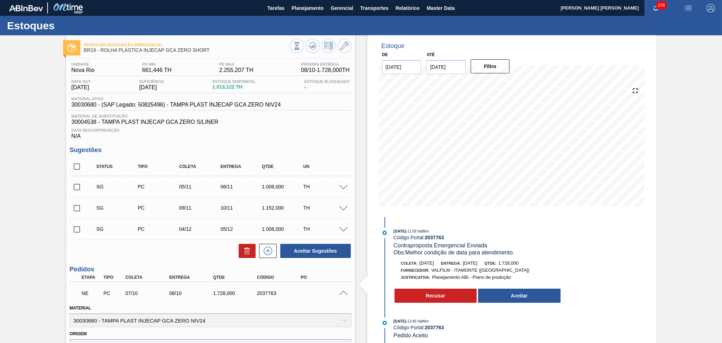
click at [173, 253] on div "Aceitar Sugestões" at bounding box center [210, 251] width 282 height 16
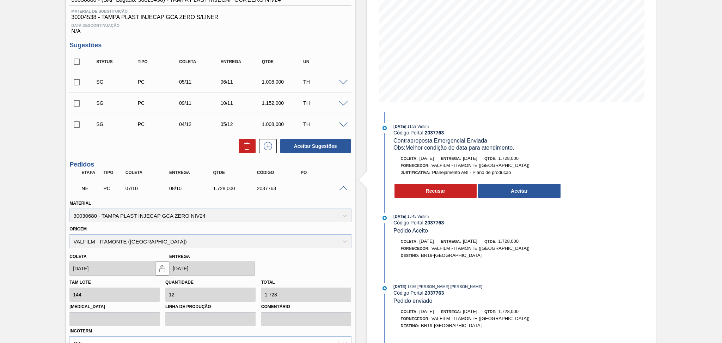
scroll to position [47, 0]
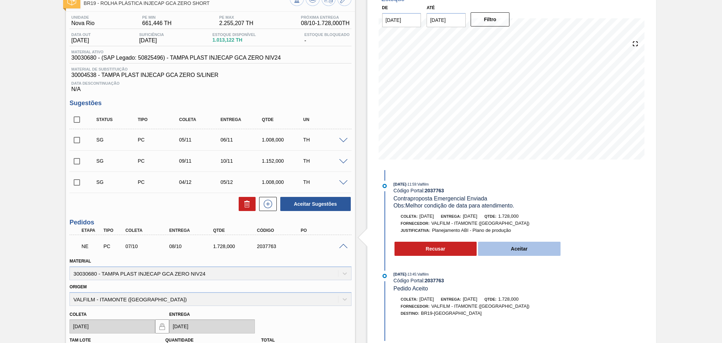
click at [522, 253] on button "Aceitar" at bounding box center [519, 248] width 82 height 14
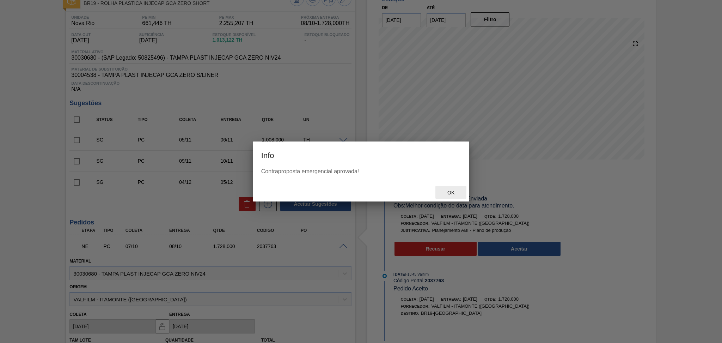
click at [449, 190] on span "Ok" at bounding box center [451, 193] width 18 height 6
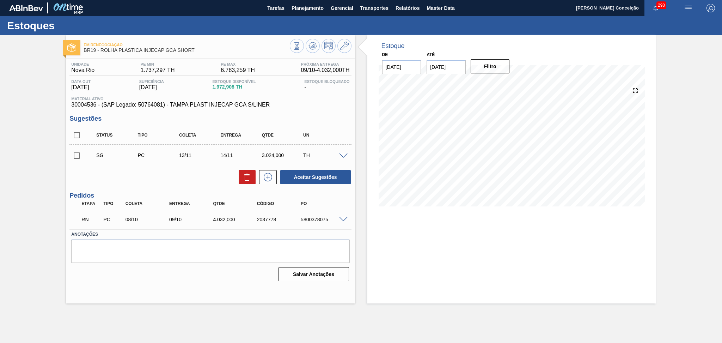
click at [148, 259] on textarea at bounding box center [210, 250] width 278 height 23
drag, startPoint x: 336, startPoint y: 218, endPoint x: 339, endPoint y: 220, distance: 3.6
click at [337, 218] on div "RN PC 08/10 09/10 4.032,000 2037778 5800378075" at bounding box center [210, 219] width 282 height 18
click at [340, 219] on span at bounding box center [343, 219] width 8 height 5
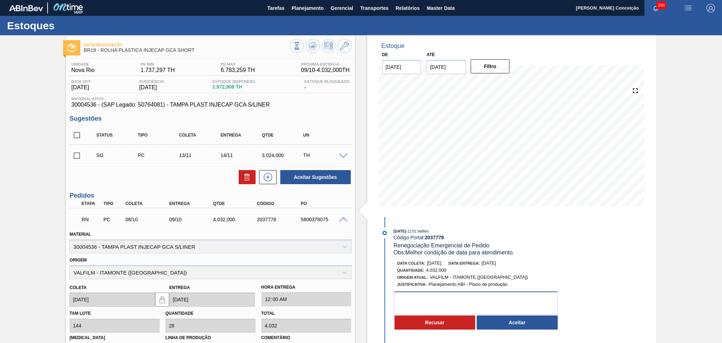
click at [457, 309] on textarea at bounding box center [476, 302] width 164 height 23
click at [568, 260] on div "Estoque De [DATE] Até [DATE] Filtro 12/10 Projeção de Estoque 3,606.508 [DOMAIN…" at bounding box center [511, 246] width 289 height 423
click at [584, 247] on div "Estoque De [DATE] Até [DATE] Filtro 12/10 Projeção de Estoque 3,606.508 [DOMAIN…" at bounding box center [511, 246] width 289 height 423
click at [228, 84] on span "1.972,908 TH" at bounding box center [233, 86] width 43 height 5
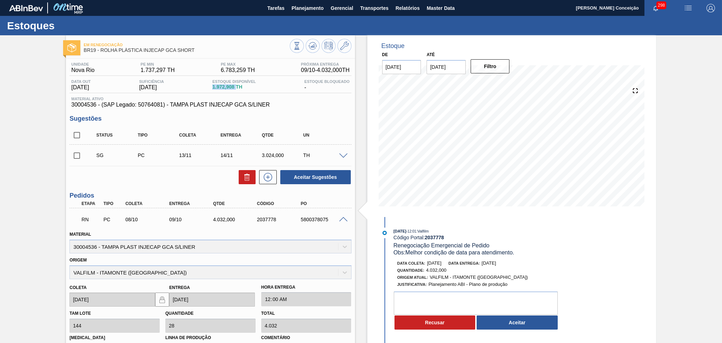
copy span "1.972,908"
click at [605, 266] on div "Estoque De 01/10/2025 Até 30/10/2025 Filtro 11/10 Projeção de Estoque 3,806.512…" at bounding box center [511, 246] width 289 height 423
click at [514, 327] on button "Aceitar" at bounding box center [517, 322] width 81 height 14
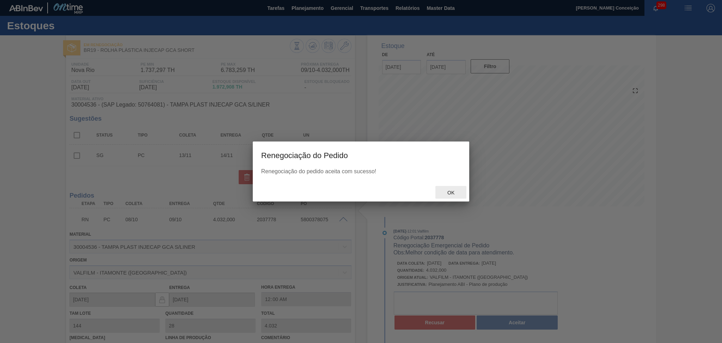
click at [450, 193] on span "Ok" at bounding box center [451, 193] width 18 height 6
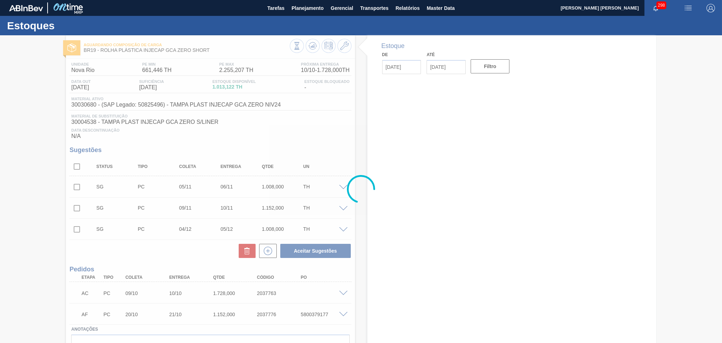
click at [160, 268] on div at bounding box center [361, 188] width 722 height 307
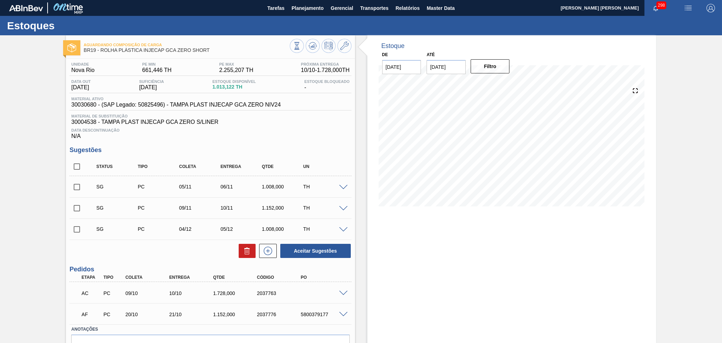
click at [235, 85] on span "1.013,122 TH" at bounding box center [233, 86] width 43 height 5
copy span "1.013,122"
click at [410, 225] on div "Estoque De [DATE] Até [DATE] Filtro 09/10 Projeção de Estoque 1,707.79 [DOMAIN_…" at bounding box center [511, 208] width 289 height 347
click at [312, 43] on icon at bounding box center [312, 46] width 8 height 8
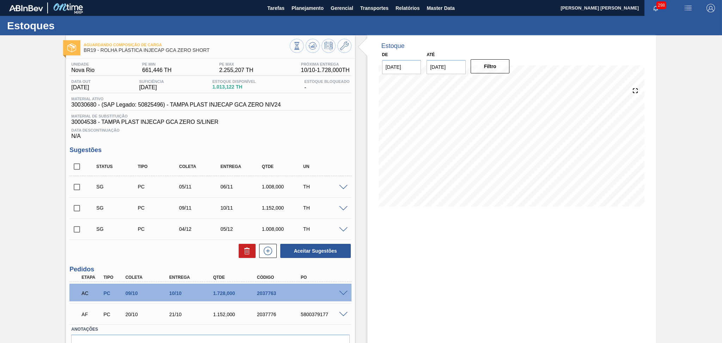
click at [325, 131] on span "Data Descontinuação" at bounding box center [210, 130] width 278 height 4
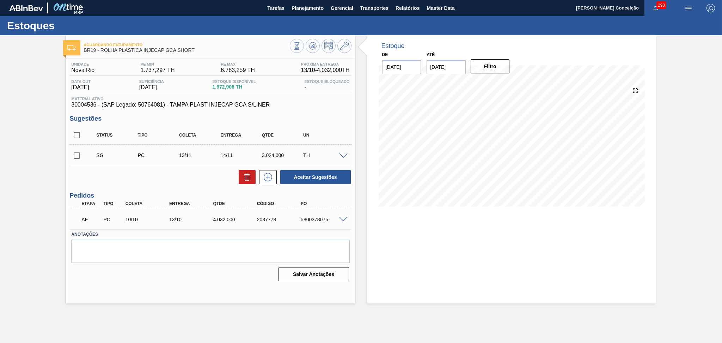
click at [340, 158] on div "SG PC 13/11 14/11 3.024,000 TH" at bounding box center [210, 155] width 282 height 18
click at [341, 156] on span at bounding box center [343, 155] width 8 height 5
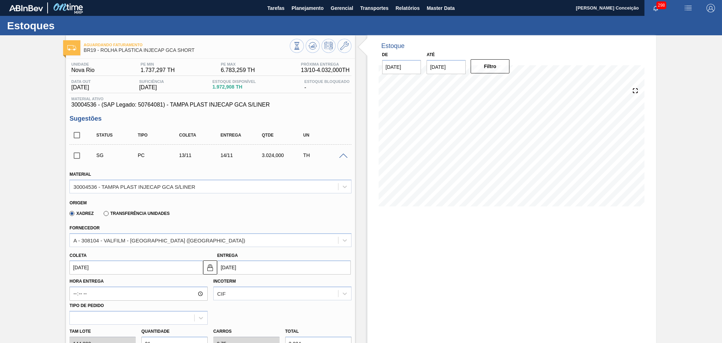
click at [339, 155] on span at bounding box center [343, 155] width 8 height 5
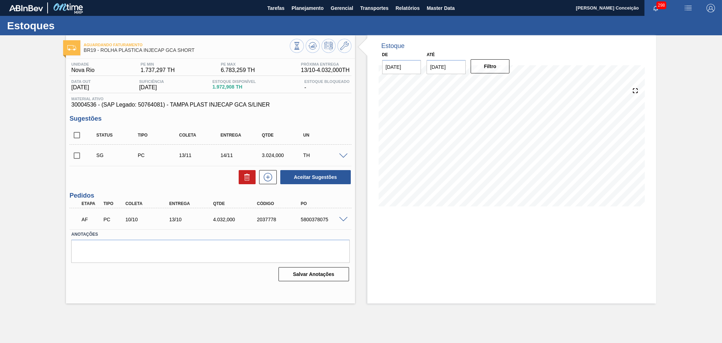
click at [305, 109] on div "Unidade Nova Rio PE MIN 1.737,297 TH PE MAX 6.783,259 TH Próxima Entrega 13/10 …" at bounding box center [210, 171] width 289 height 225
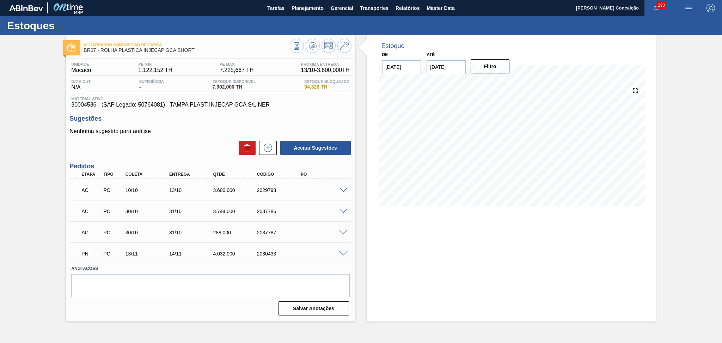
click at [344, 251] on span at bounding box center [343, 253] width 8 height 5
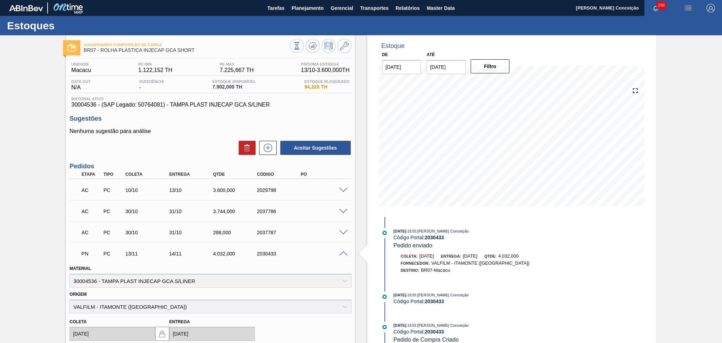
click at [343, 251] on span at bounding box center [343, 253] width 8 height 5
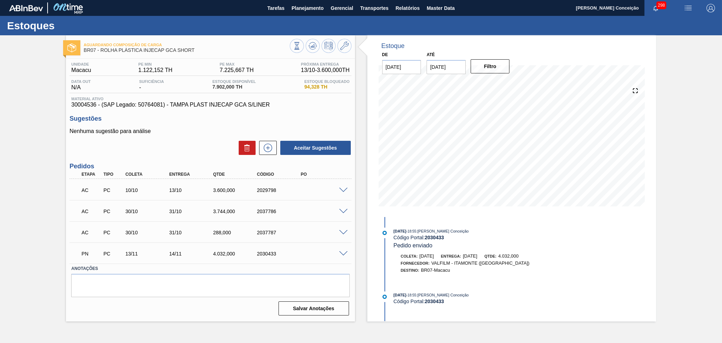
click at [313, 114] on div "Unidade Macacu PE MIN 1.122,152 TH PE MAX 7.225,667 TH Próxima Entrega 13/10 - …" at bounding box center [210, 188] width 289 height 259
click at [316, 9] on span "Planejamento" at bounding box center [308, 8] width 32 height 8
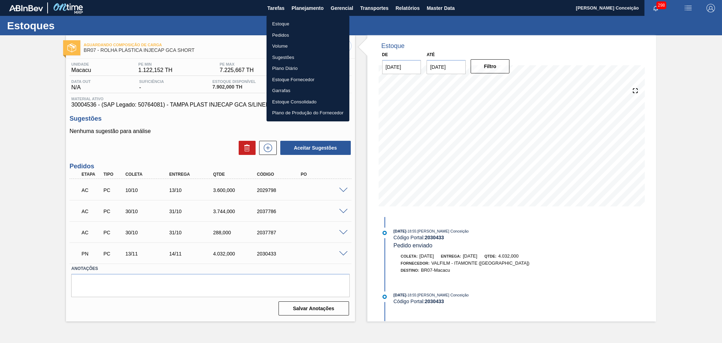
click at [272, 22] on li "Estoque" at bounding box center [307, 23] width 83 height 11
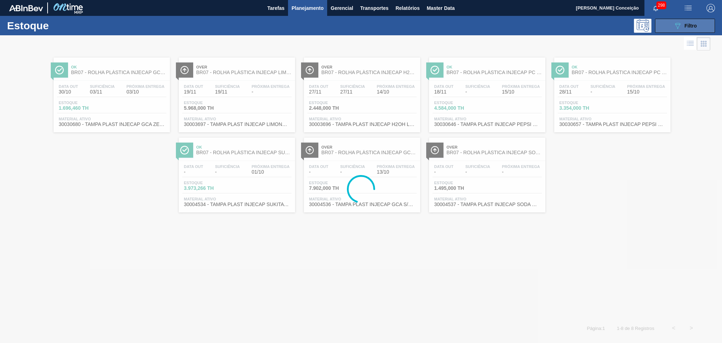
click at [681, 25] on div "089F7B8B-B2A5-4AFE-B5C0-19BA573D28AC Filtro" at bounding box center [685, 26] width 24 height 8
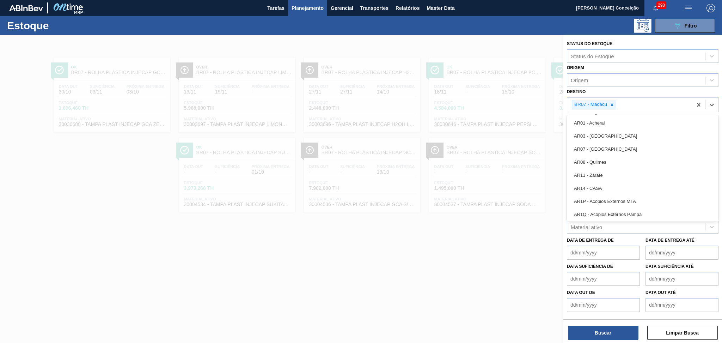
click at [616, 101] on div "BR07 - Macacu" at bounding box center [629, 104] width 125 height 14
click at [613, 103] on icon at bounding box center [611, 104] width 5 height 5
type input "br13"
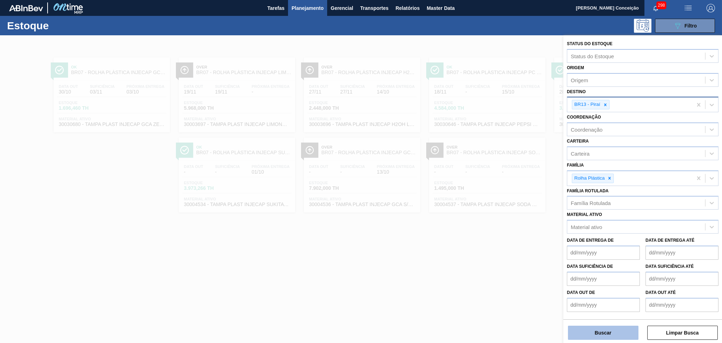
click at [588, 334] on button "Buscar" at bounding box center [603, 332] width 70 height 14
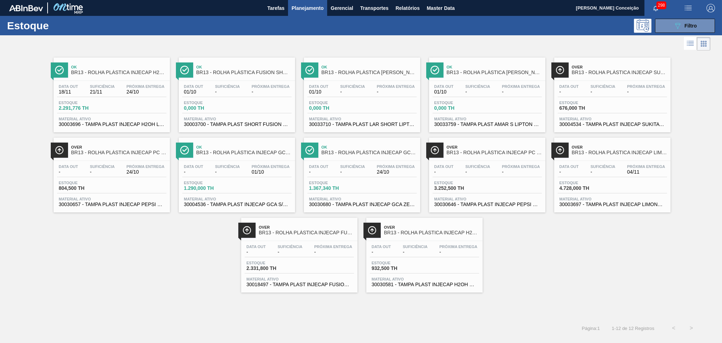
click at [262, 202] on span "30004536 - TAMPA PLAST INJECAP GCA S/LINER" at bounding box center [237, 204] width 106 height 5
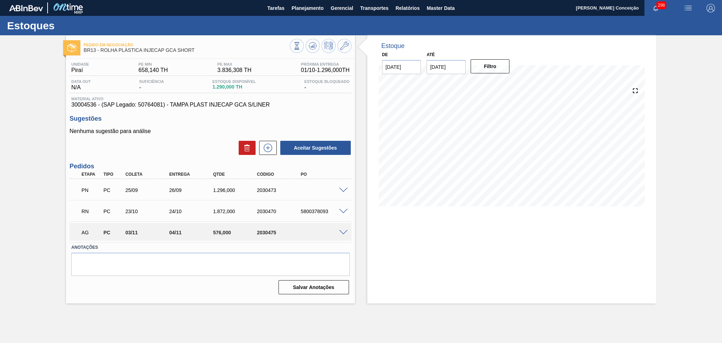
click at [343, 190] on span at bounding box center [343, 190] width 8 height 5
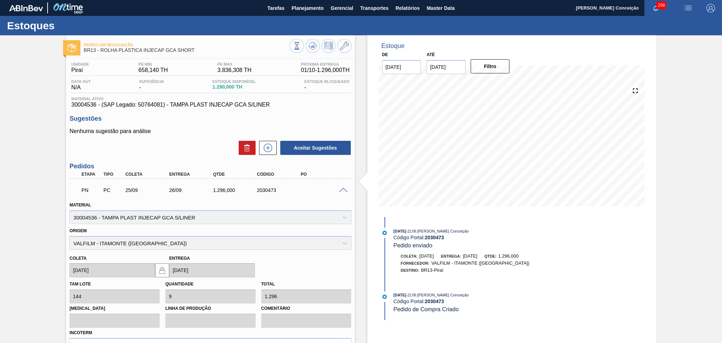
click at [342, 189] on span at bounding box center [343, 190] width 8 height 5
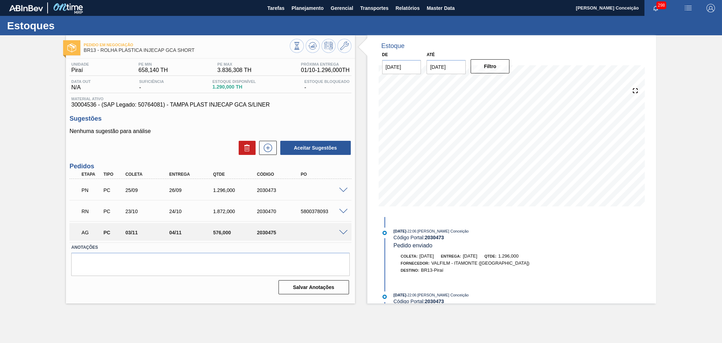
click at [343, 210] on span at bounding box center [343, 211] width 8 height 5
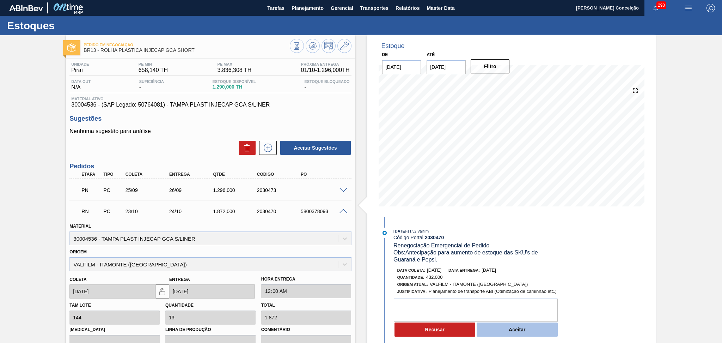
click at [519, 333] on button "Aceitar" at bounding box center [517, 329] width 81 height 14
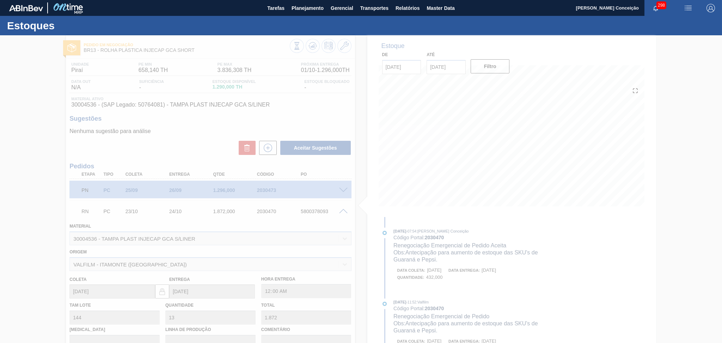
click at [176, 151] on div at bounding box center [361, 188] width 722 height 307
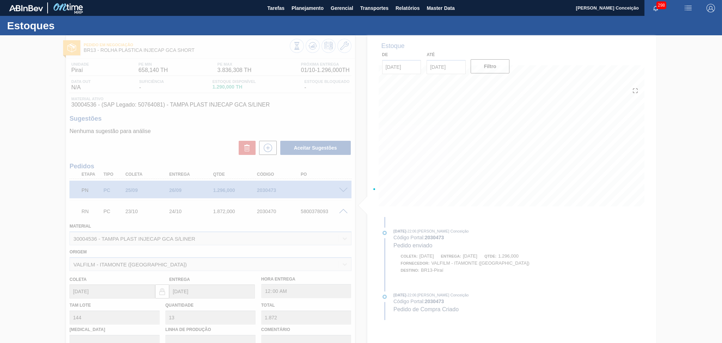
type input "3"
type input "432"
type input "Antecipação para aumento de estoque das SKU's de Guaraná e Pepsi."
type input "09/10/2025"
type input "[DATE]"
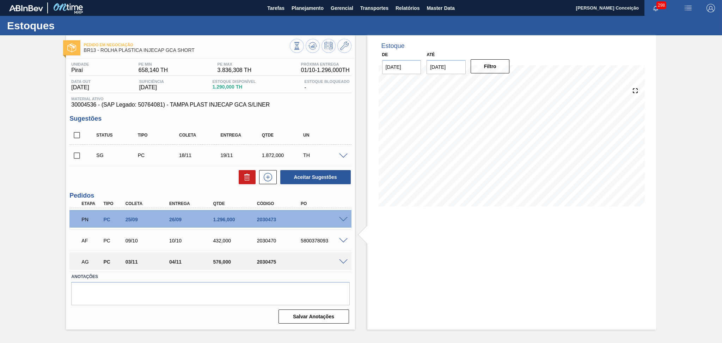
click at [342, 260] on span at bounding box center [343, 261] width 8 height 5
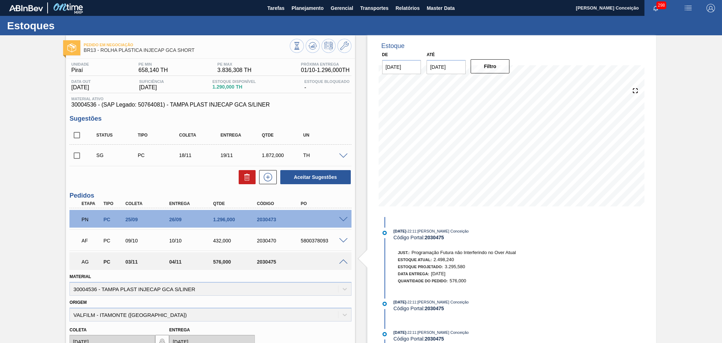
click at [342, 260] on span at bounding box center [343, 261] width 8 height 5
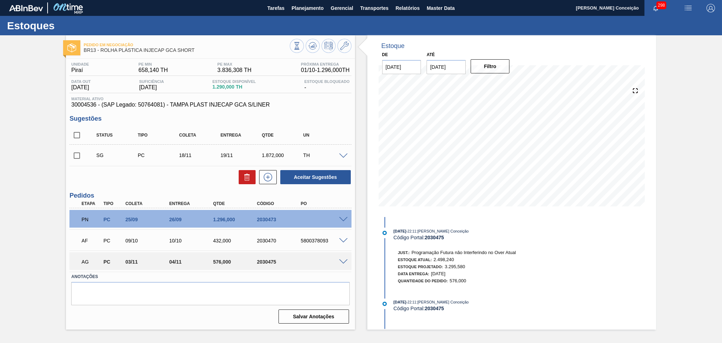
click at [342, 217] on span at bounding box center [343, 219] width 8 height 5
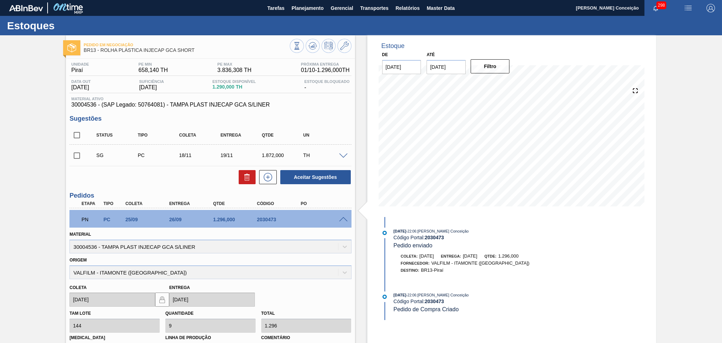
click at [342, 217] on span at bounding box center [343, 219] width 8 height 5
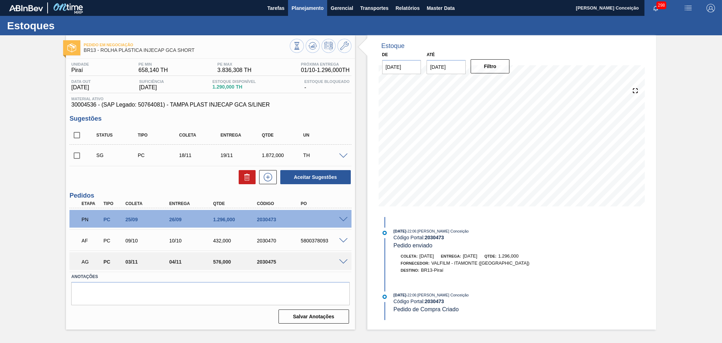
click at [312, 8] on span "Planejamento" at bounding box center [308, 8] width 32 height 8
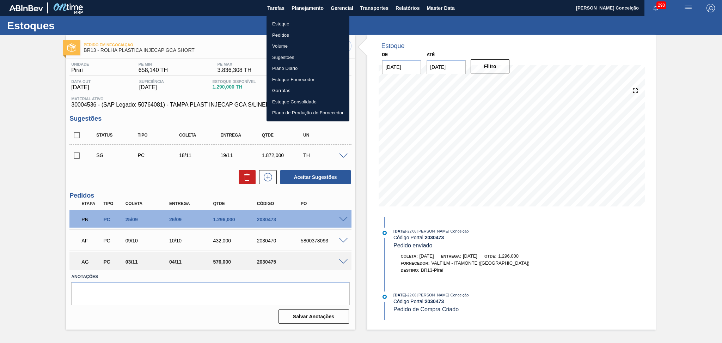
click at [283, 25] on li "Estoque" at bounding box center [307, 23] width 83 height 11
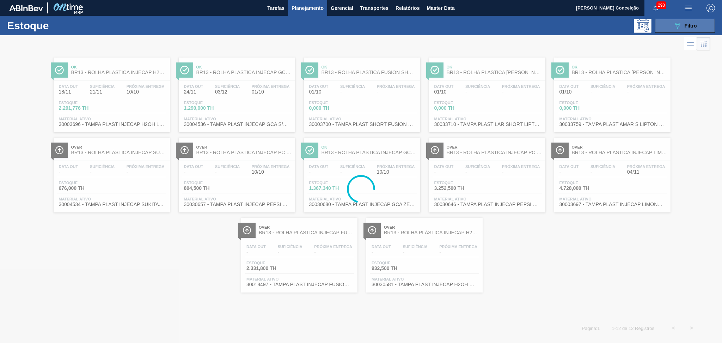
click at [669, 25] on button "089F7B8B-B2A5-4AFE-B5C0-19BA573D28AC Filtro" at bounding box center [685, 26] width 60 height 14
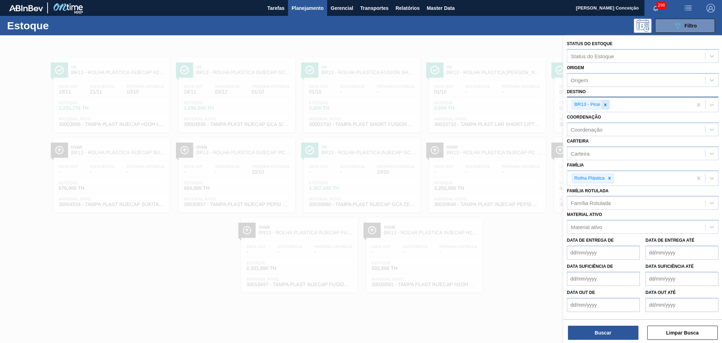
click at [606, 104] on icon at bounding box center [605, 104] width 5 height 5
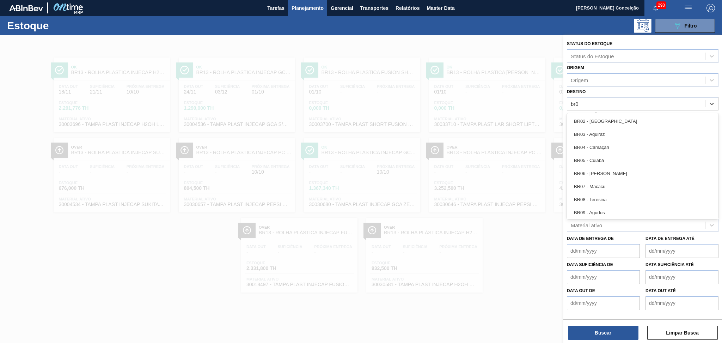
type input "br07"
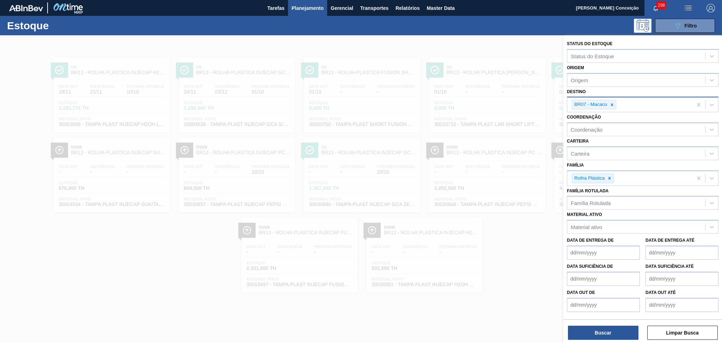
click at [604, 324] on div "Buscar Limpar Busca" at bounding box center [642, 329] width 159 height 20
click at [602, 330] on button "Buscar" at bounding box center [603, 332] width 70 height 14
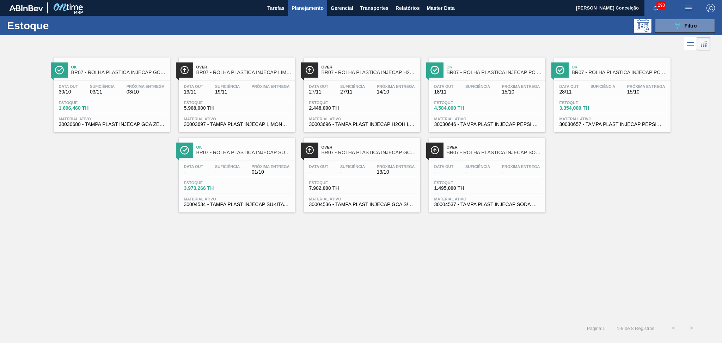
click at [363, 172] on span "-" at bounding box center [352, 171] width 25 height 5
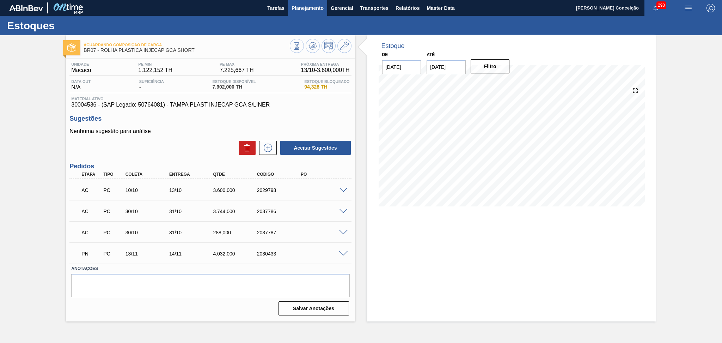
click at [320, 7] on span "Planejamento" at bounding box center [308, 8] width 32 height 8
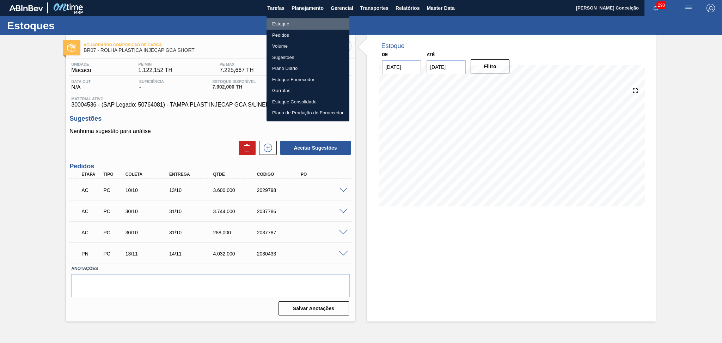
click at [290, 23] on li "Estoque" at bounding box center [307, 23] width 83 height 11
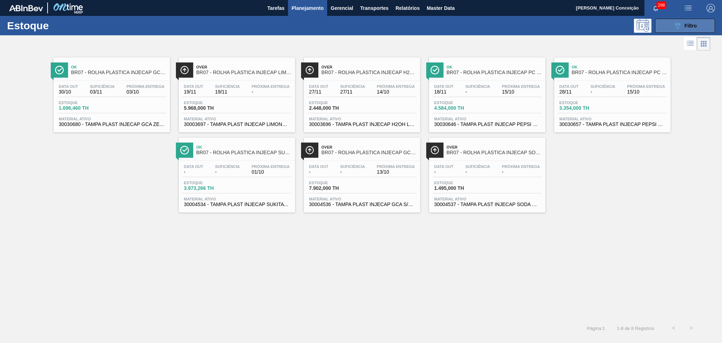
click at [679, 23] on icon at bounding box center [677, 26] width 5 height 6
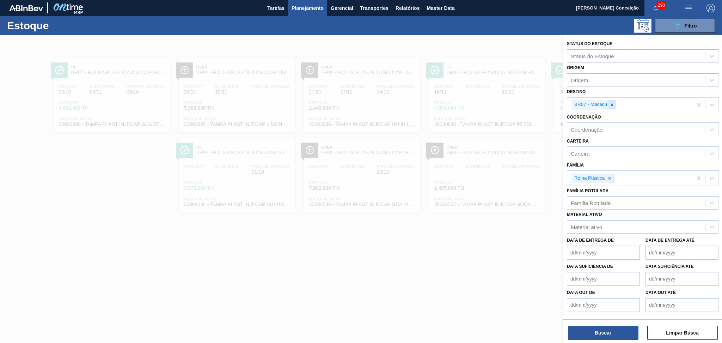
click at [615, 102] on div at bounding box center [612, 104] width 8 height 9
type input "br23"
click at [585, 333] on button "Buscar" at bounding box center [603, 332] width 70 height 14
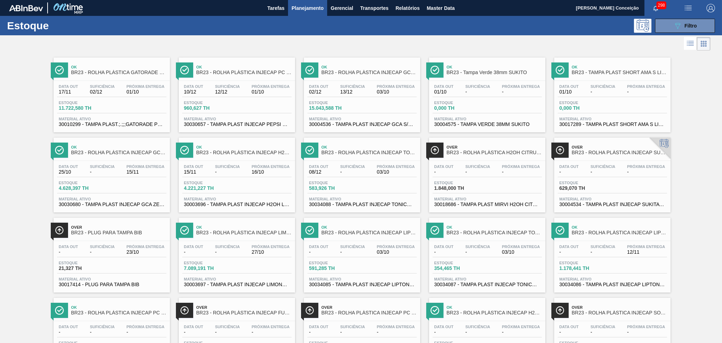
click at [136, 198] on span "Material ativo" at bounding box center [112, 199] width 106 height 4
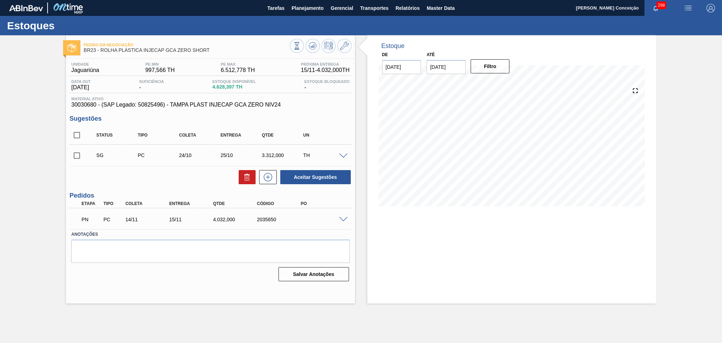
click at [345, 217] on span at bounding box center [343, 219] width 8 height 5
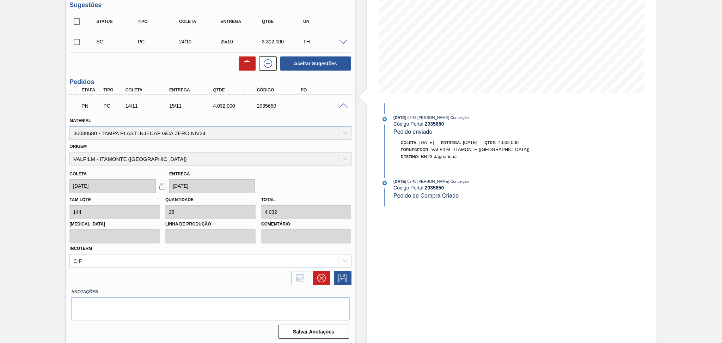
scroll to position [66, 0]
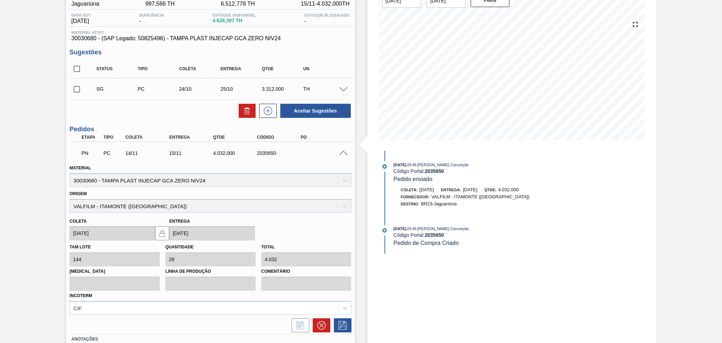
click at [345, 150] on div at bounding box center [344, 152] width 14 height 5
click at [343, 151] on span at bounding box center [343, 153] width 8 height 5
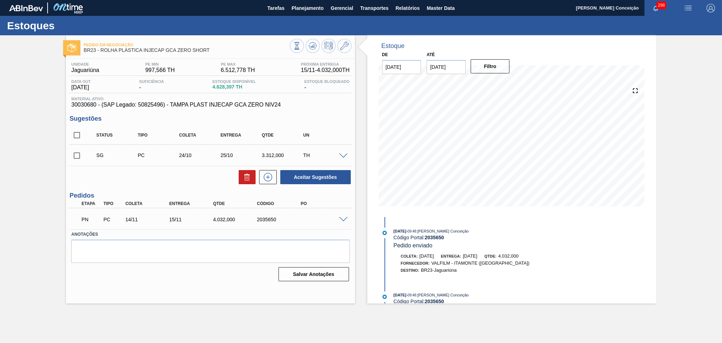
scroll to position [0, 0]
click at [342, 218] on span at bounding box center [343, 219] width 8 height 5
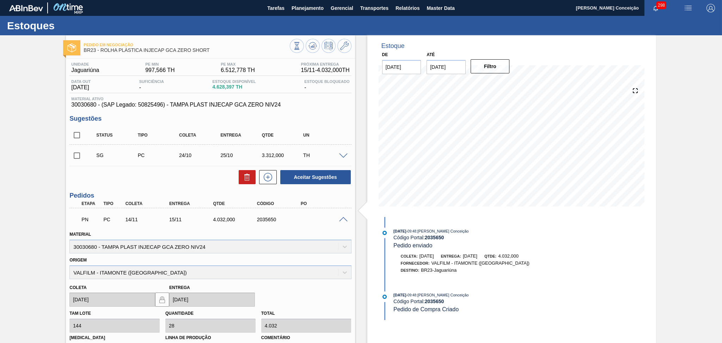
click at [342, 218] on span at bounding box center [343, 219] width 8 height 5
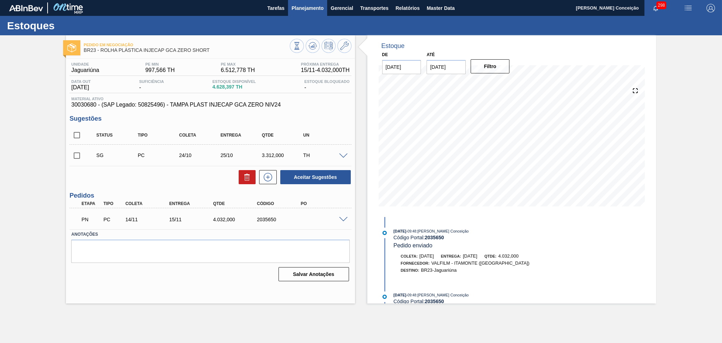
click at [320, 12] on span "Planejamento" at bounding box center [308, 8] width 32 height 8
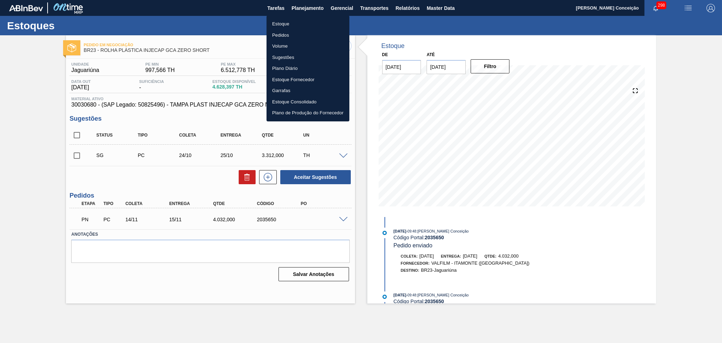
click at [280, 23] on li "Estoque" at bounding box center [307, 23] width 83 height 11
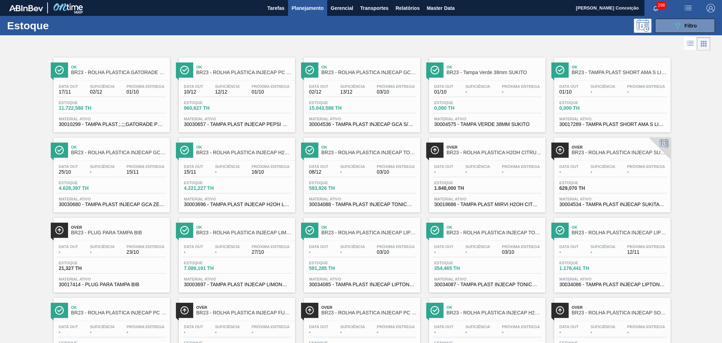
click at [279, 123] on span "30030657 - TAMPA PLAST INJECAP PEPSI NIV24" at bounding box center [237, 124] width 106 height 5
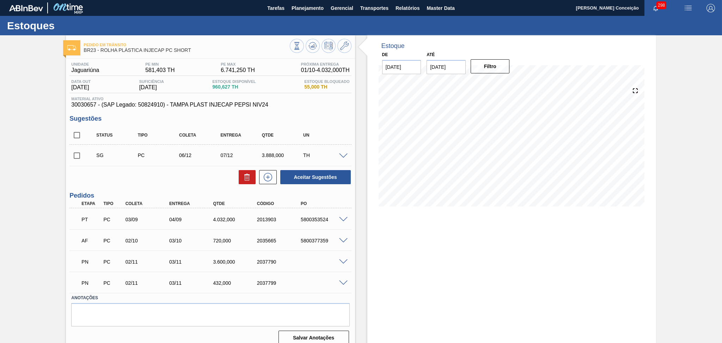
click at [161, 181] on div "Aceitar Sugestões" at bounding box center [210, 177] width 282 height 16
click at [342, 217] on span at bounding box center [343, 219] width 8 height 5
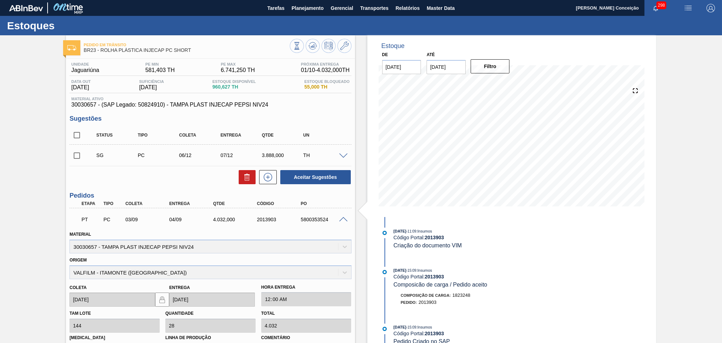
click at [342, 217] on span at bounding box center [343, 219] width 8 height 5
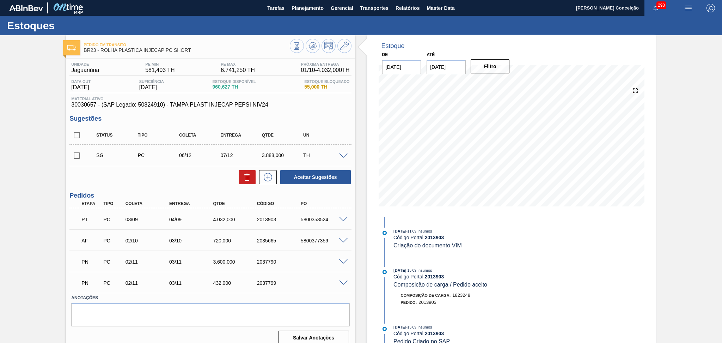
click at [318, 220] on div "5800353524" at bounding box center [323, 219] width 49 height 6
copy div "5800353524"
click at [312, 7] on span "Planejamento" at bounding box center [308, 8] width 32 height 8
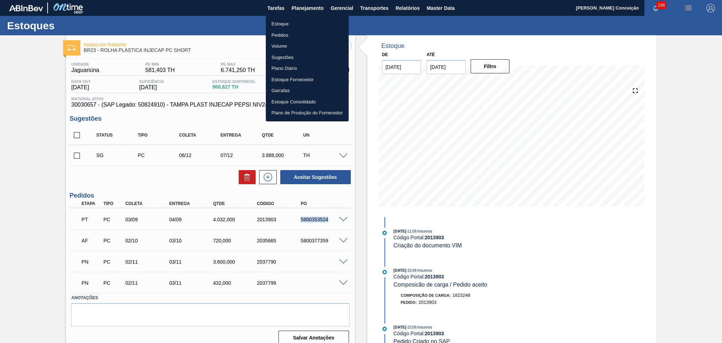
drag, startPoint x: 278, startPoint y: 23, endPoint x: 338, endPoint y: 24, distance: 60.6
click at [278, 23] on li "Estoque" at bounding box center [307, 23] width 83 height 11
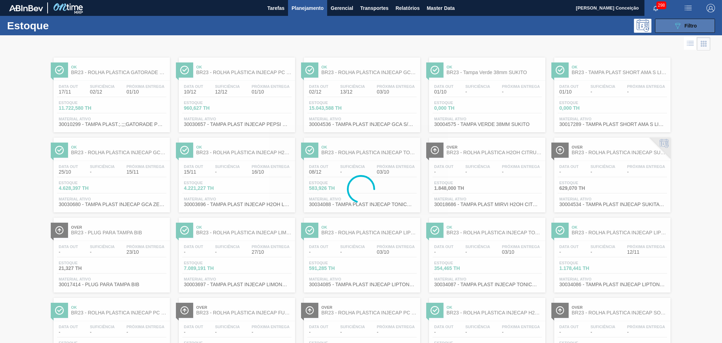
click at [674, 25] on icon "089F7B8B-B2A5-4AFE-B5C0-19BA573D28AC" at bounding box center [677, 26] width 8 height 8
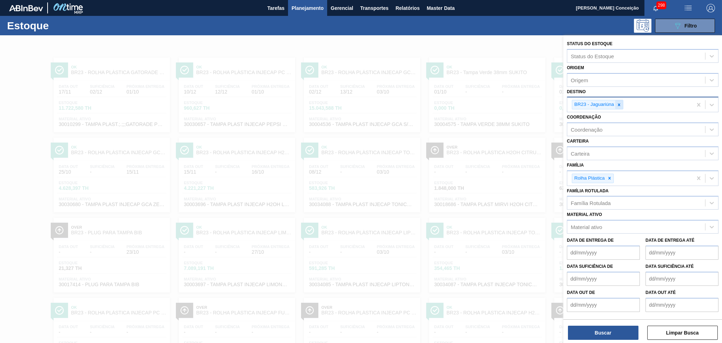
click at [618, 104] on icon at bounding box center [619, 104] width 2 height 2
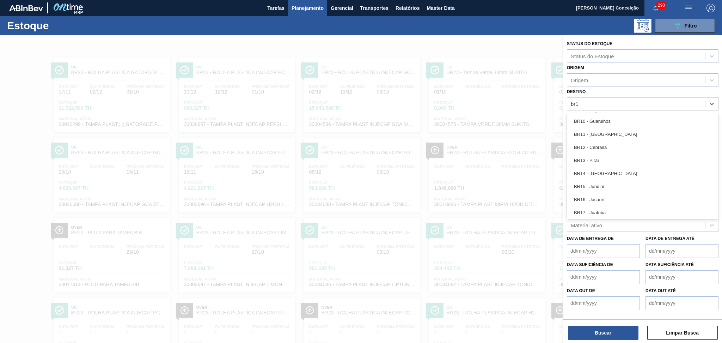
type input "br12"
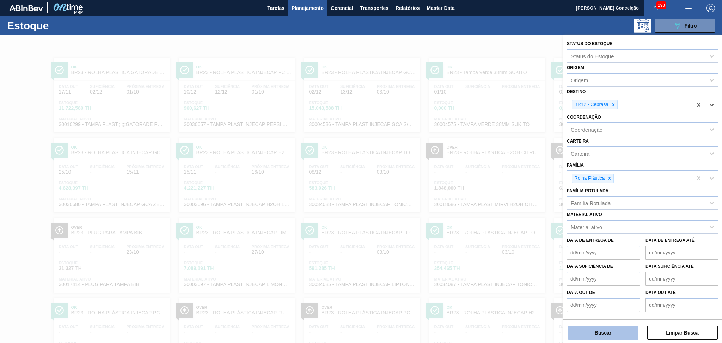
click at [599, 330] on button "Buscar" at bounding box center [603, 332] width 70 height 14
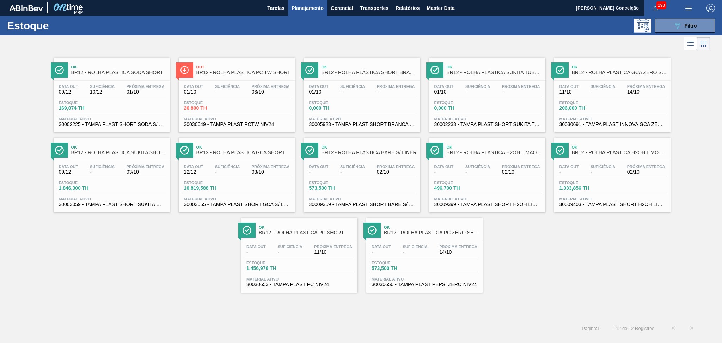
click at [227, 110] on span "26,800 TH" at bounding box center [208, 107] width 49 height 5
click at [613, 170] on span "-" at bounding box center [602, 171] width 25 height 5
click at [701, 22] on button "089F7B8B-B2A5-4AFE-B5C0-19BA573D28AC Filtro" at bounding box center [685, 26] width 60 height 14
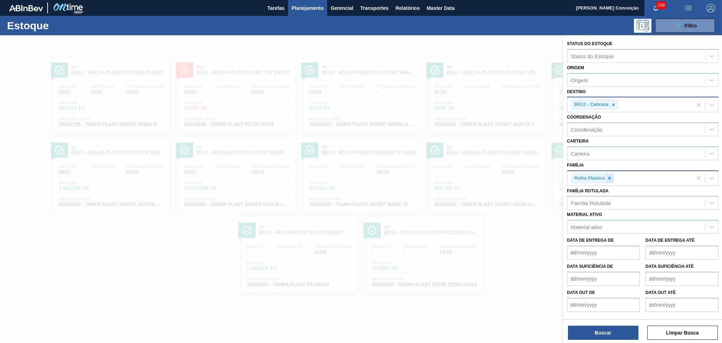
click at [611, 174] on div at bounding box center [610, 178] width 8 height 9
type input "PRE"
click at [593, 203] on div "Família Rotulada" at bounding box center [591, 203] width 40 height 6
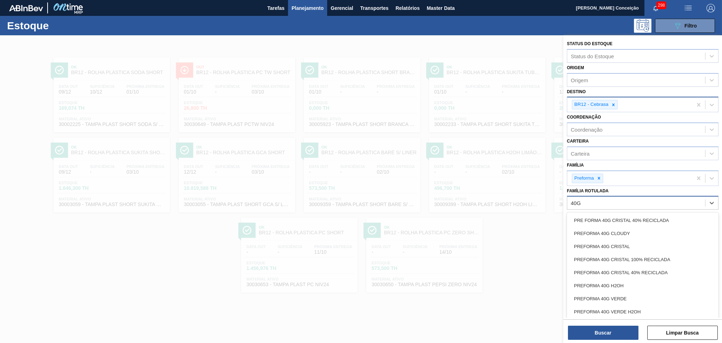
type Rotulada "40G V"
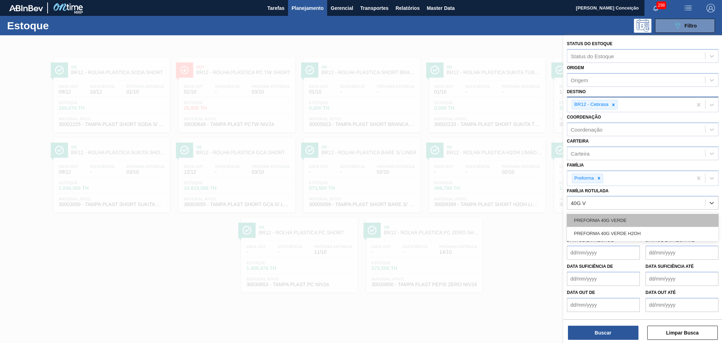
click at [602, 218] on div "PREFORMA 40G VERDE" at bounding box center [643, 220] width 152 height 13
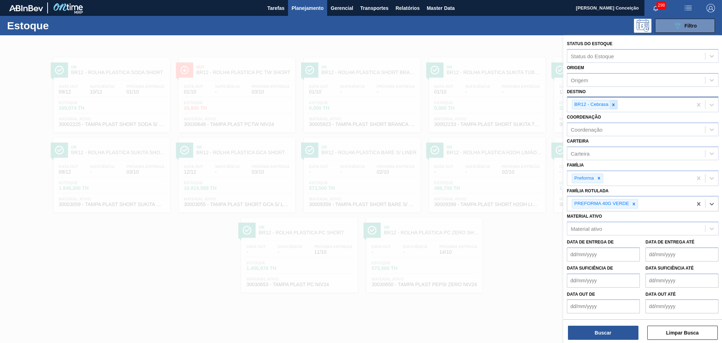
click at [614, 102] on icon at bounding box center [613, 104] width 5 height 5
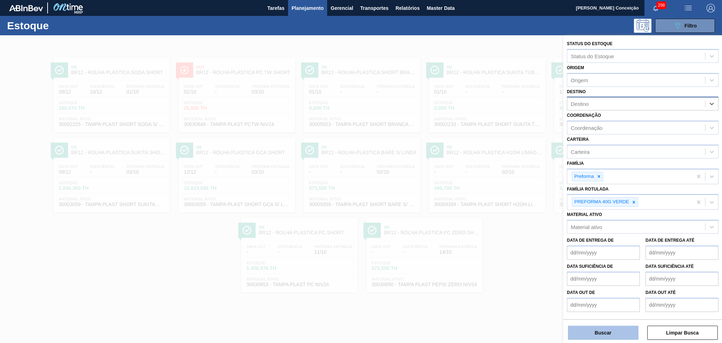
click at [609, 333] on button "Buscar" at bounding box center [603, 332] width 70 height 14
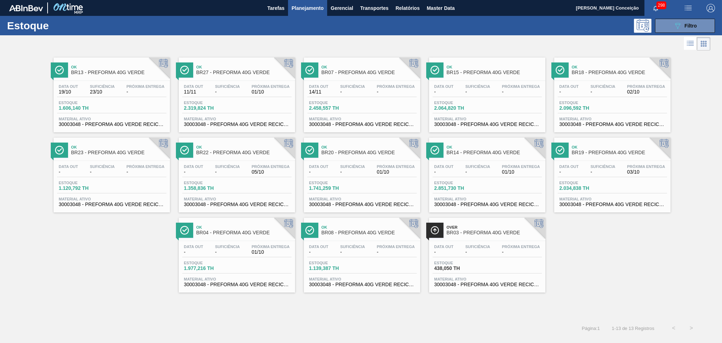
click at [598, 94] on div "Data out - Suficiência - Próxima Entrega 02/10" at bounding box center [612, 90] width 109 height 13
click at [357, 266] on span "1.139,387 TH" at bounding box center [333, 267] width 49 height 5
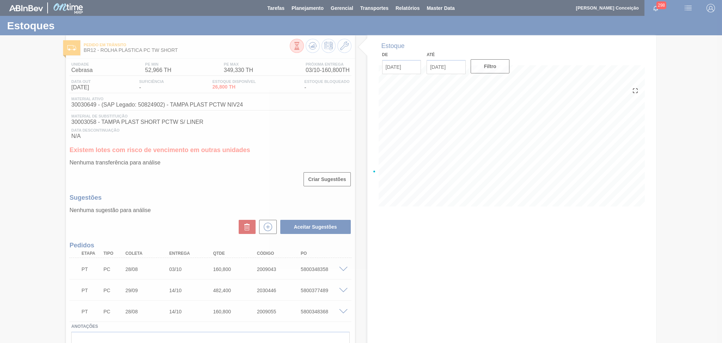
click at [206, 173] on div "Pedido em Trânsito BR12 - ROLHA PLÁSTICA PC TW SHORT Unidade Cebrasa PE MIN 52,…" at bounding box center [361, 207] width 722 height 344
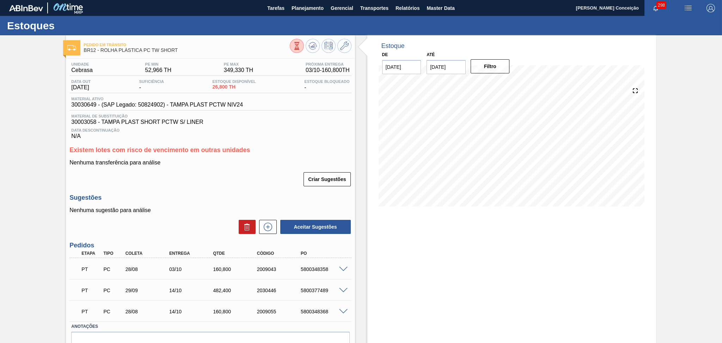
click at [187, 214] on div "Nenhuma sugestão para análise Aceitar Sugestões" at bounding box center [210, 220] width 282 height 27
click at [192, 202] on div "Sugestões Nenhuma sugestão para análise Aceitar Sugestões" at bounding box center [210, 214] width 282 height 41
click at [248, 164] on p "Nenhuma transferência para análise" at bounding box center [210, 162] width 282 height 6
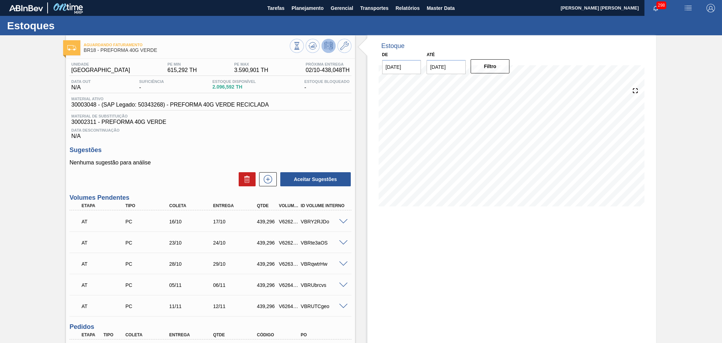
click at [307, 136] on div "Data Descontinuação N/A" at bounding box center [210, 132] width 282 height 14
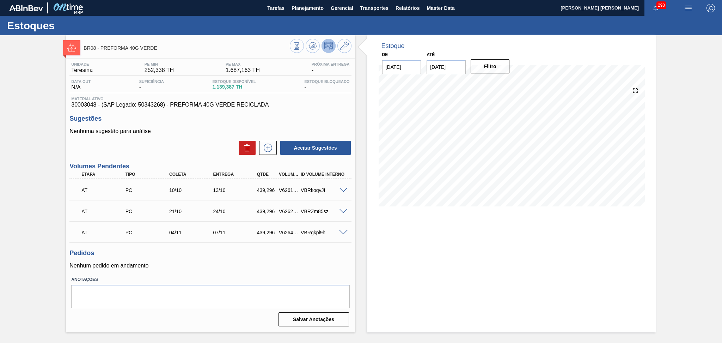
click at [161, 143] on div "Aceitar Sugestões" at bounding box center [210, 148] width 282 height 16
